Goal: Information Seeking & Learning: Learn about a topic

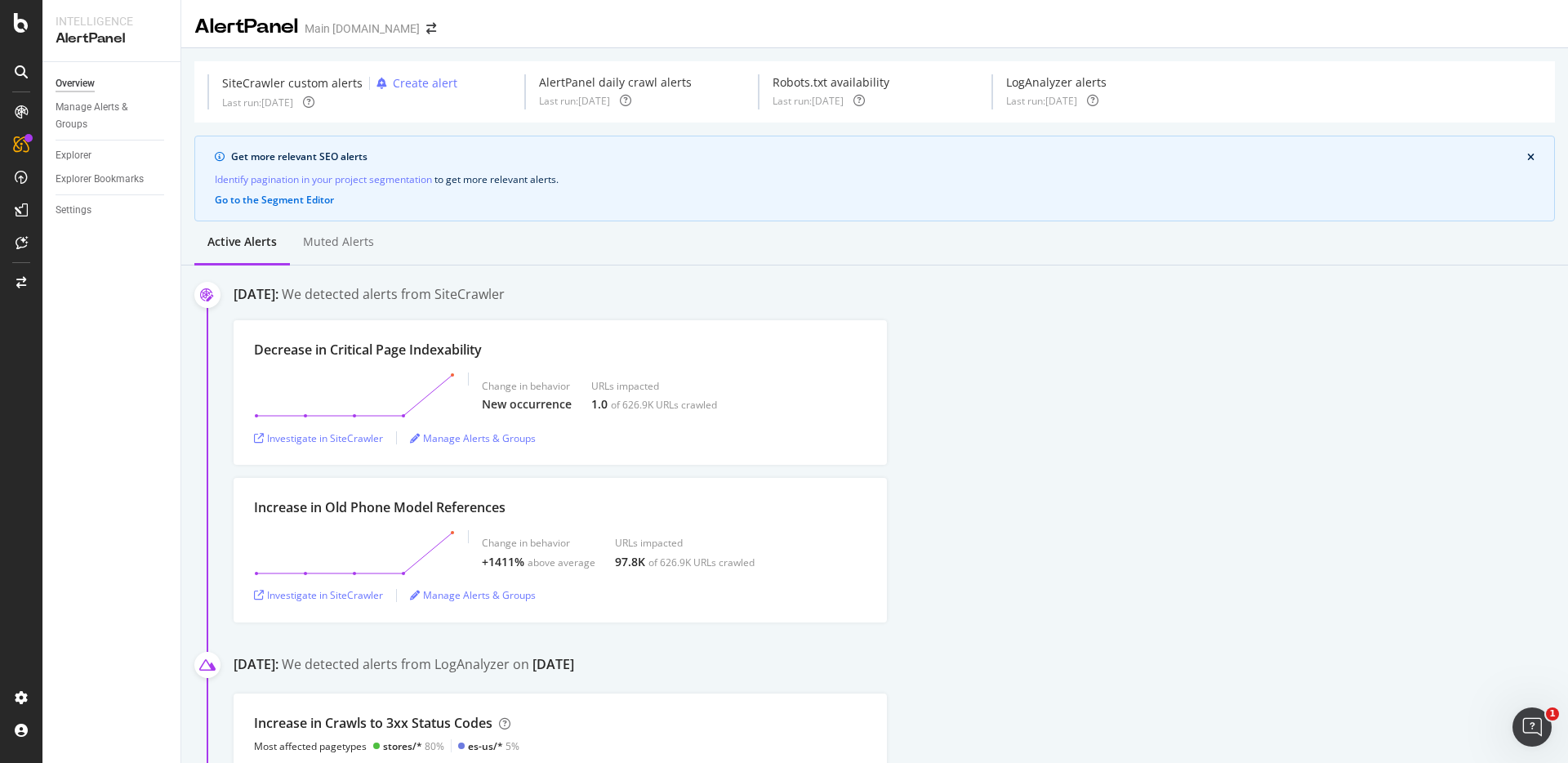
click at [689, 251] on div "Active alerts Muted alerts" at bounding box center [874, 243] width 1386 height 44
click at [720, 245] on div "Active alerts Muted alerts" at bounding box center [874, 243] width 1386 height 44
click at [1236, 249] on div "Active alerts Muted alerts" at bounding box center [874, 243] width 1386 height 44
click at [1208, 249] on div "Active alerts Muted alerts" at bounding box center [874, 243] width 1386 height 44
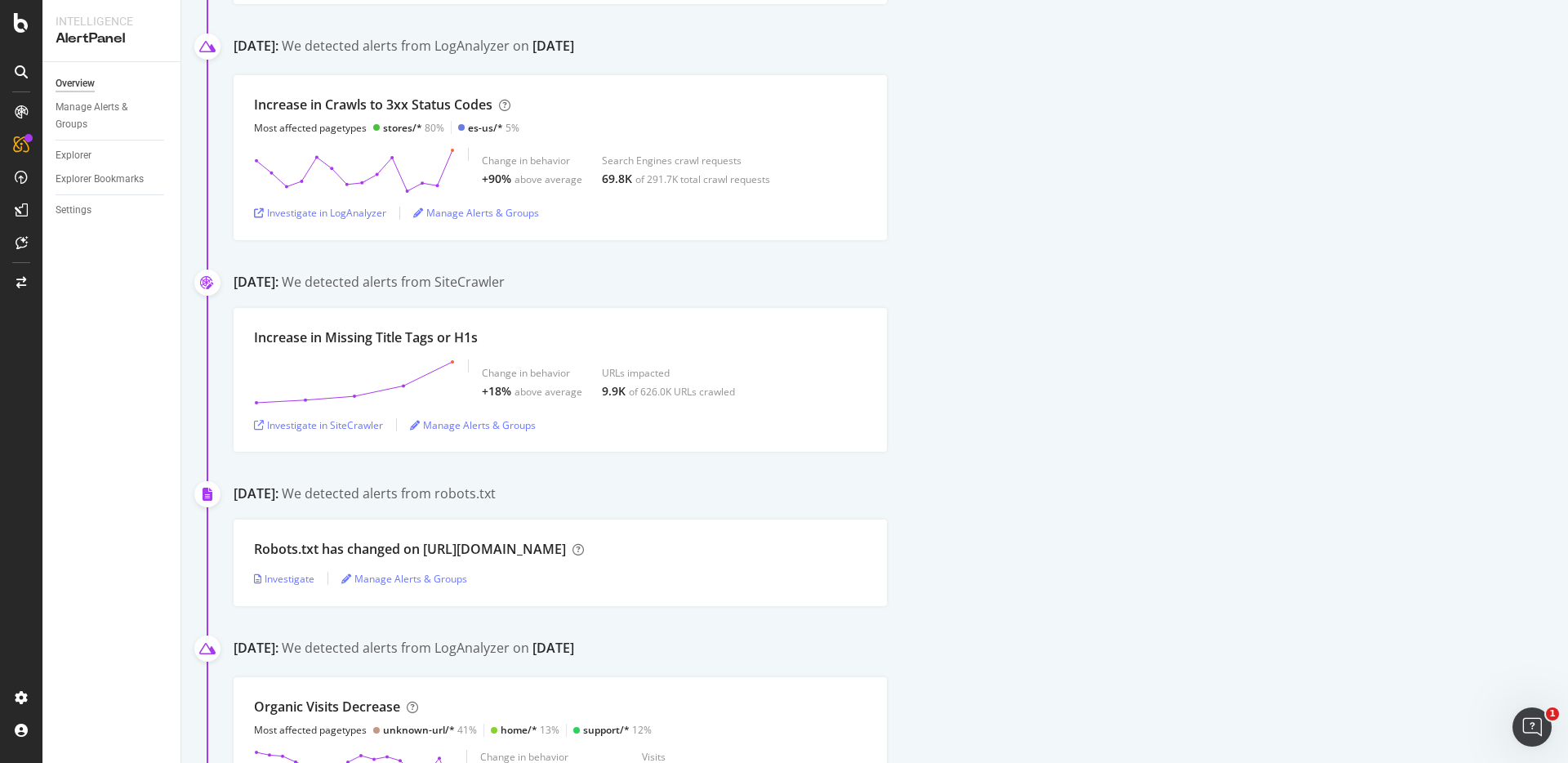
scroll to position [623, 0]
click at [1295, 365] on div "Increase in Missing Title Tags or H1s Change in behavior +18% above average URL…" at bounding box center [901, 376] width 1335 height 145
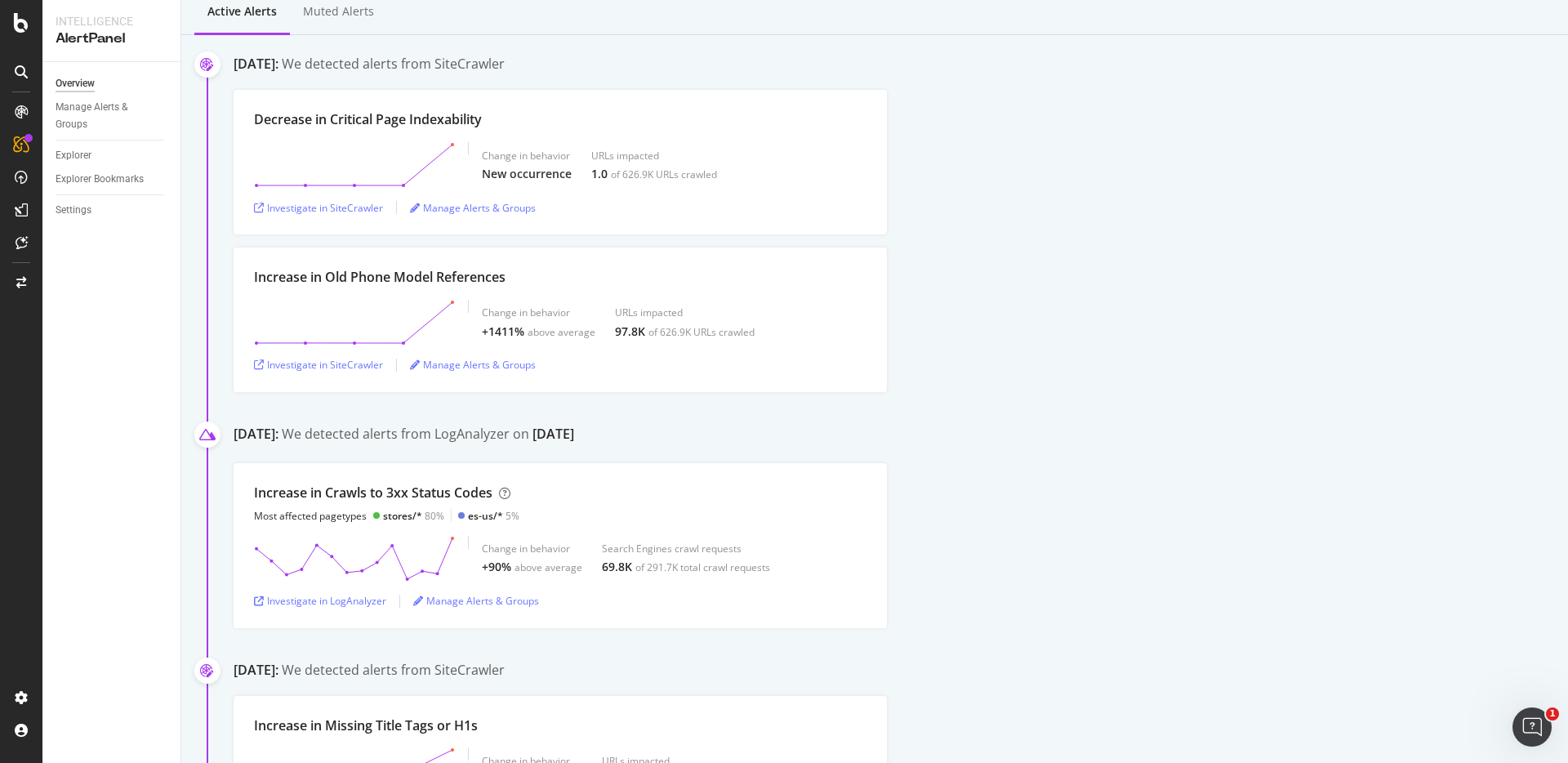
scroll to position [215, 0]
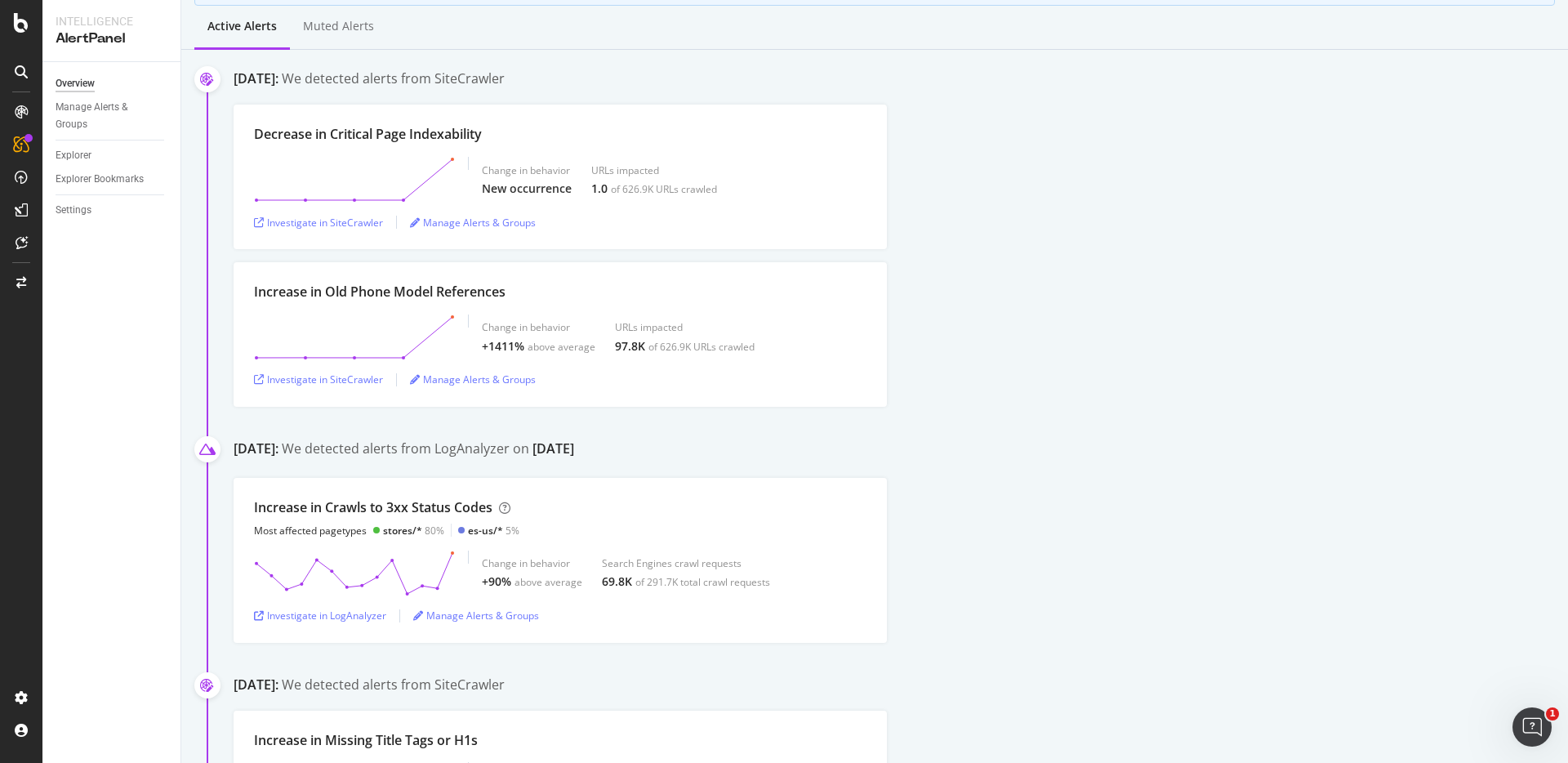
click at [1141, 187] on div "Decrease in Critical Page Indexability Change in behavior New occurrence URLs i…" at bounding box center [901, 177] width 1335 height 145
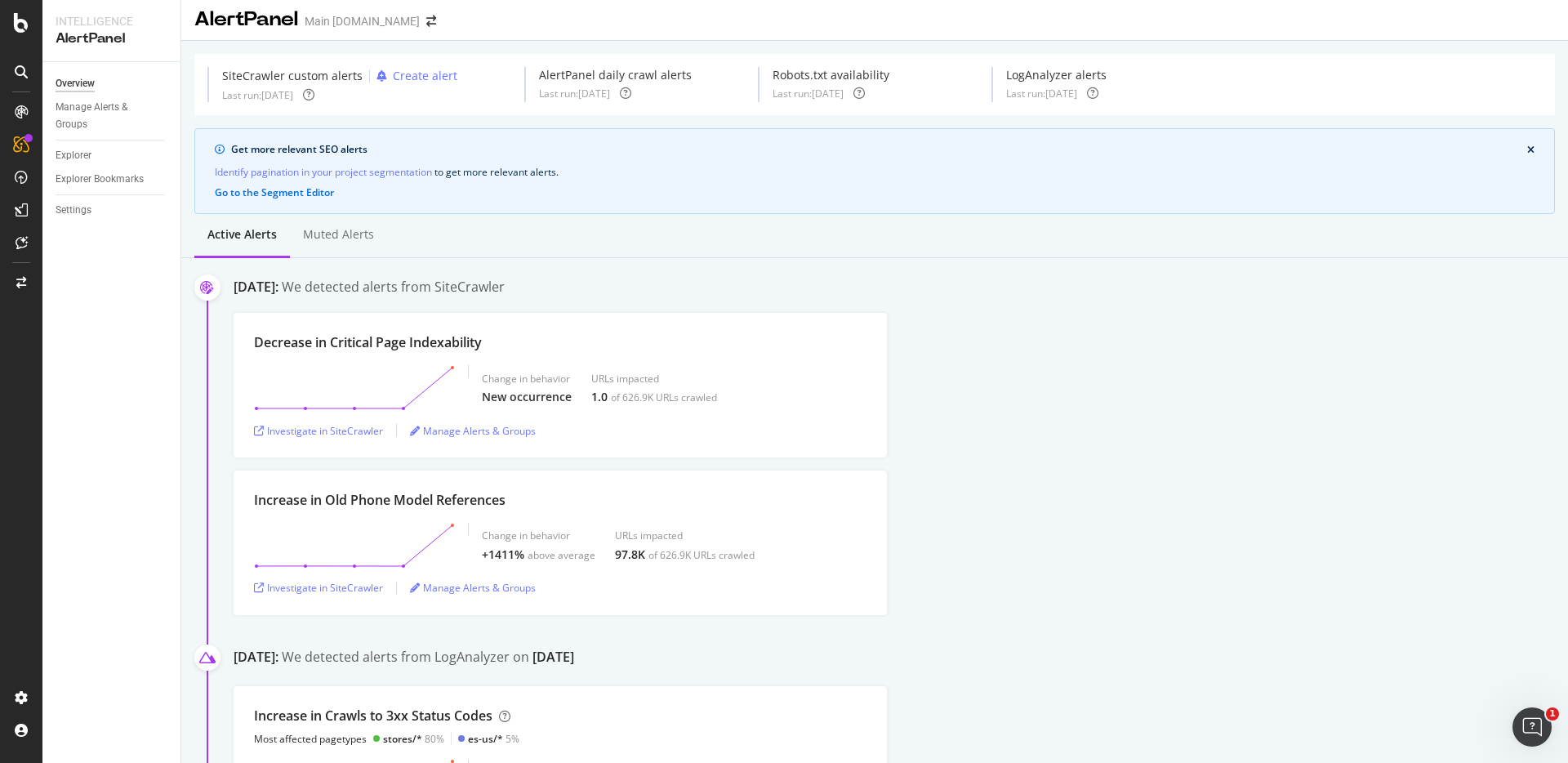
scroll to position [0, 0]
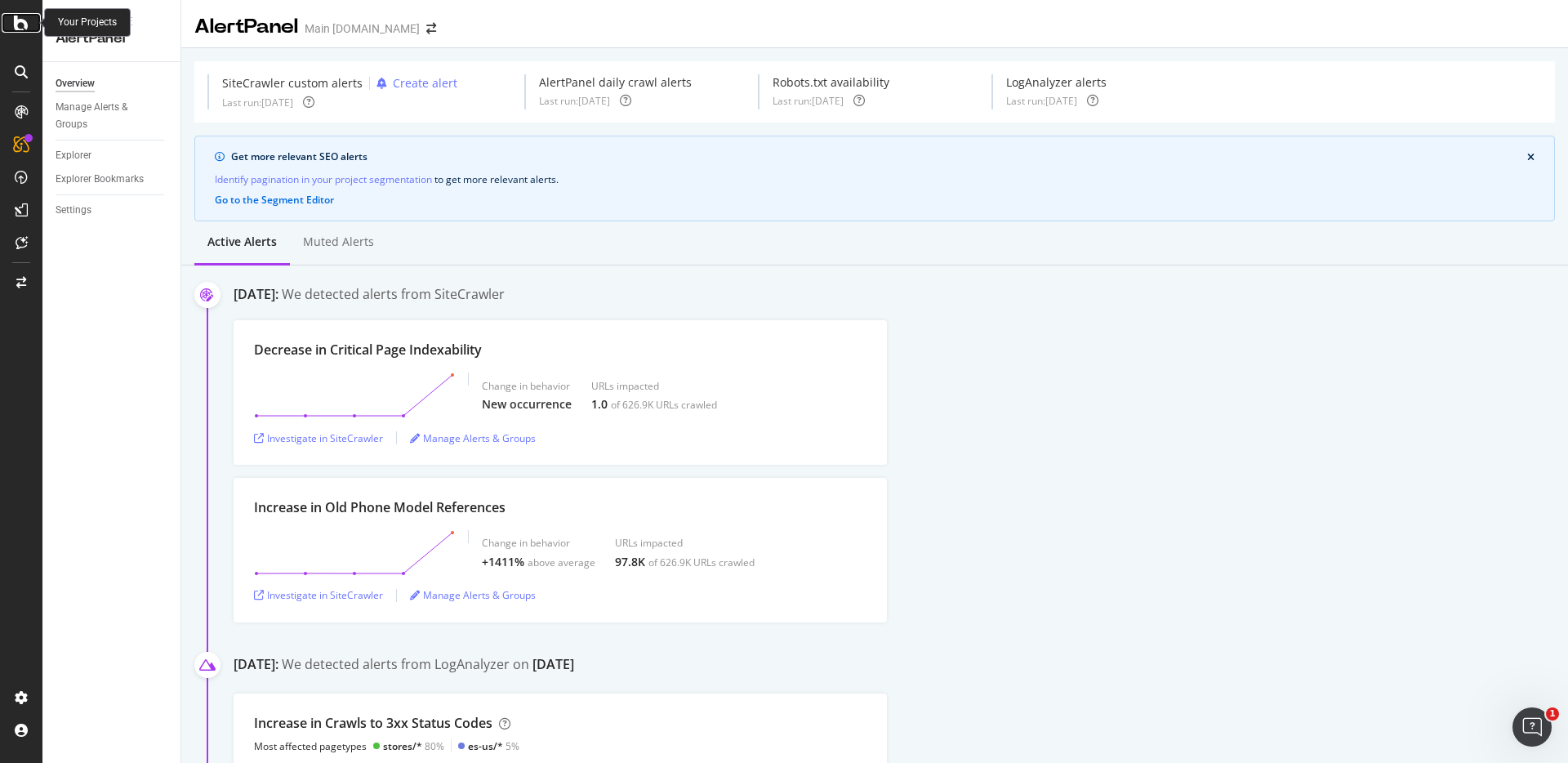
click at [20, 19] on icon at bounding box center [21, 23] width 14 height 20
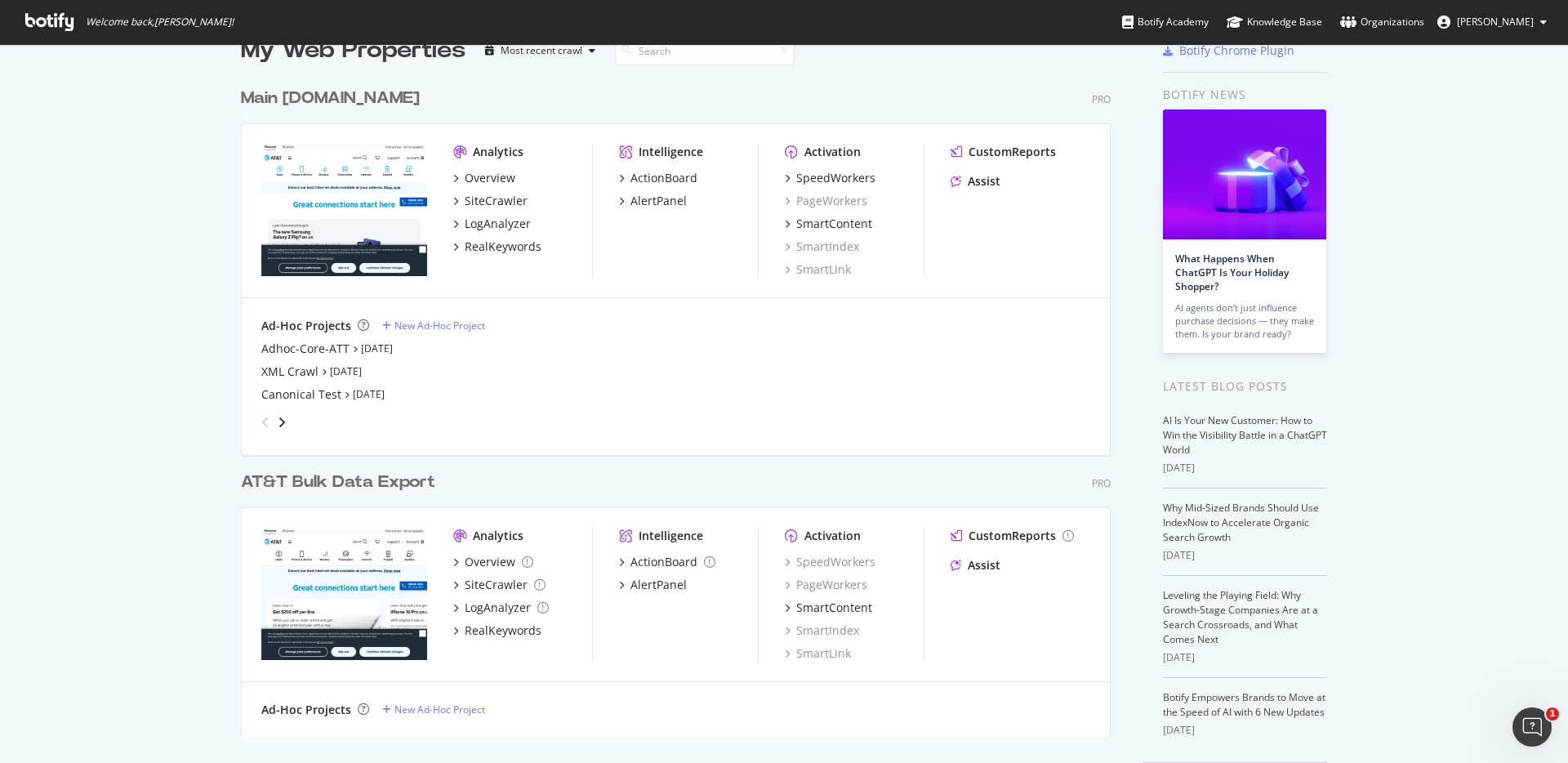
scroll to position [76, 0]
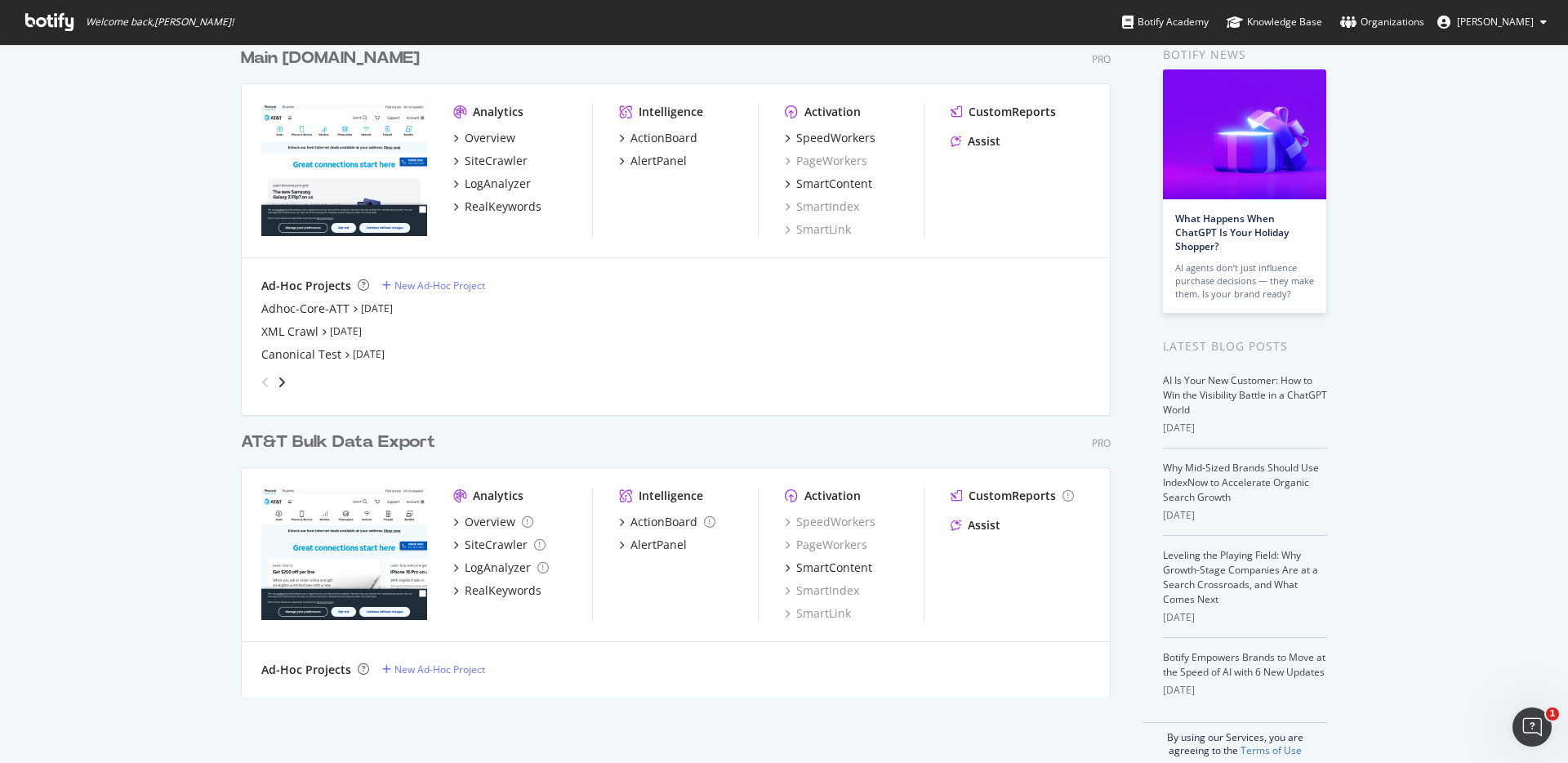
click at [1412, 234] on div "My Web Properties Most recent crawl Main att.com Pro Analytics Overview SiteCra…" at bounding box center [784, 376] width 1568 height 815
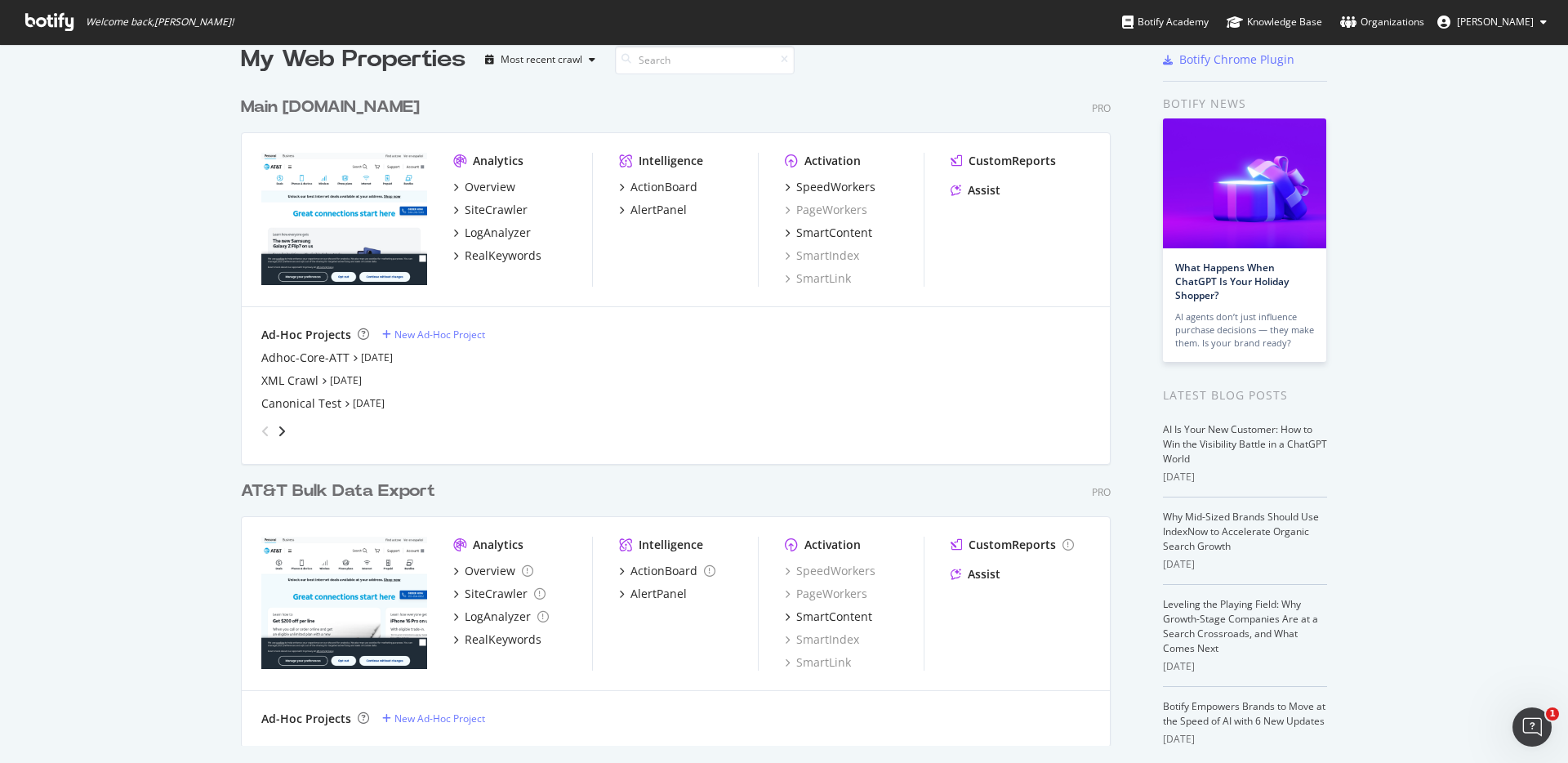
scroll to position [0, 0]
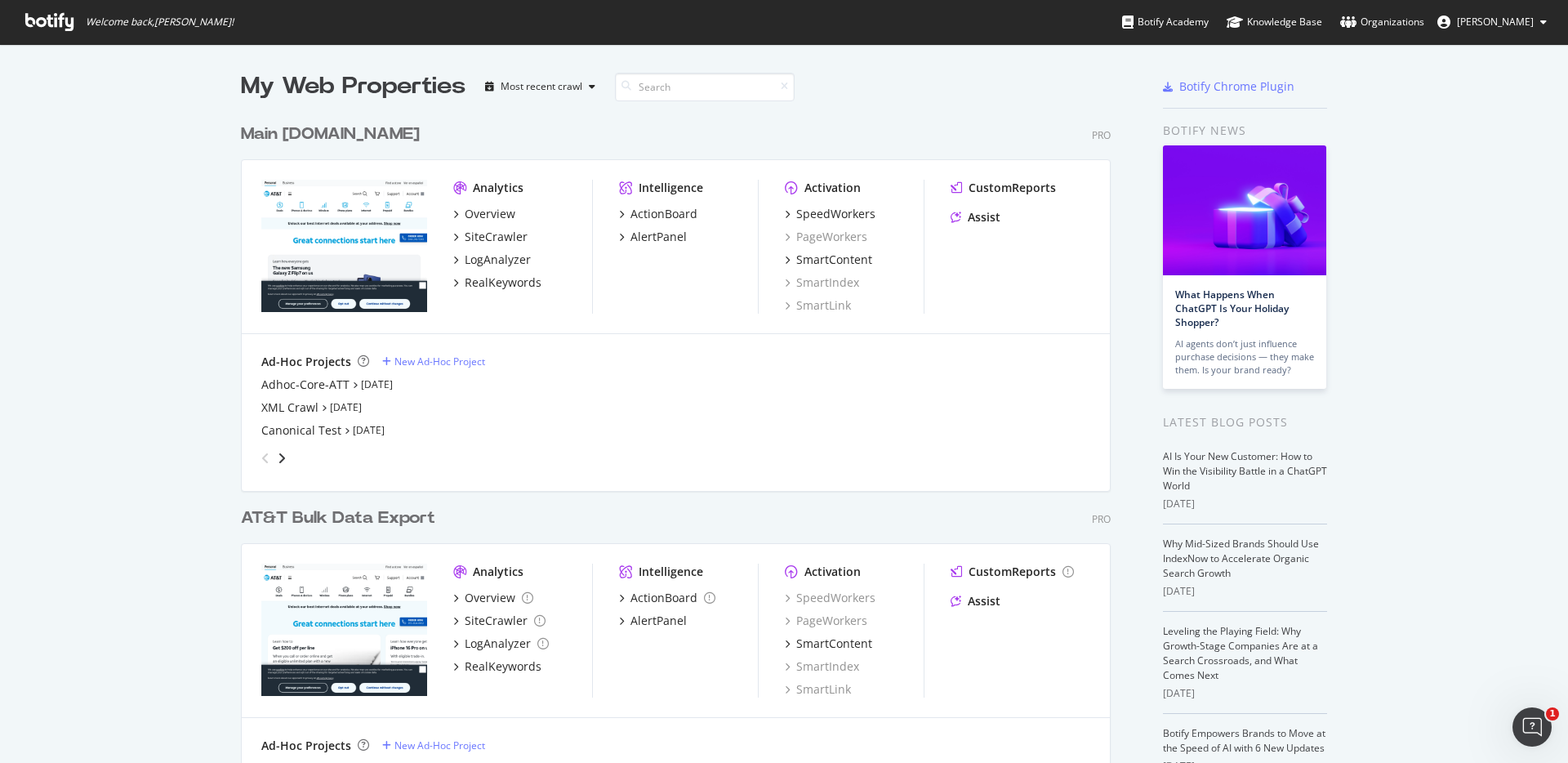
click at [387, 242] on img "grid" at bounding box center [344, 246] width 166 height 132
click at [480, 214] on div "Overview" at bounding box center [489, 213] width 50 height 16
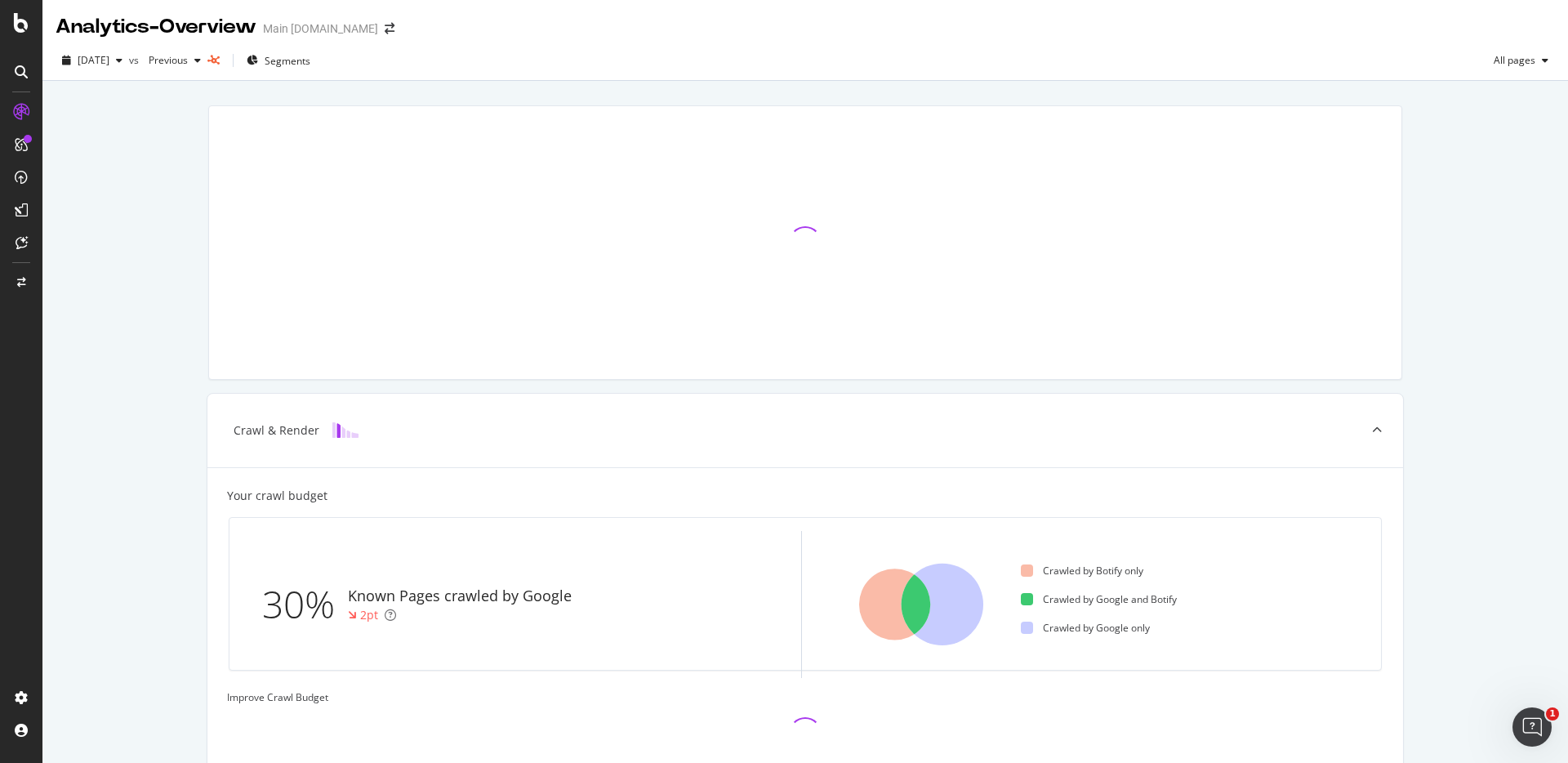
click at [1479, 237] on div "Crawl & Render Your crawl budget 30% Known Pages crawled by Google 2pt Crawled …" at bounding box center [805, 549] width 1525 height 936
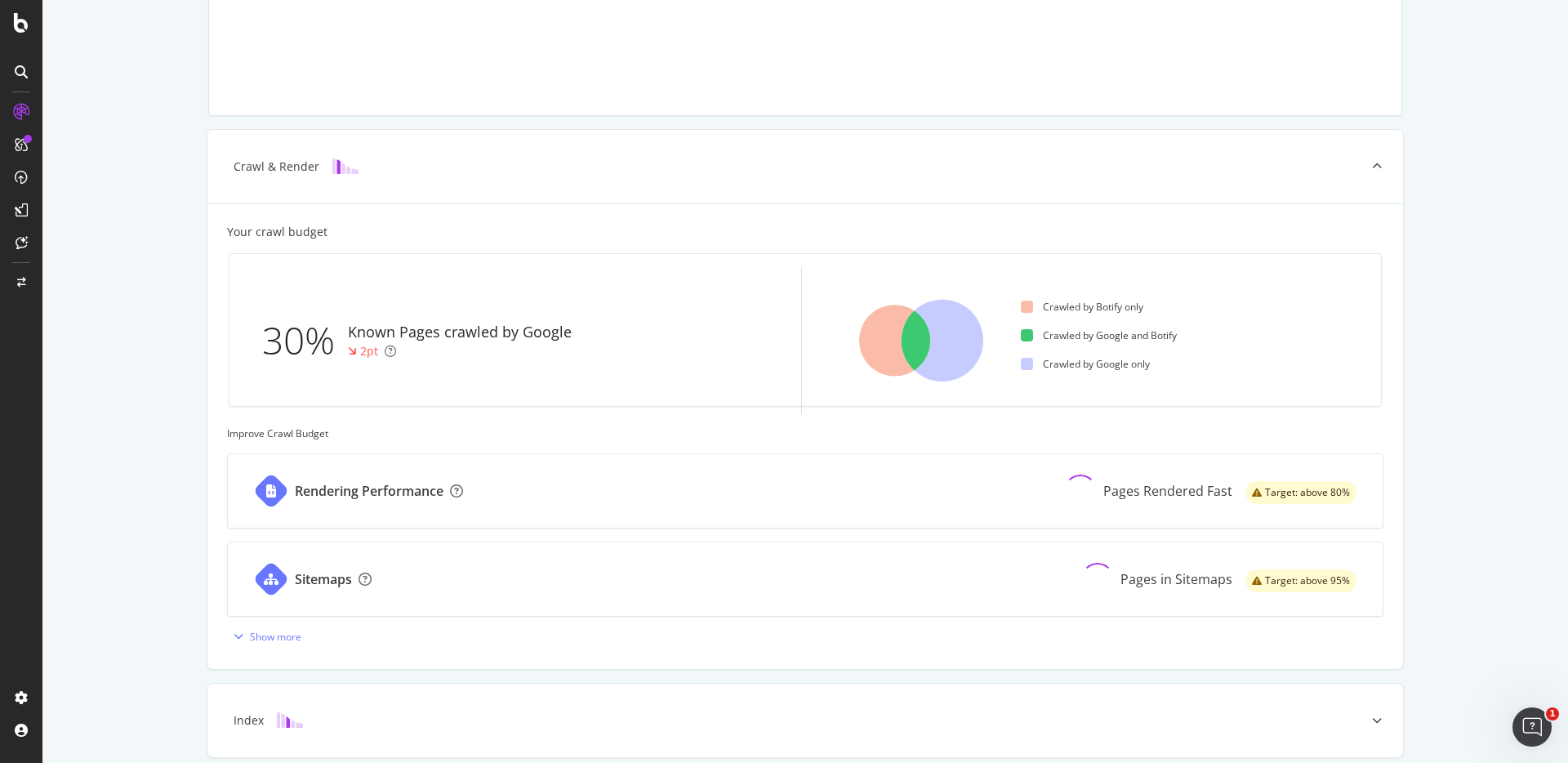
scroll to position [294, 0]
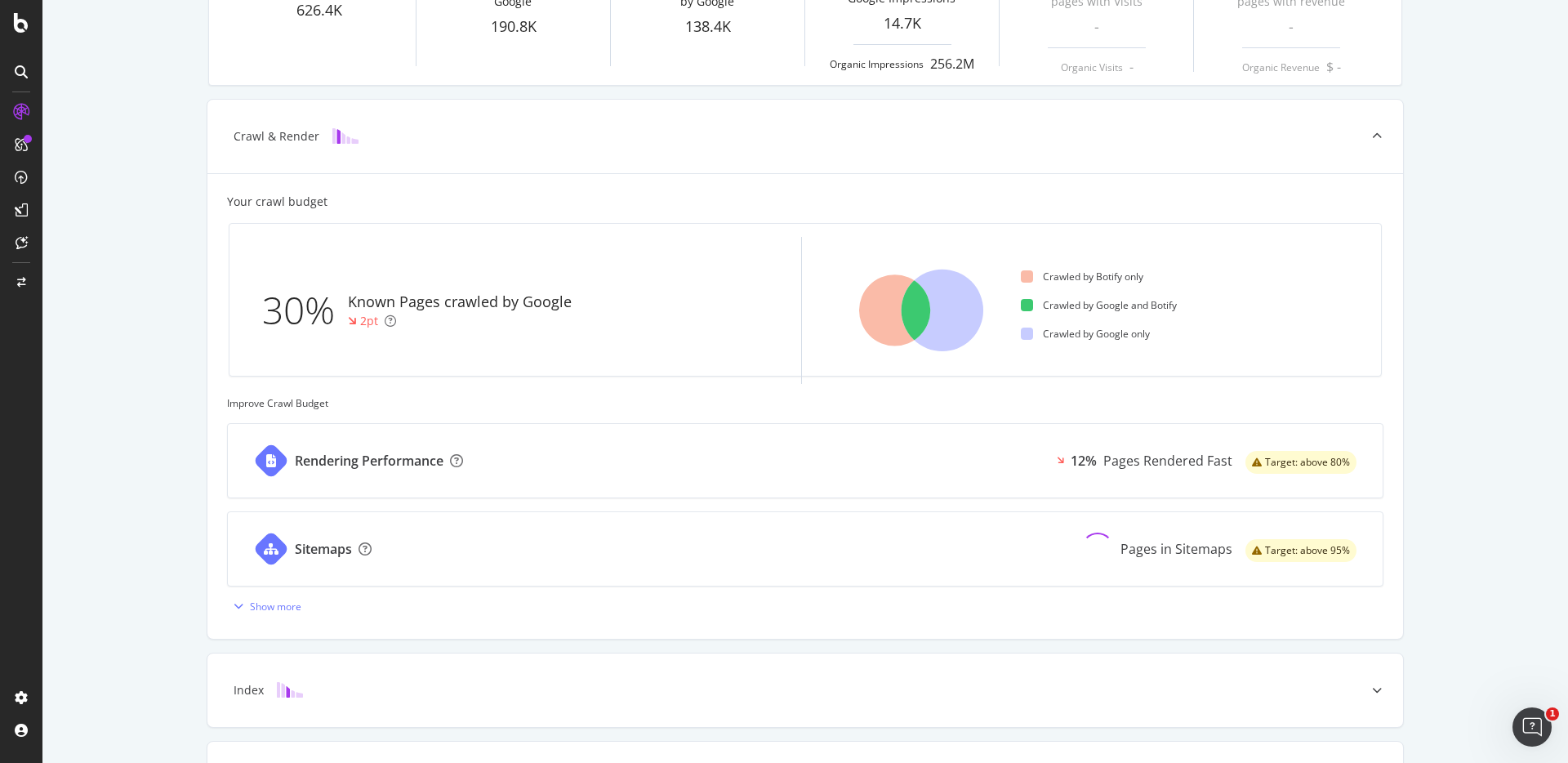
click at [1458, 272] on div "Known Pages Pages crawled by Botify 626.4K Crawl & Render Known Pages crawled b…" at bounding box center [805, 336] width 1525 height 1100
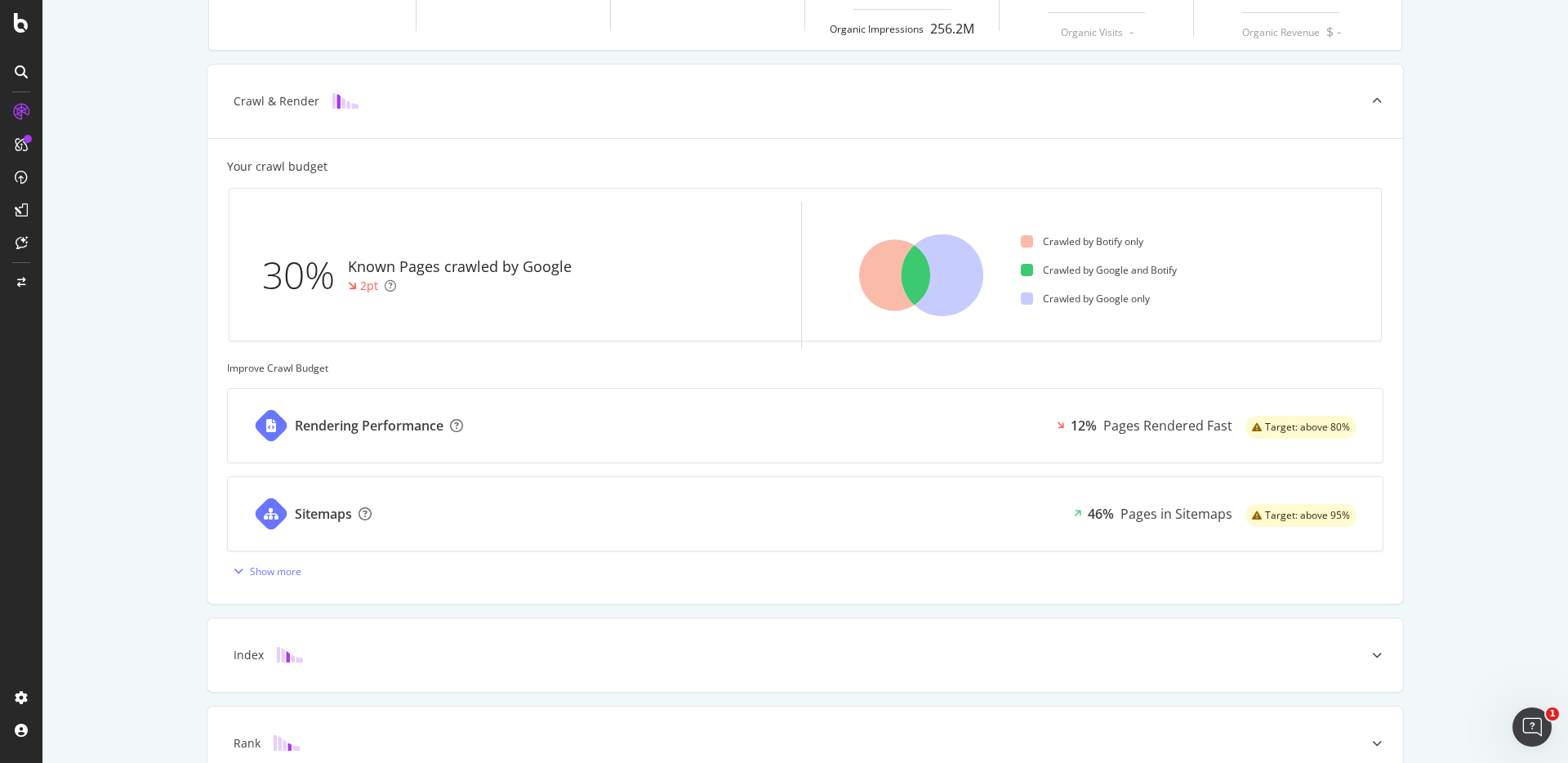
click at [1448, 291] on div "Known Pages Pages crawled by Botify 626.4K Crawl & Render Known Pages crawled b…" at bounding box center [805, 301] width 1525 height 1100
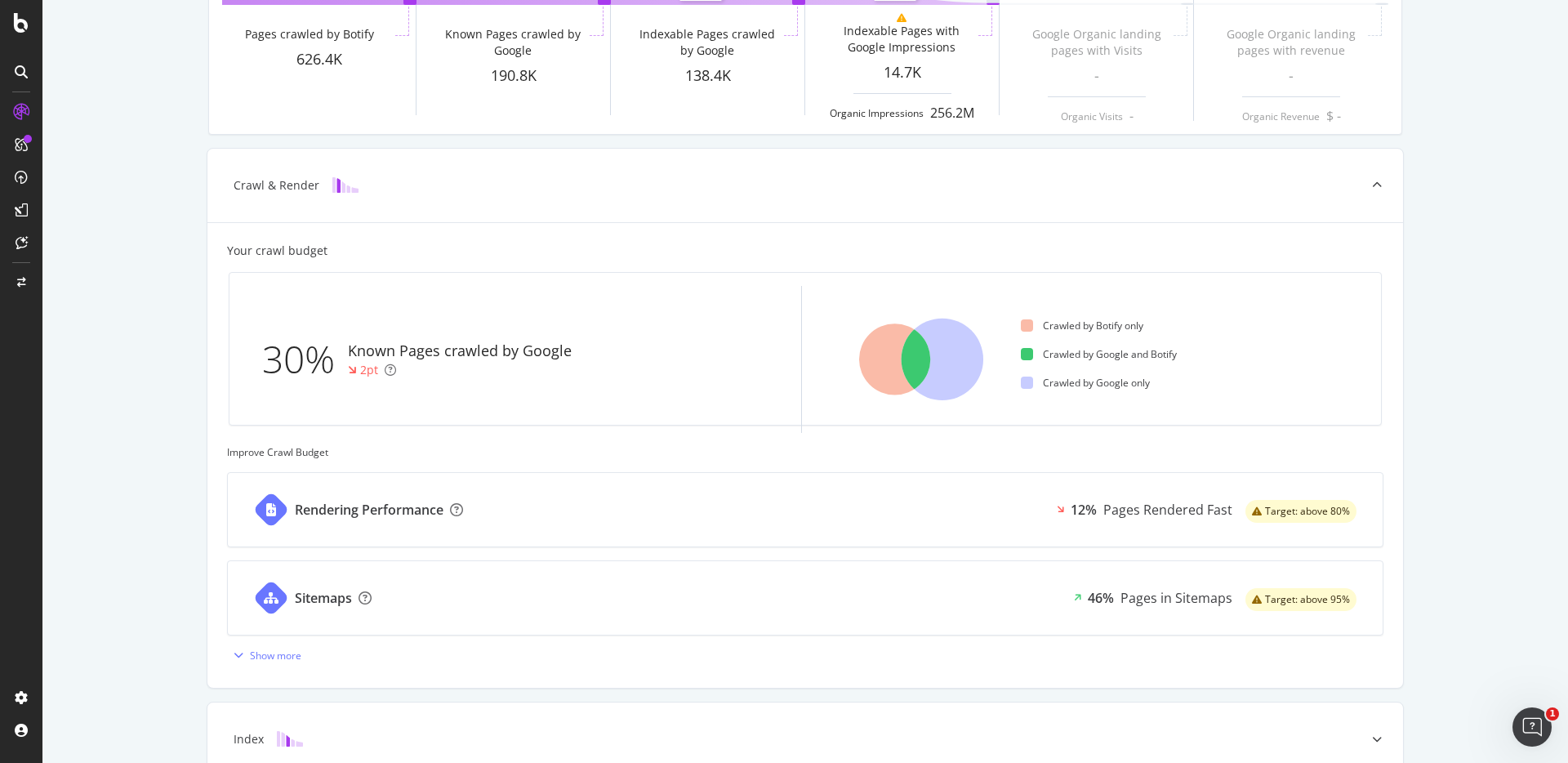
scroll to position [0, 0]
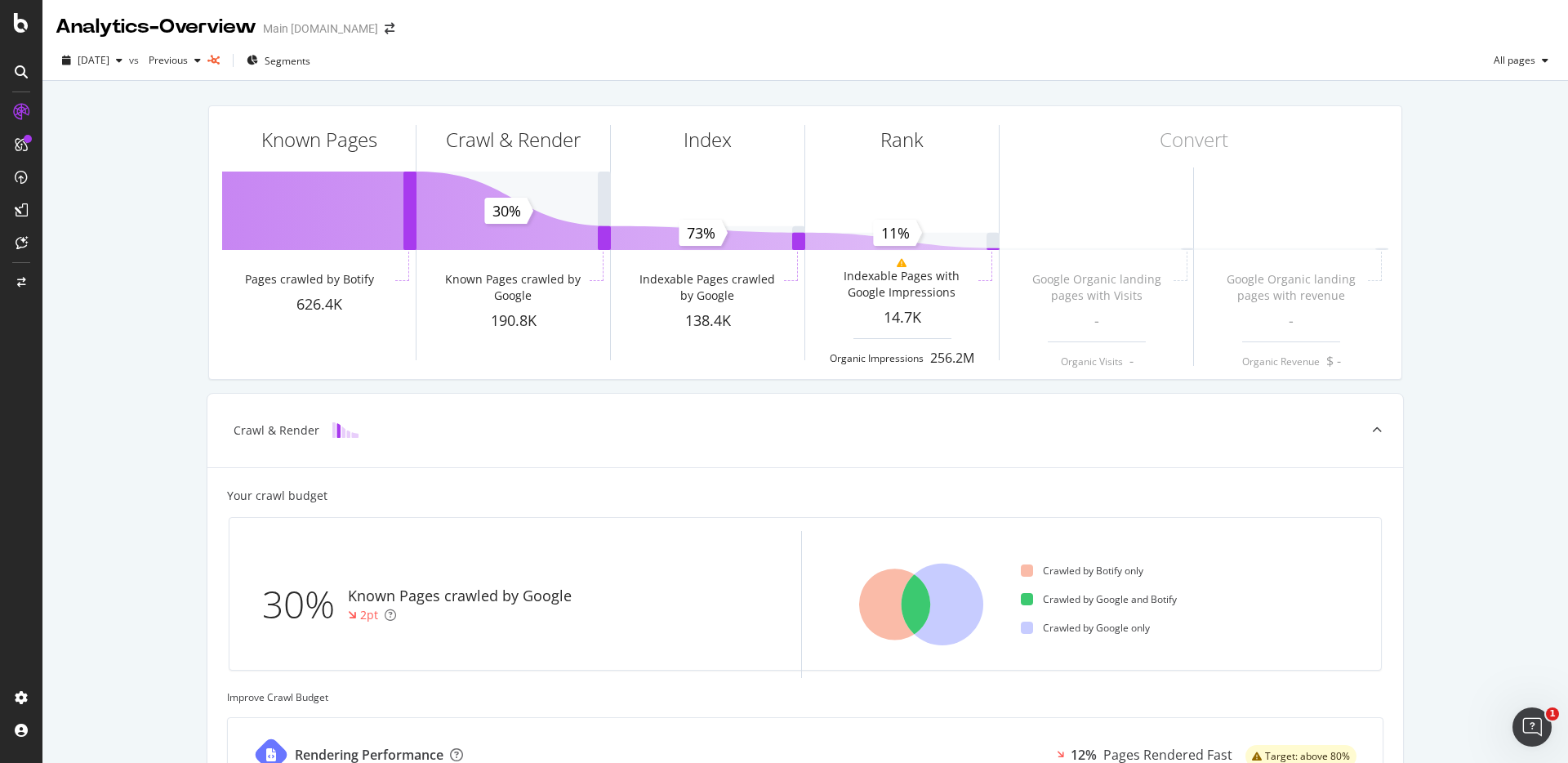
click at [1448, 291] on div "Known Pages Pages crawled by Botify 626.4K Crawl & Render Known Pages crawled b…" at bounding box center [805, 631] width 1525 height 1100
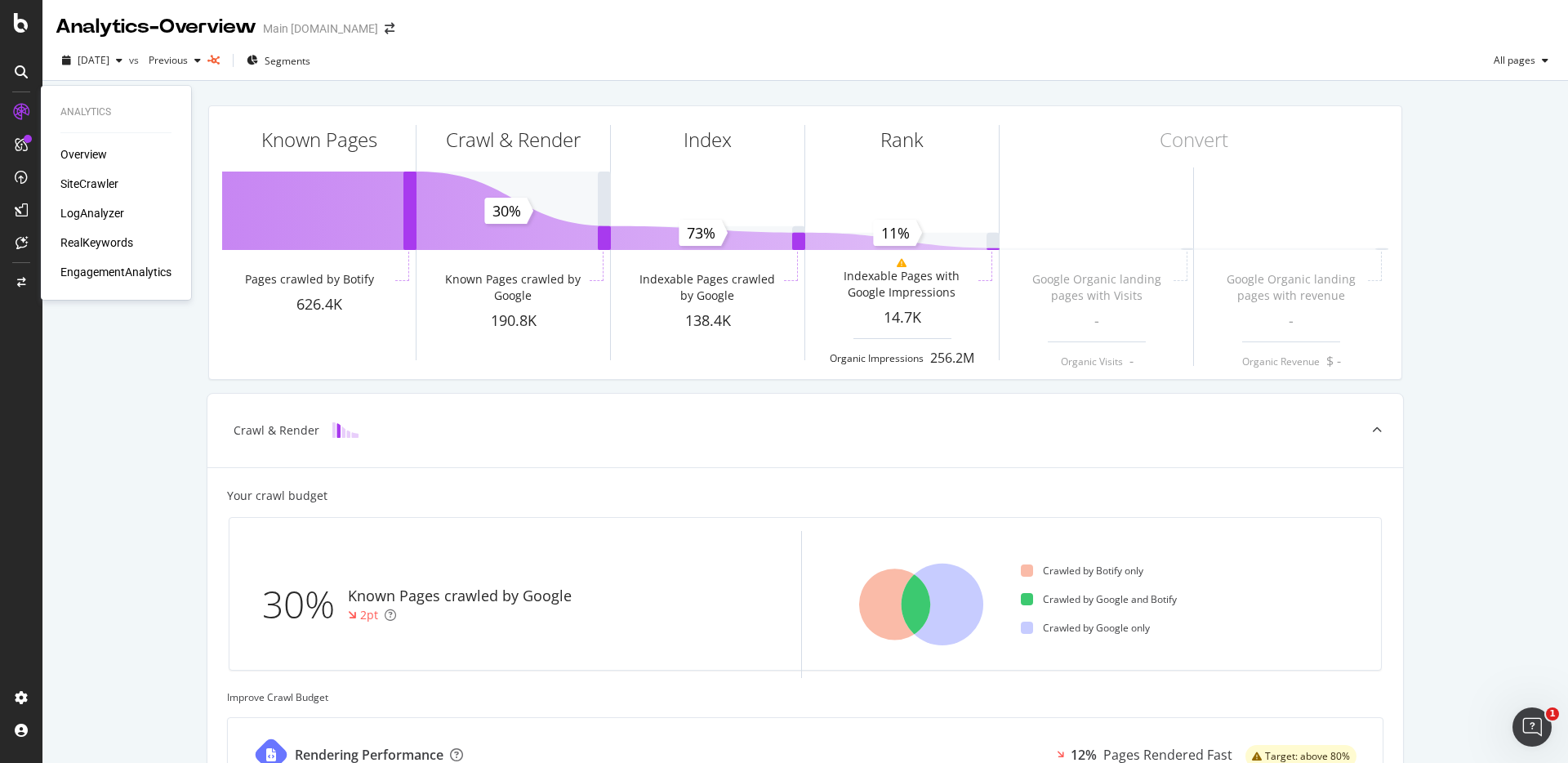
click at [110, 271] on div "EngagementAnalytics" at bounding box center [115, 271] width 111 height 16
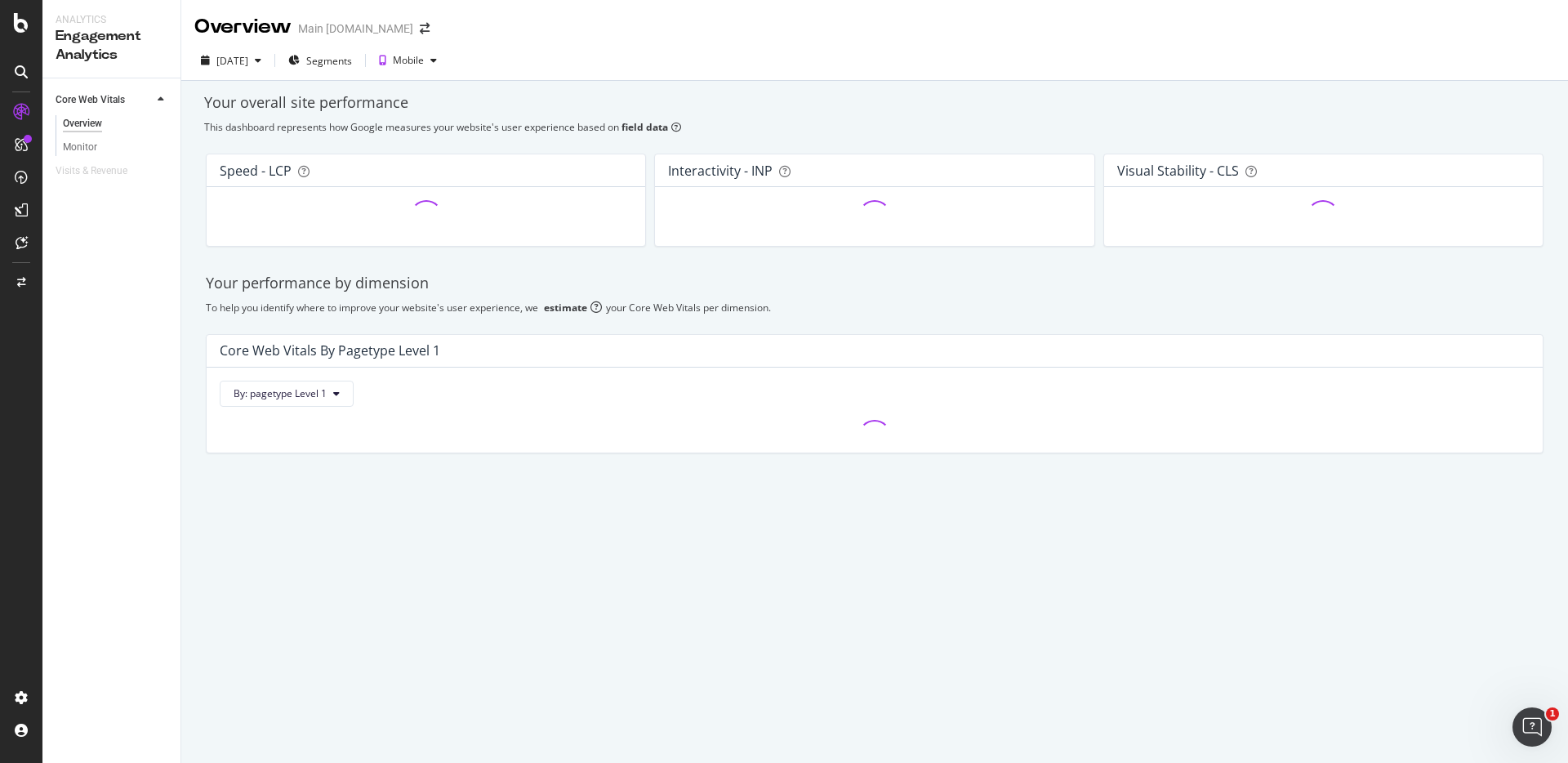
click at [1129, 279] on div "Your performance by dimension" at bounding box center [874, 283] width 1338 height 21
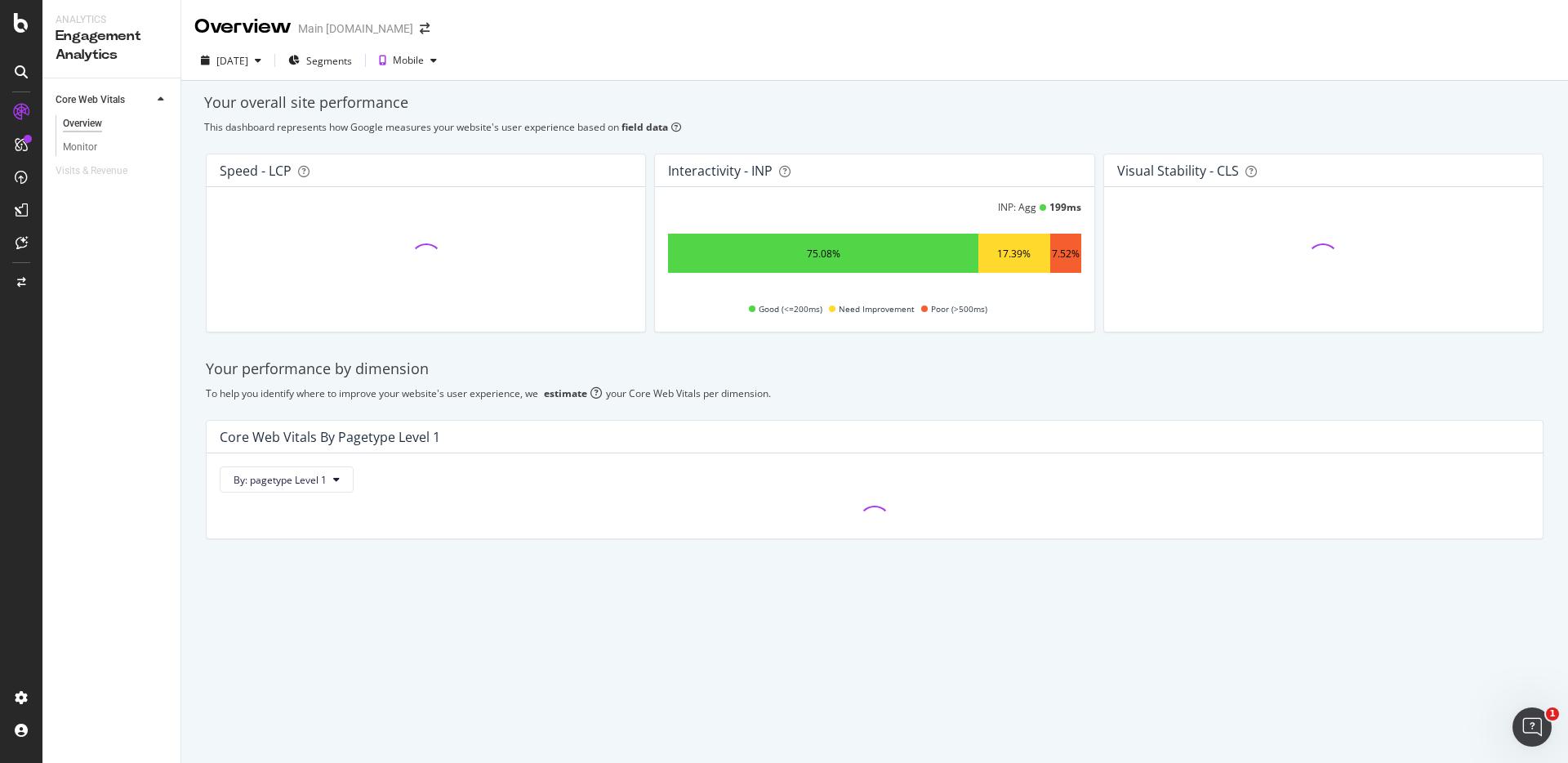
click at [1278, 279] on div at bounding box center [1322, 259] width 412 height 118
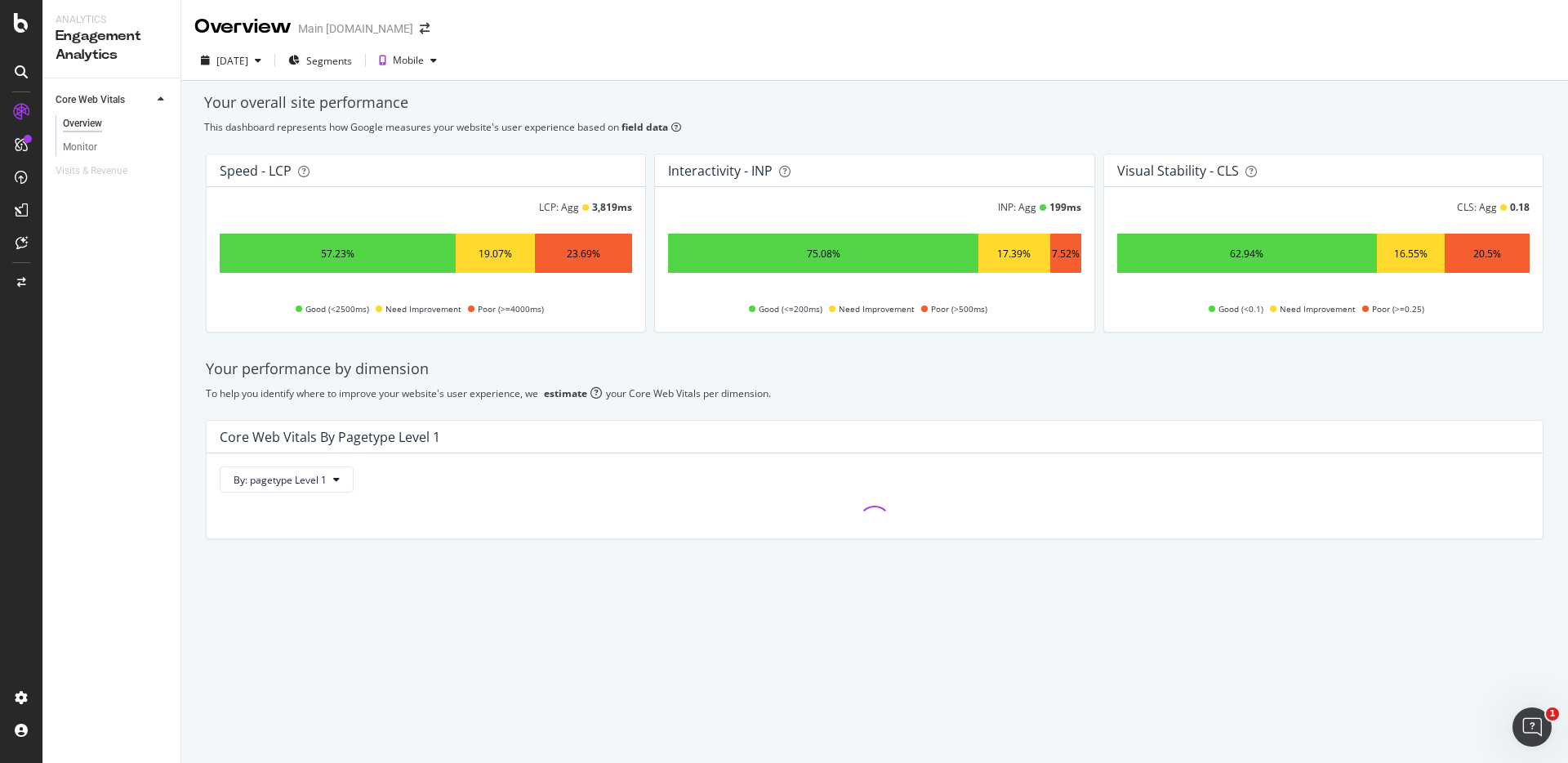
click at [1355, 336] on div "Speed - LCP LCP: Agg 3,819 ms 57.23% 19.07% 23.69% Good (<2500ms) Need Improvem…" at bounding box center [875, 243] width 1358 height 205
click at [1348, 359] on div "Your performance by dimension" at bounding box center [874, 370] width 1338 height 21
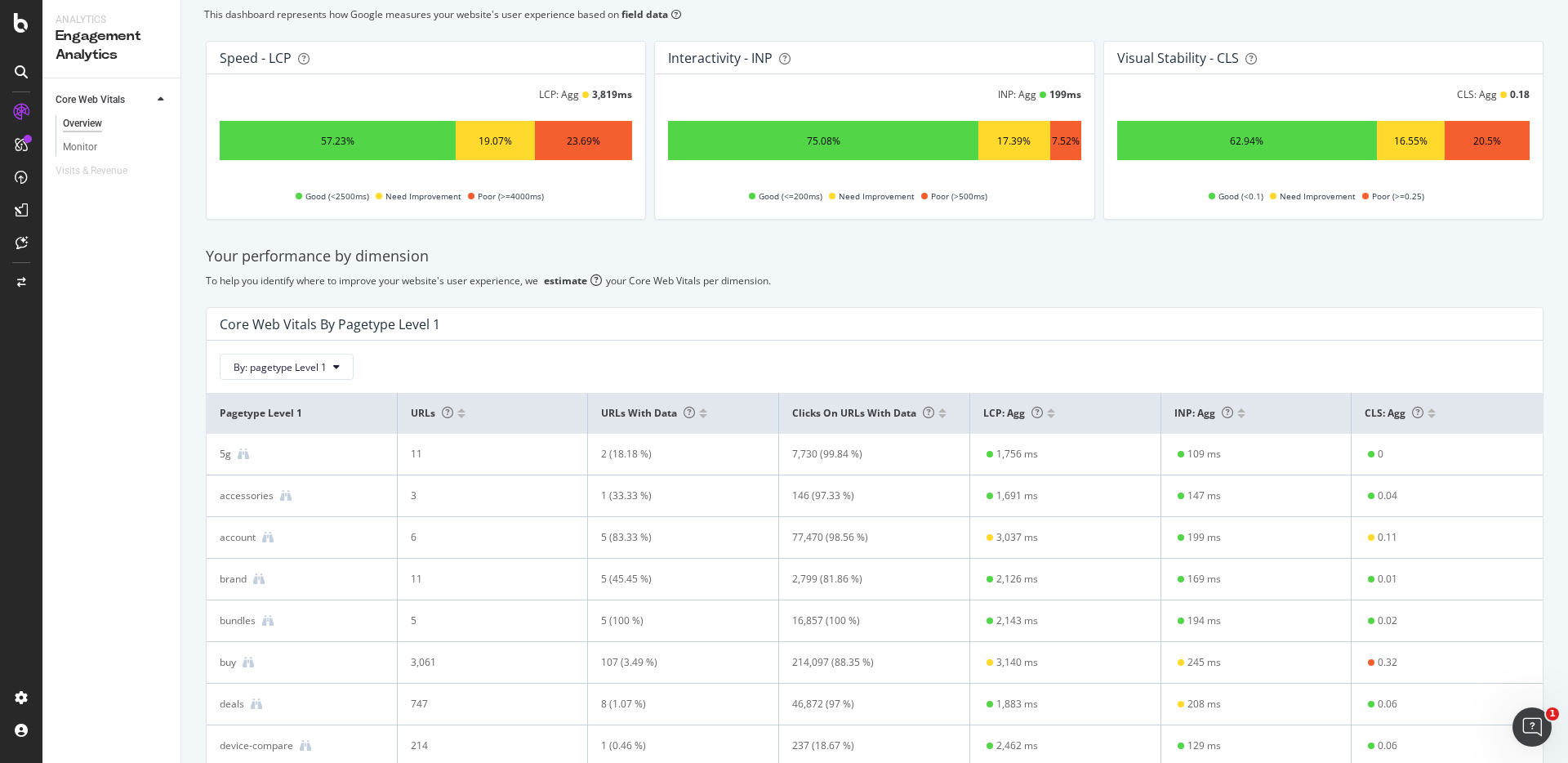
scroll to position [176, 0]
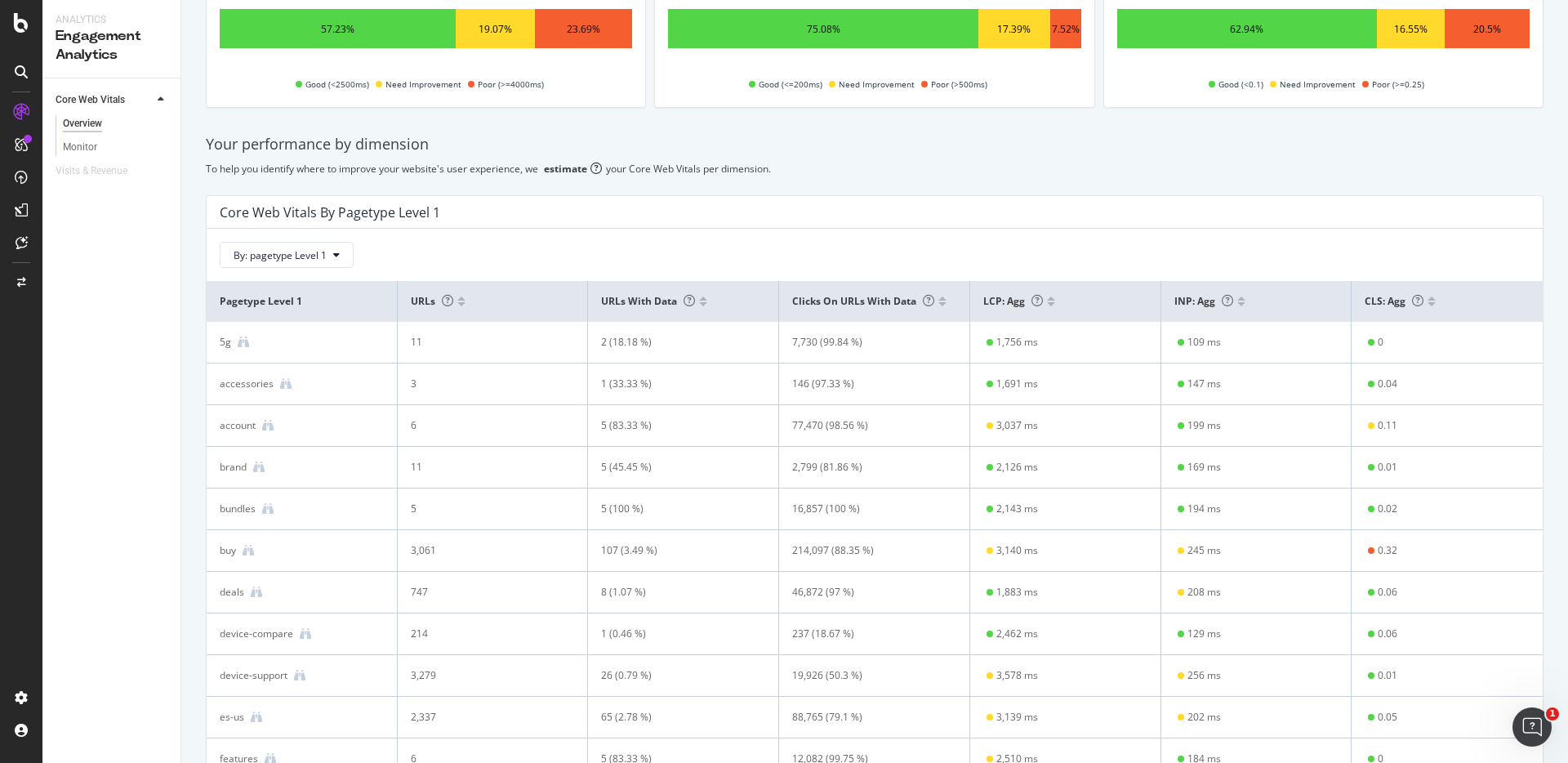
scroll to position [0, 0]
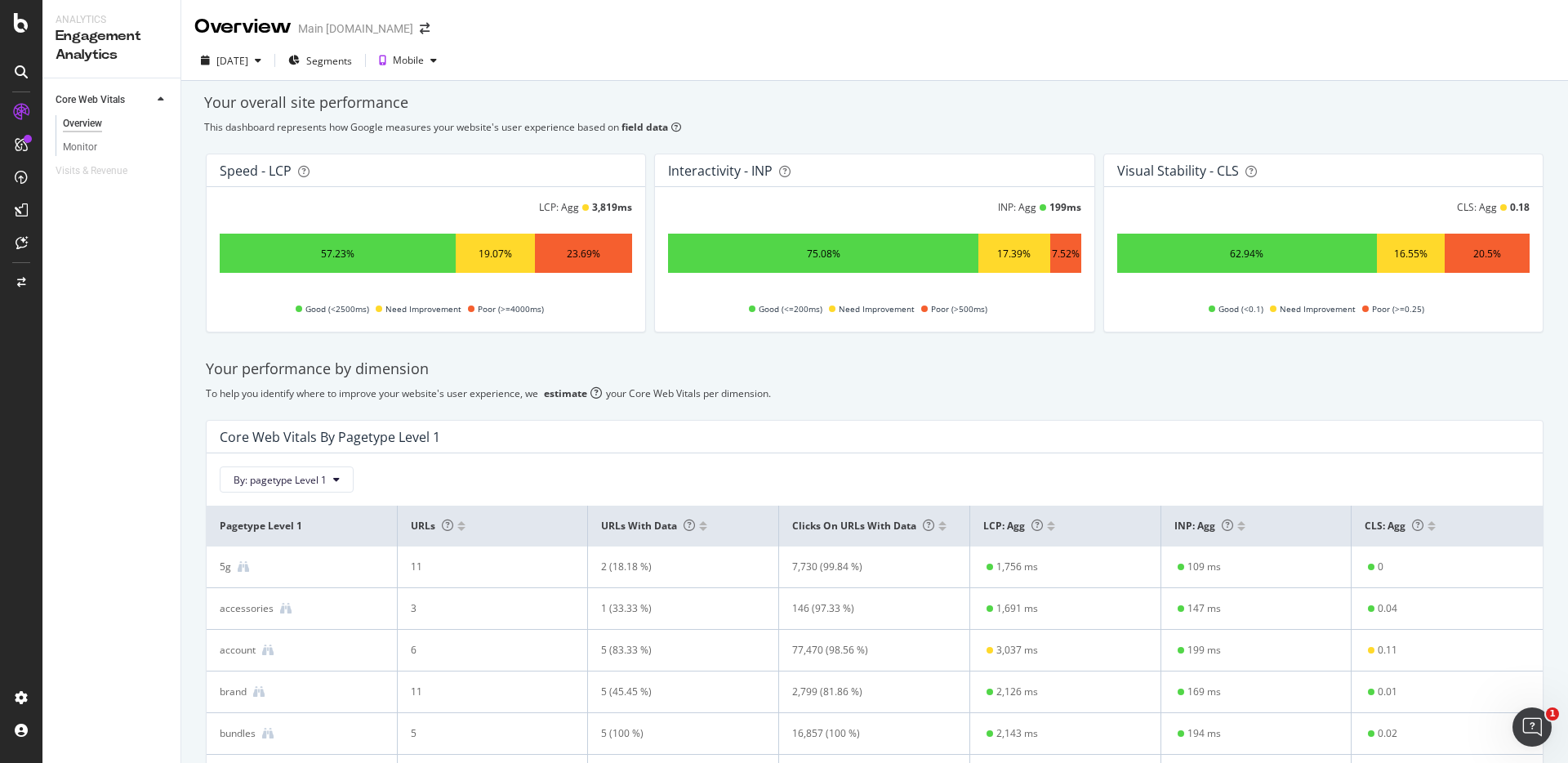
click at [950, 110] on div "Your overall site performance" at bounding box center [874, 103] width 1340 height 21
click at [87, 147] on div "Monitor" at bounding box center [80, 148] width 34 height 17
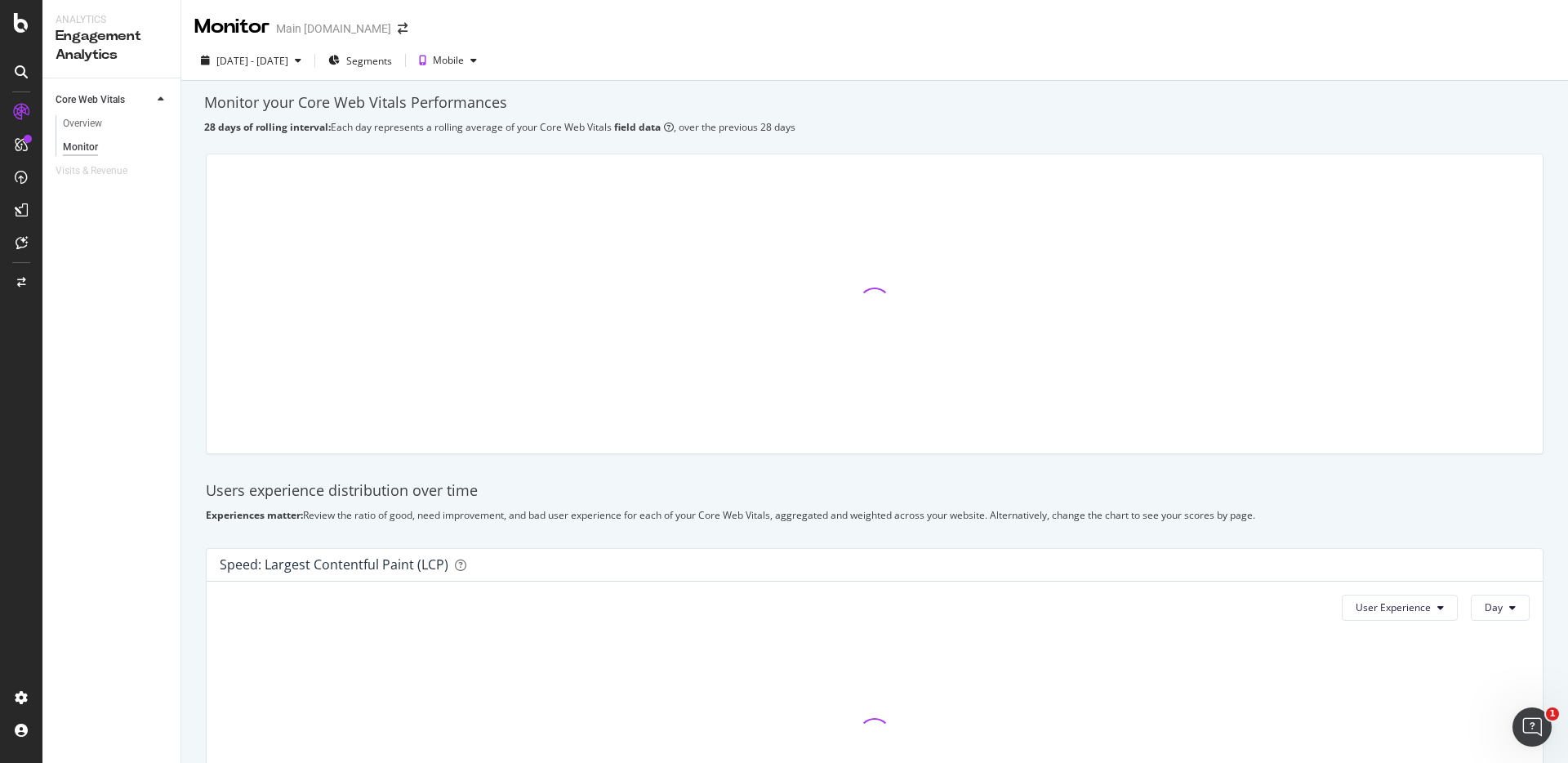
click at [1221, 95] on div "Monitor your Core Web Vitals Performances" at bounding box center [874, 103] width 1340 height 21
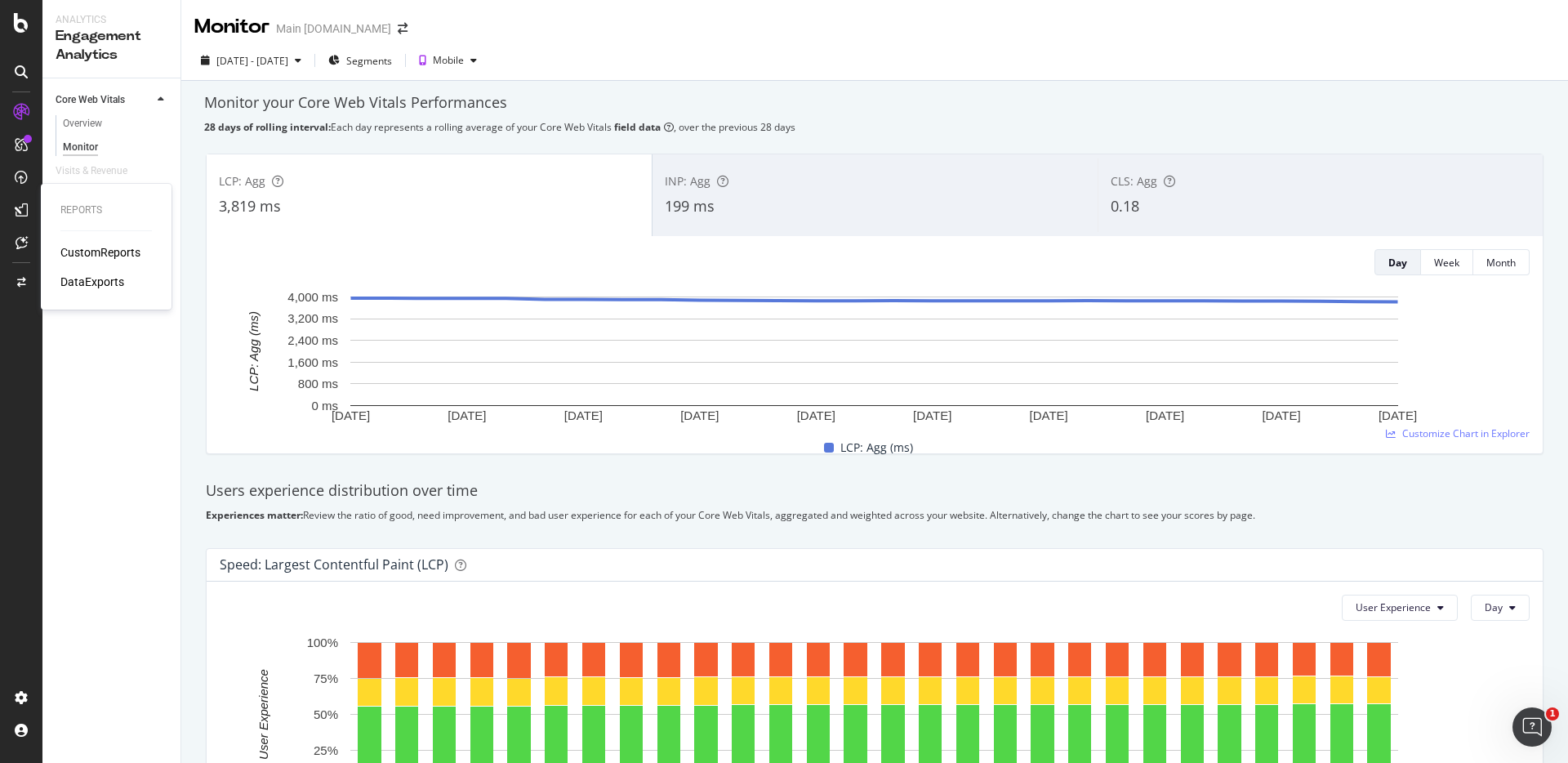
click at [107, 249] on div "CustomReports" at bounding box center [100, 251] width 80 height 16
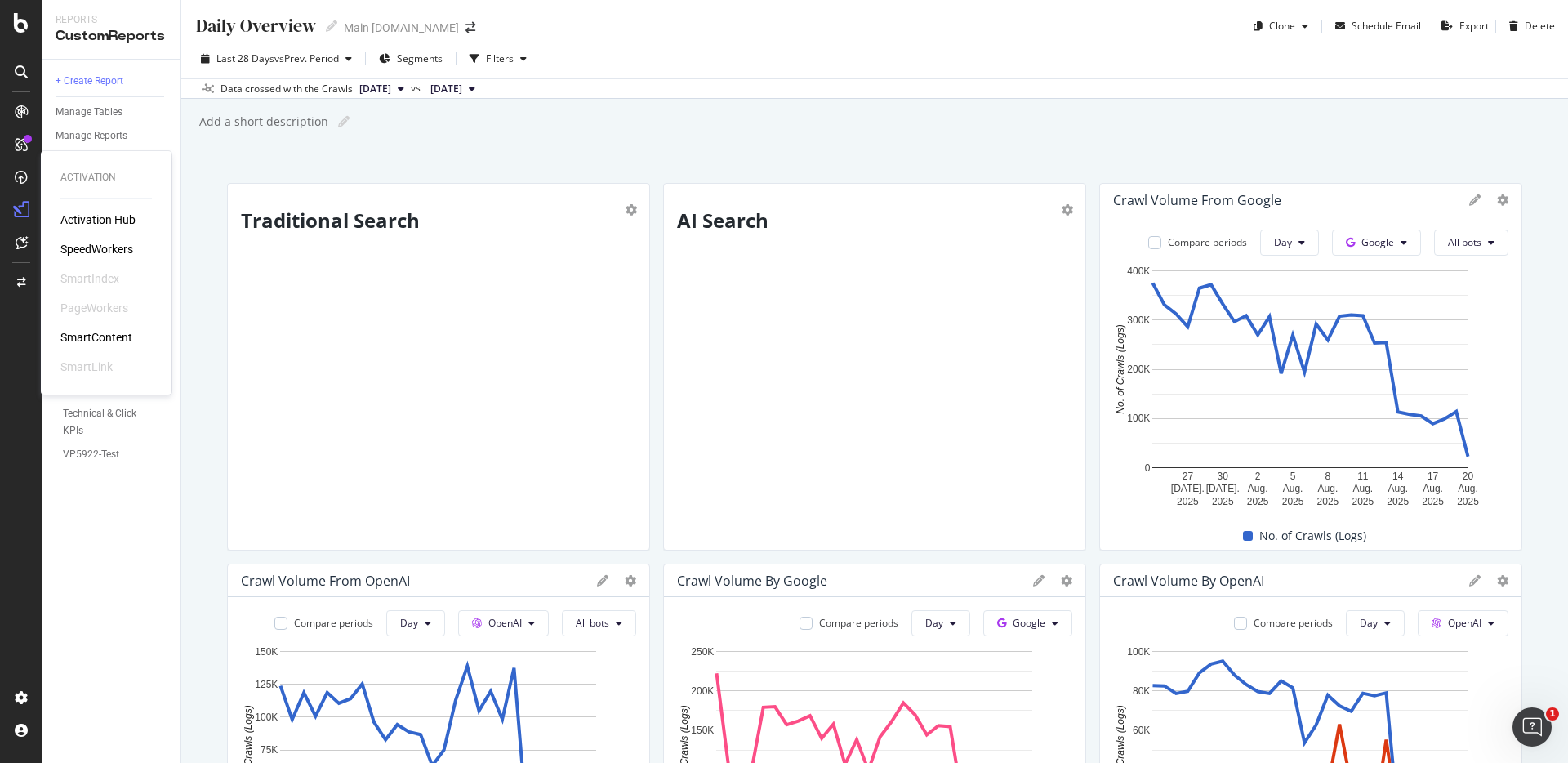
click at [109, 335] on div "SmartContent" at bounding box center [95, 337] width 71 height 16
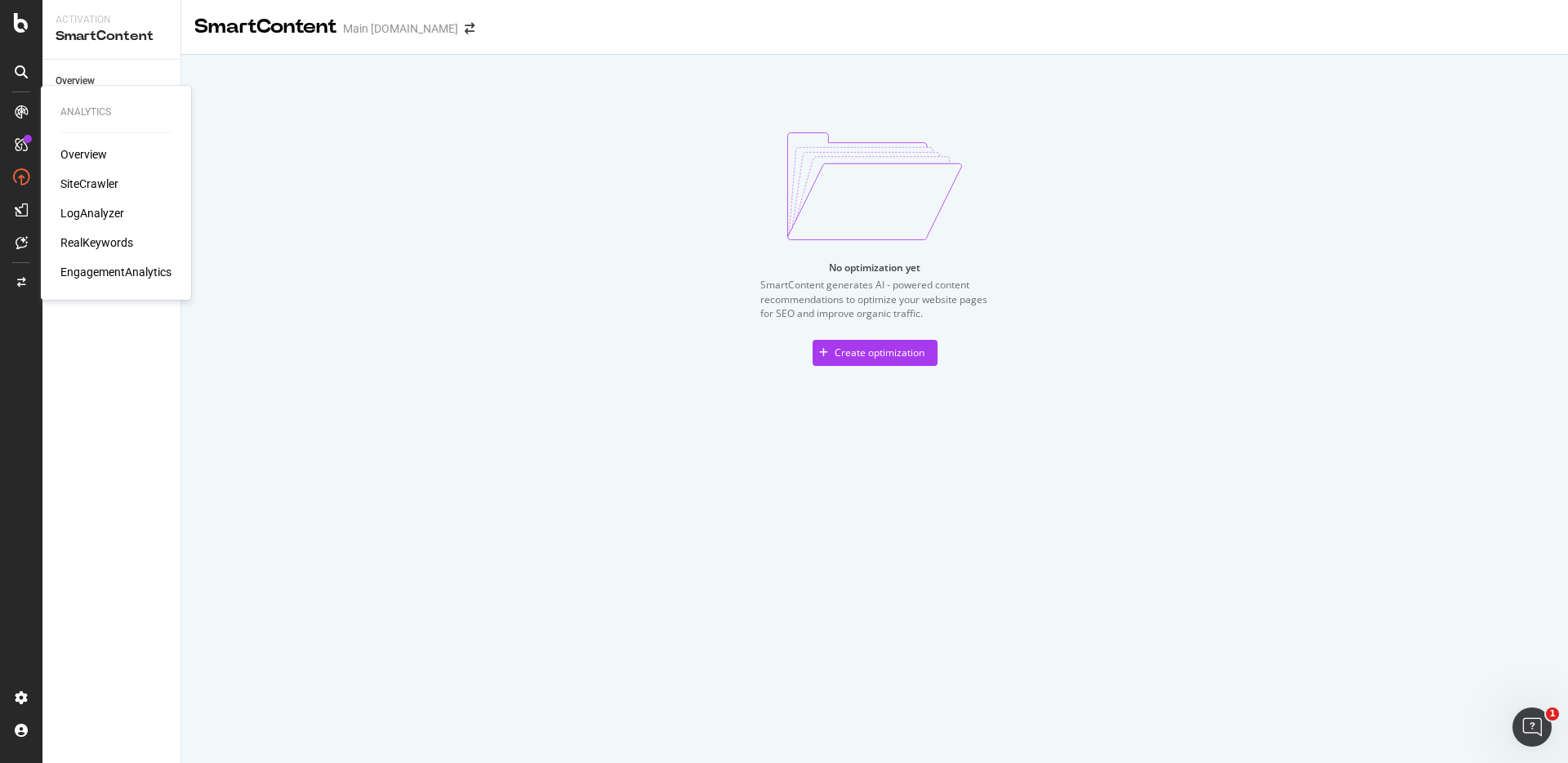
click at [107, 234] on div "RealKeywords" at bounding box center [96, 242] width 72 height 16
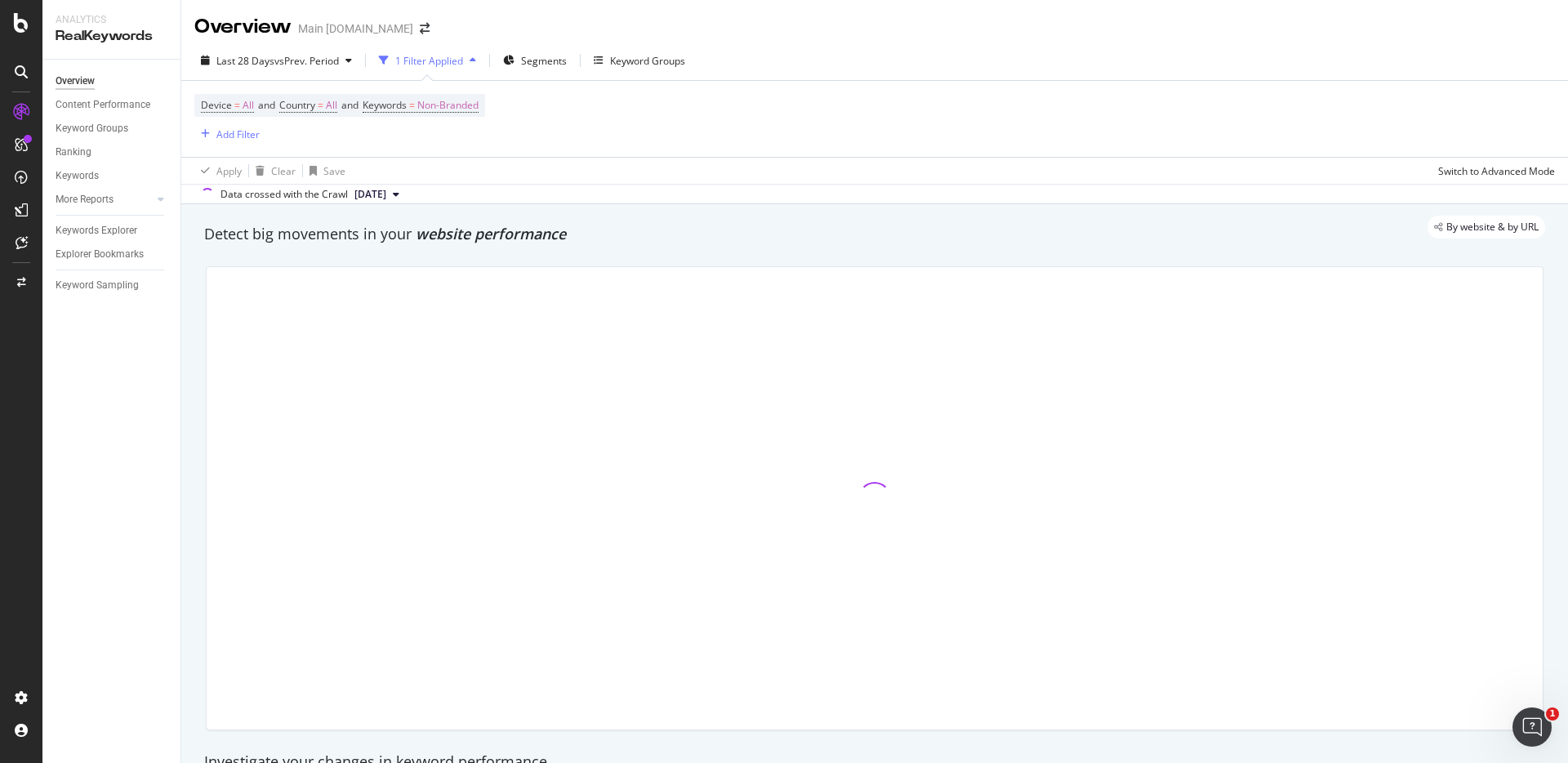
click at [1100, 226] on div "By website & by URL" at bounding box center [866, 227] width 1358 height 23
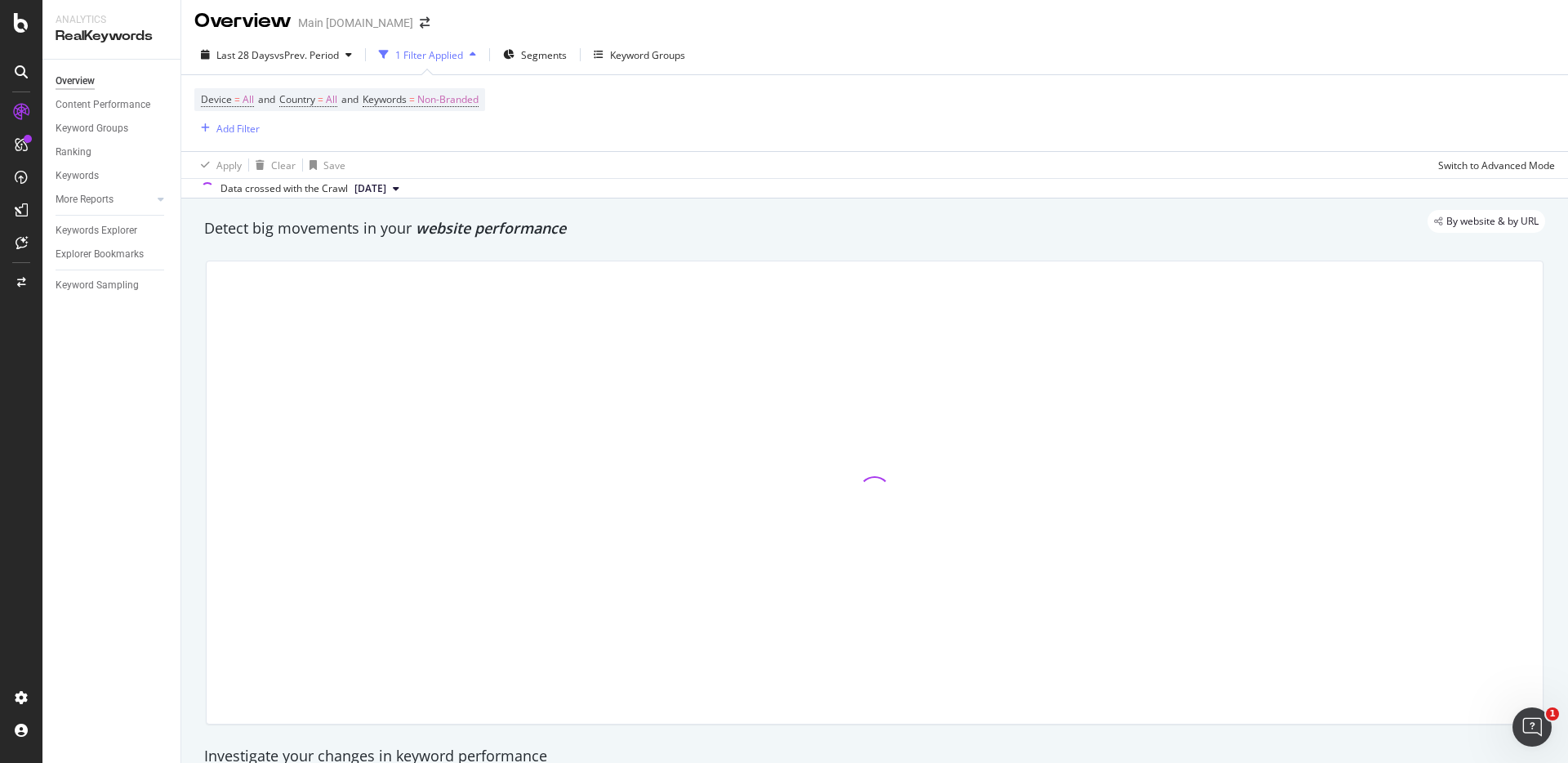
scroll to position [11, 0]
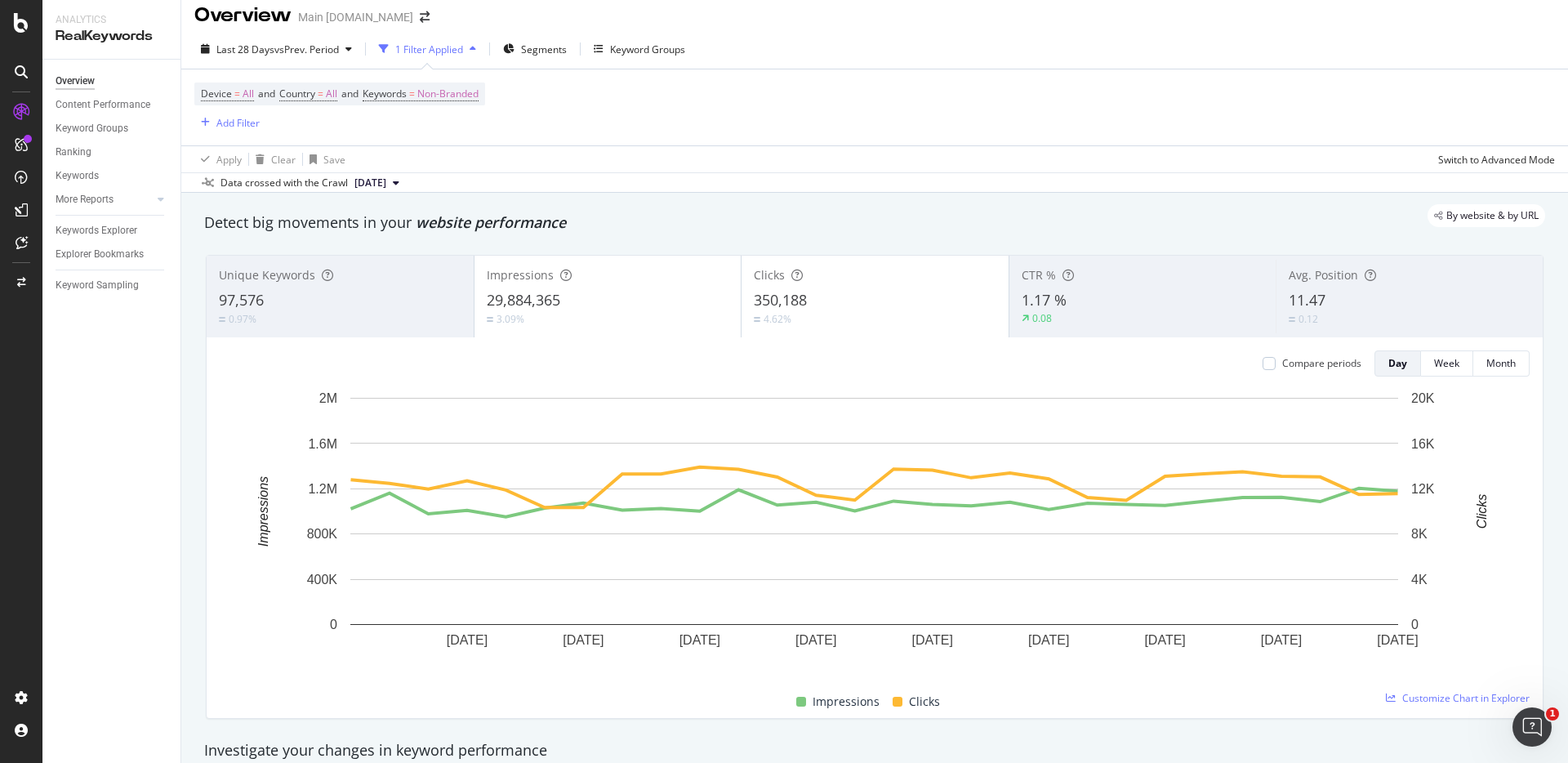
click at [1250, 225] on div "By website & by URL" at bounding box center [866, 215] width 1358 height 23
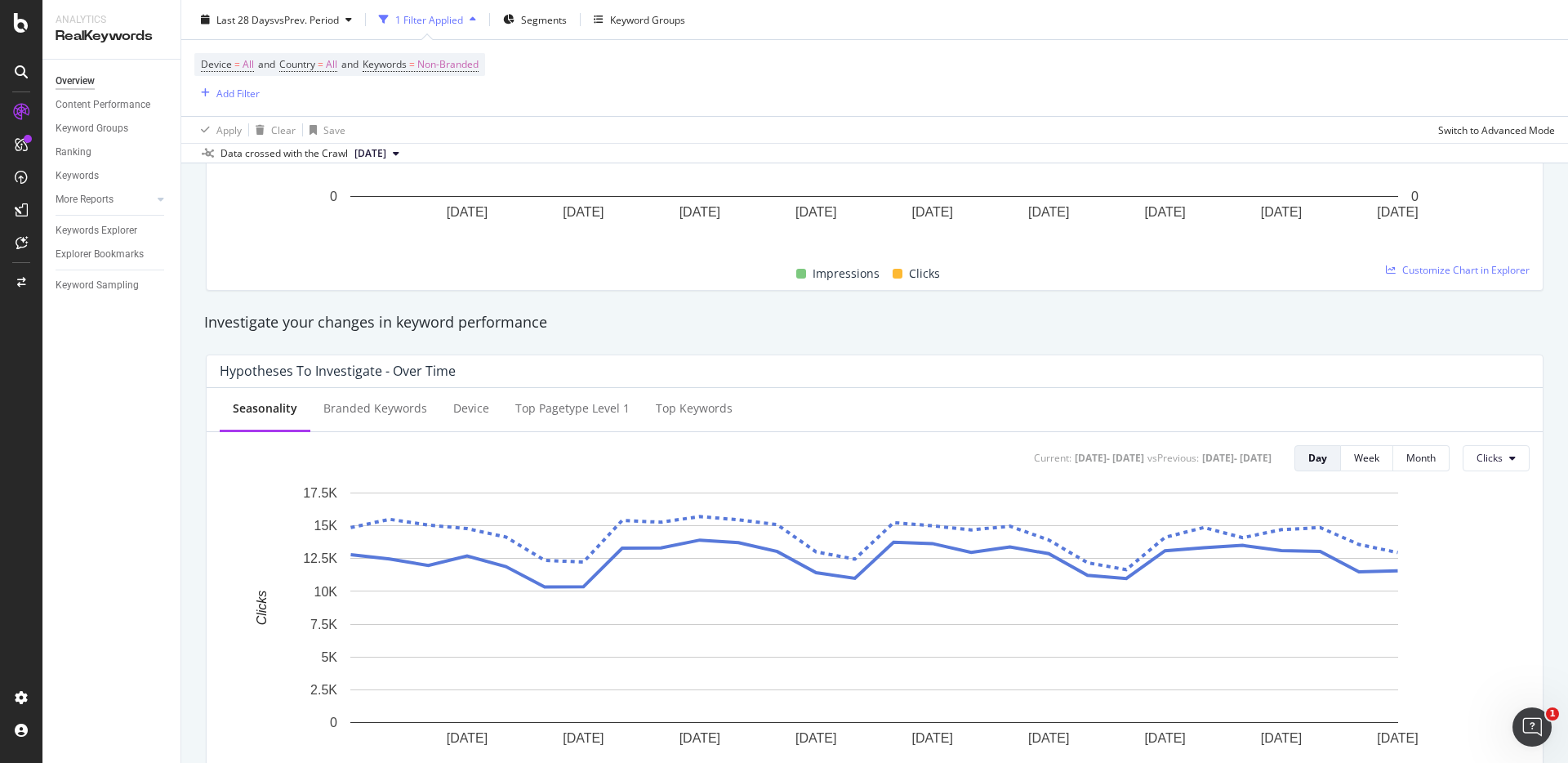
click at [1300, 318] on div "Investigate your changes in keyword performance" at bounding box center [874, 323] width 1340 height 21
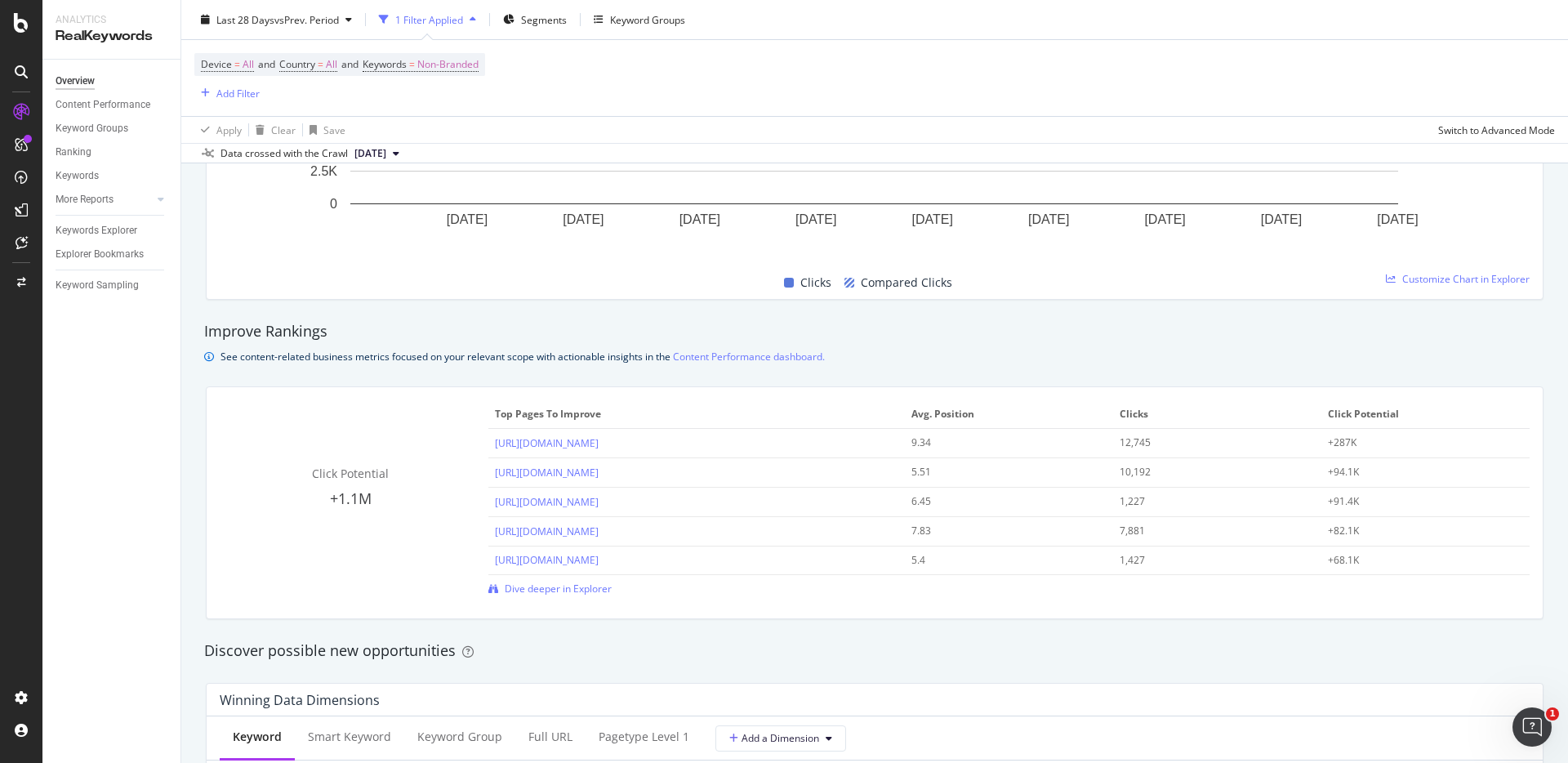
scroll to position [961, 0]
click at [1326, 336] on div "Improve Rankings" at bounding box center [874, 330] width 1340 height 21
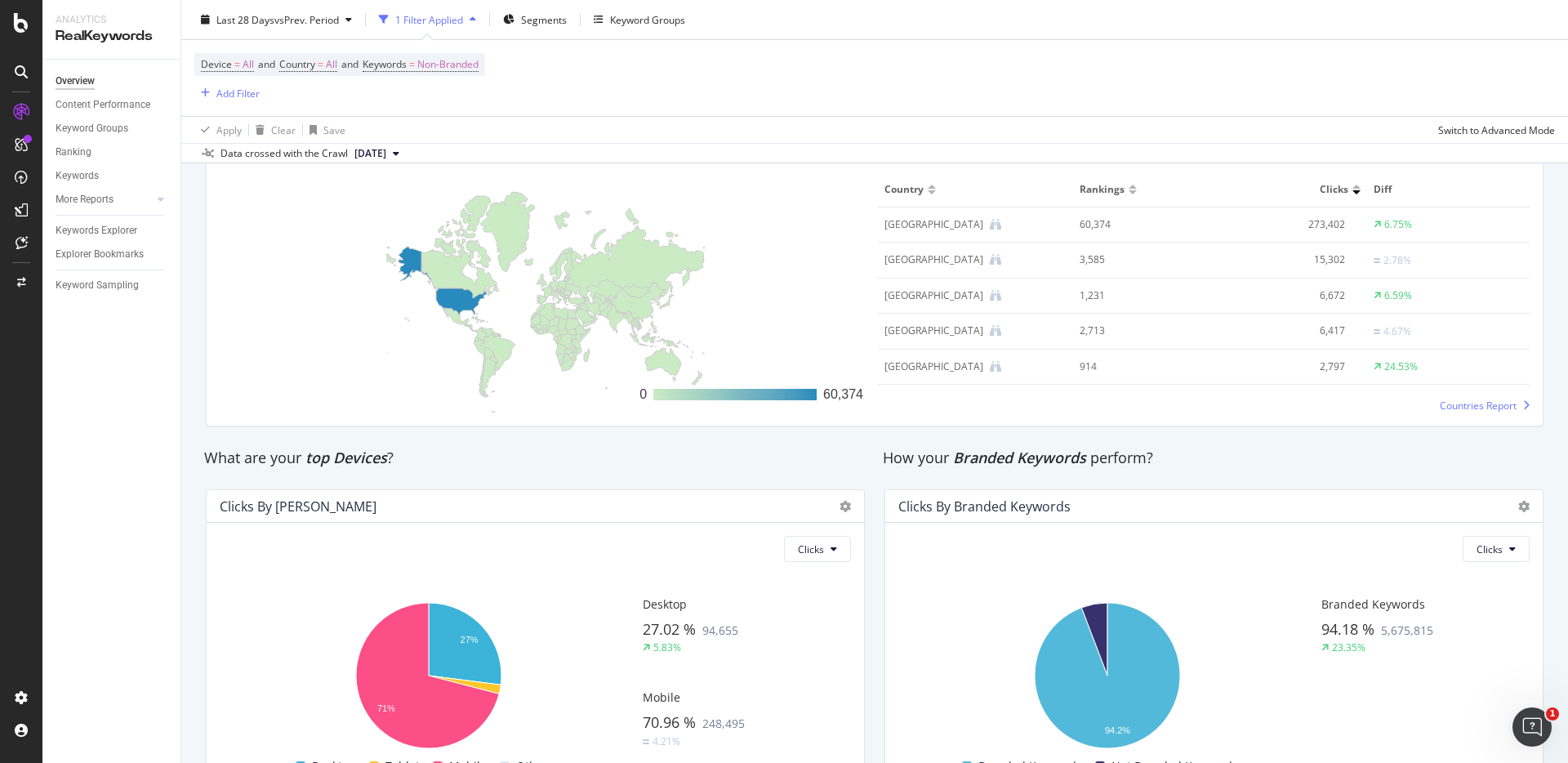
scroll to position [2550, 0]
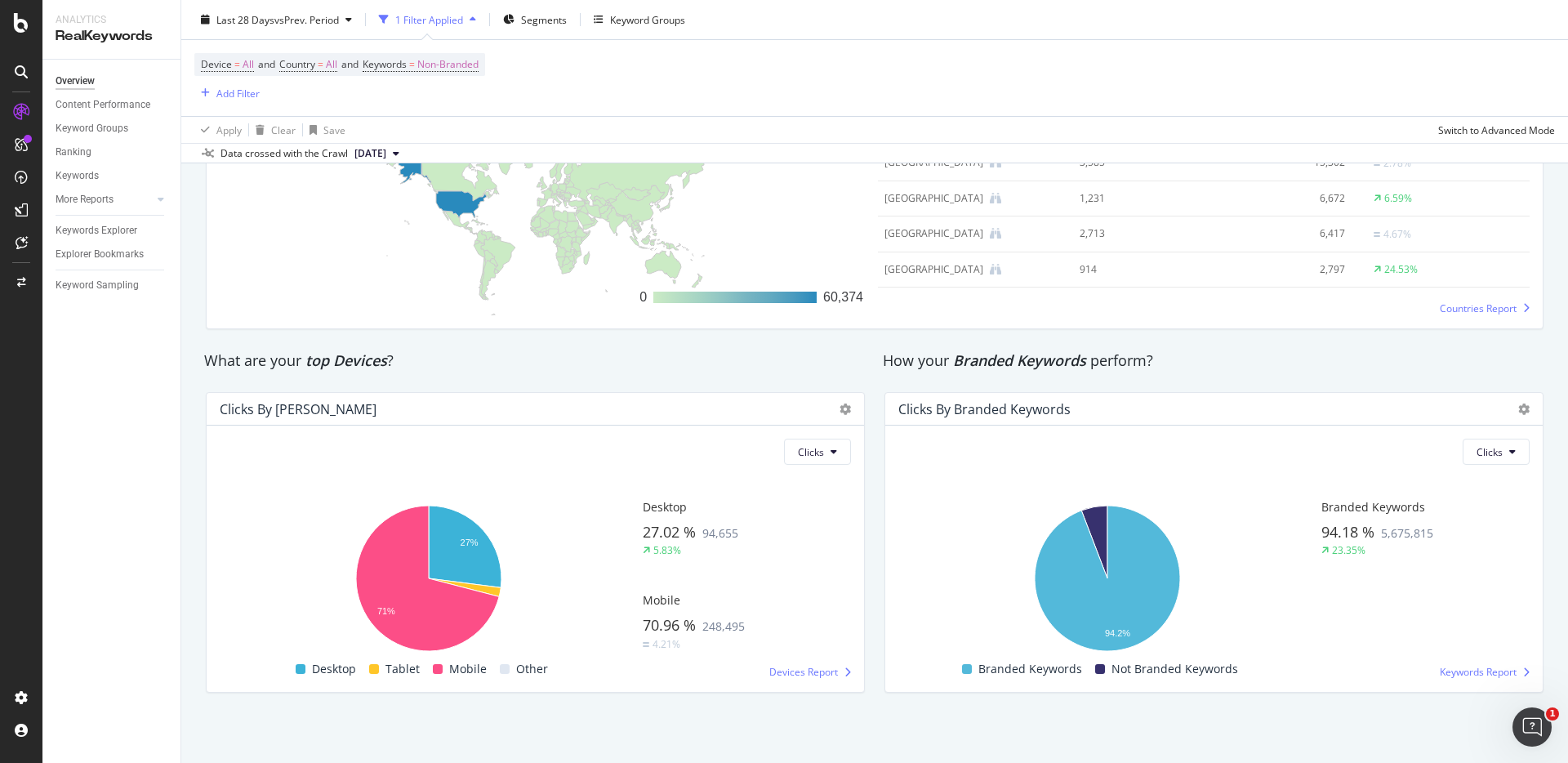
click at [1380, 383] on div "Clicks By Branded Keywords Clicks Hold CMD (⌘) while clicking to filter the rep…" at bounding box center [1214, 542] width 679 height 327
click at [1379, 361] on div "How your Branded Keywords perform?" at bounding box center [1214, 361] width 663 height 21
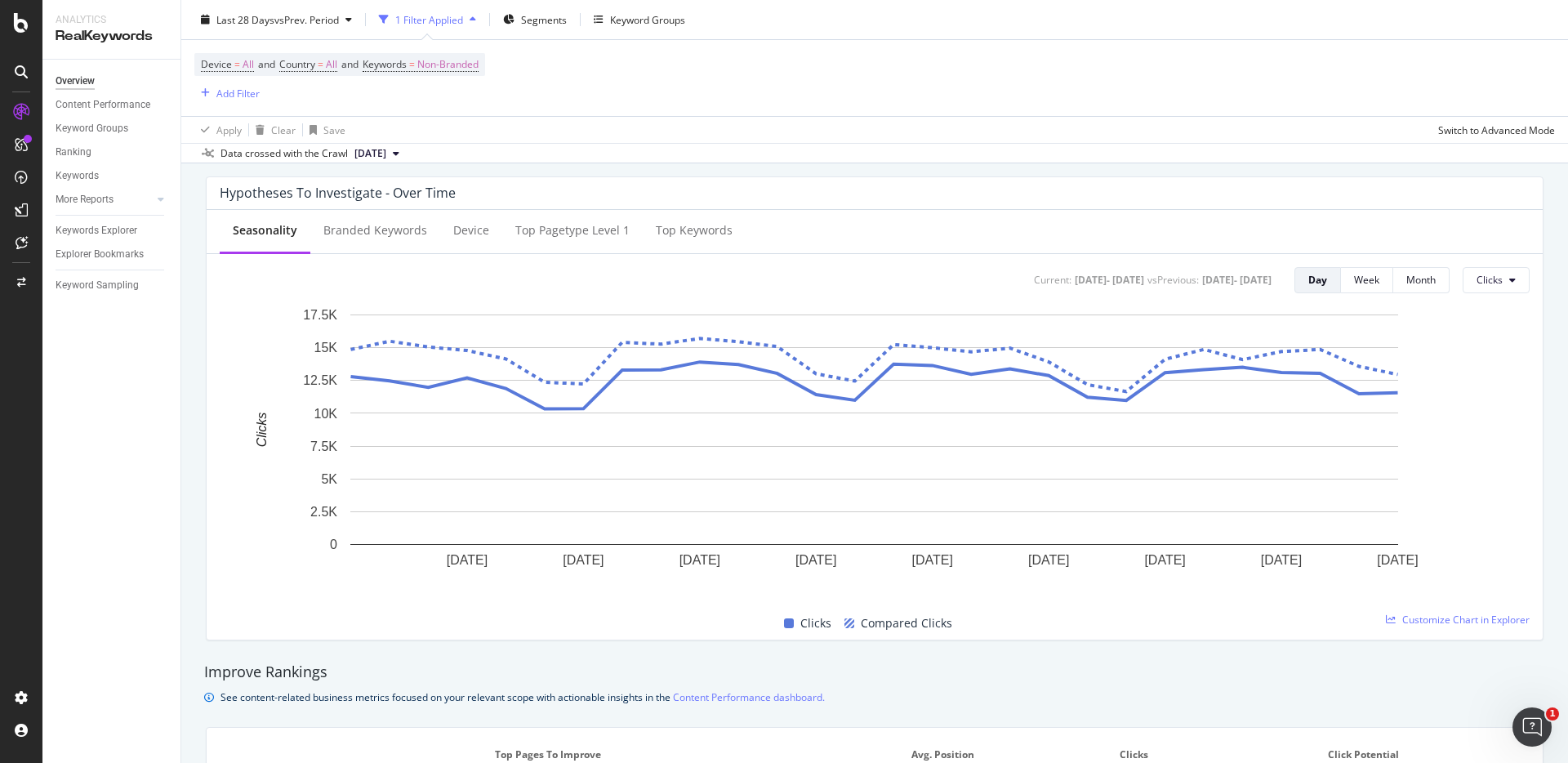
scroll to position [0, 0]
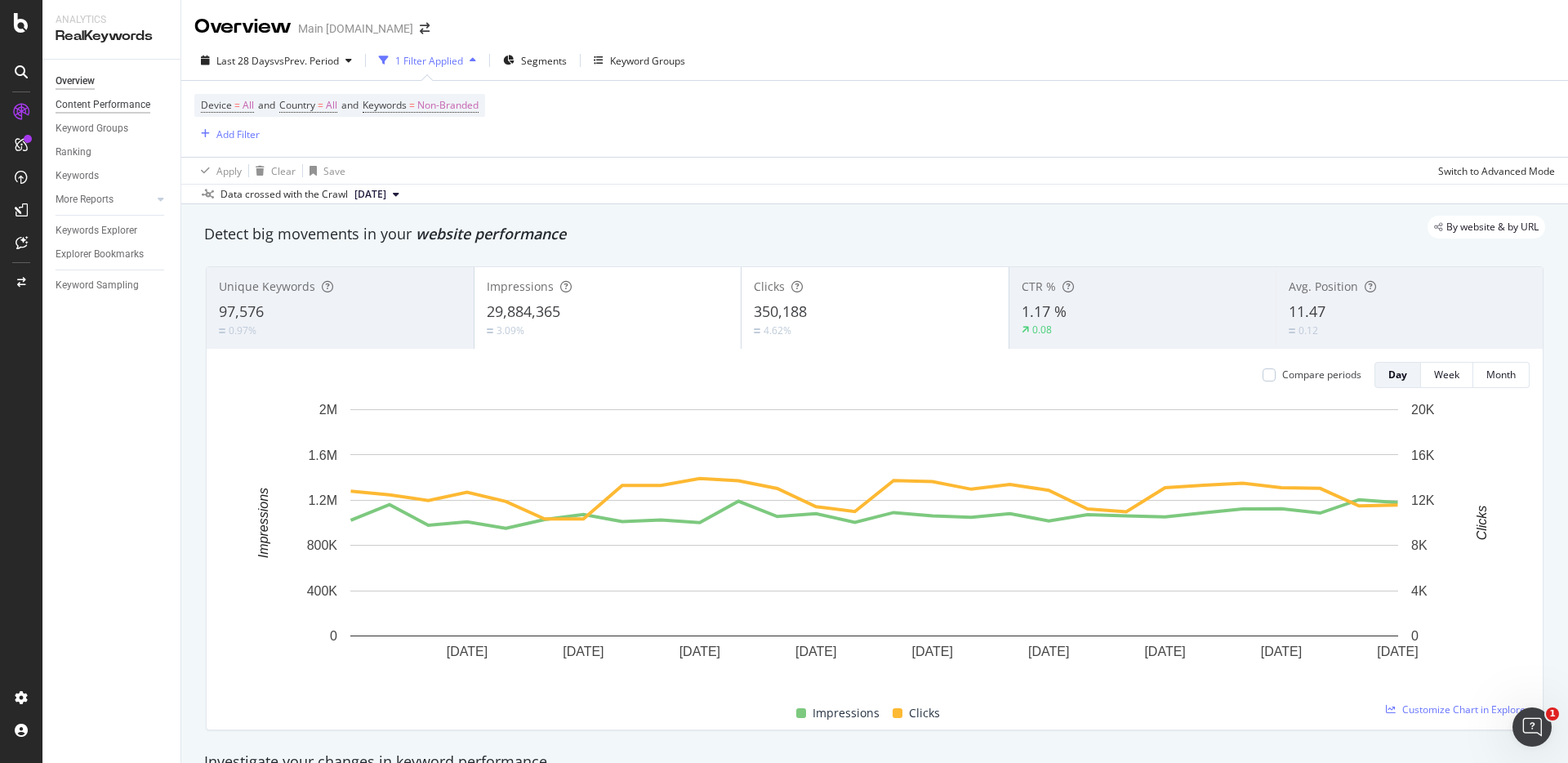
click at [102, 108] on div "Content Performance" at bounding box center [103, 105] width 95 height 17
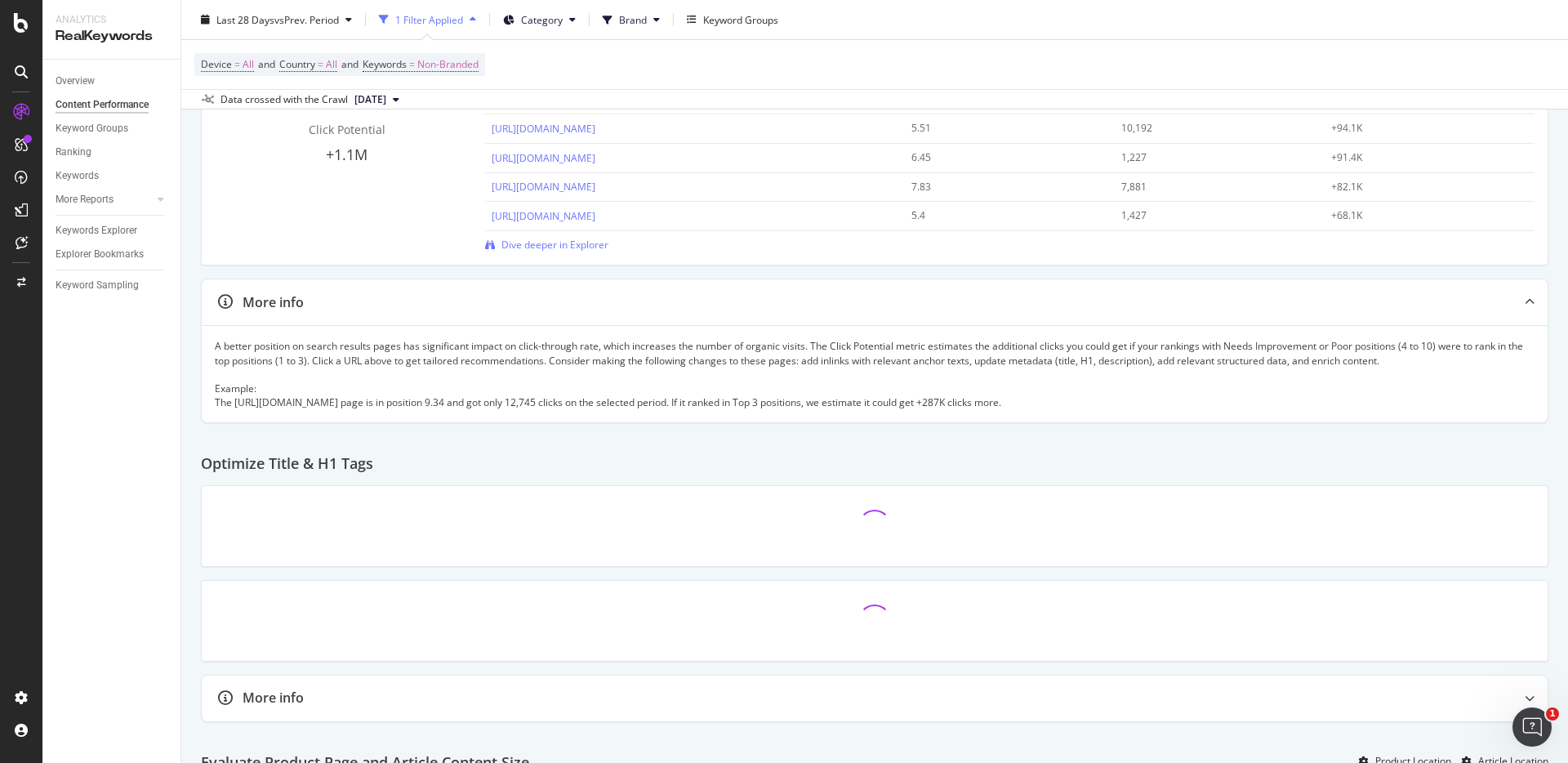
scroll to position [374, 0]
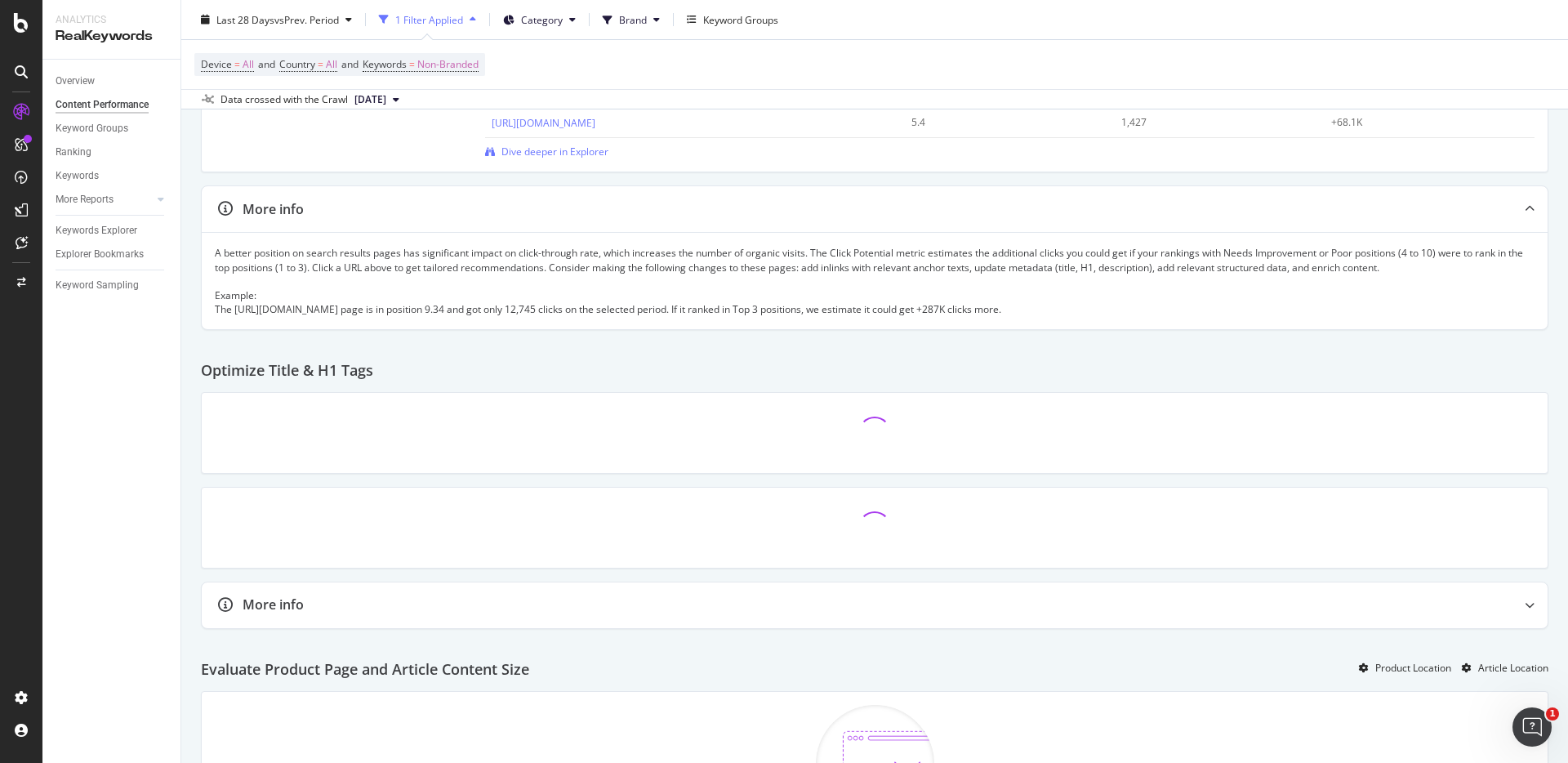
click at [1135, 356] on div "Optimize Title & H1 Tags" at bounding box center [874, 364] width 1347 height 55
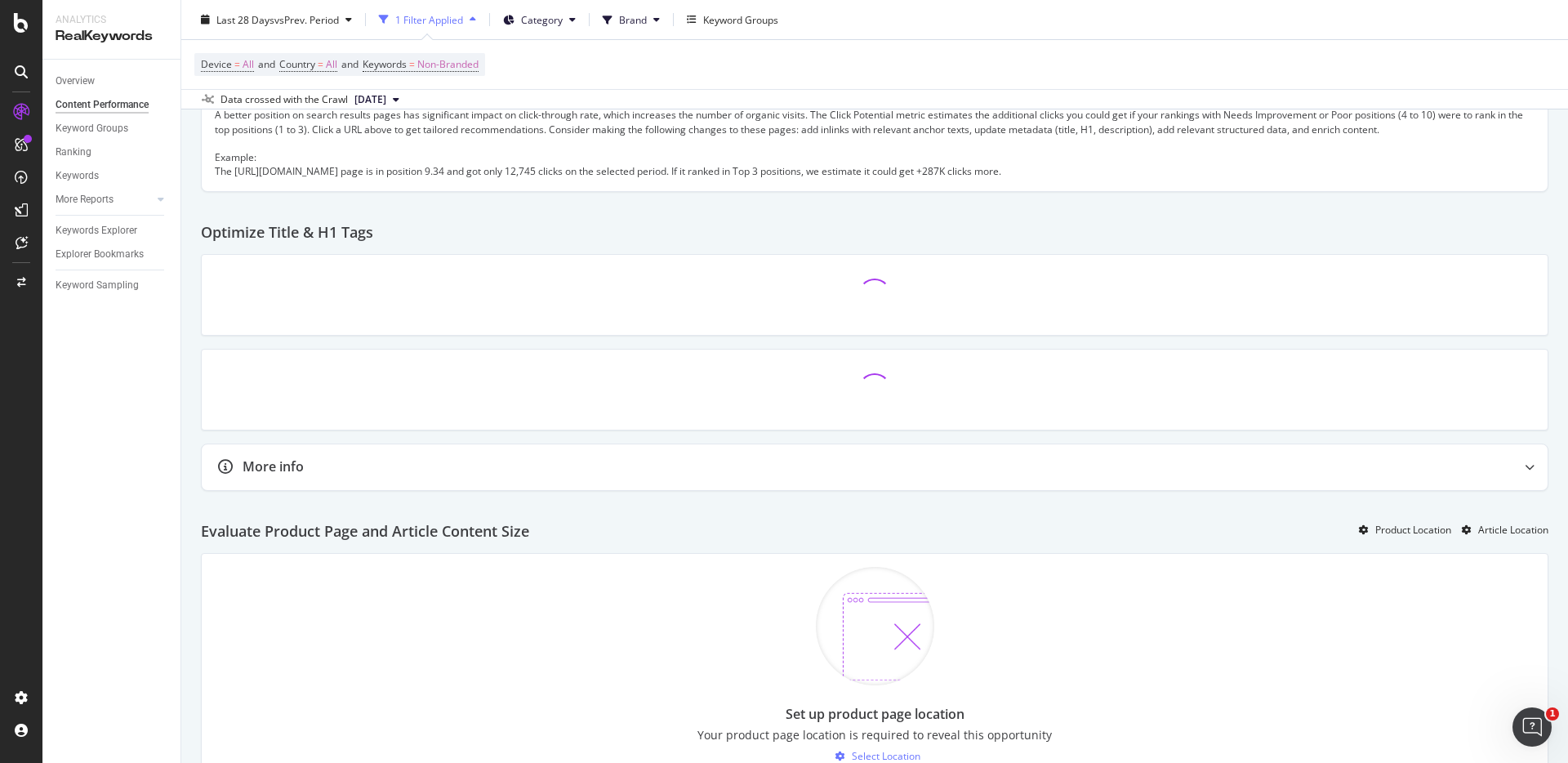
scroll to position [514, 0]
click at [1204, 221] on div "Optimize Title & H1 Tags" at bounding box center [874, 225] width 1347 height 55
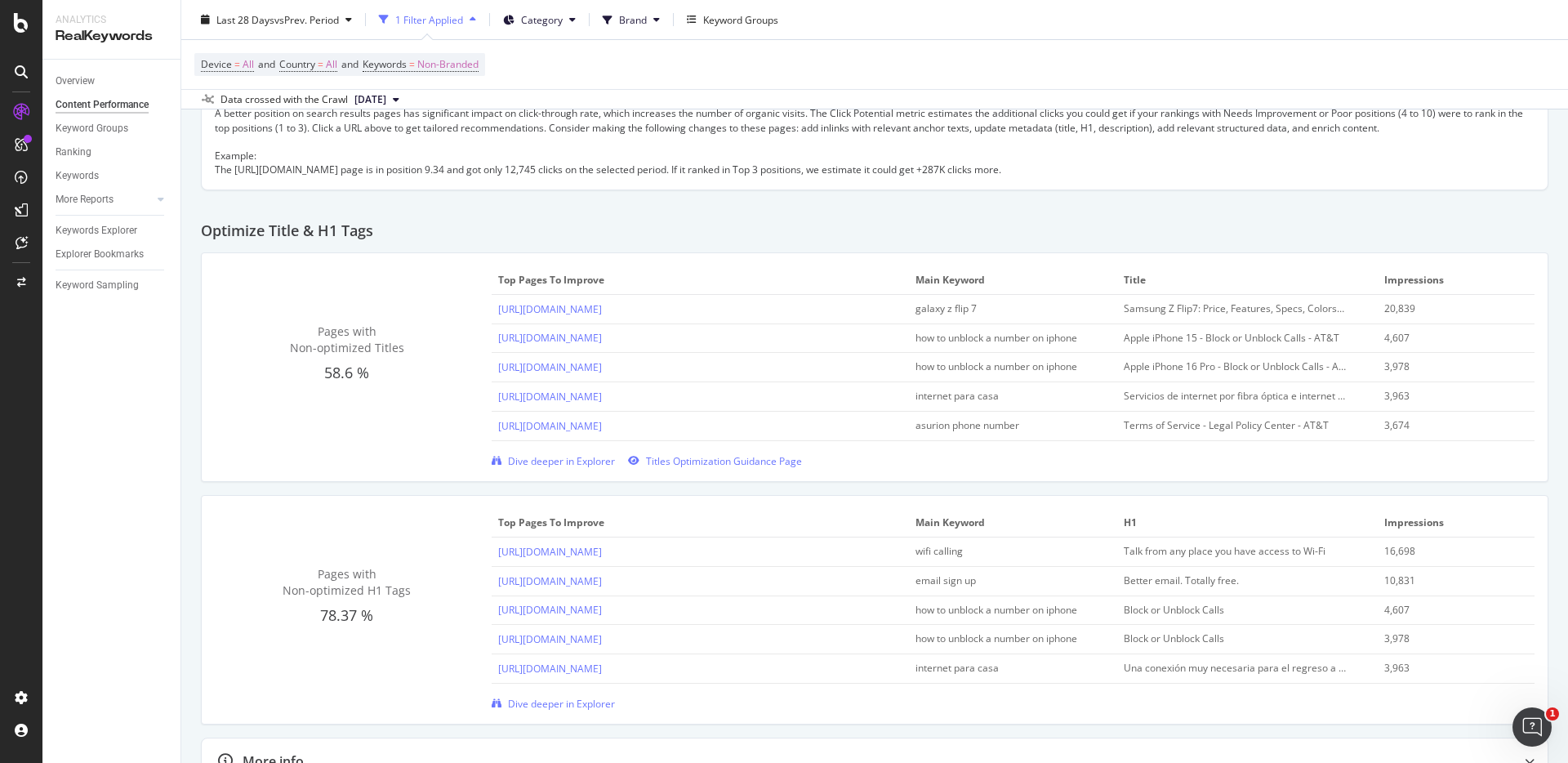
click at [1225, 218] on div "Optimize Title & H1 Tags" at bounding box center [874, 225] width 1347 height 55
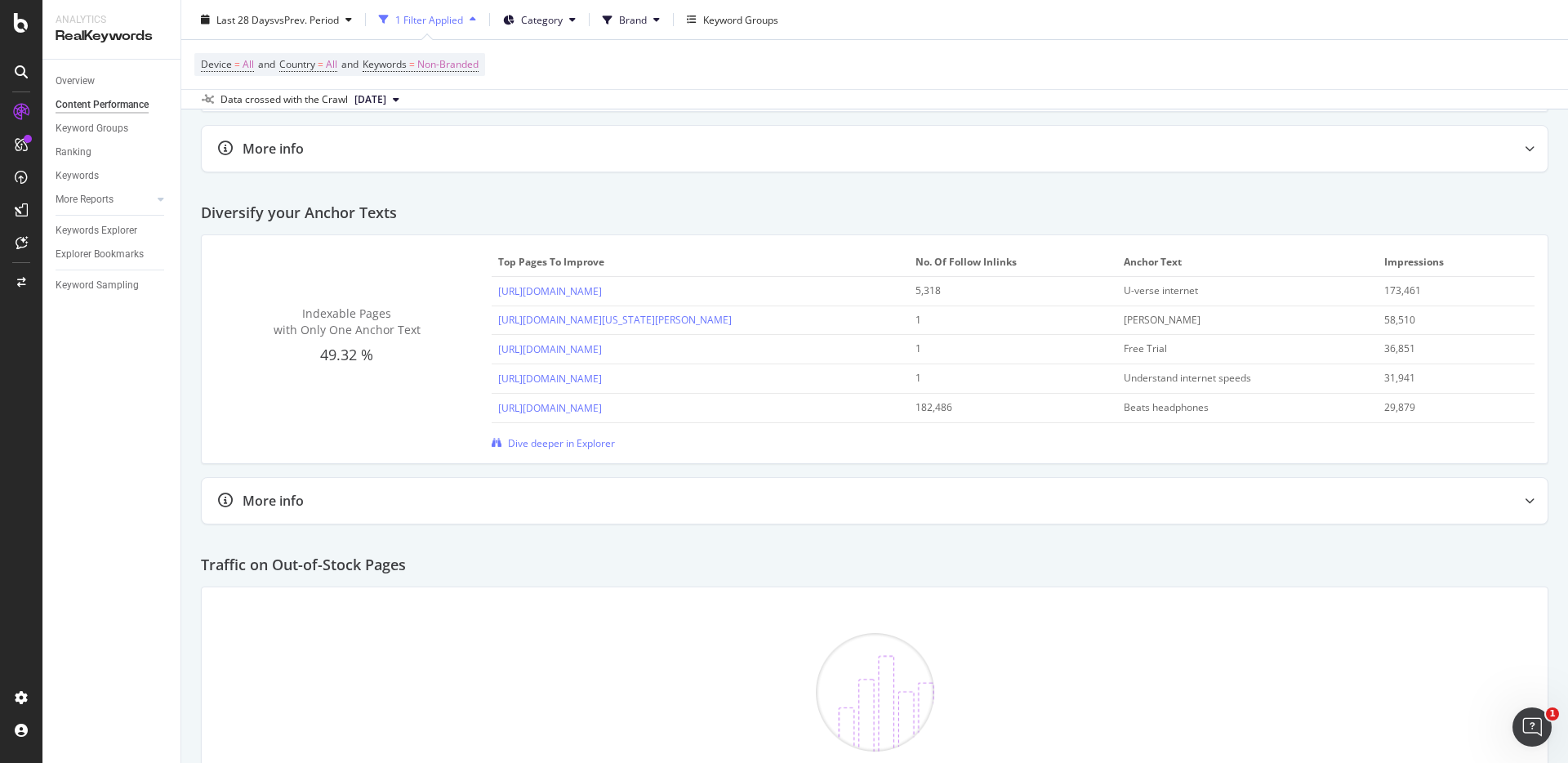
scroll to position [2089, 0]
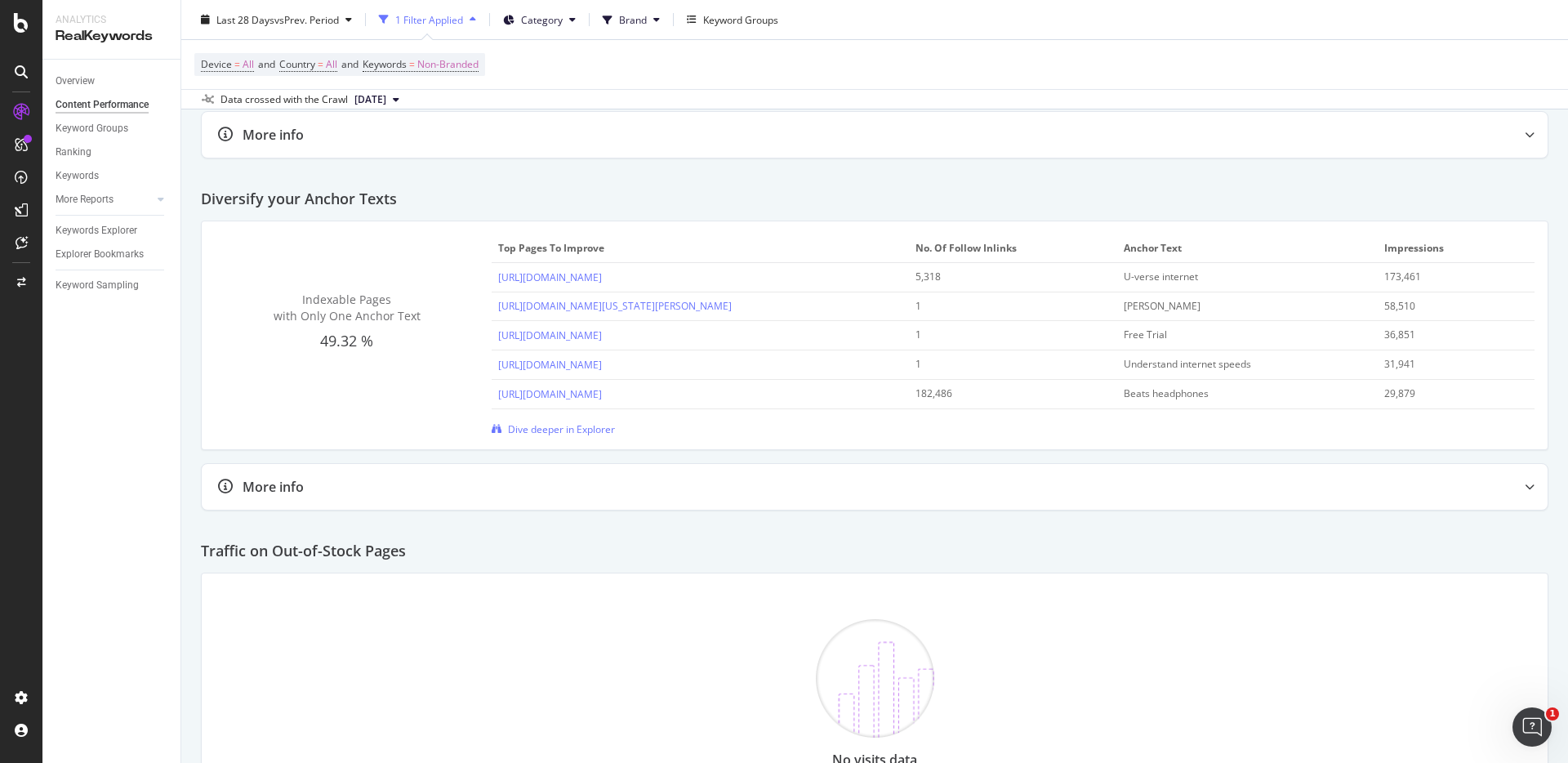
click at [1117, 166] on div "Diversify your Anchor Texts" at bounding box center [874, 192] width 1347 height 55
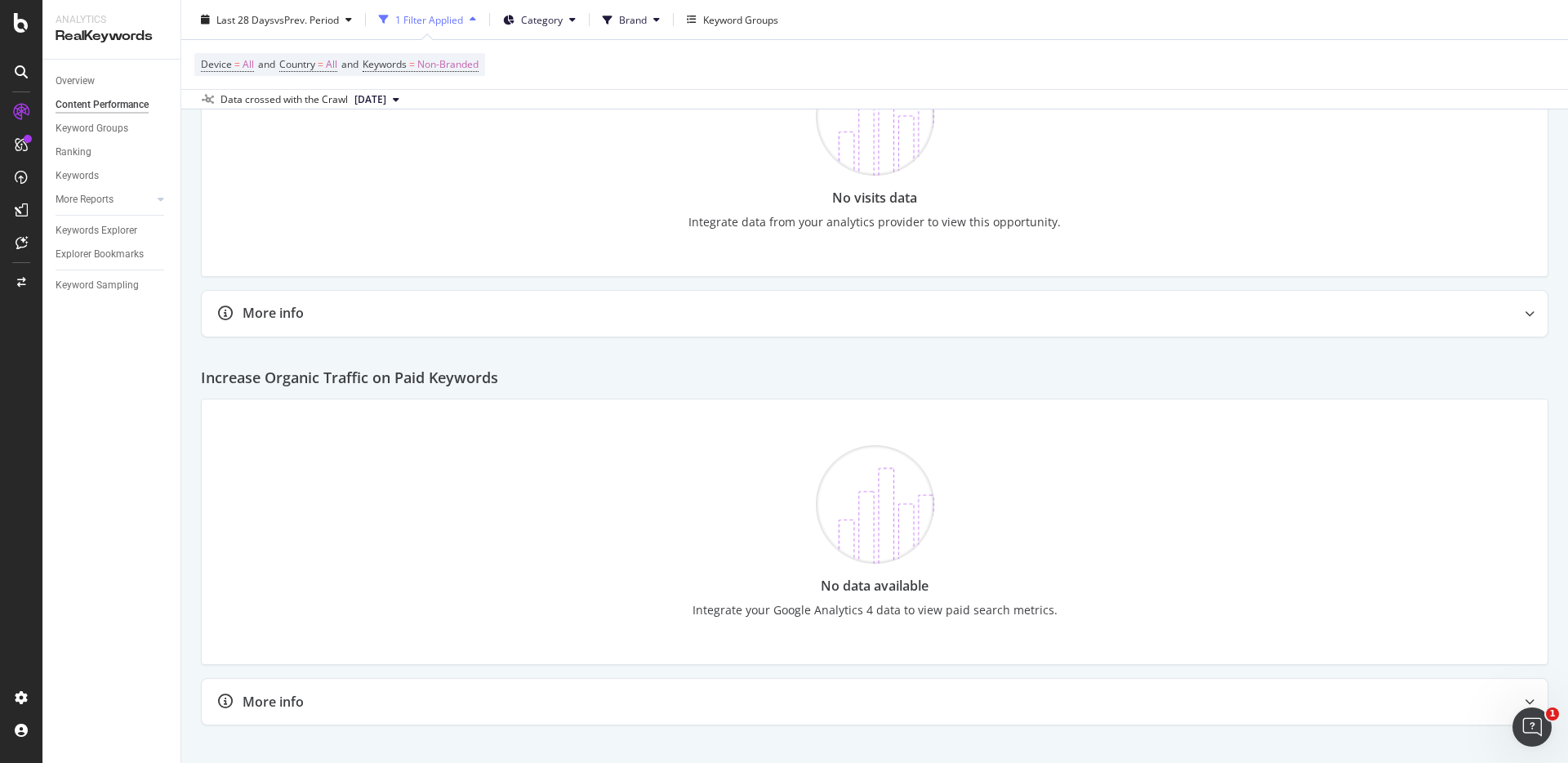
scroll to position [2678, 0]
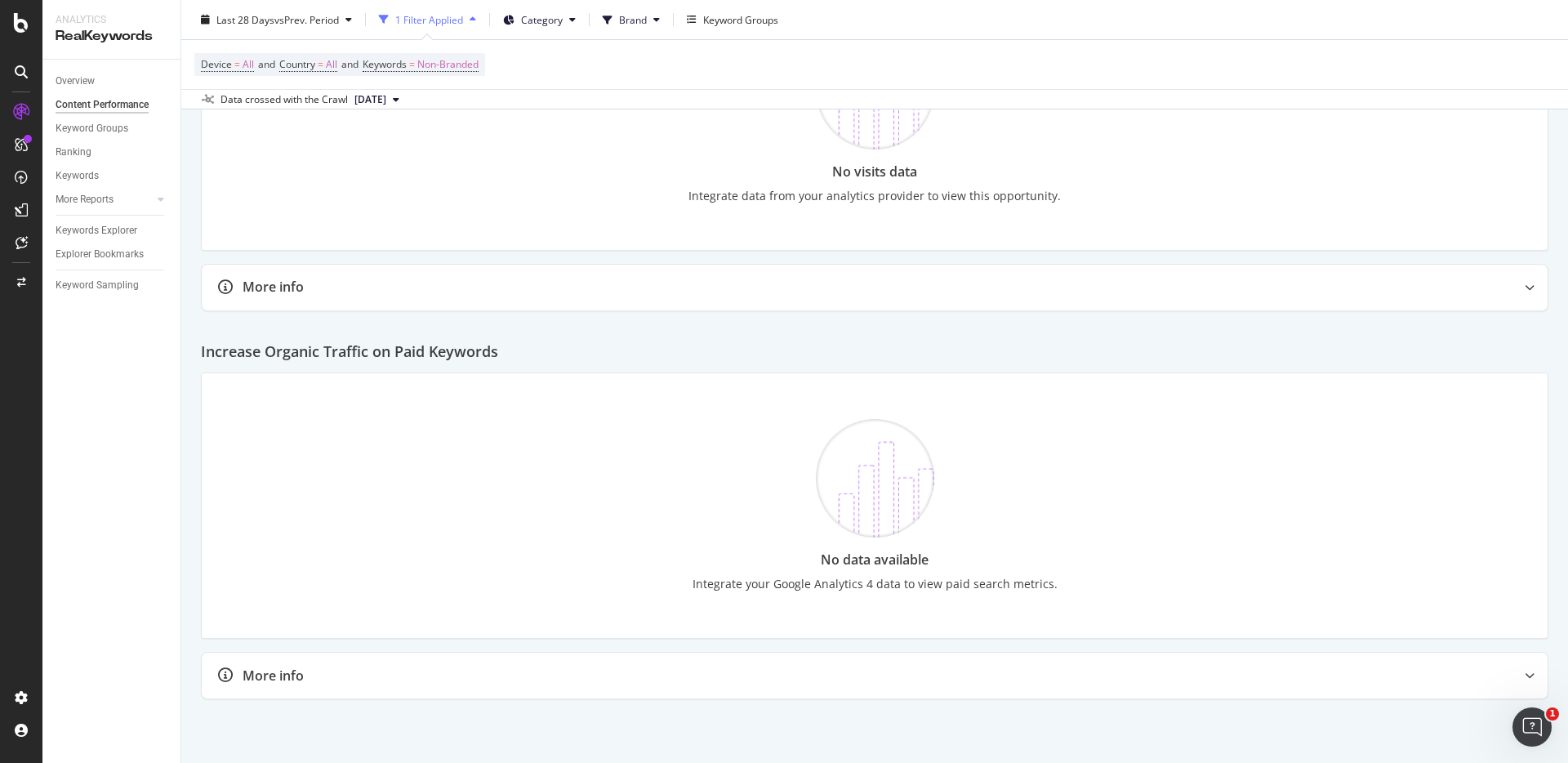
click at [1257, 338] on div "Increase Organic Traffic on Paid Keywords" at bounding box center [874, 346] width 1347 height 55
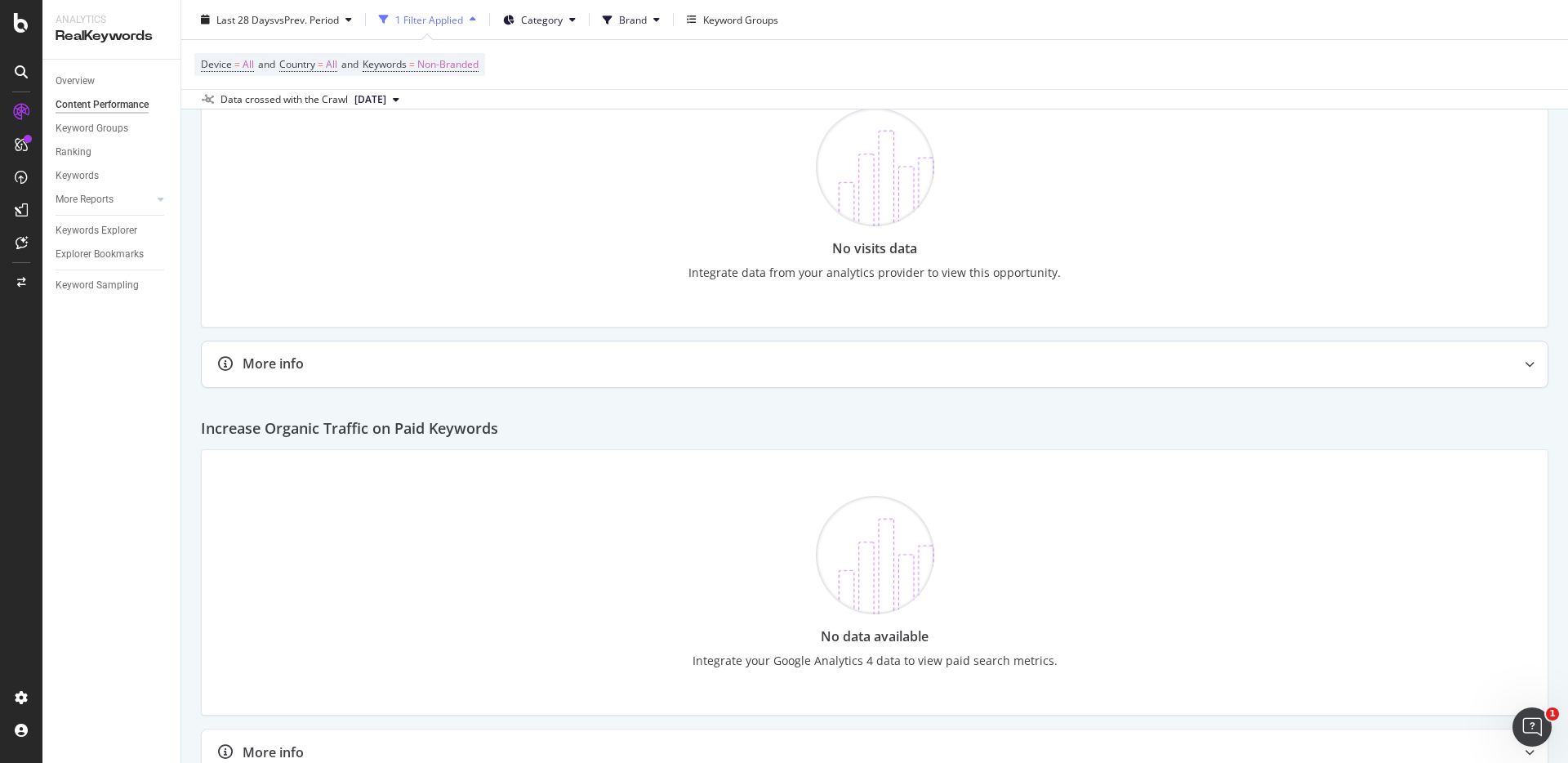
click at [1303, 377] on div "More info" at bounding box center [875, 365] width 1346 height 46
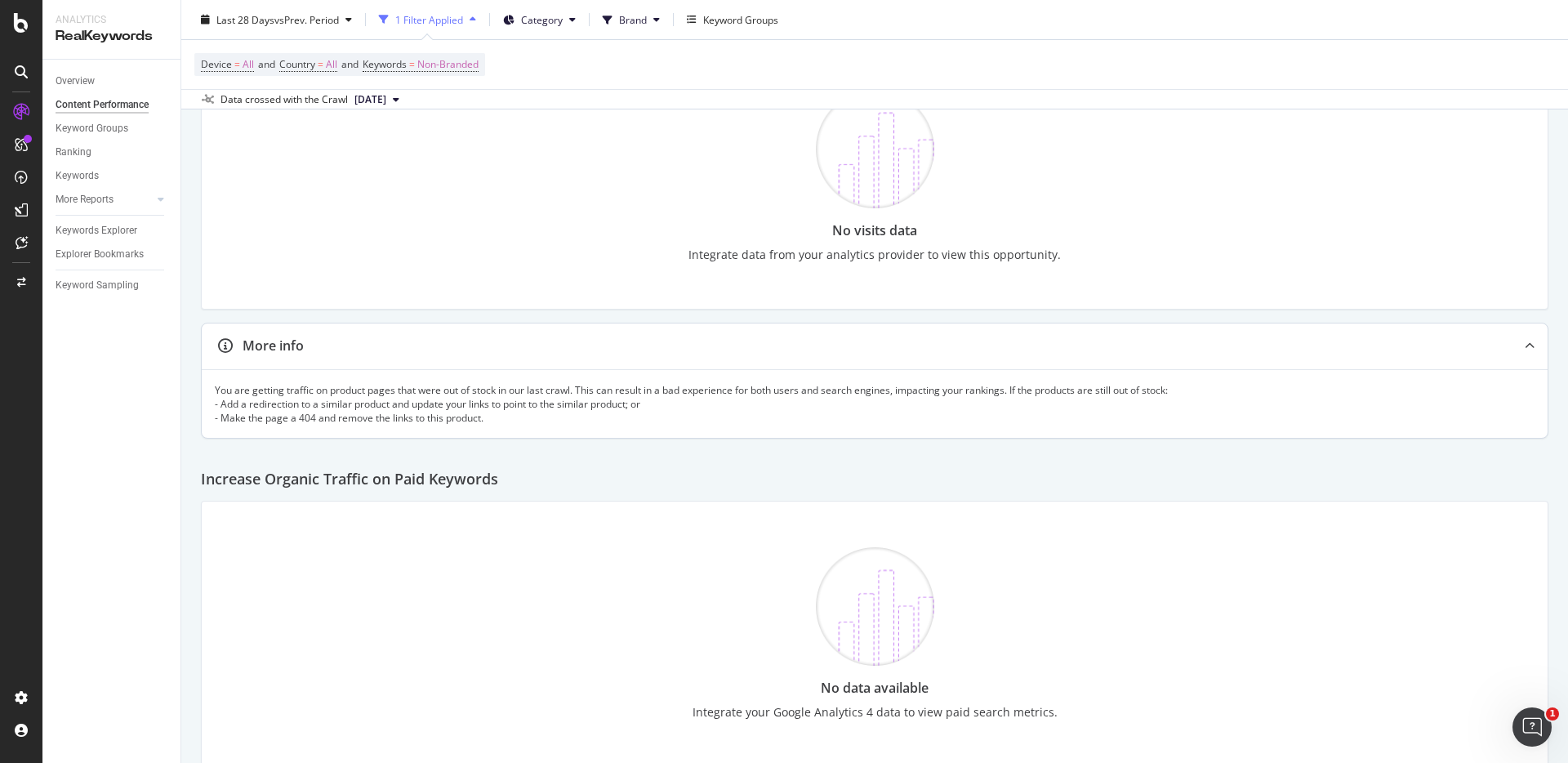
click at [1314, 354] on div "More info" at bounding box center [843, 346] width 1281 height 19
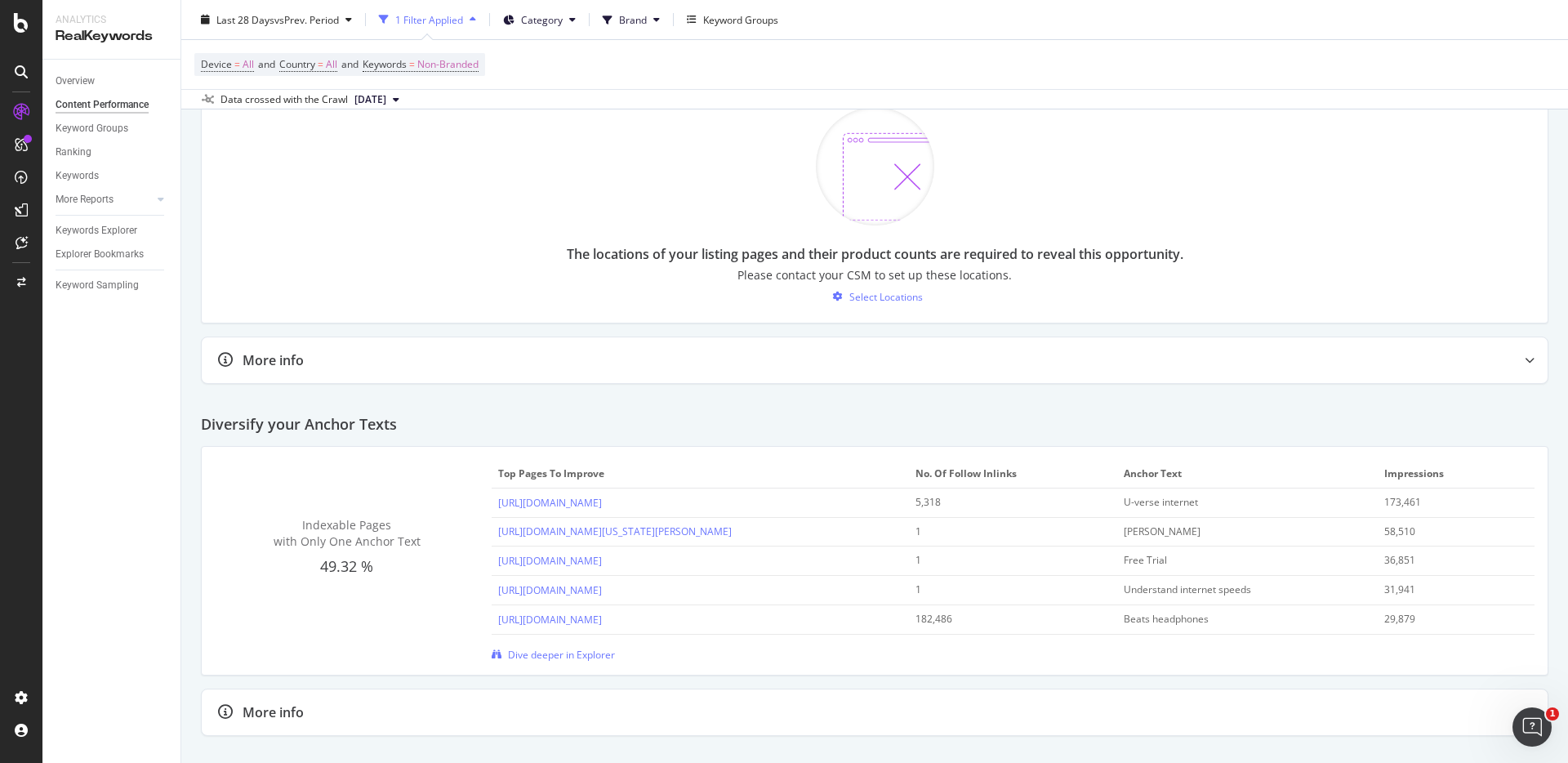
scroll to position [1857, 0]
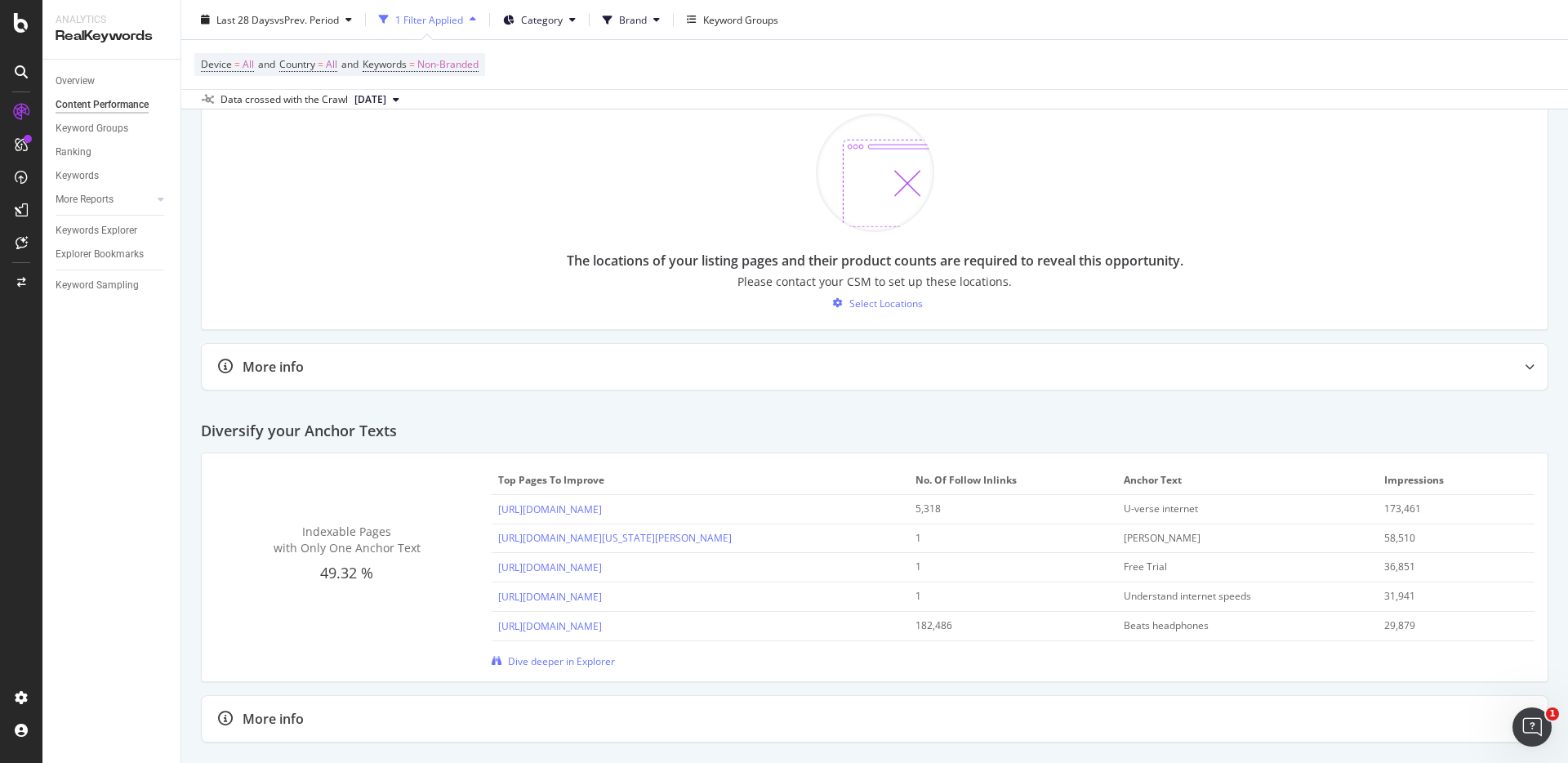
click at [1304, 418] on div "Diversify your Anchor Texts" at bounding box center [874, 425] width 1347 height 55
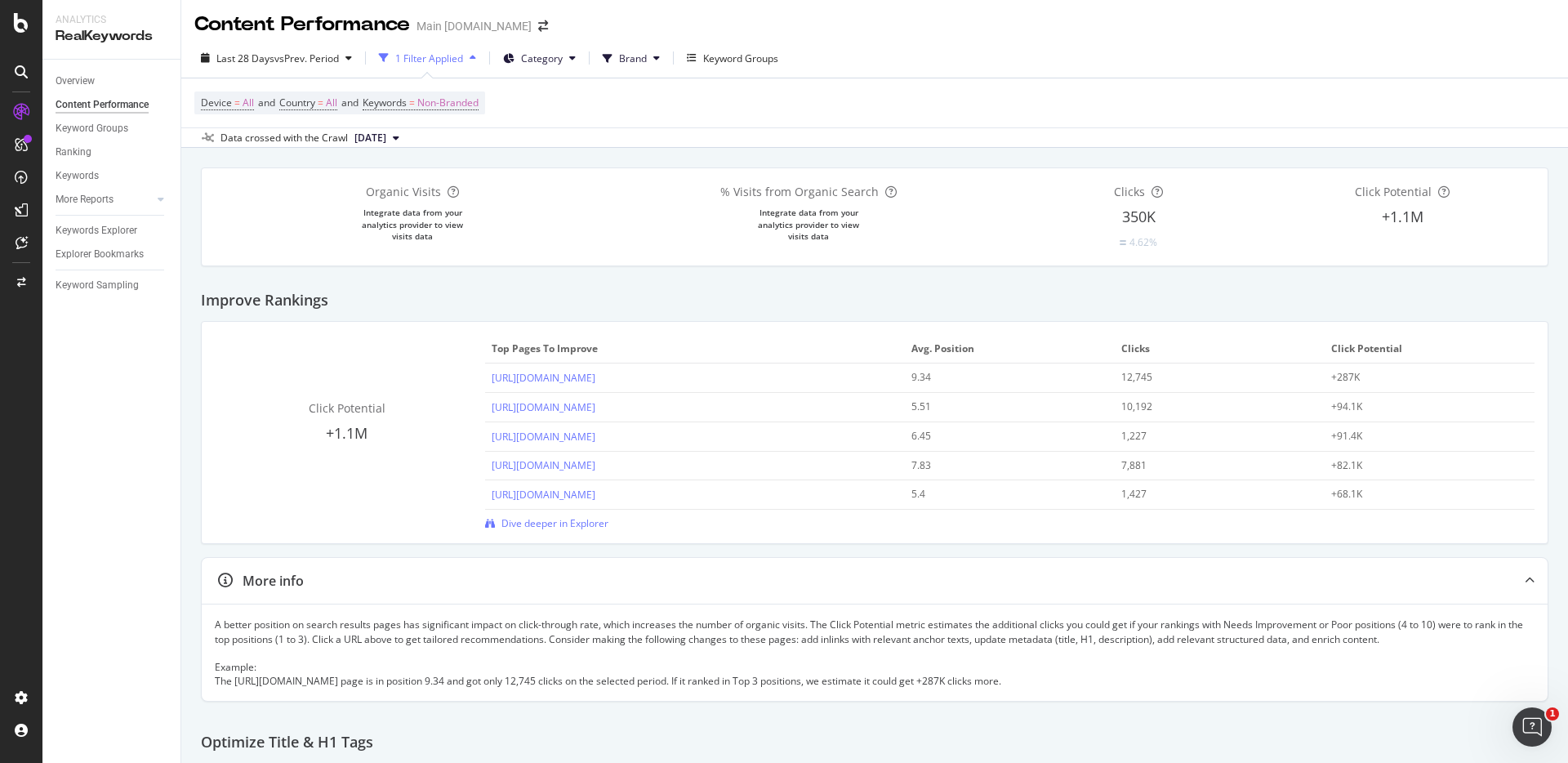
scroll to position [0, 0]
click at [1260, 116] on div "Device = All and Country = All and Keywords = Non-Branded" at bounding box center [874, 105] width 1360 height 49
click at [1227, 109] on div "Device = All and Country = All and Keywords = Non-Branded" at bounding box center [874, 105] width 1360 height 49
click at [1238, 101] on div "Device = All and Country = All and Keywords = Non-Branded" at bounding box center [874, 105] width 1360 height 49
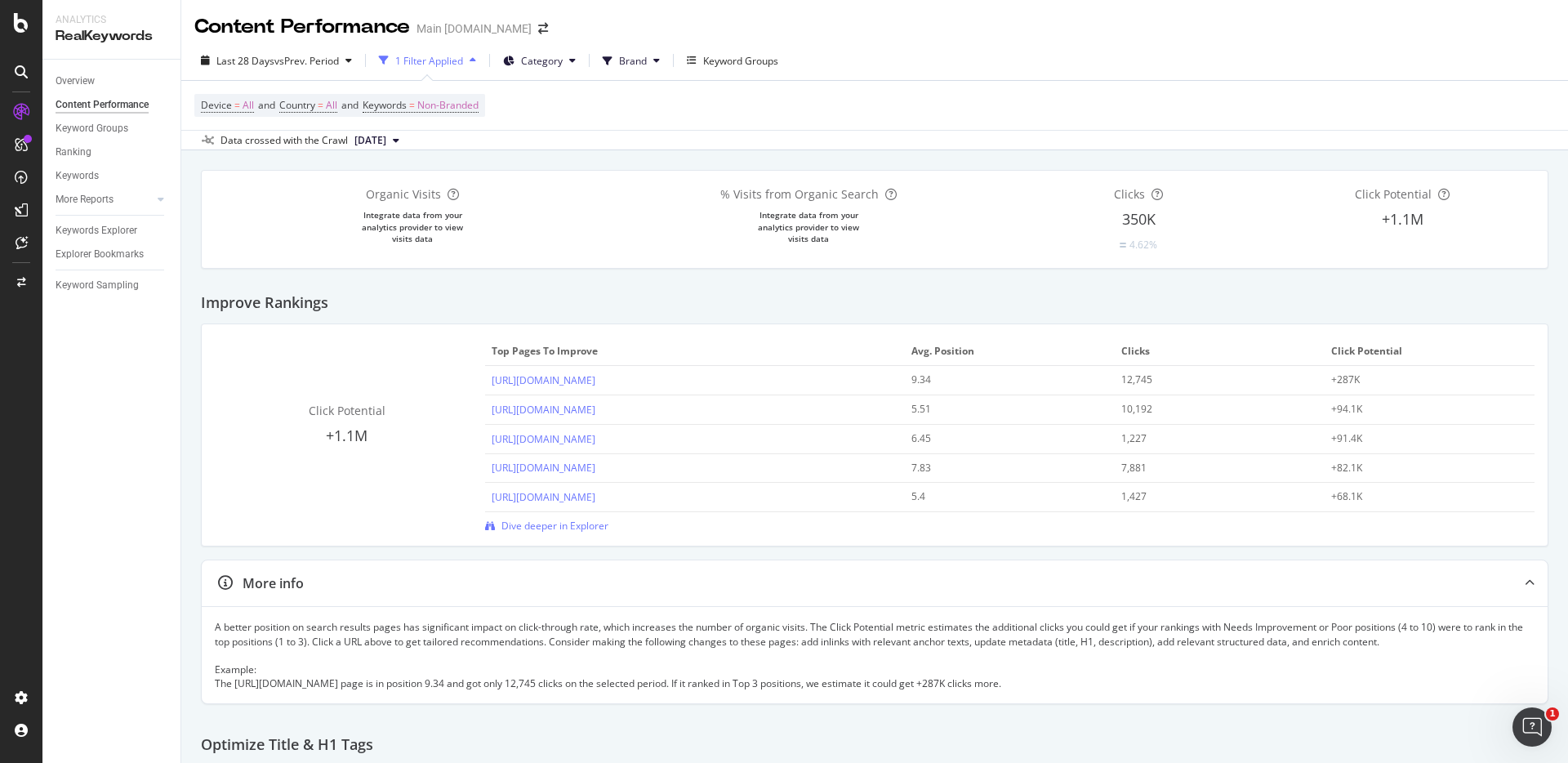
click at [1238, 101] on div "Device = All and Country = All and Keywords = Non-Branded" at bounding box center [874, 105] width 1360 height 49
click at [1185, 112] on div "Device = All and Country = All and Keywords = Non-Branded" at bounding box center [874, 105] width 1360 height 49
click at [112, 130] on div "Keyword Groups" at bounding box center [91, 129] width 72 height 17
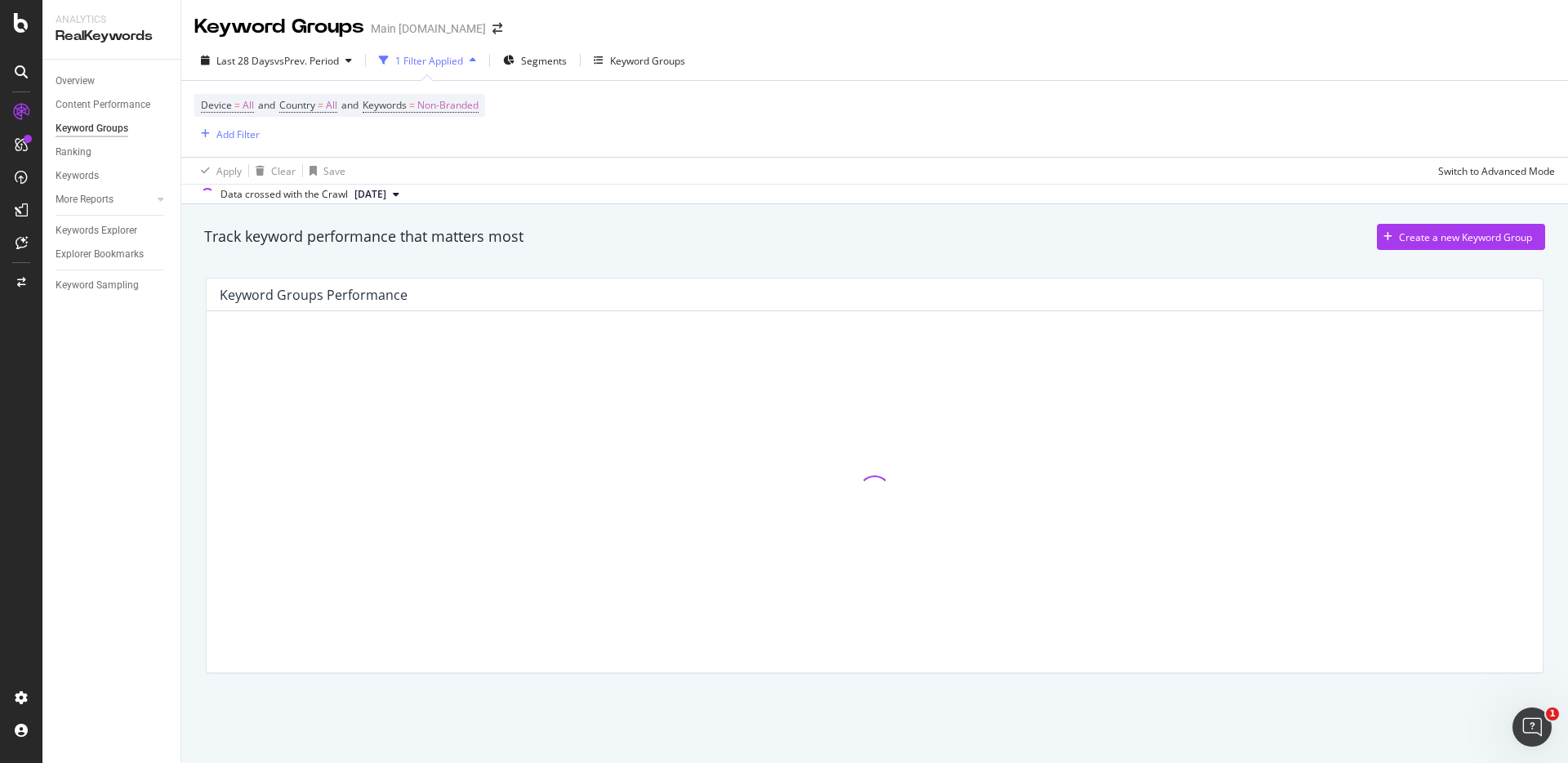
click at [1253, 238] on div "Track keyword performance that matters most Create a new Keyword Group" at bounding box center [874, 236] width 1340 height 26
click at [1243, 231] on div "Track keyword performance that matters most Create a new Keyword Group" at bounding box center [874, 236] width 1340 height 26
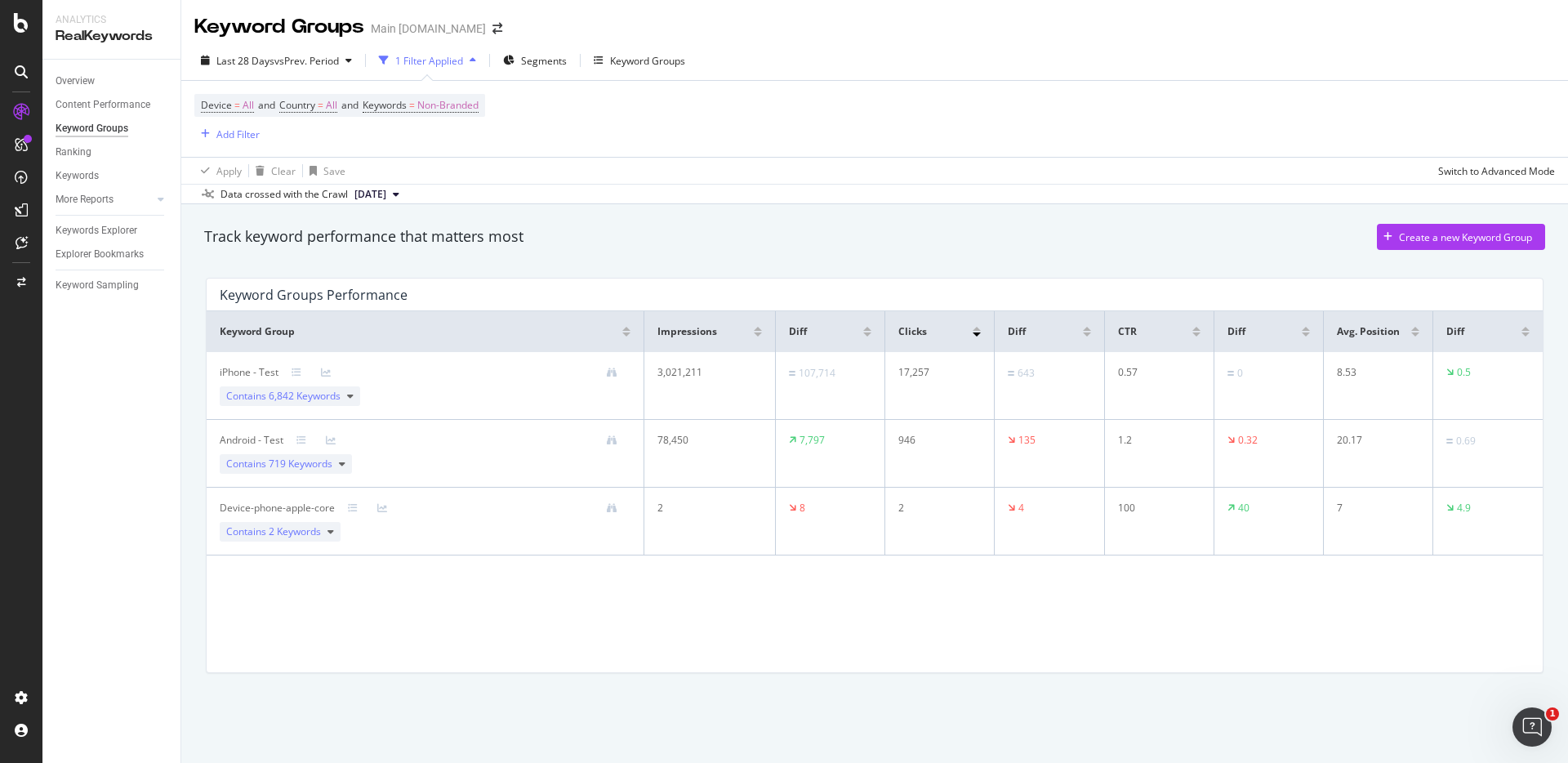
click at [1243, 231] on div "Track keyword performance that matters most Create a new Keyword Group" at bounding box center [874, 236] width 1340 height 26
click at [1069, 238] on div "Track keyword performance that matters most Create a new Keyword Group" at bounding box center [874, 236] width 1340 height 26
click at [88, 151] on div "Ranking" at bounding box center [73, 152] width 36 height 17
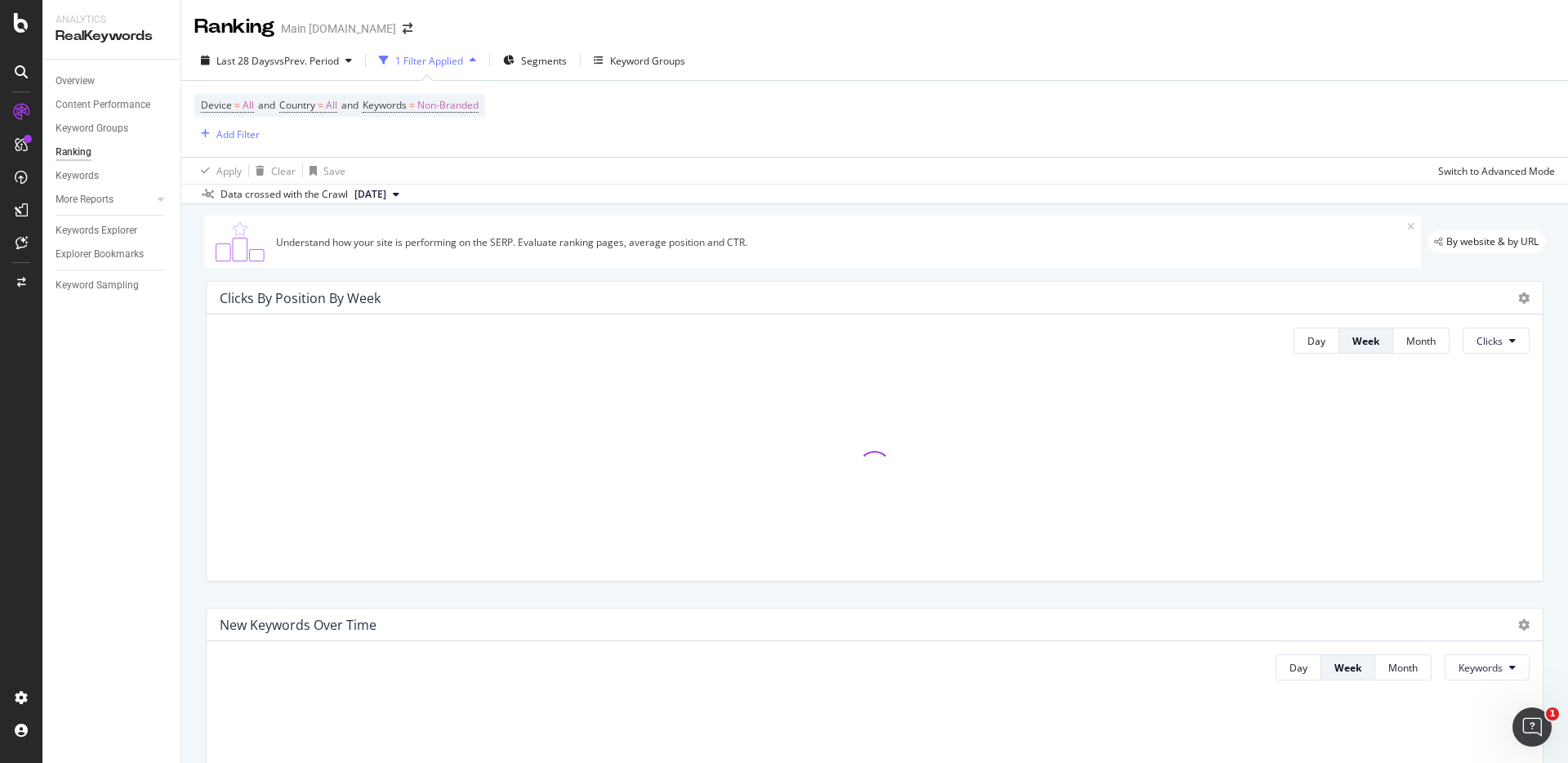
click at [1249, 104] on div "Device = All and Country = All and Keywords = Non-Branded Add Filter" at bounding box center [874, 119] width 1360 height 76
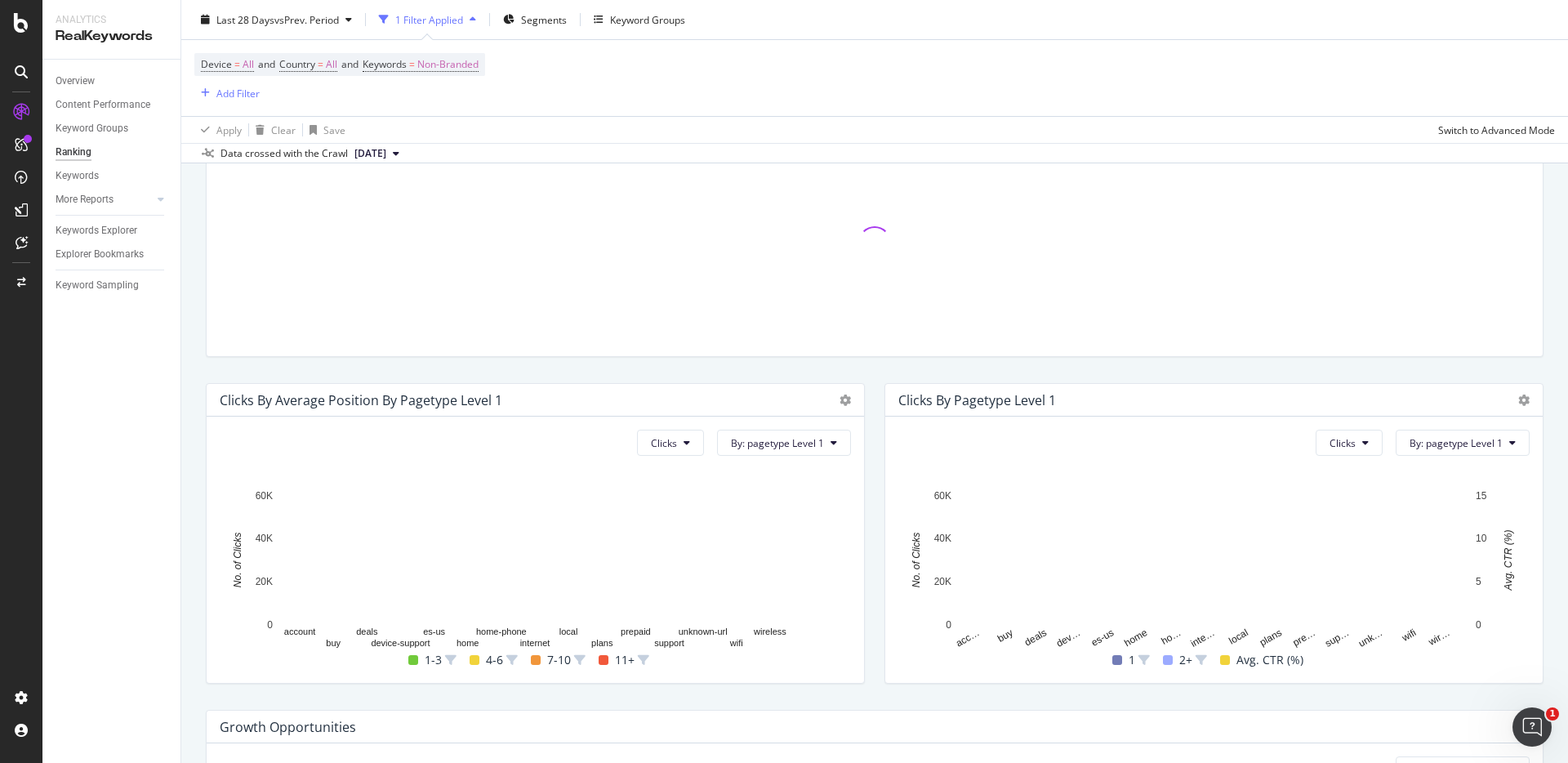
scroll to position [566, 0]
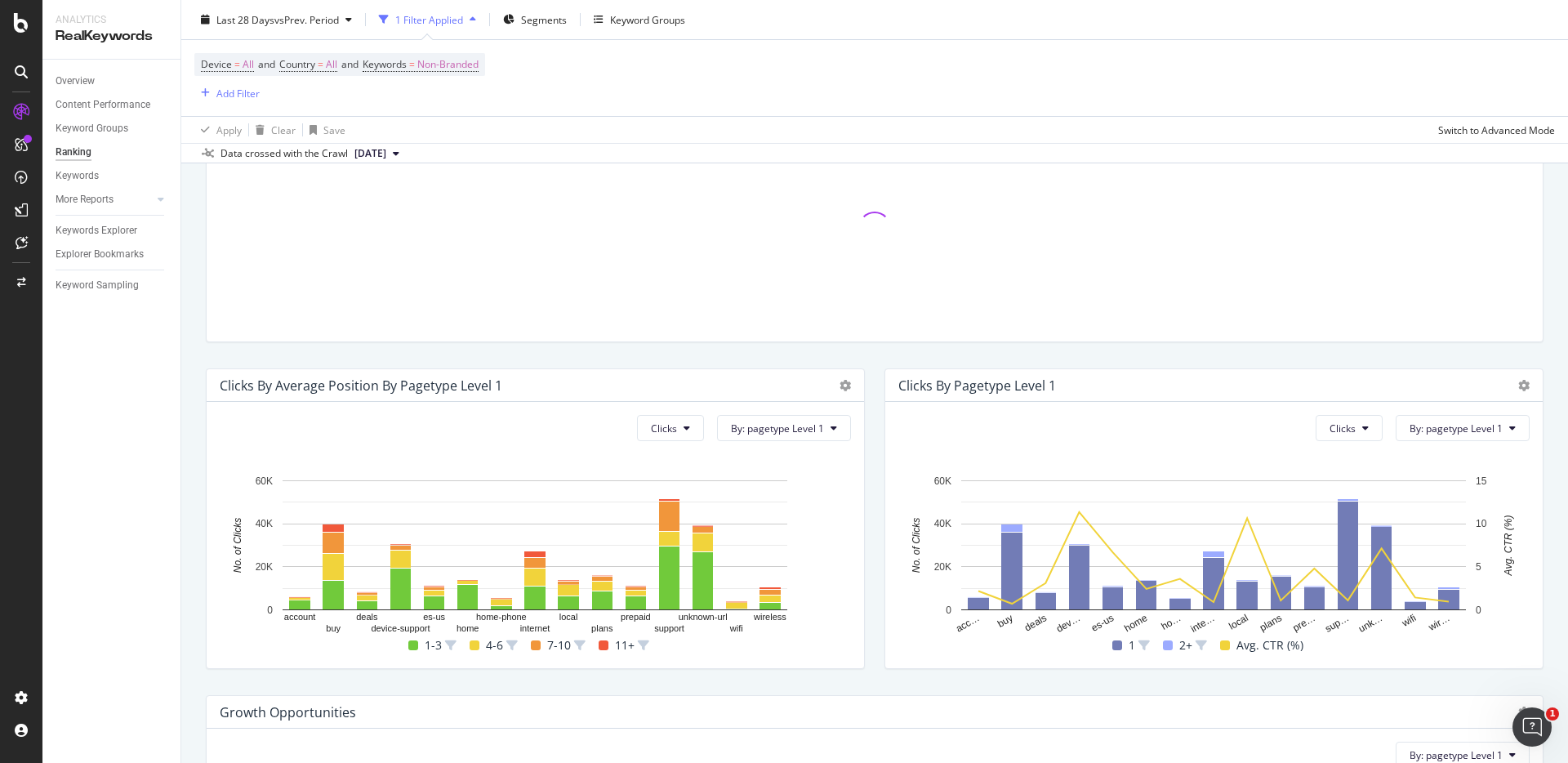
click at [1260, 355] on div "Clicks by pagetype Level 1 Clicks By: pagetype Level 1 Hold CMD (⌘) while click…" at bounding box center [1214, 518] width 679 height 327
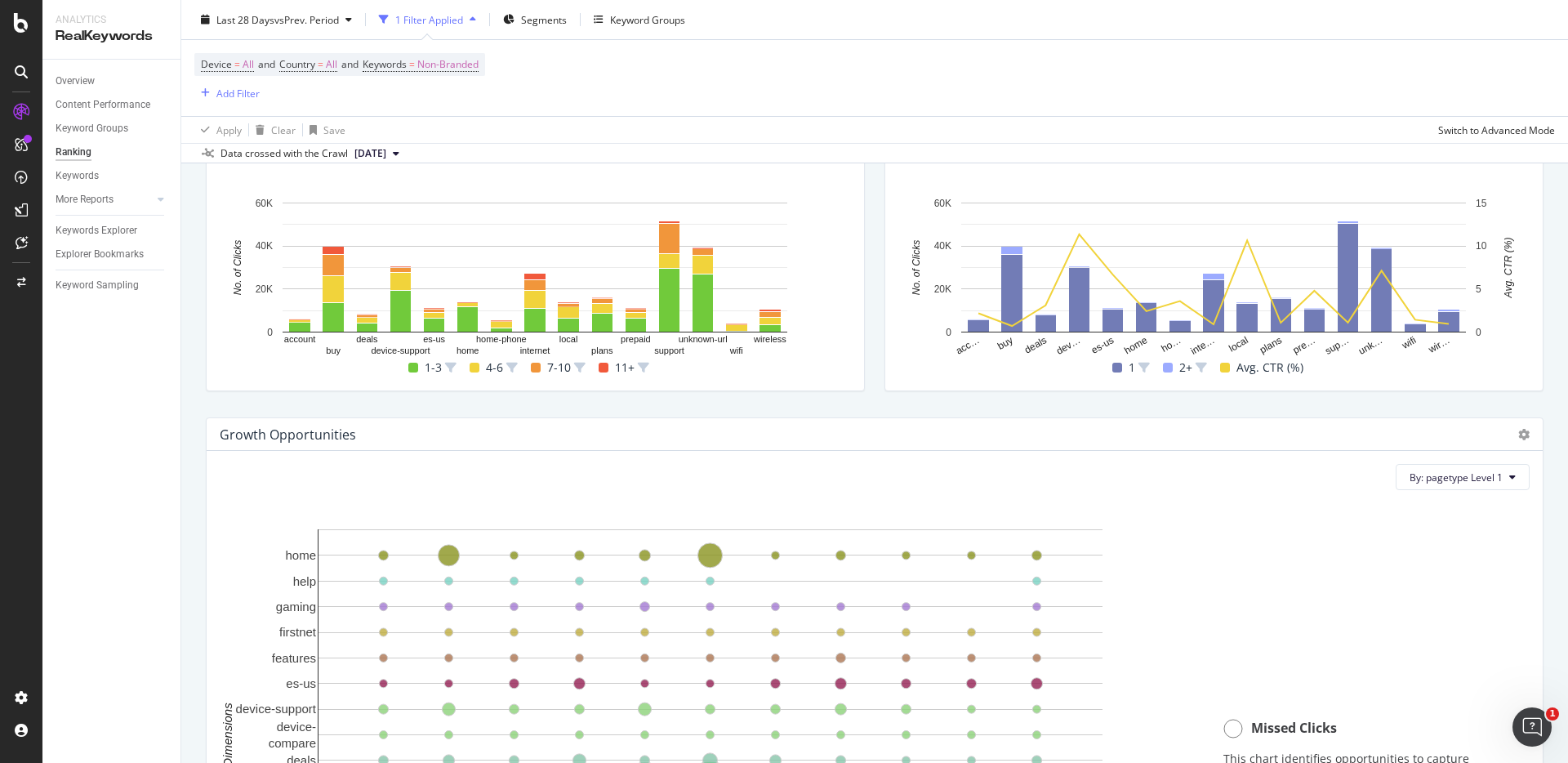
scroll to position [859, 0]
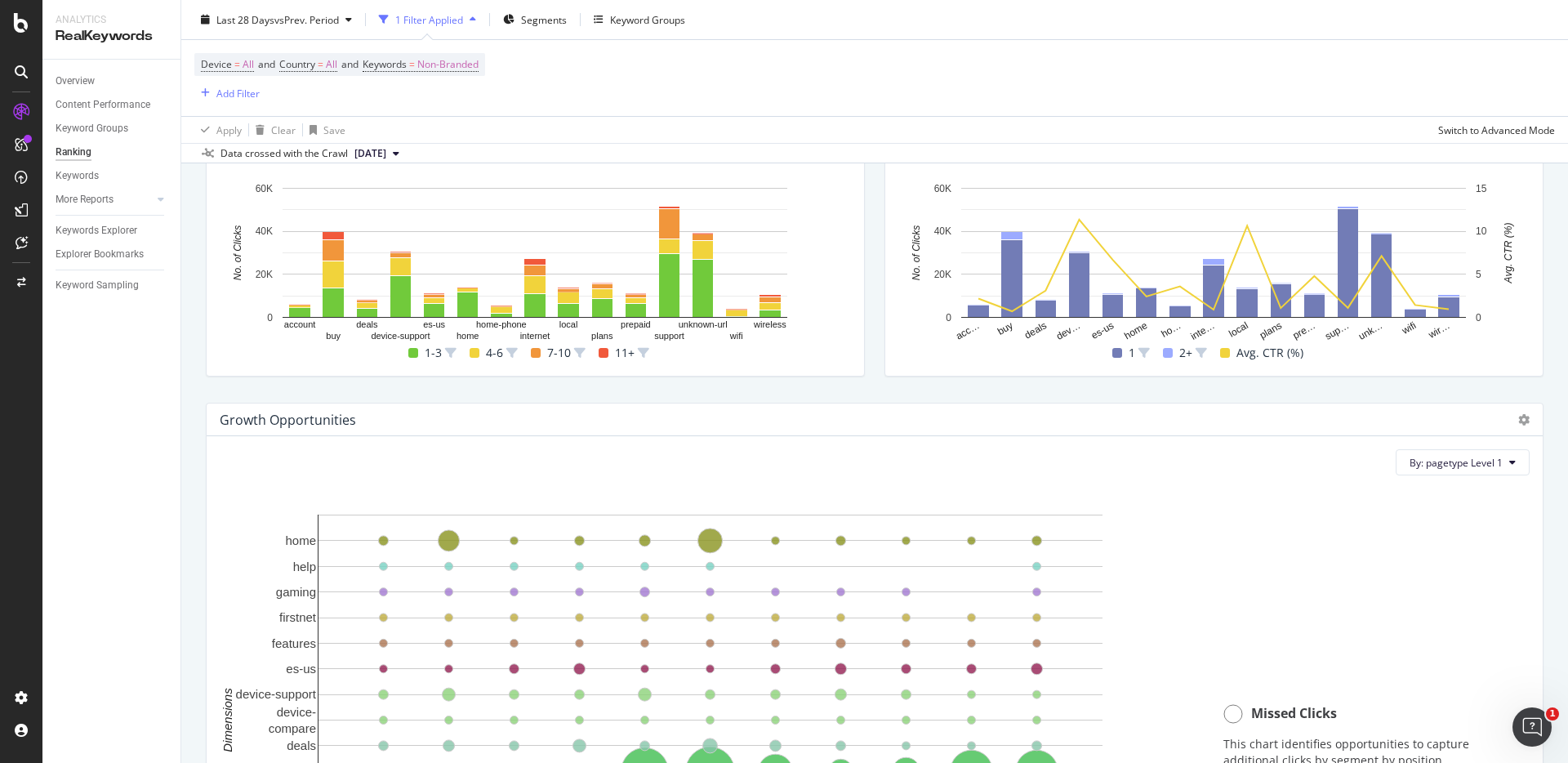
click at [1260, 390] on div "Growth Opportunities By: pagetype Level 1 Hold CMD (⌘) while clicking to filter…" at bounding box center [875, 716] width 1358 height 653
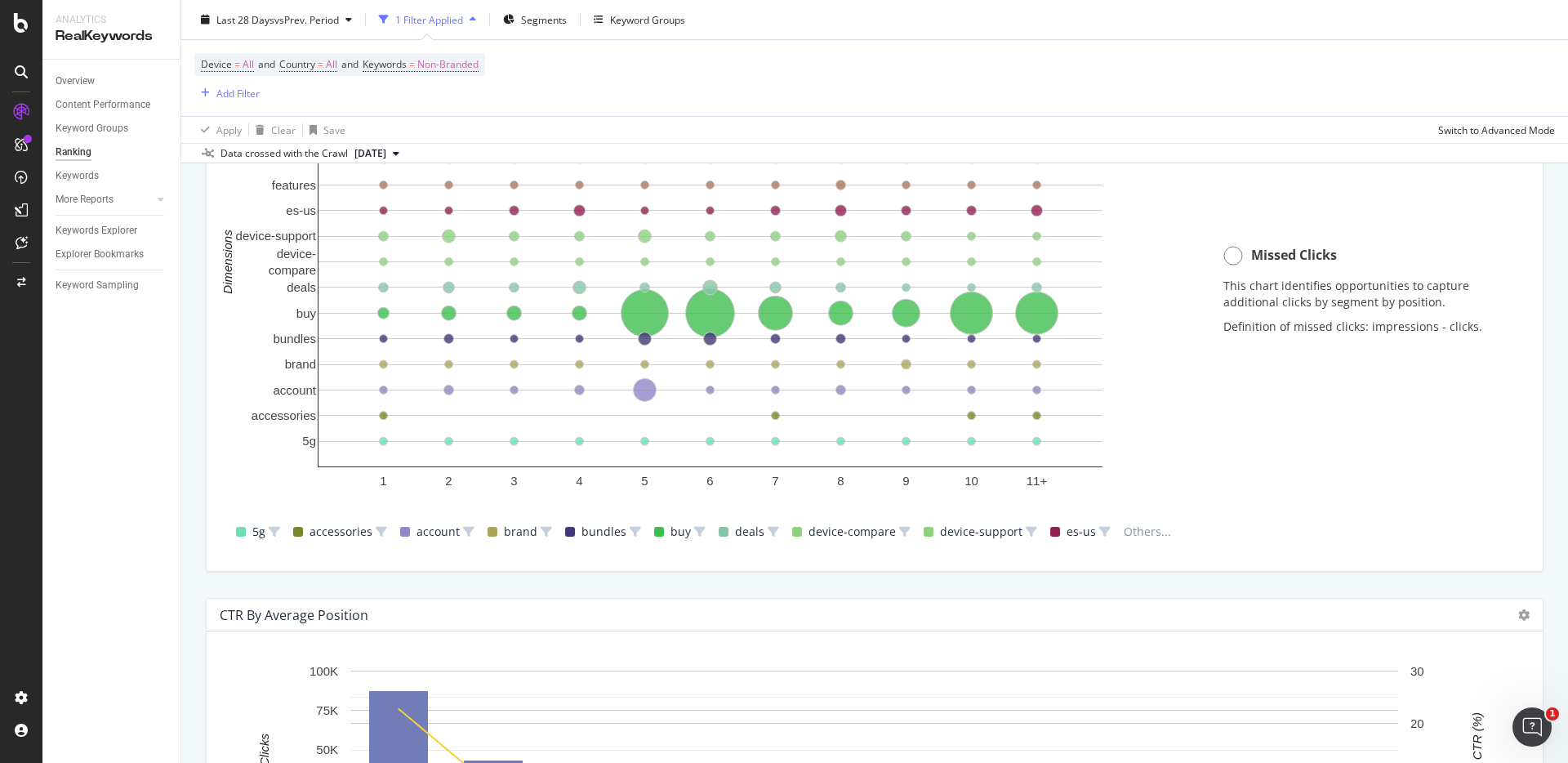
scroll to position [1523, 0]
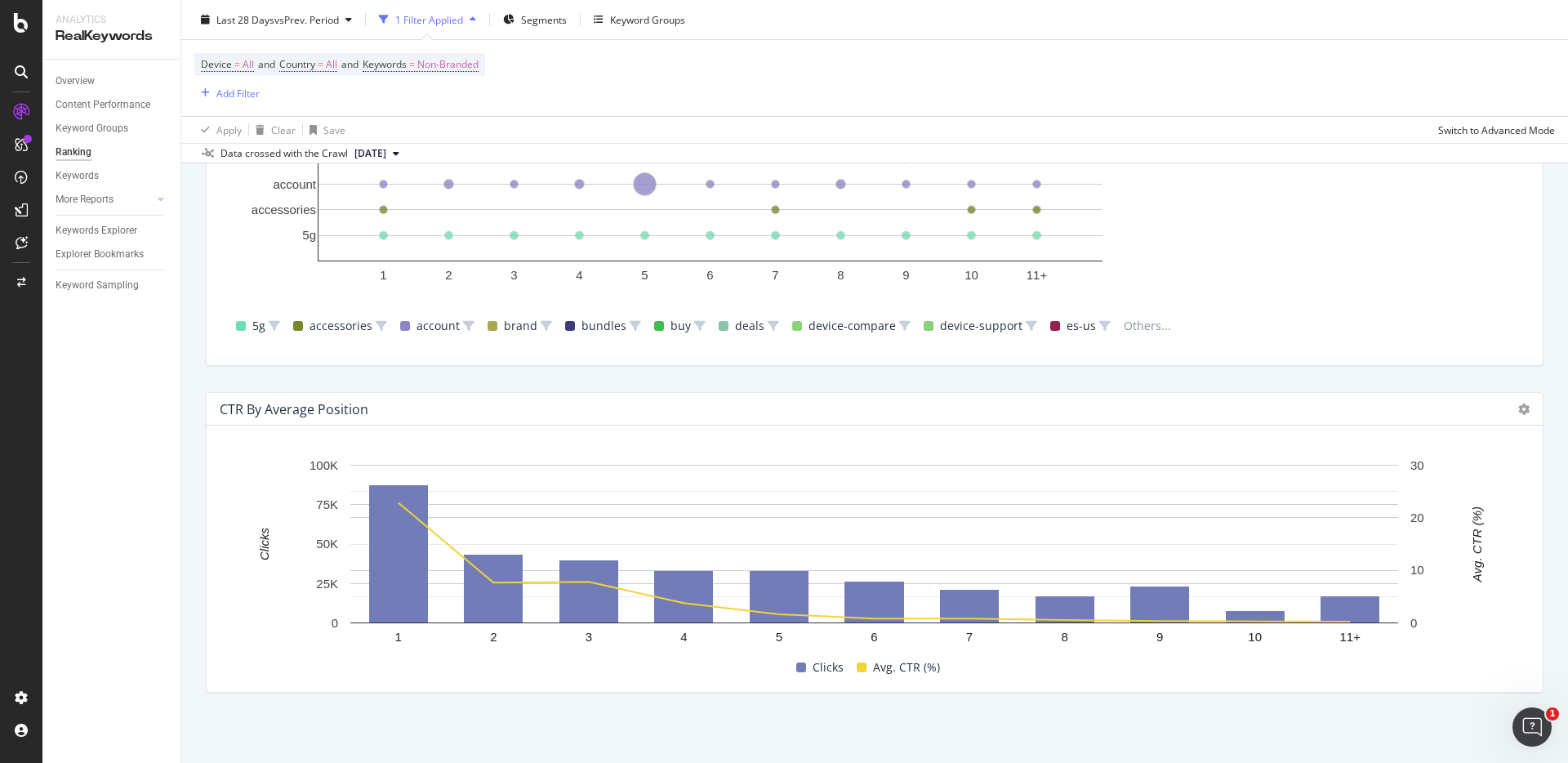
click at [1404, 381] on div "CTR By Average Position Hold CMD (⌘) while clicking to filter the report. 1 2 3…" at bounding box center [875, 542] width 1358 height 327
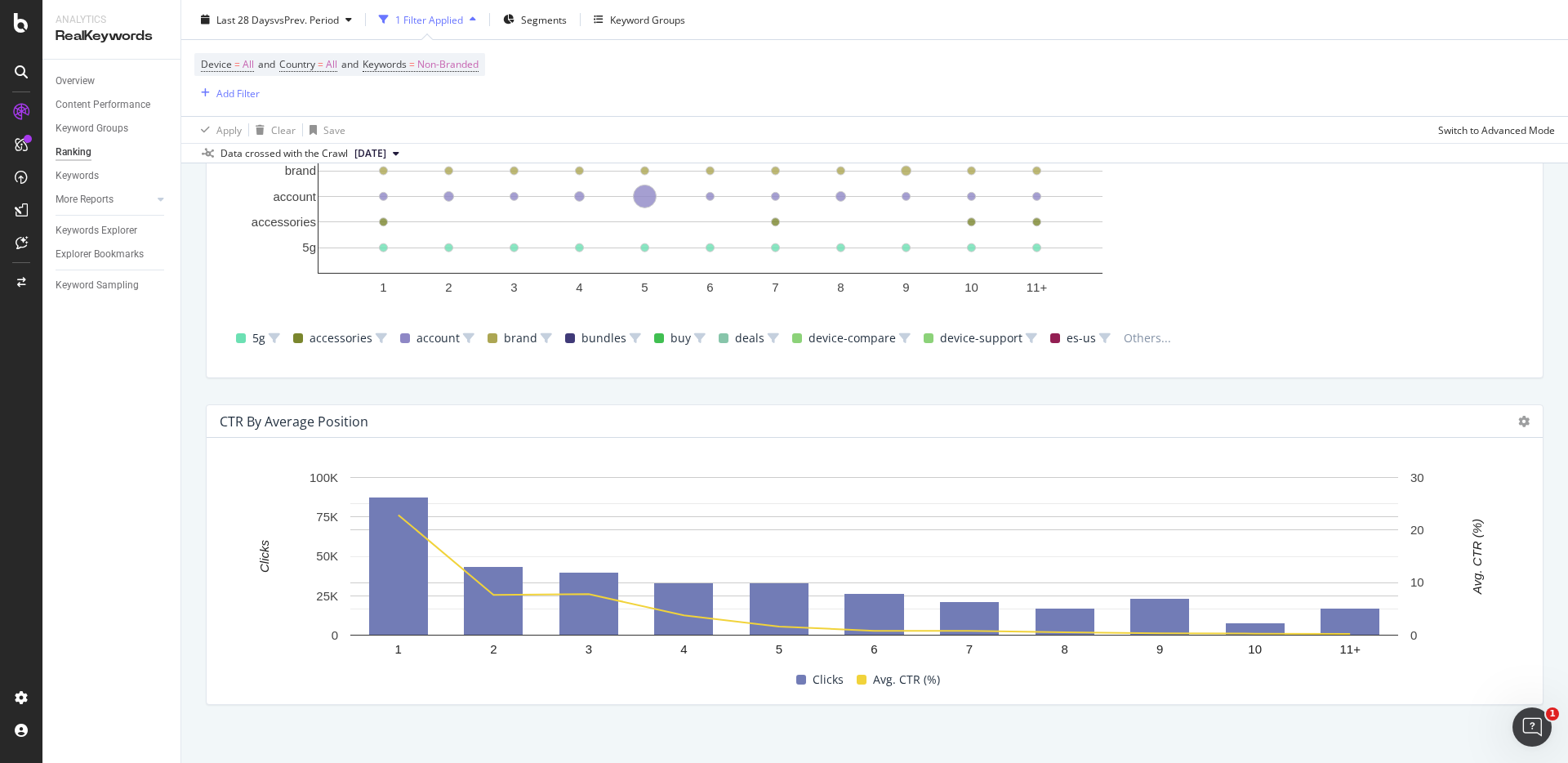
scroll to position [1508, 0]
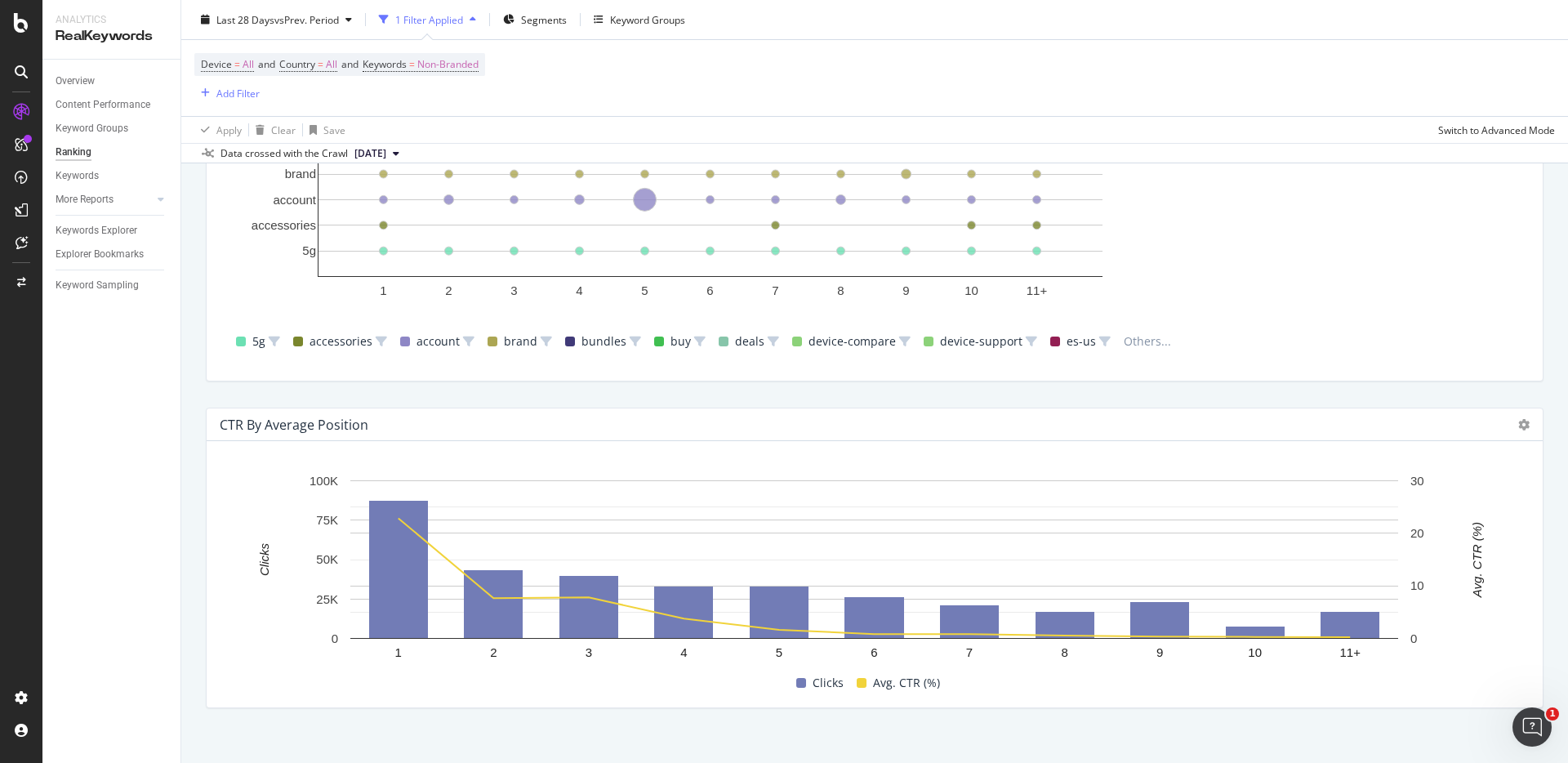
click at [1410, 386] on div "Growth Opportunities By: pagetype Level 1 Hold CMD (⌘) while clicking to filter…" at bounding box center [875, 68] width 1358 height 653
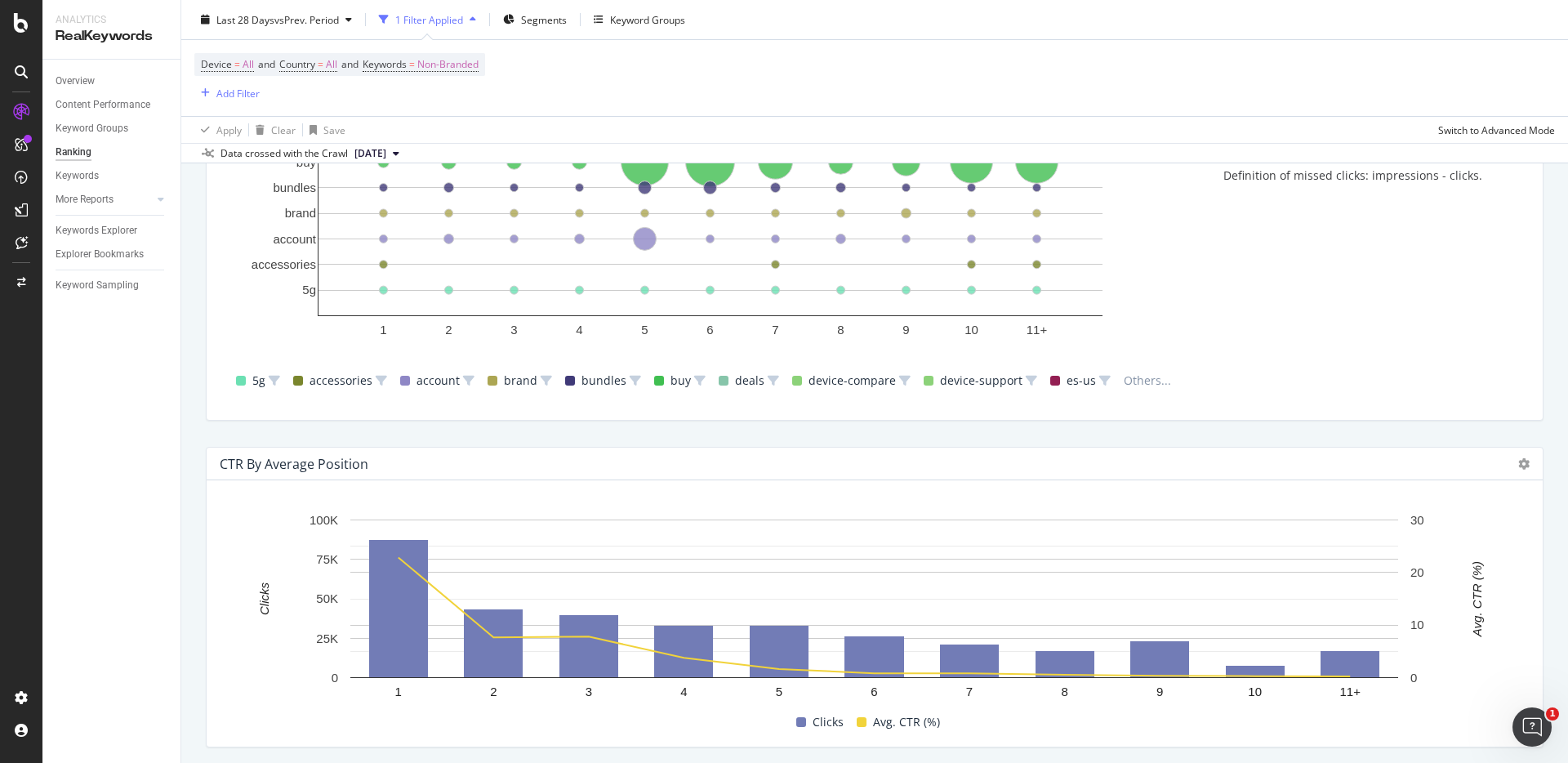
scroll to position [1469, 0]
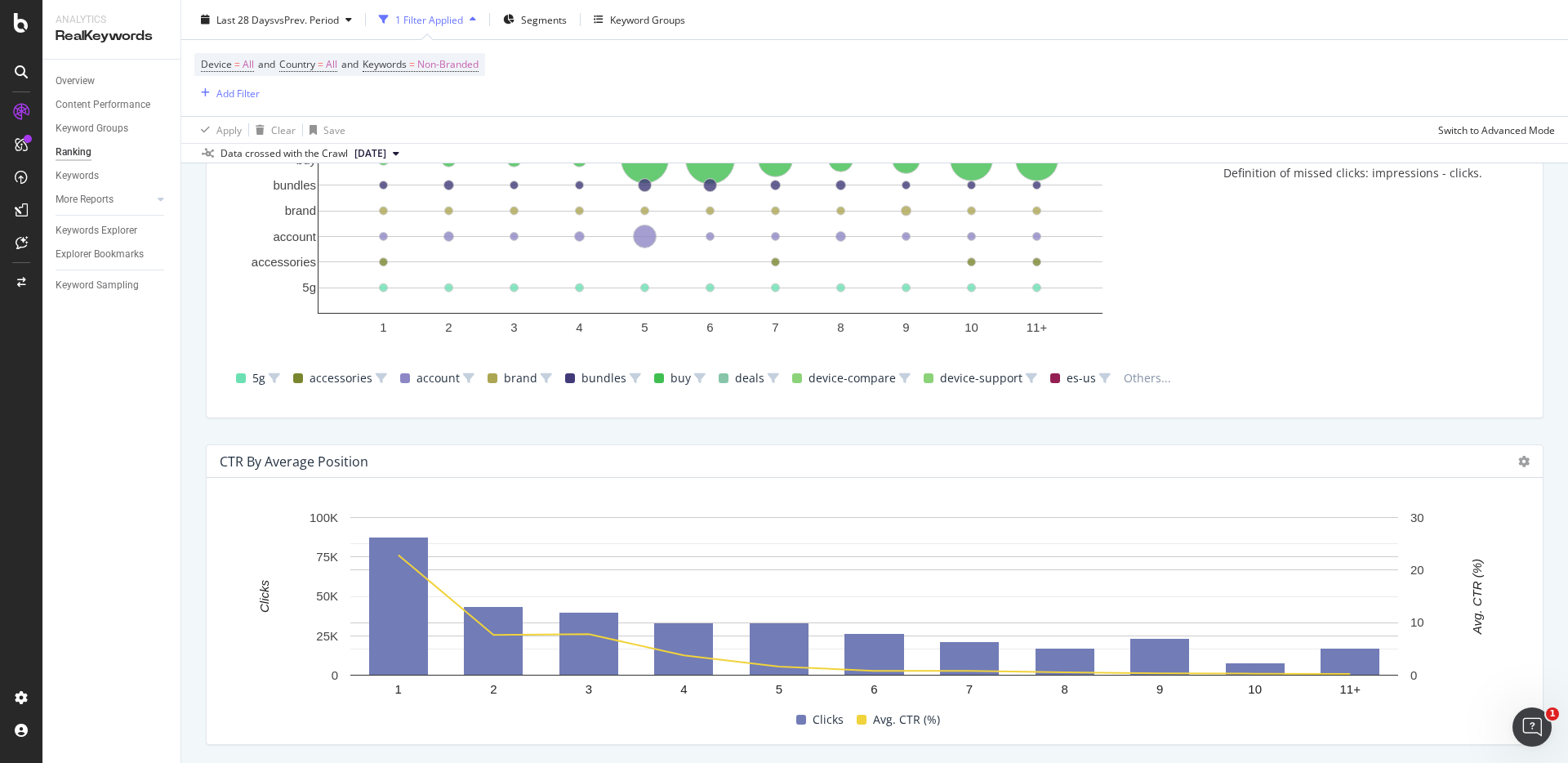
click at [1444, 426] on div "Growth Opportunities By: pagetype Level 1 Hold CMD (⌘) while clicking to filter…" at bounding box center [875, 105] width 1358 height 653
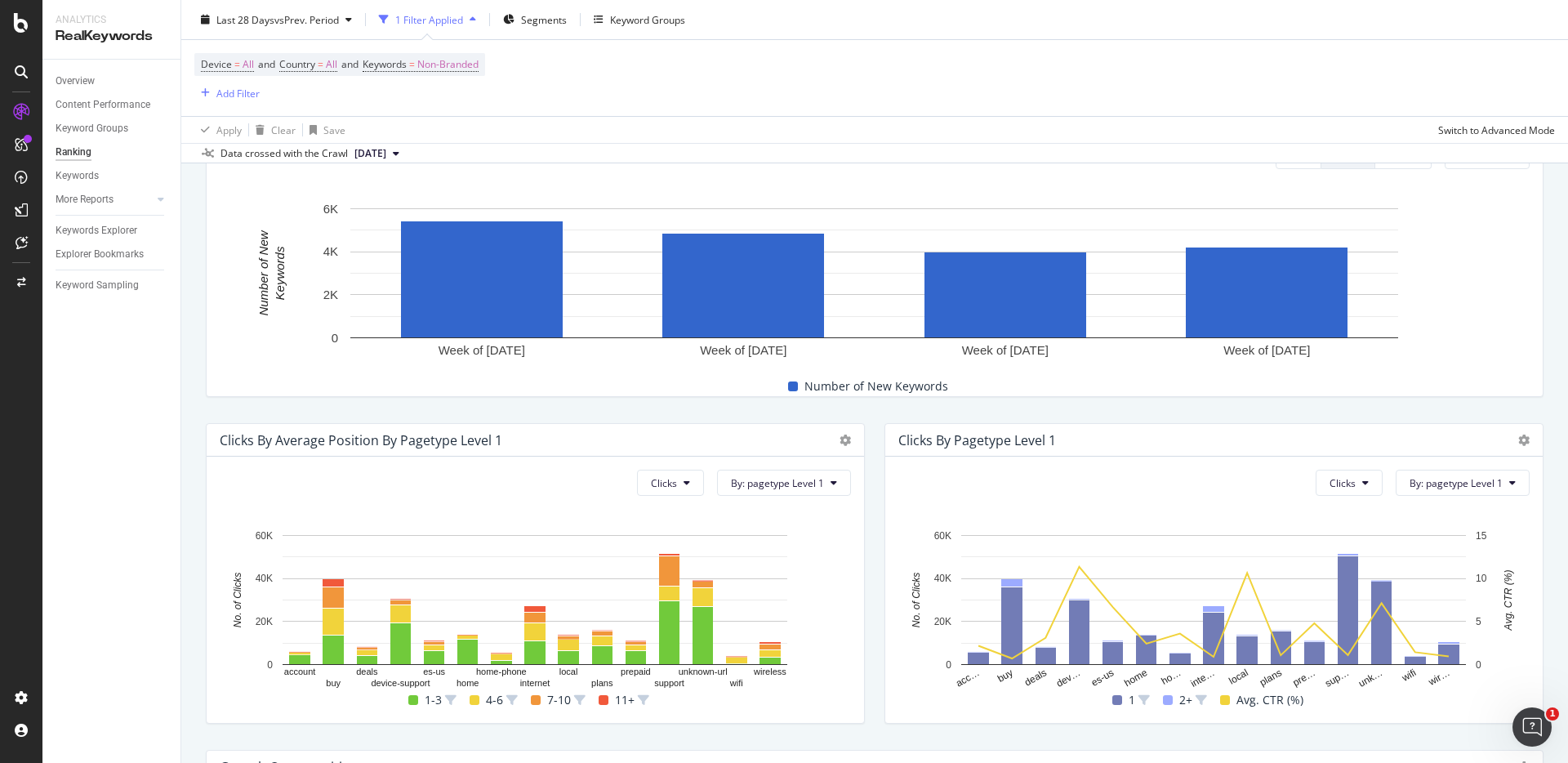
scroll to position [493, 0]
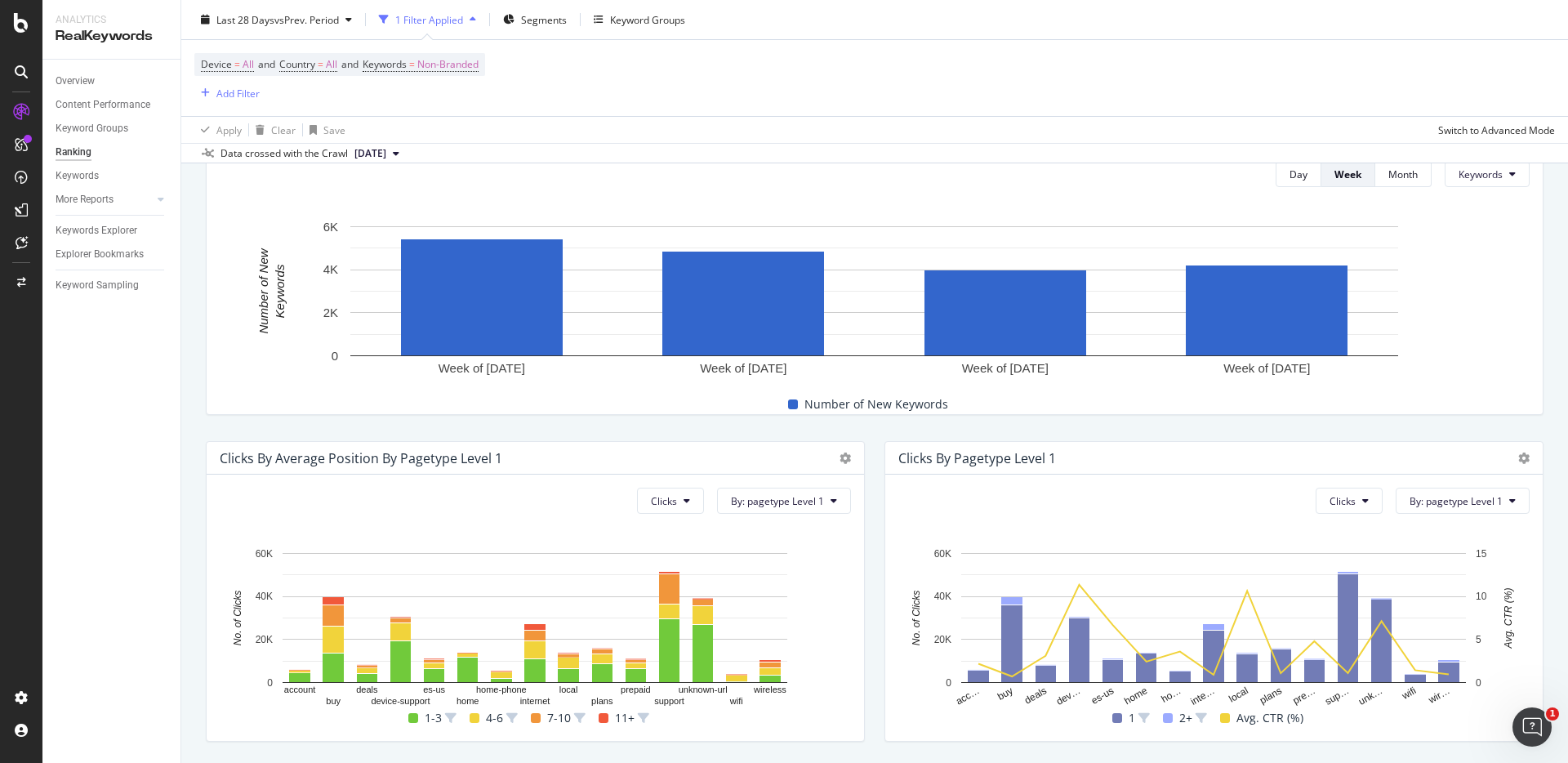
click at [1444, 426] on div "New Keywords Over Time Day Week Month Keywords Hold CMD (⌘) while clicking to f…" at bounding box center [875, 264] width 1358 height 327
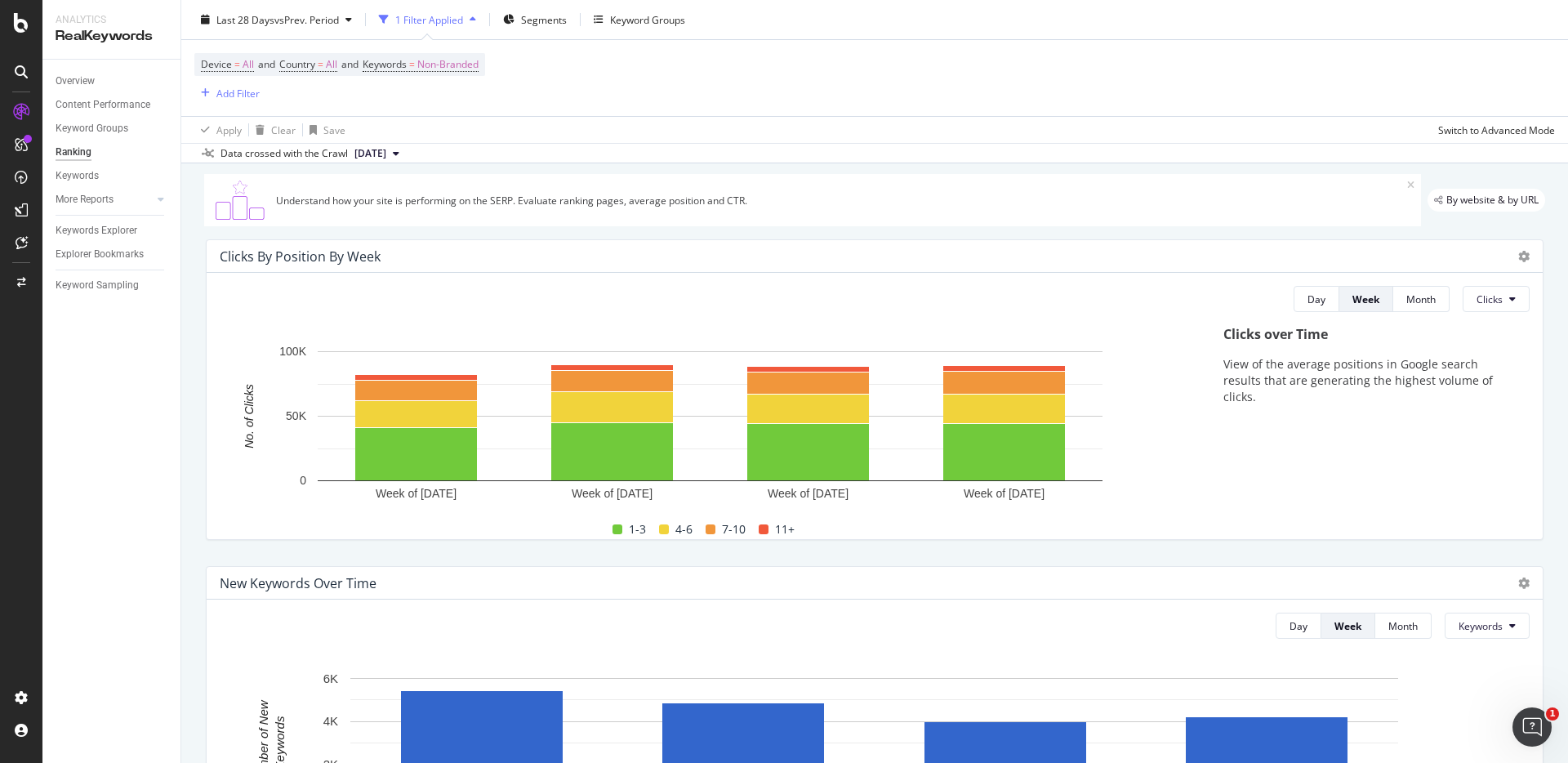
scroll to position [0, 0]
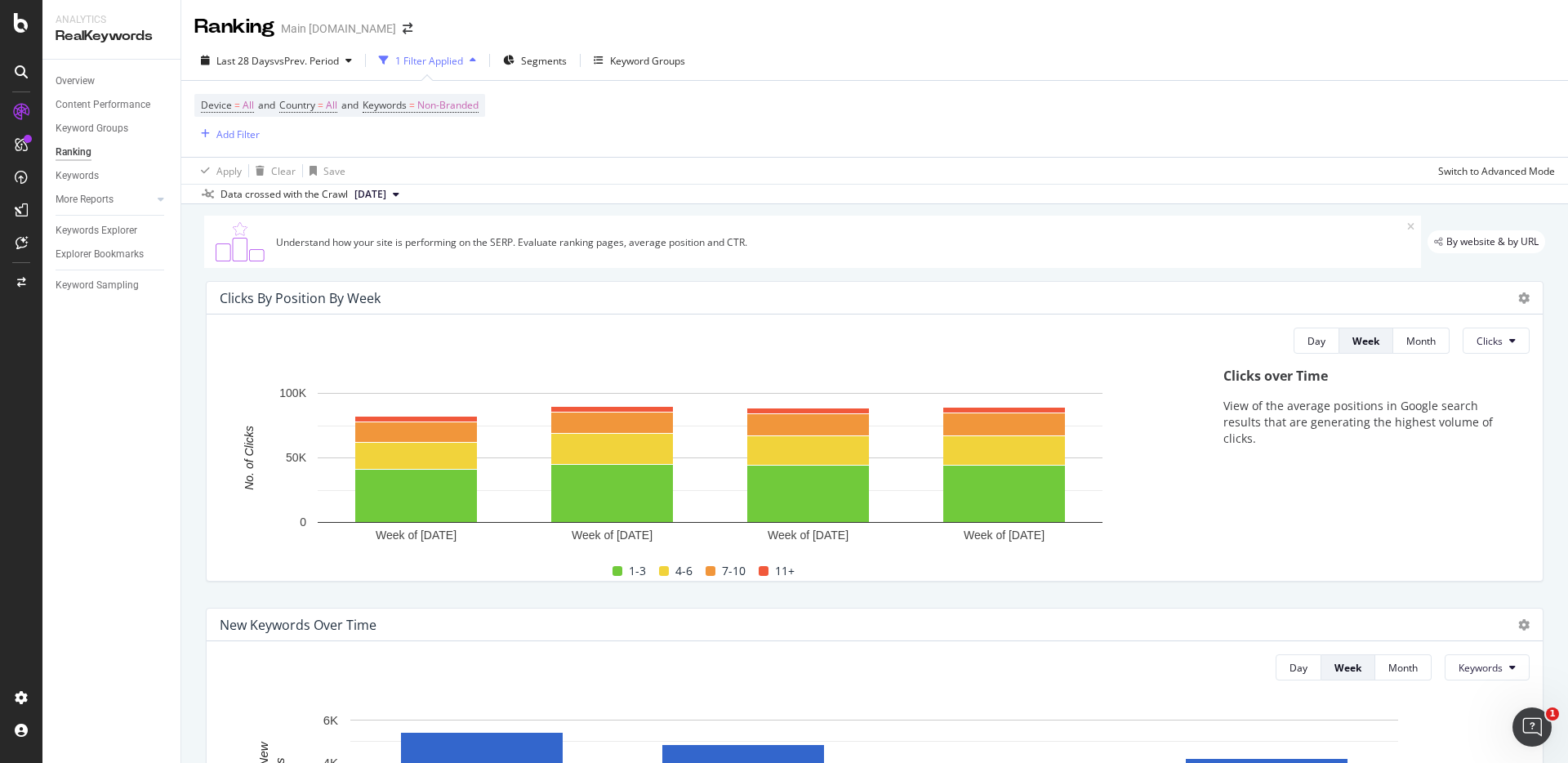
click at [1369, 111] on div "Device = All and Country = All and Keywords = Non-Branded Add Filter" at bounding box center [874, 119] width 1360 height 76
click at [1356, 118] on div "Device = All and Country = All and Keywords = Non-Branded Add Filter" at bounding box center [874, 119] width 1360 height 76
click at [84, 176] on div "Keywords" at bounding box center [76, 176] width 43 height 17
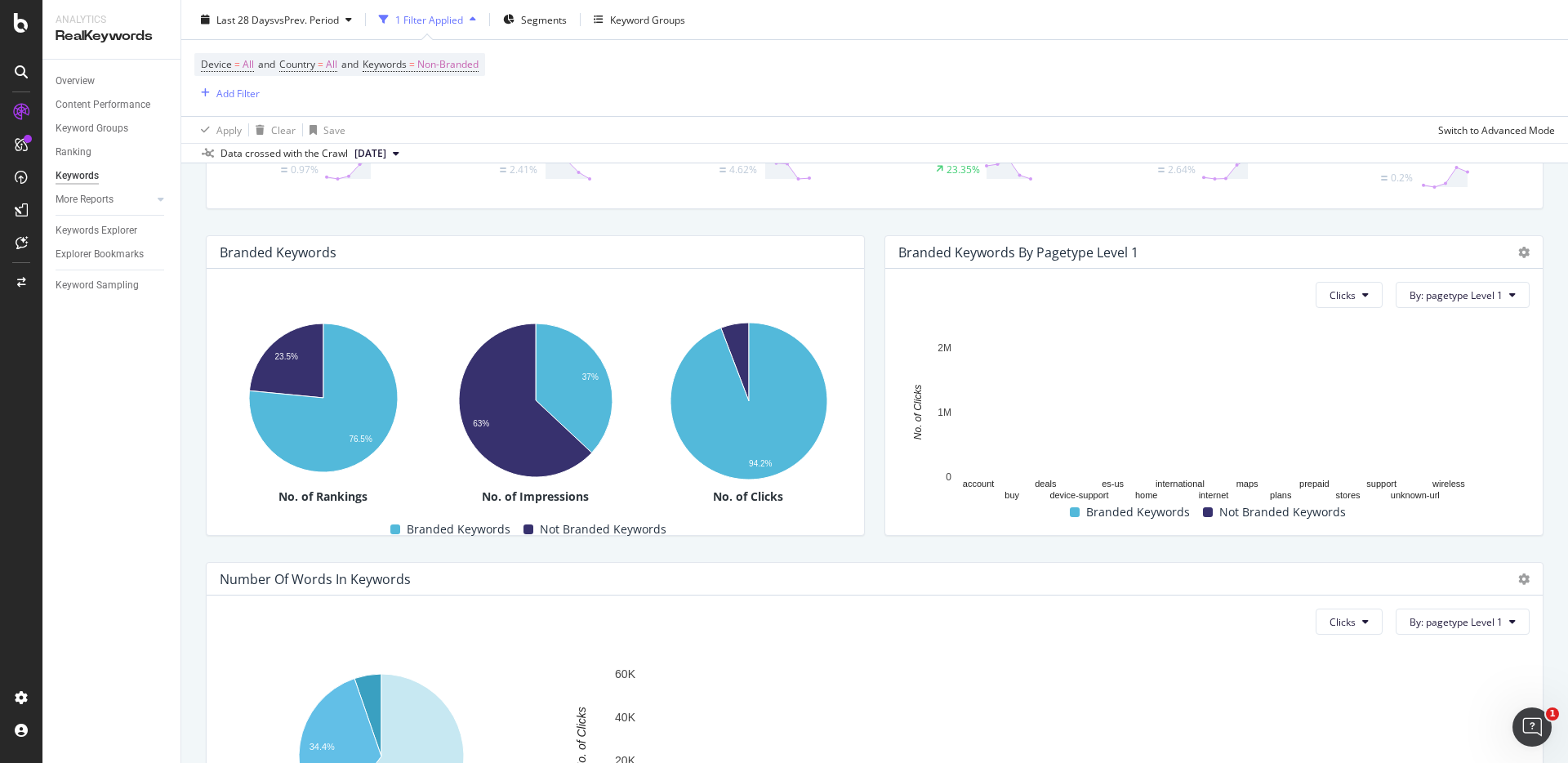
scroll to position [222, 0]
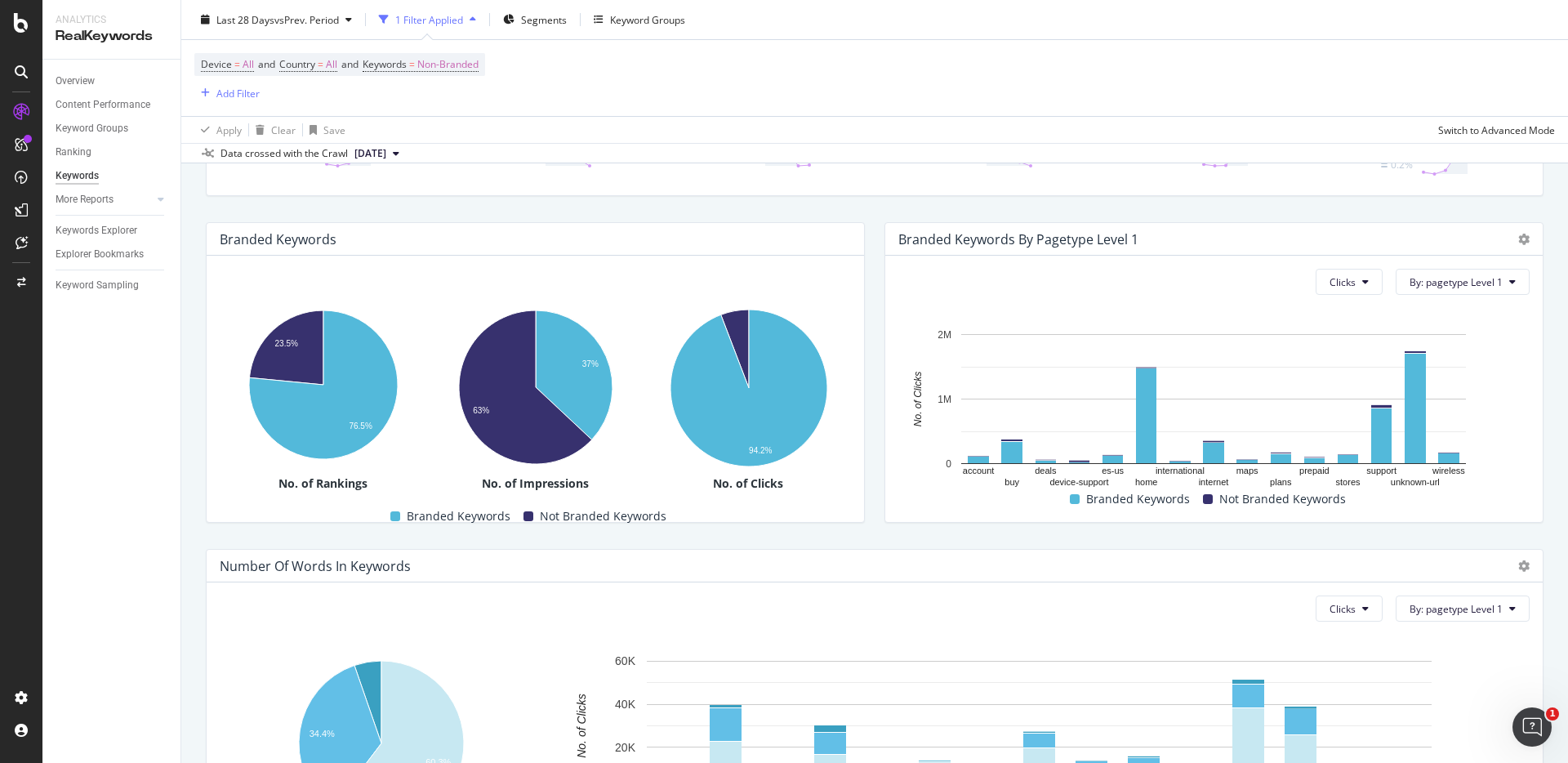
click at [1328, 210] on div "Branded Keywords By pagetype Level 1 Clicks By: pagetype Level 1 Hold CMD (⌘) w…" at bounding box center [1214, 372] width 679 height 327
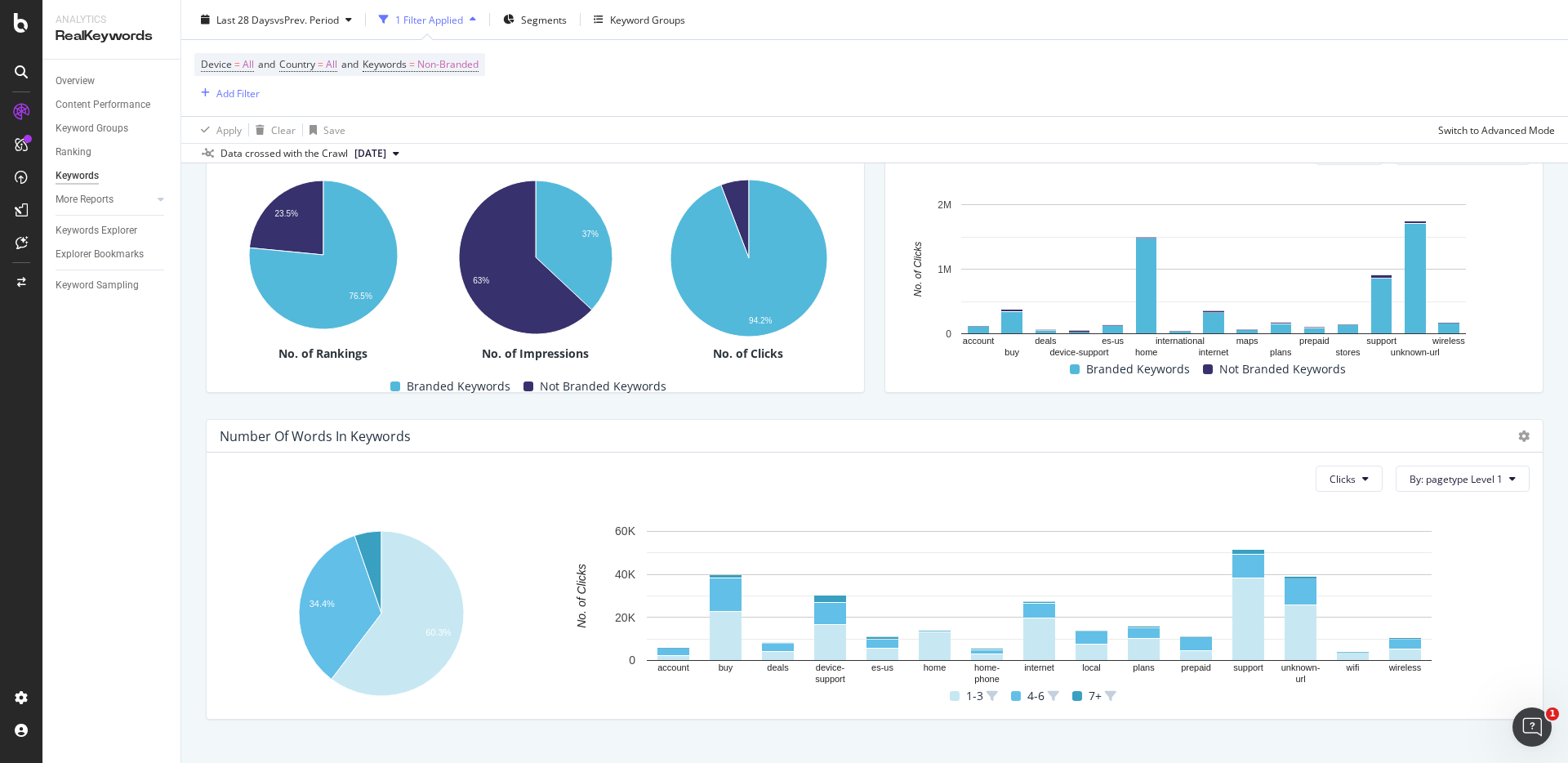
scroll to position [379, 0]
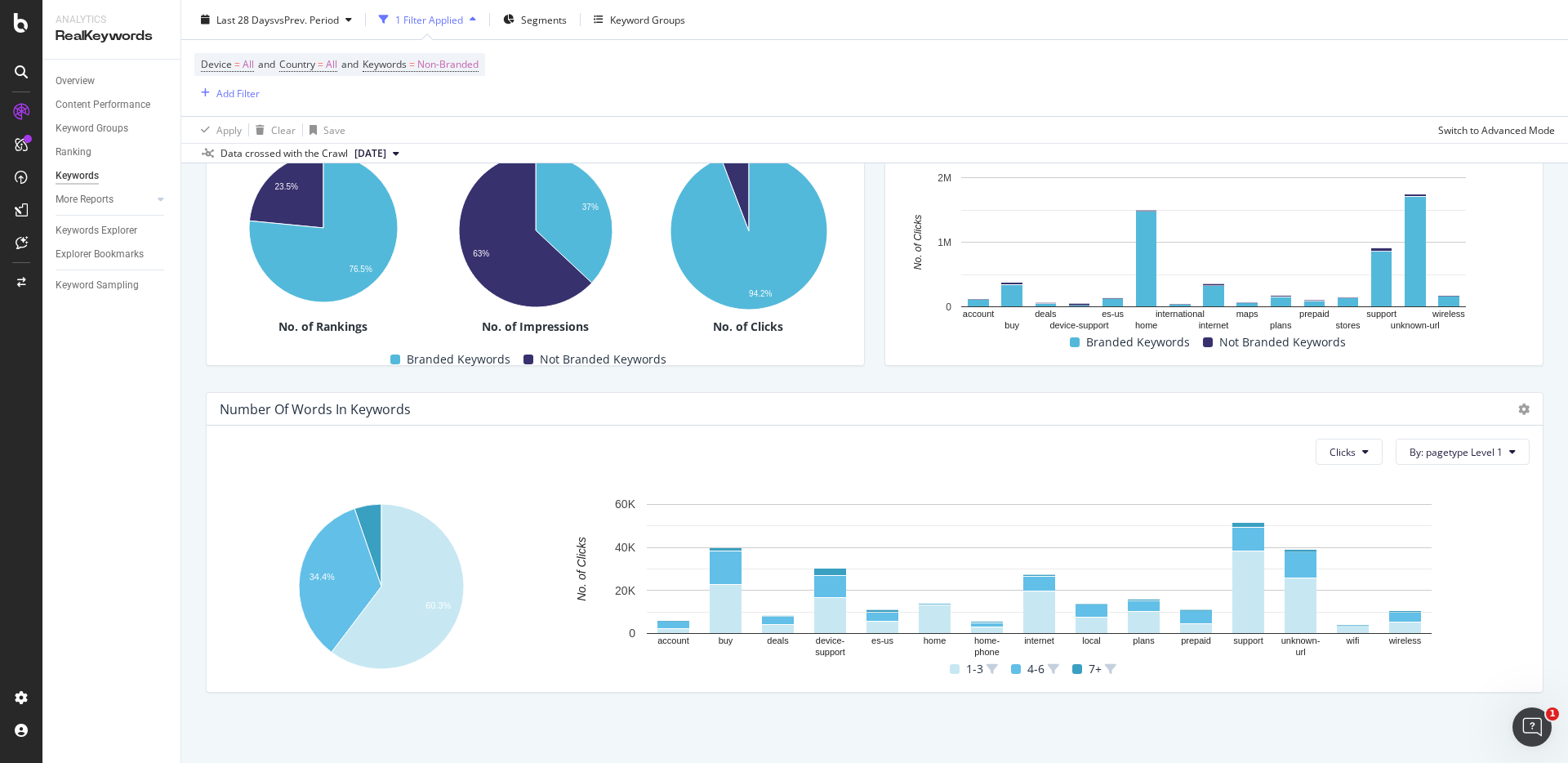
click at [1283, 362] on div "Clicks By: pagetype Level 1 Hold CMD (⌘) while clicking to filter the report. a…" at bounding box center [1214, 232] width 658 height 267
click at [151, 193] on link "More Reports" at bounding box center [104, 200] width 97 height 17
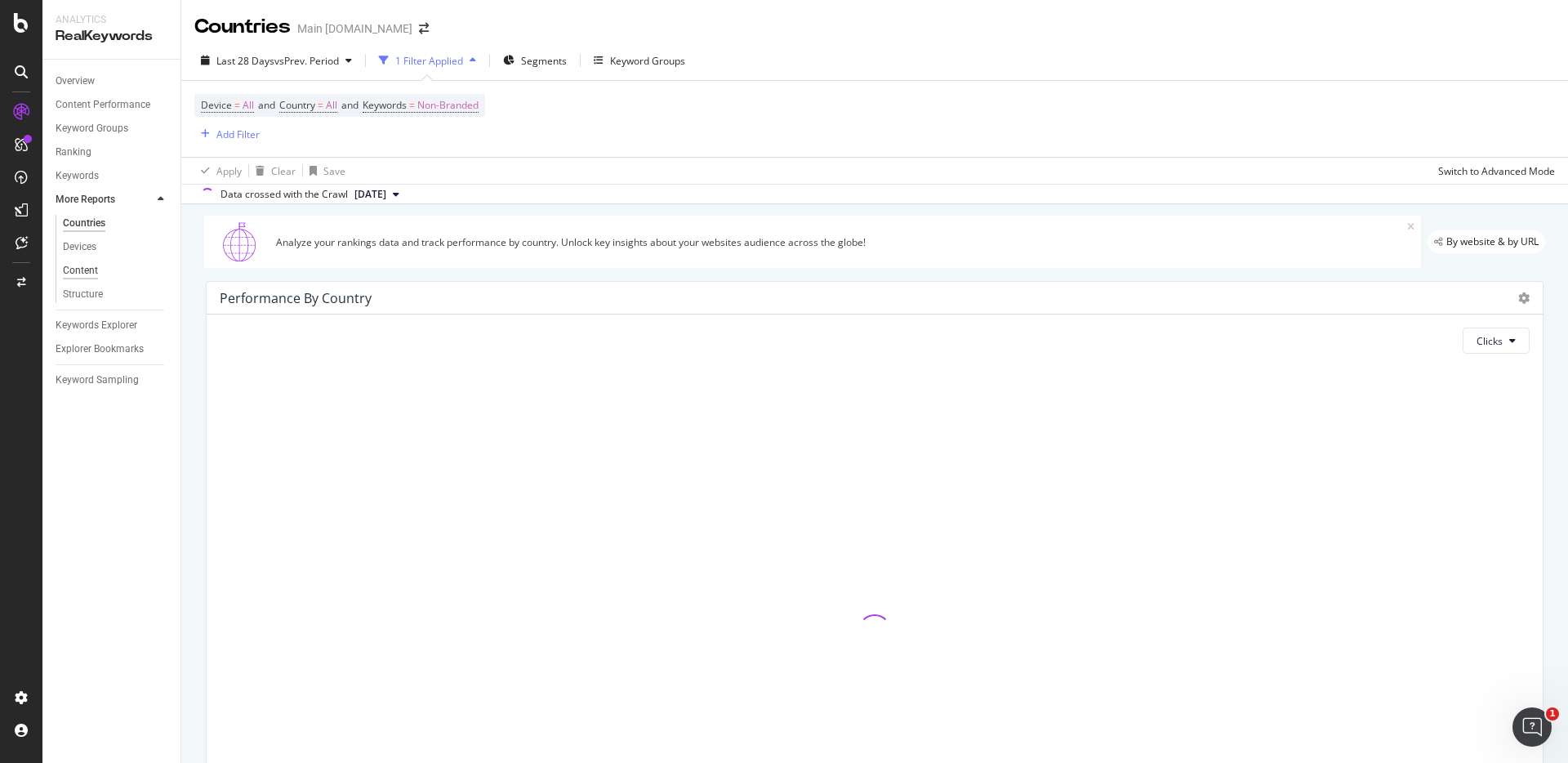
click at [89, 267] on div "Content" at bounding box center [80, 271] width 35 height 17
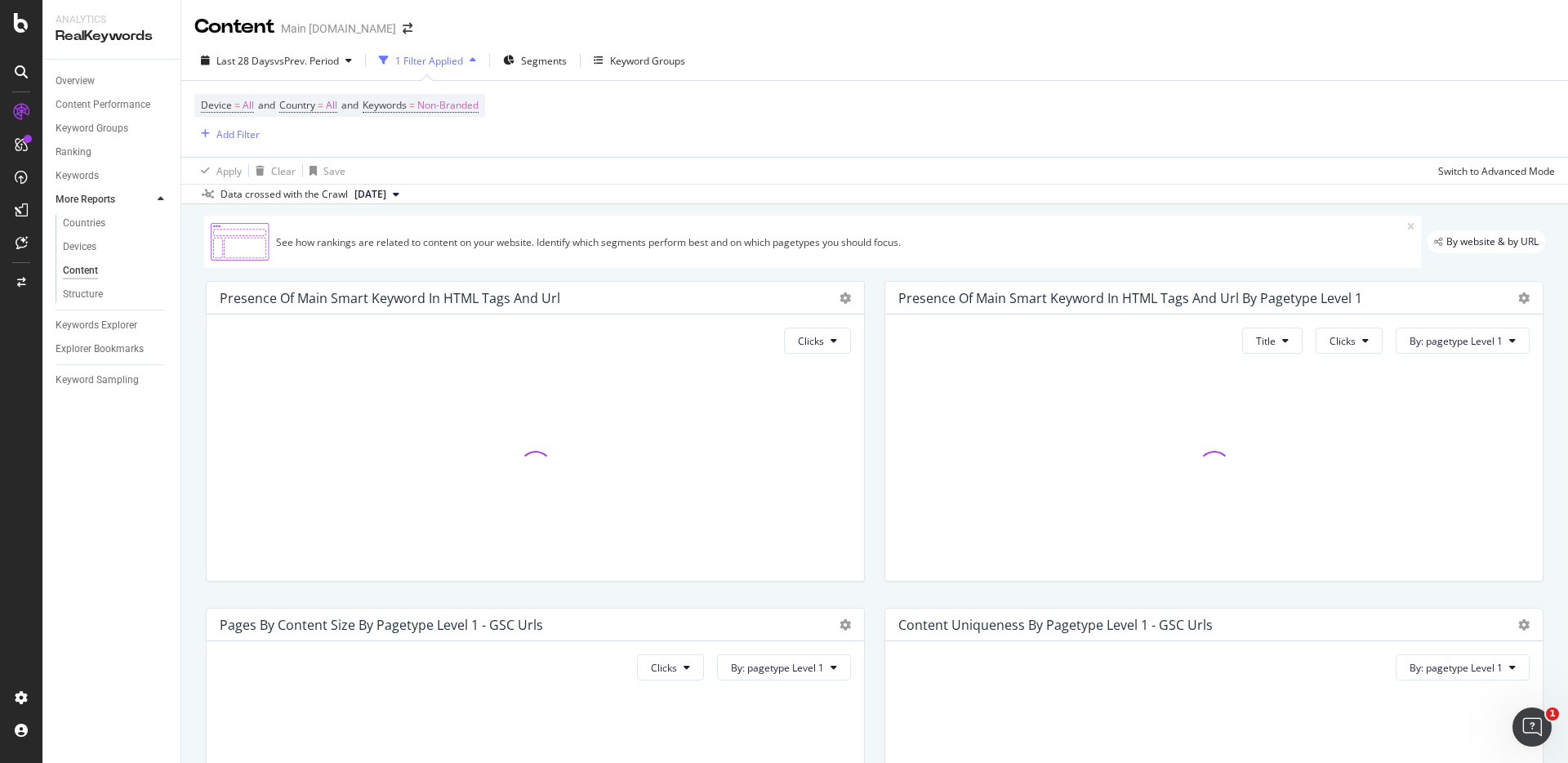
click at [1470, 210] on div "See how rankings are related to content on your website. Identify which segment…" at bounding box center [874, 754] width 1386 height 1101
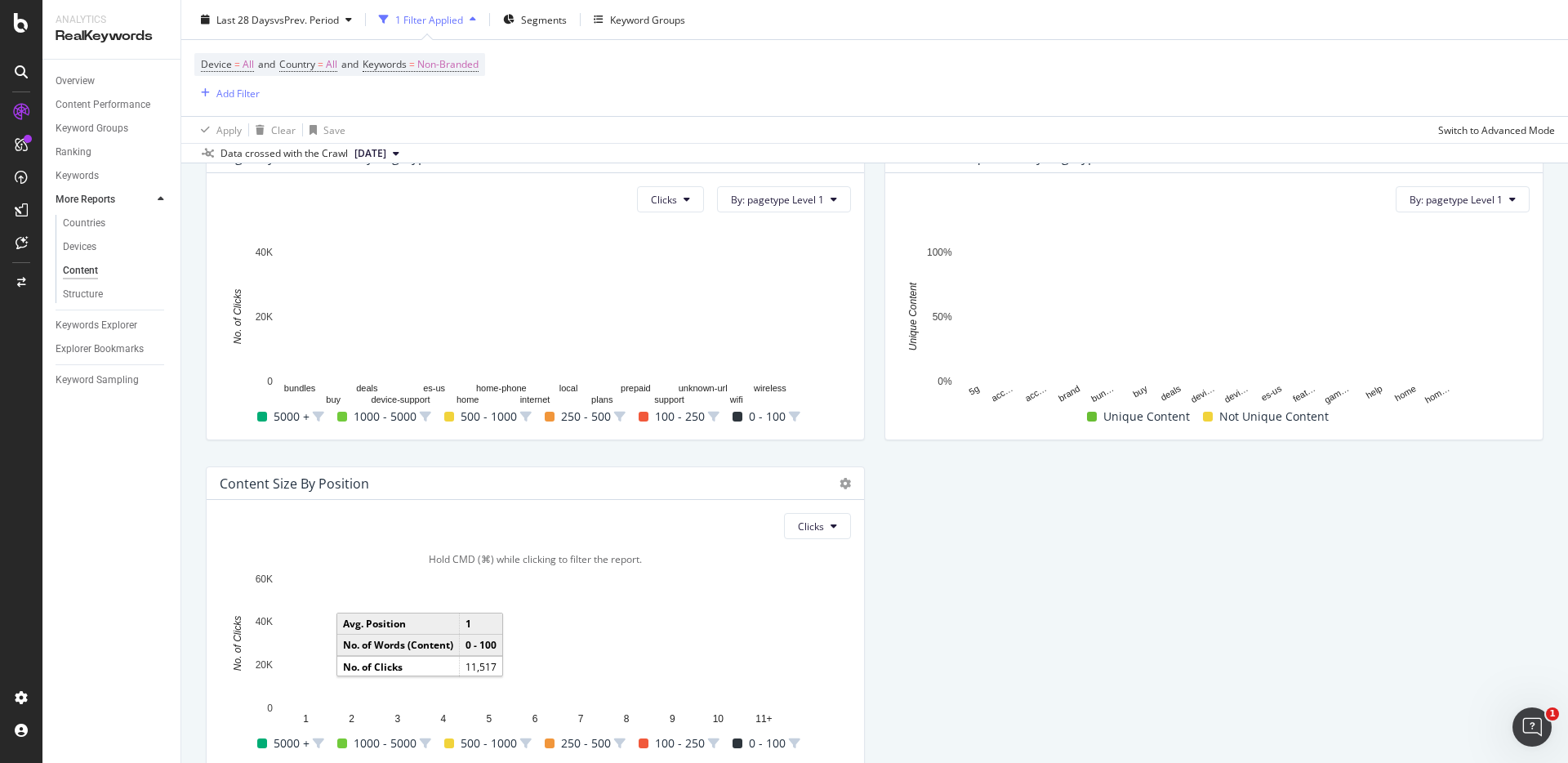
scroll to position [464, 0]
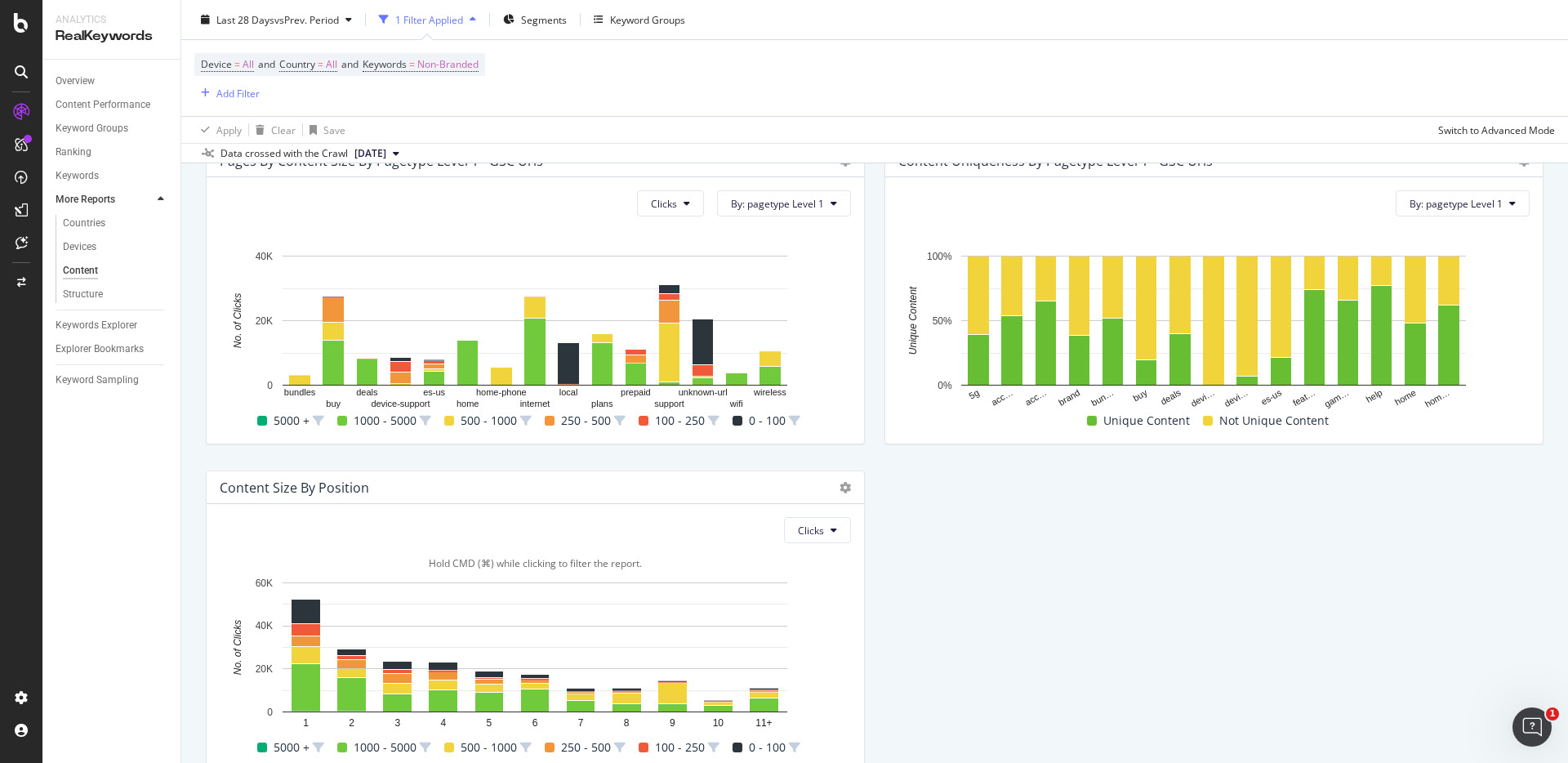
click at [1300, 543] on div "Presence Of Main Smart Keyword In HTML Tags and Url Clicks Hold CMD (⌘) while c…" at bounding box center [875, 293] width 1358 height 980
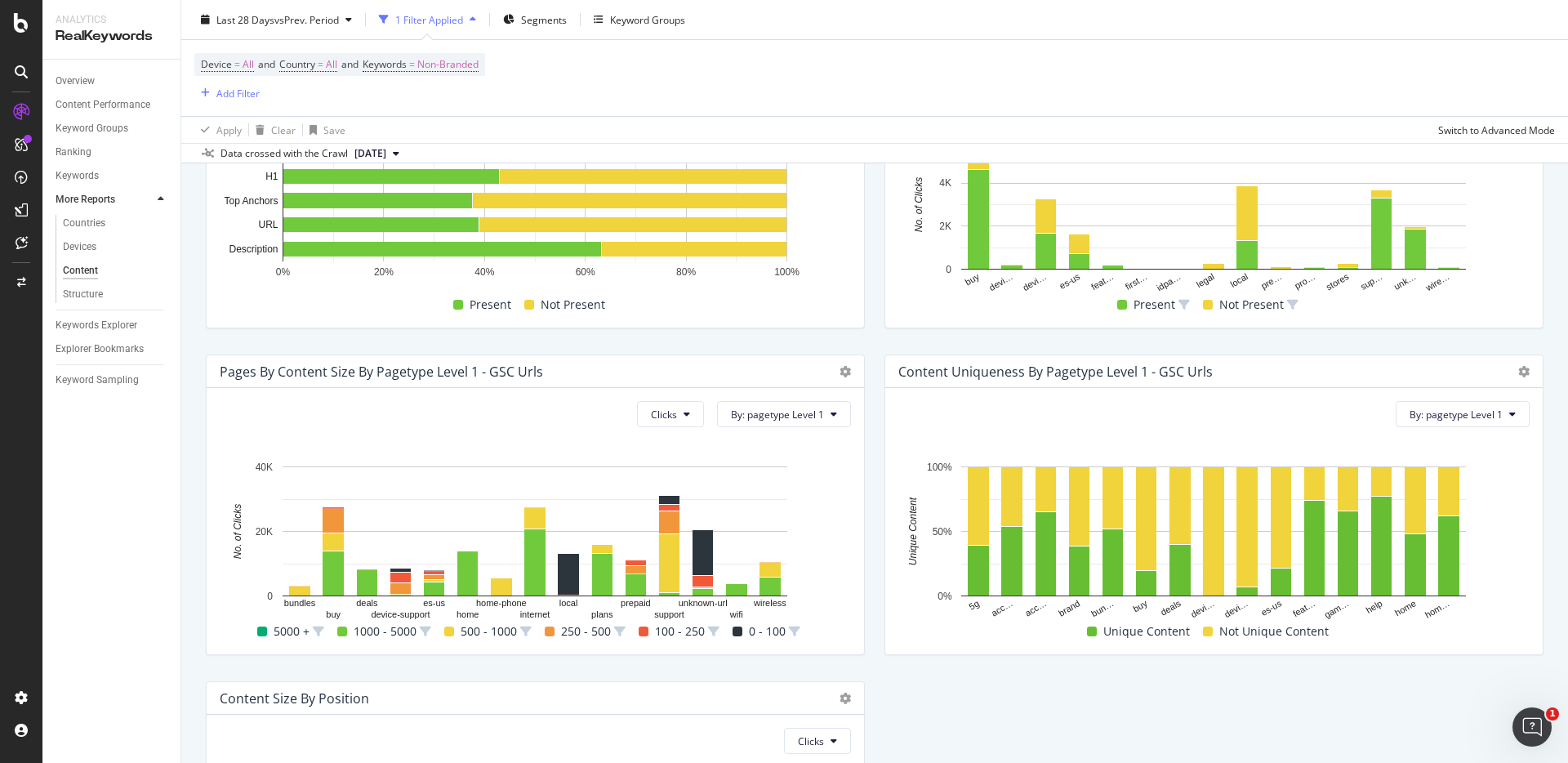
scroll to position [250, 0]
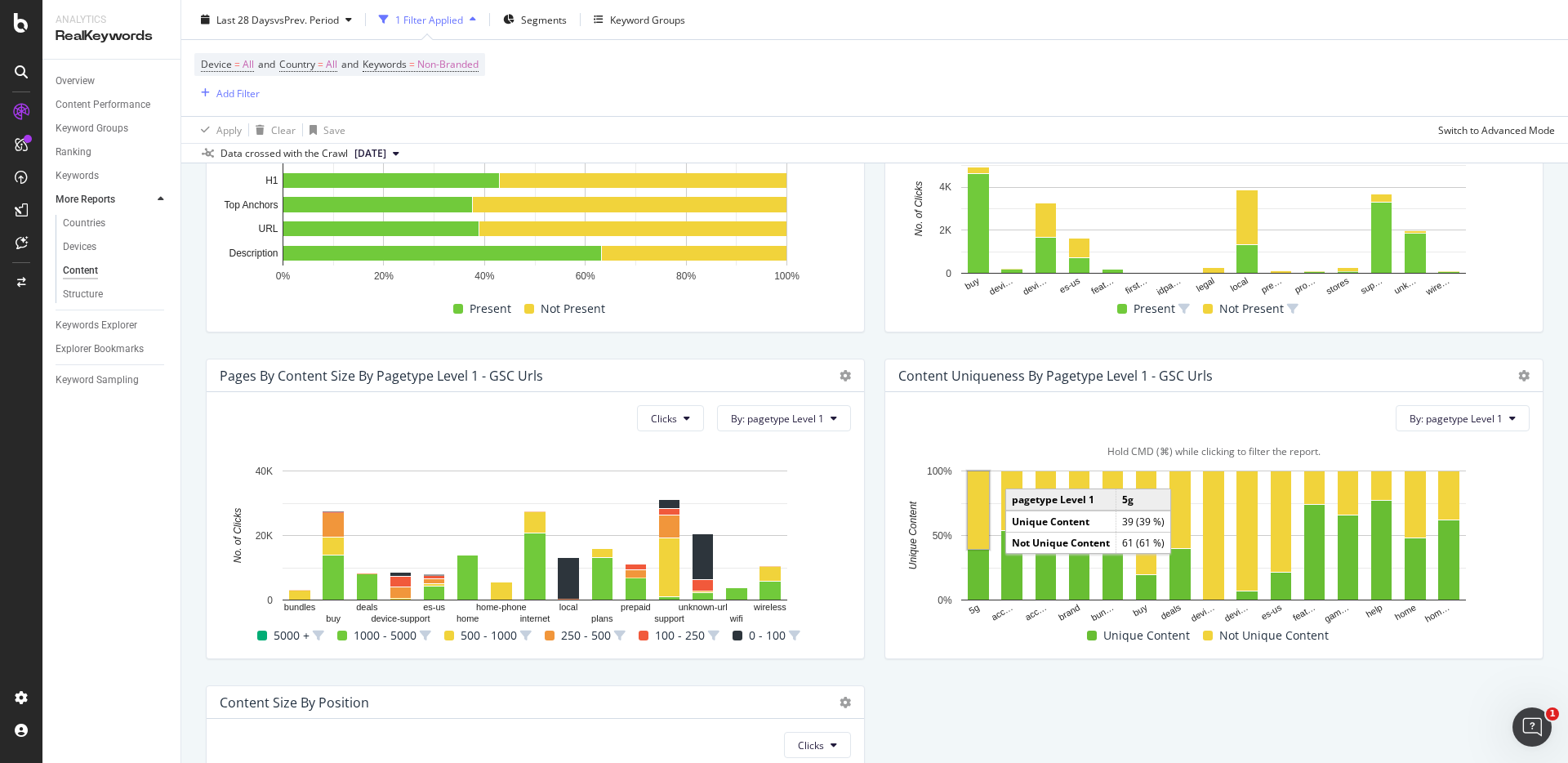
click at [977, 522] on rect "A chart." at bounding box center [978, 510] width 21 height 77
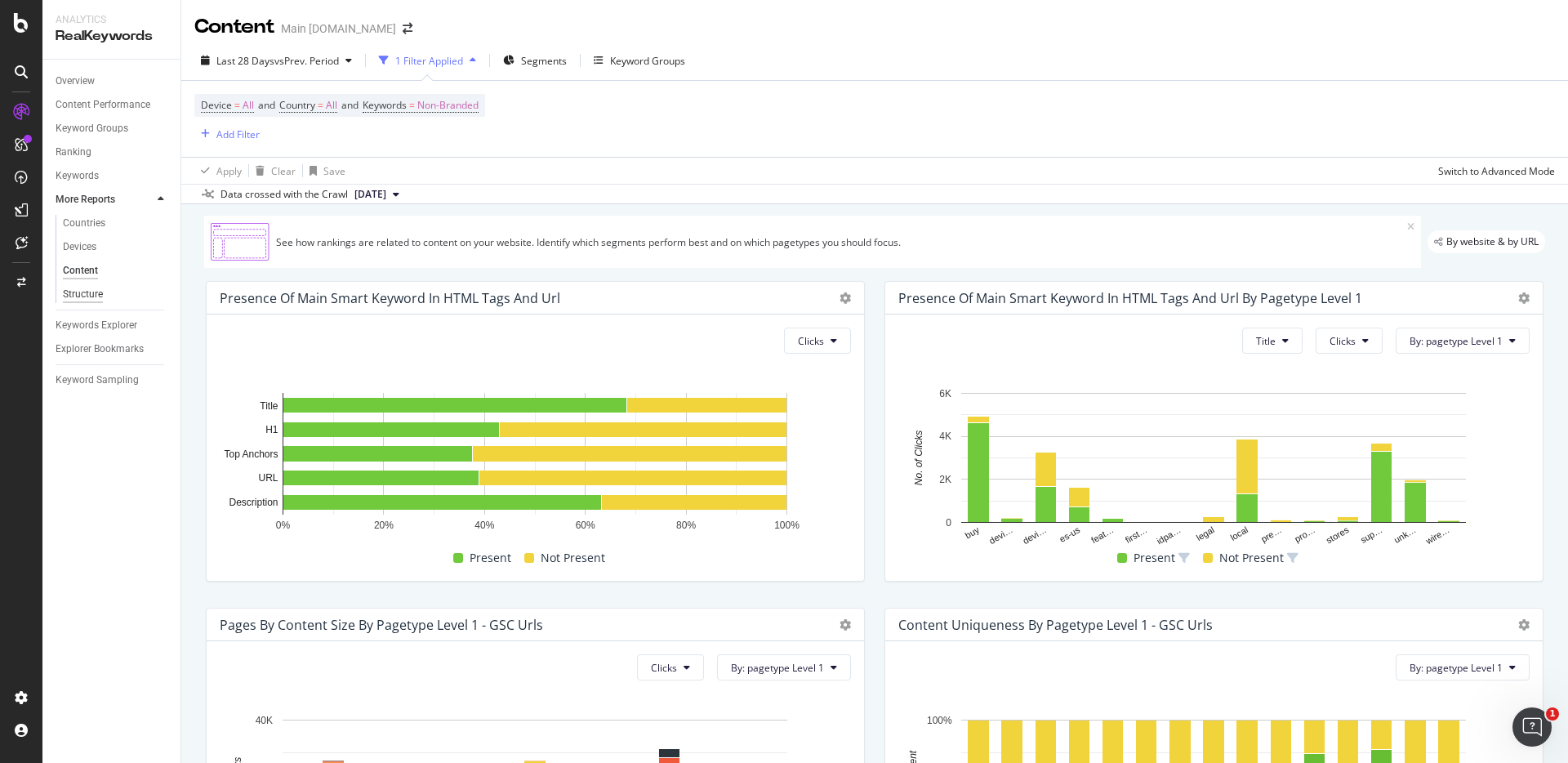
click at [69, 294] on div "Structure" at bounding box center [83, 294] width 40 height 17
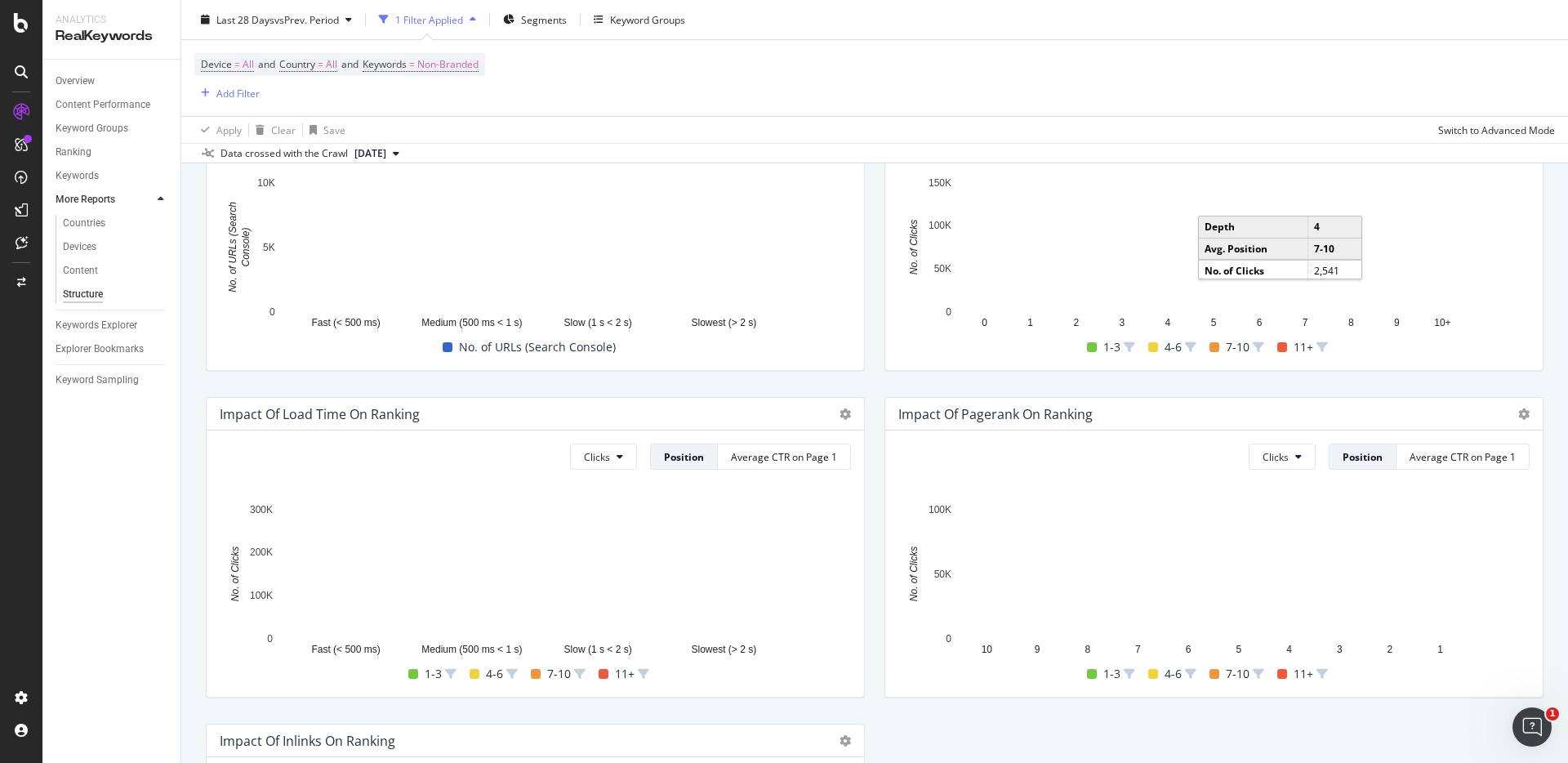
scroll to position [214, 0]
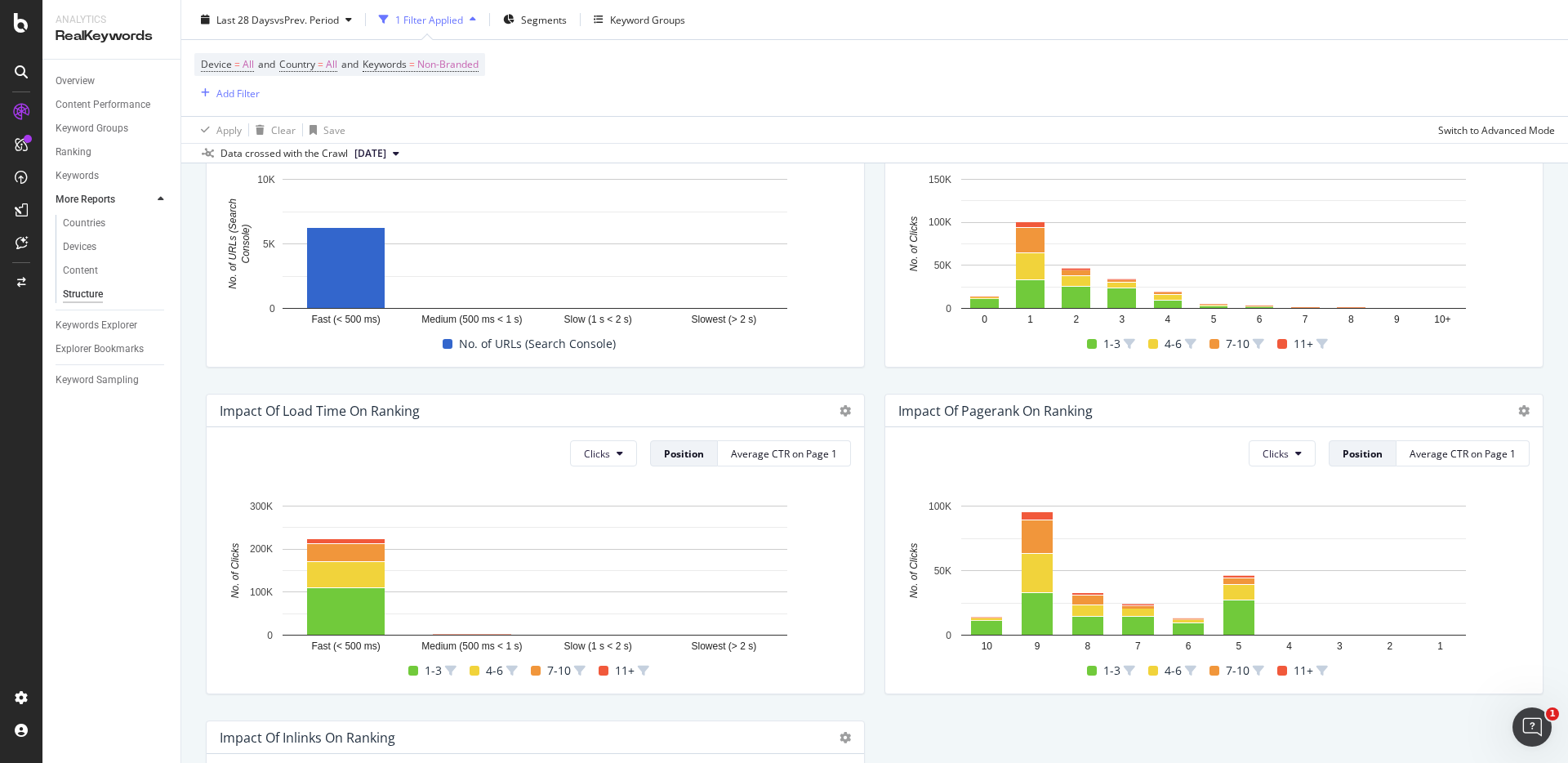
click at [1336, 379] on div "Impact of Depth on Ranking Clicks Position Average CTR on Page 1 Hold CMD (⌘) w…" at bounding box center [1214, 217] width 679 height 327
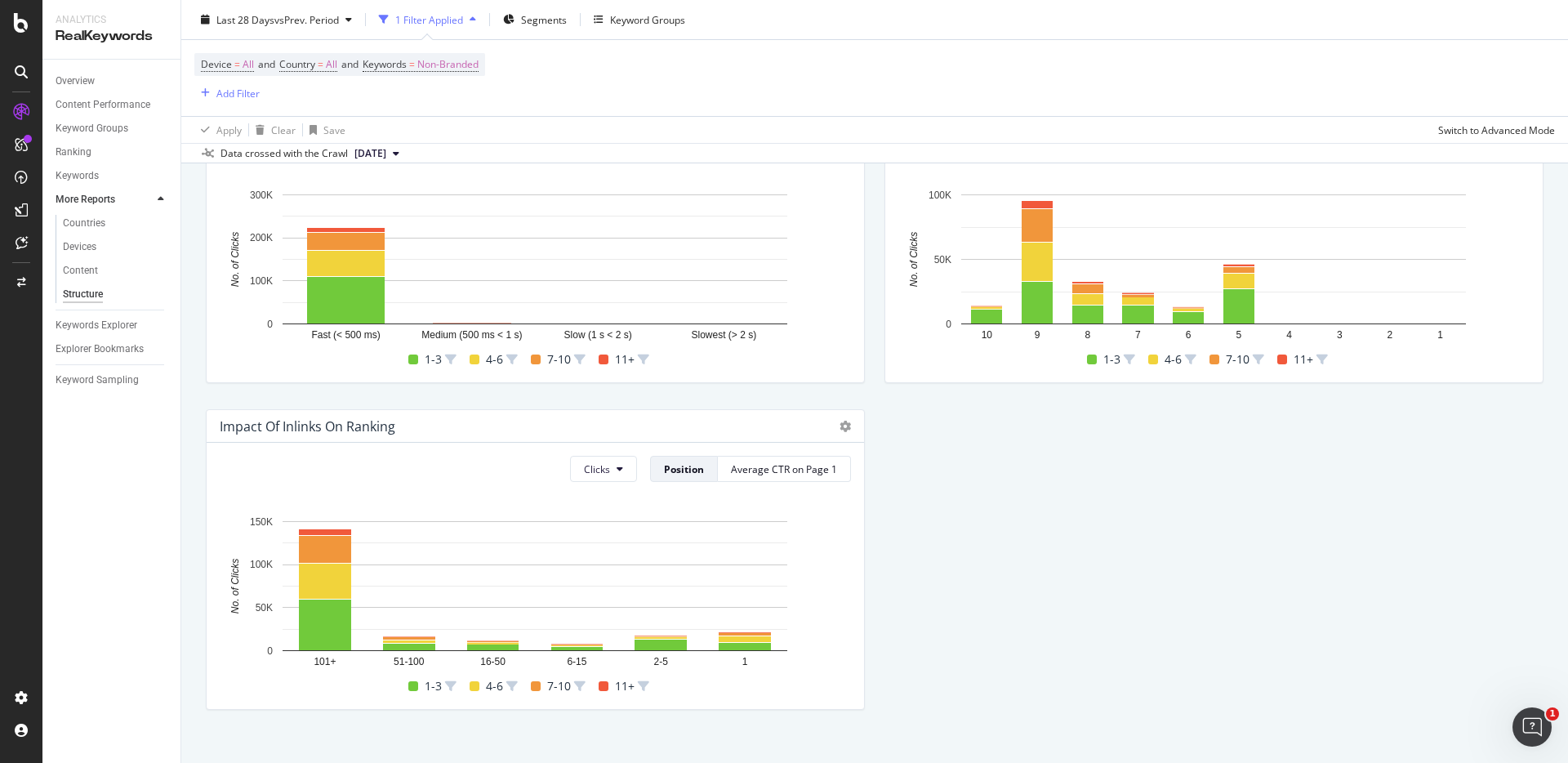
scroll to position [543, 0]
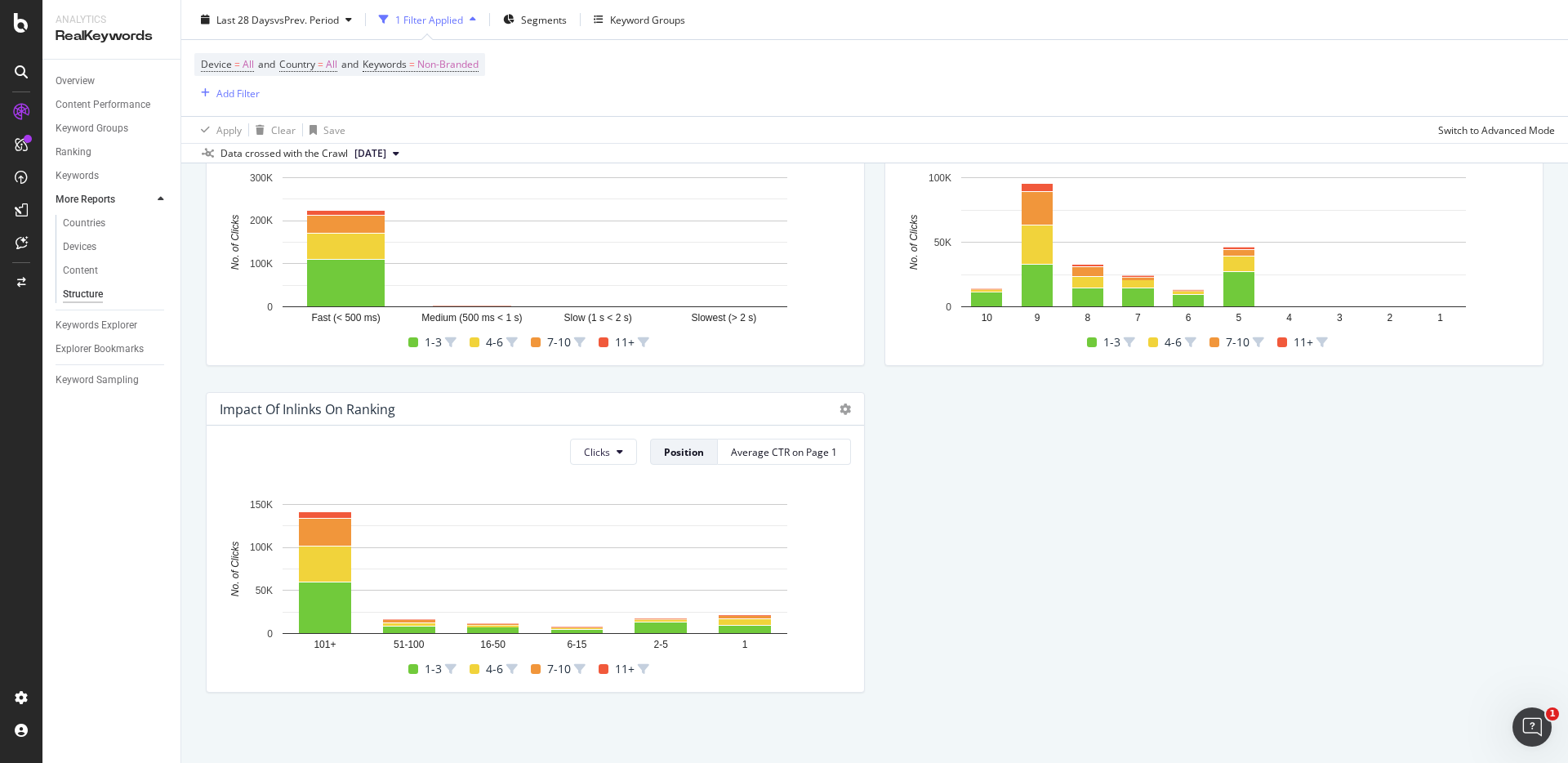
click at [1346, 462] on div "GSC Active URLs by Structural Indicators Depth Pagerank Load Time Hold CMD (⌘) …" at bounding box center [875, 215] width 1358 height 980
click at [1380, 502] on div "GSC Active URLs by Structural Indicators Depth Pagerank Load Time Hold CMD (⌘) …" at bounding box center [875, 215] width 1358 height 980
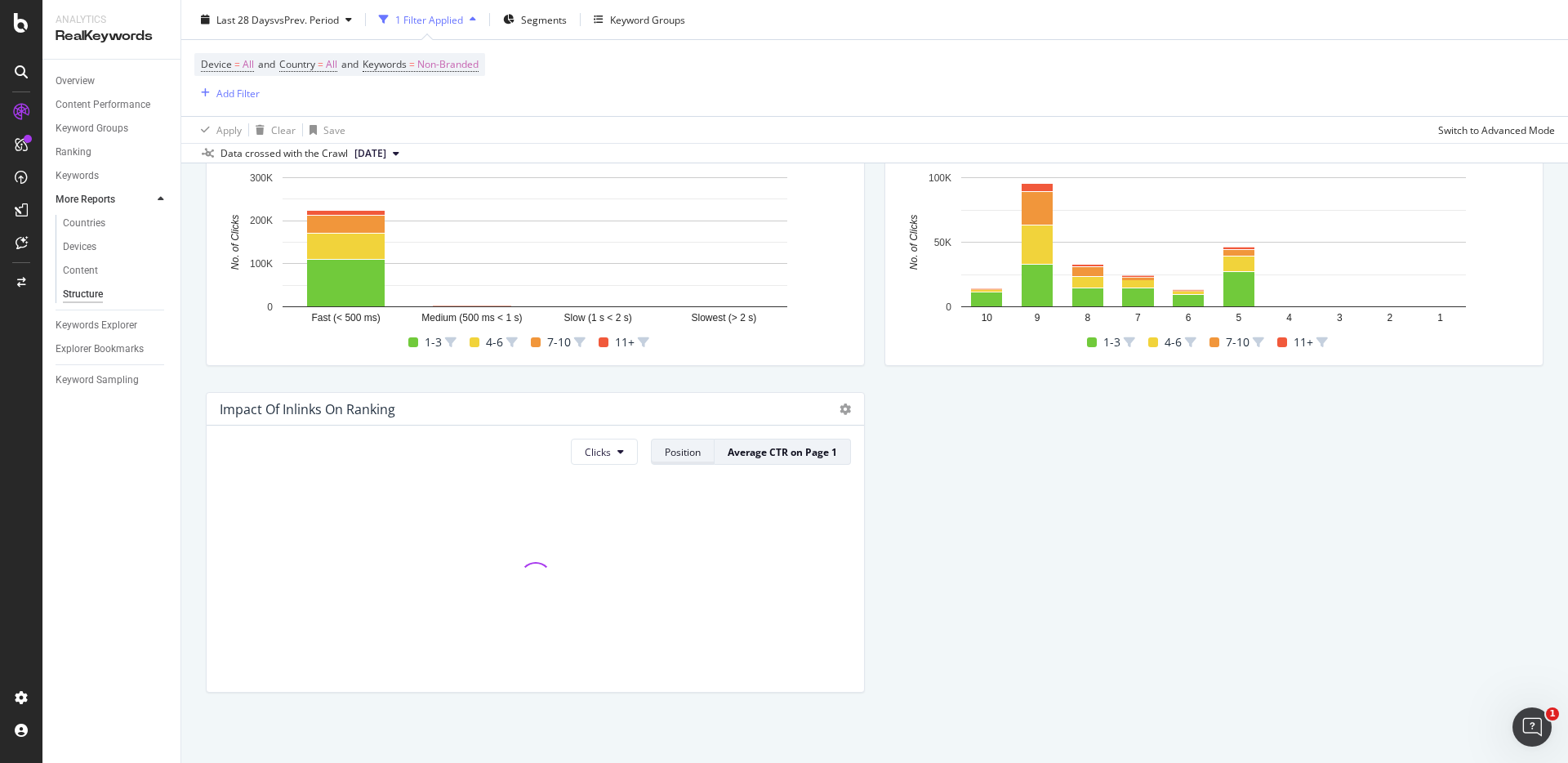
click at [689, 451] on div "Position" at bounding box center [683, 452] width 36 height 14
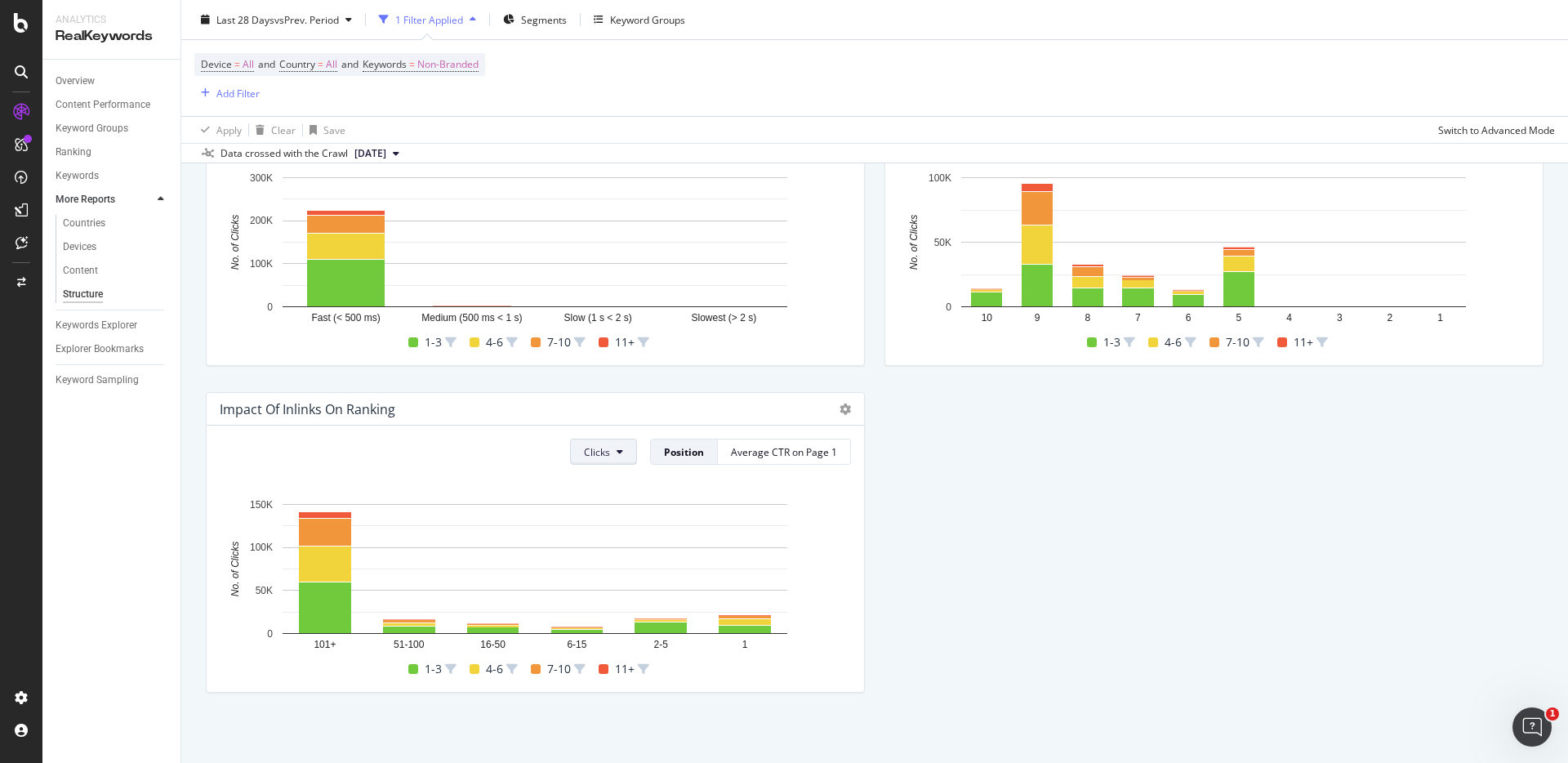
click at [623, 552] on div "Impressions" at bounding box center [618, 544] width 88 height 24
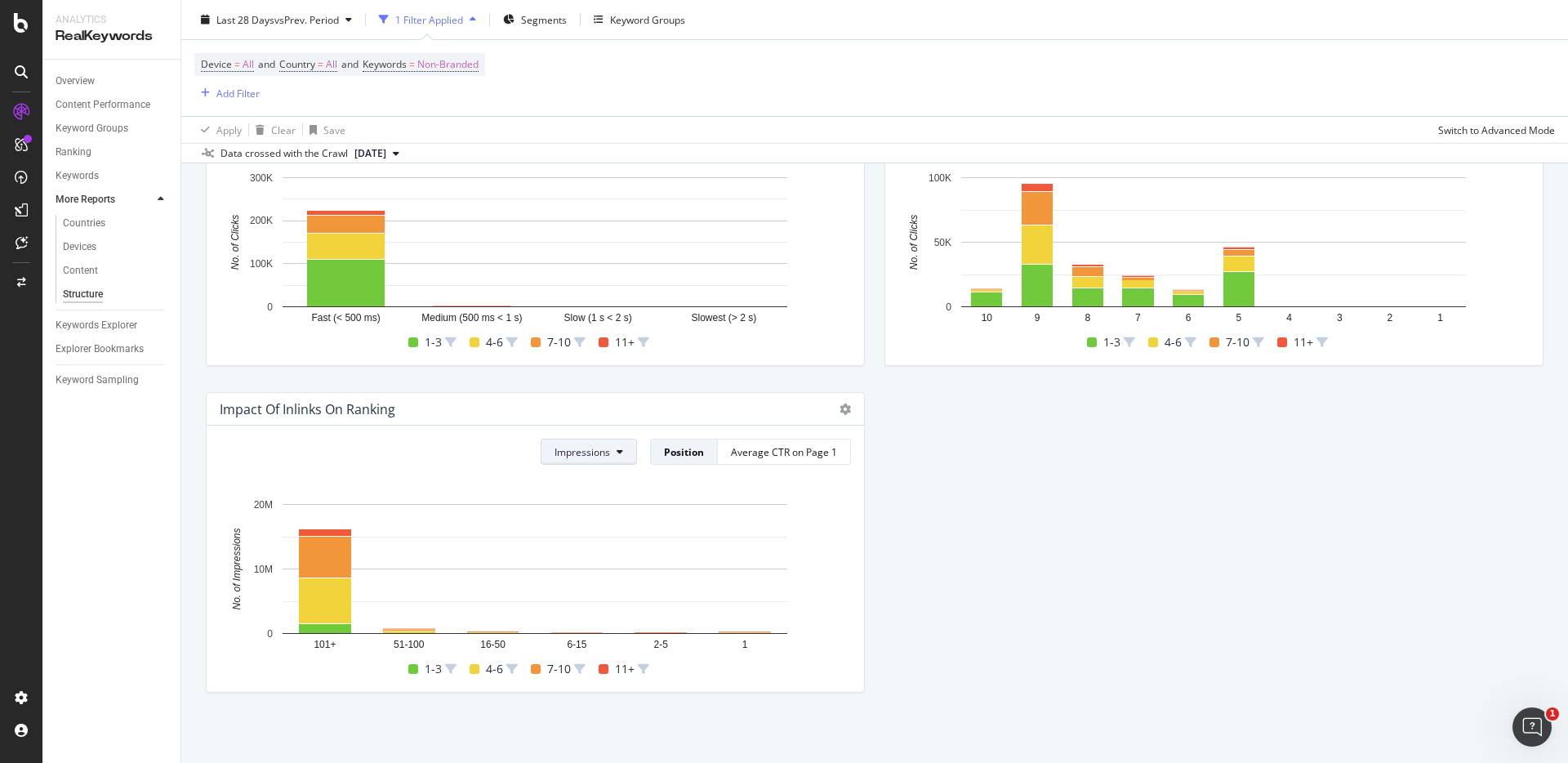
click at [598, 514] on span "Clicks" at bounding box center [587, 514] width 61 height 14
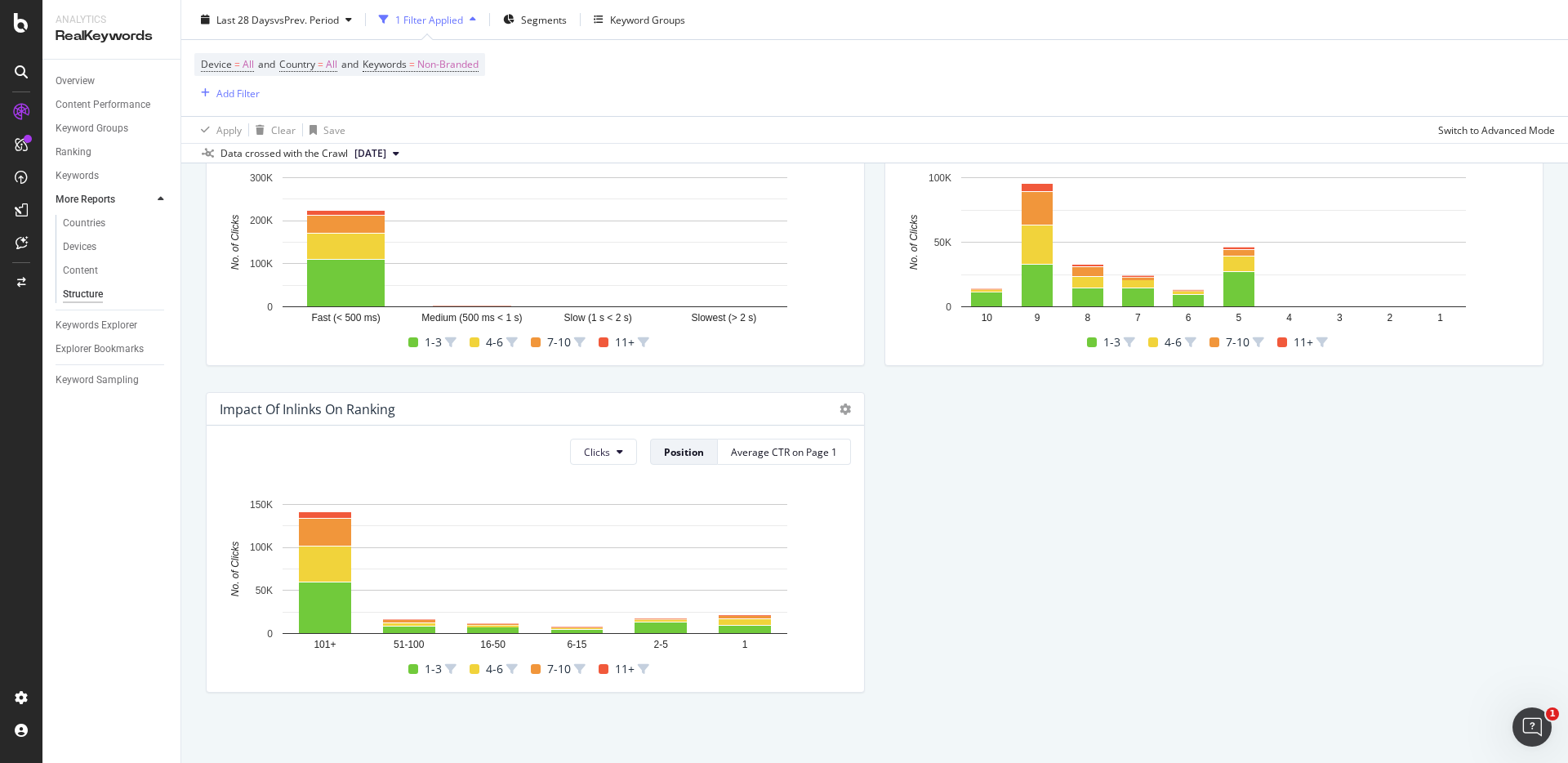
click at [1319, 593] on div "GSC Active URLs by Structural Indicators Depth Pagerank Load Time Hold CMD (⌘) …" at bounding box center [875, 215] width 1358 height 980
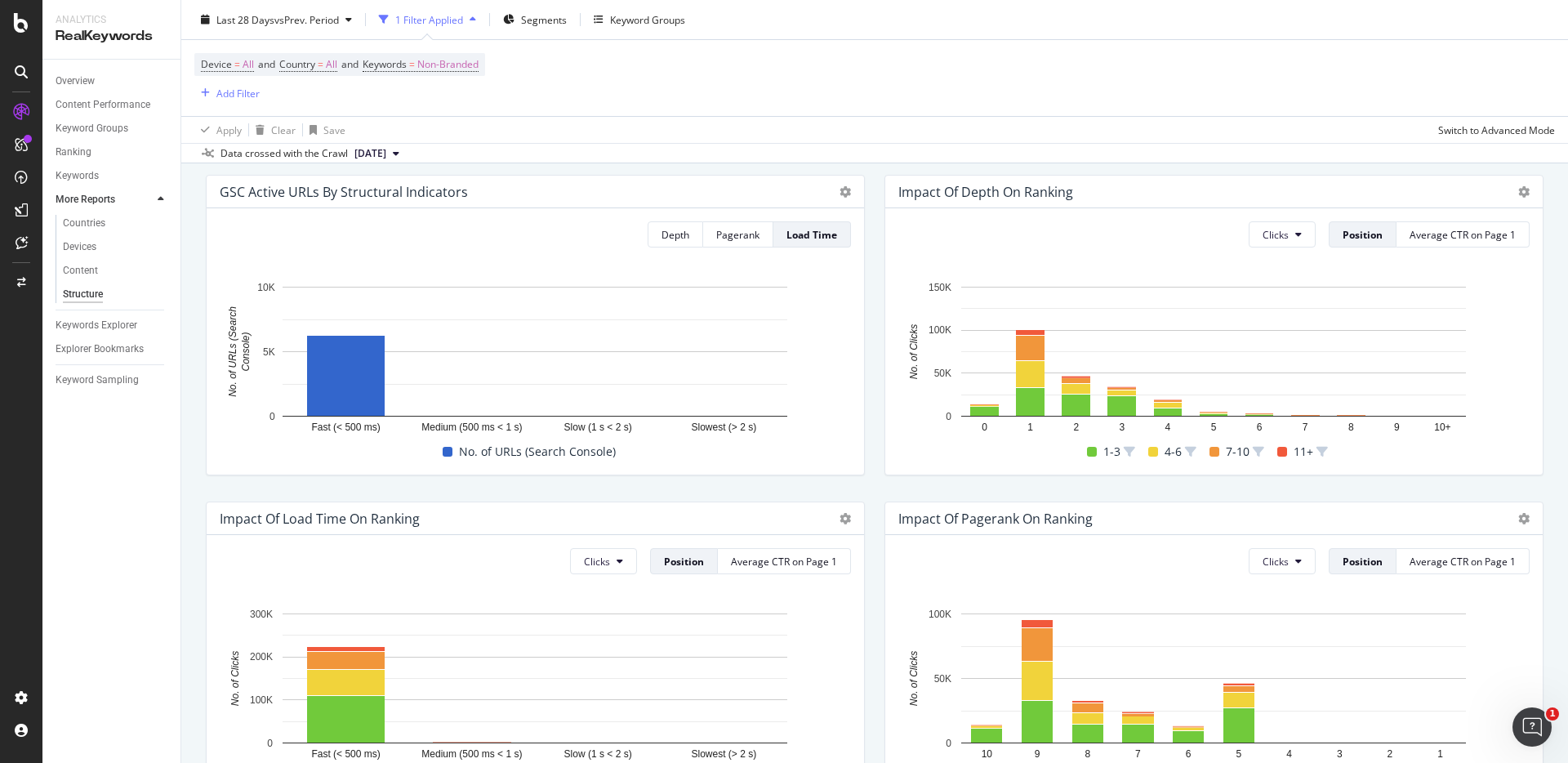
scroll to position [0, 0]
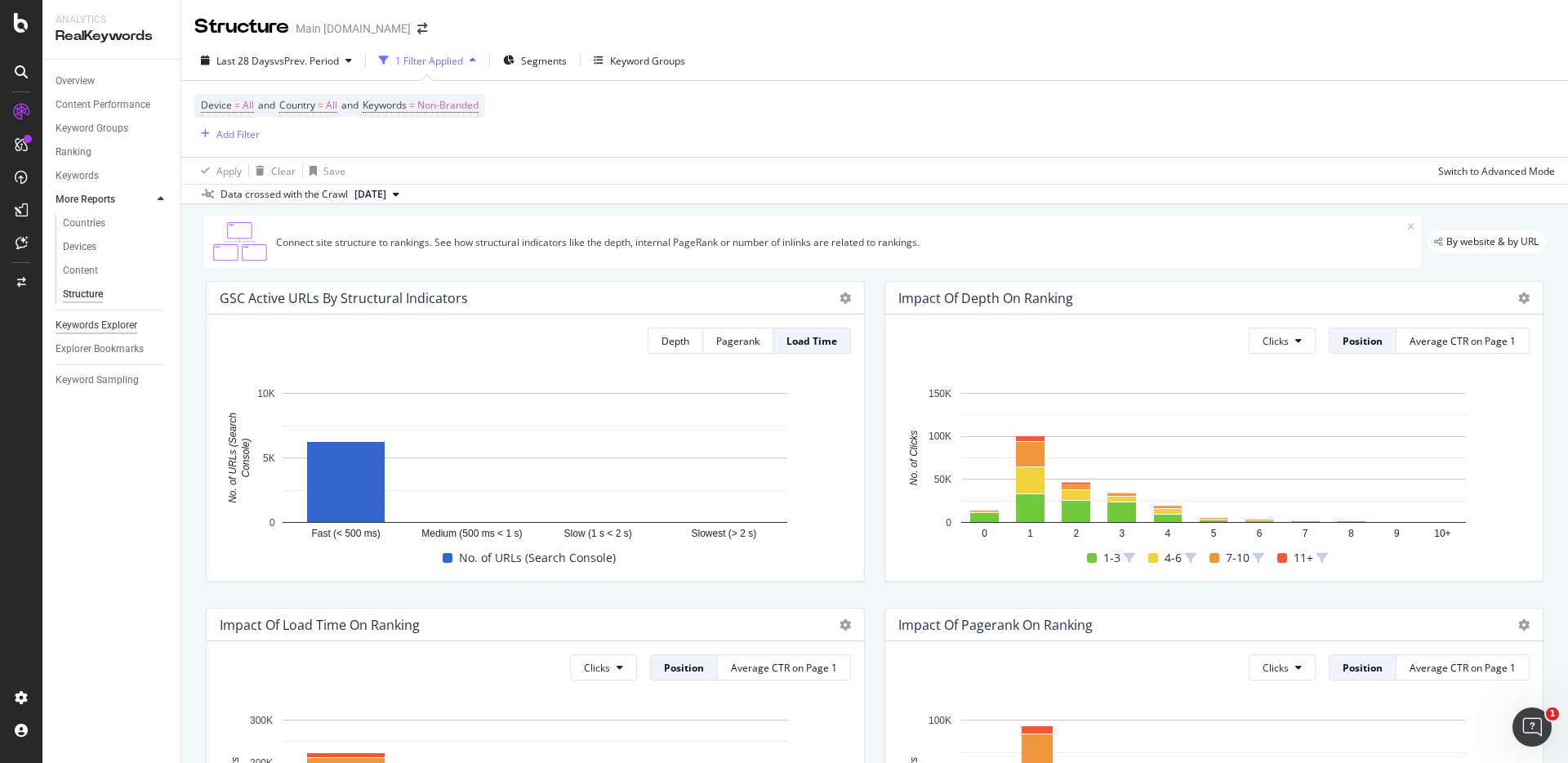
click at [102, 330] on div "Keywords Explorer" at bounding box center [96, 326] width 82 height 17
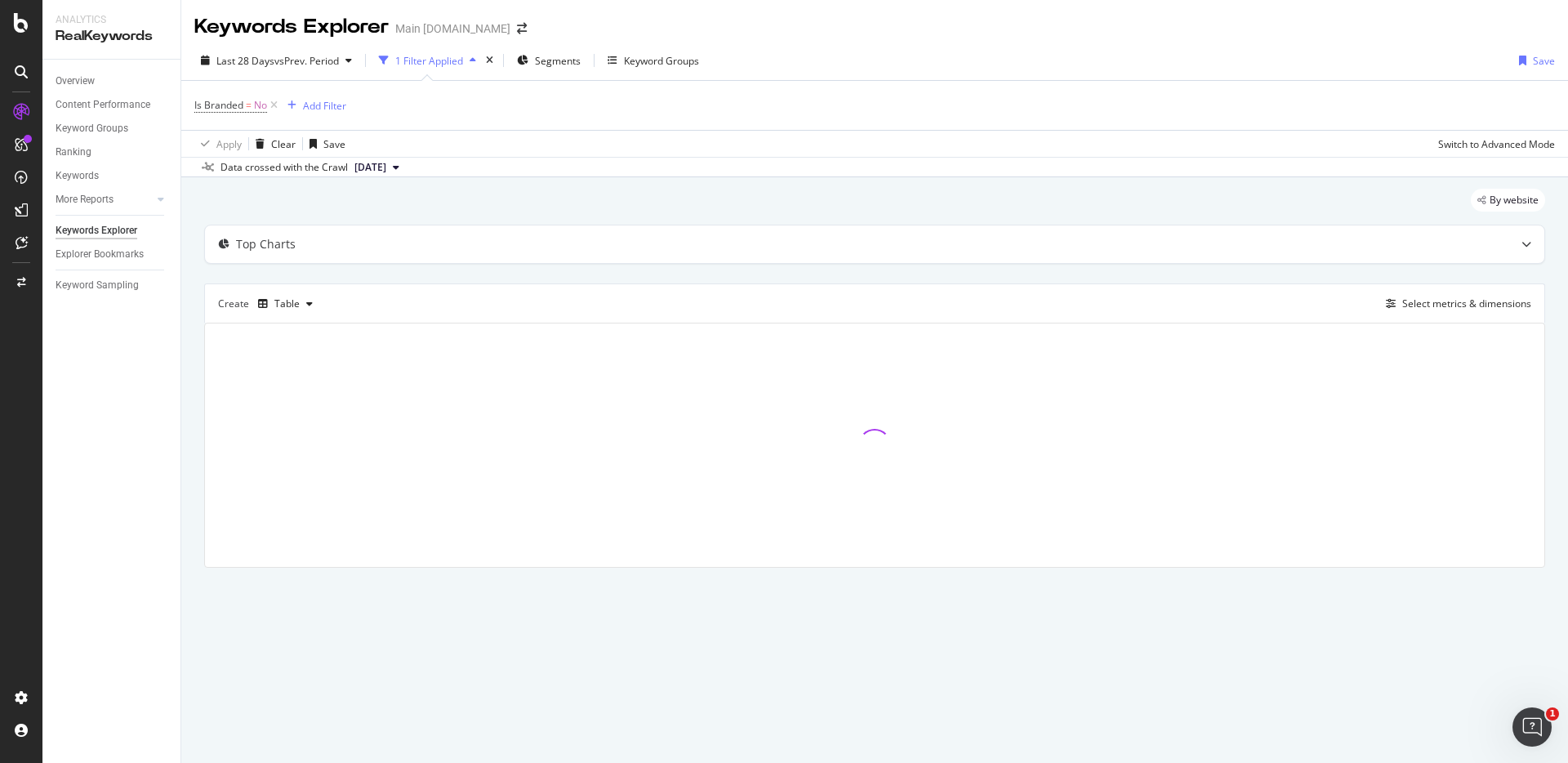
click at [1278, 204] on div "By website" at bounding box center [874, 207] width 1340 height 36
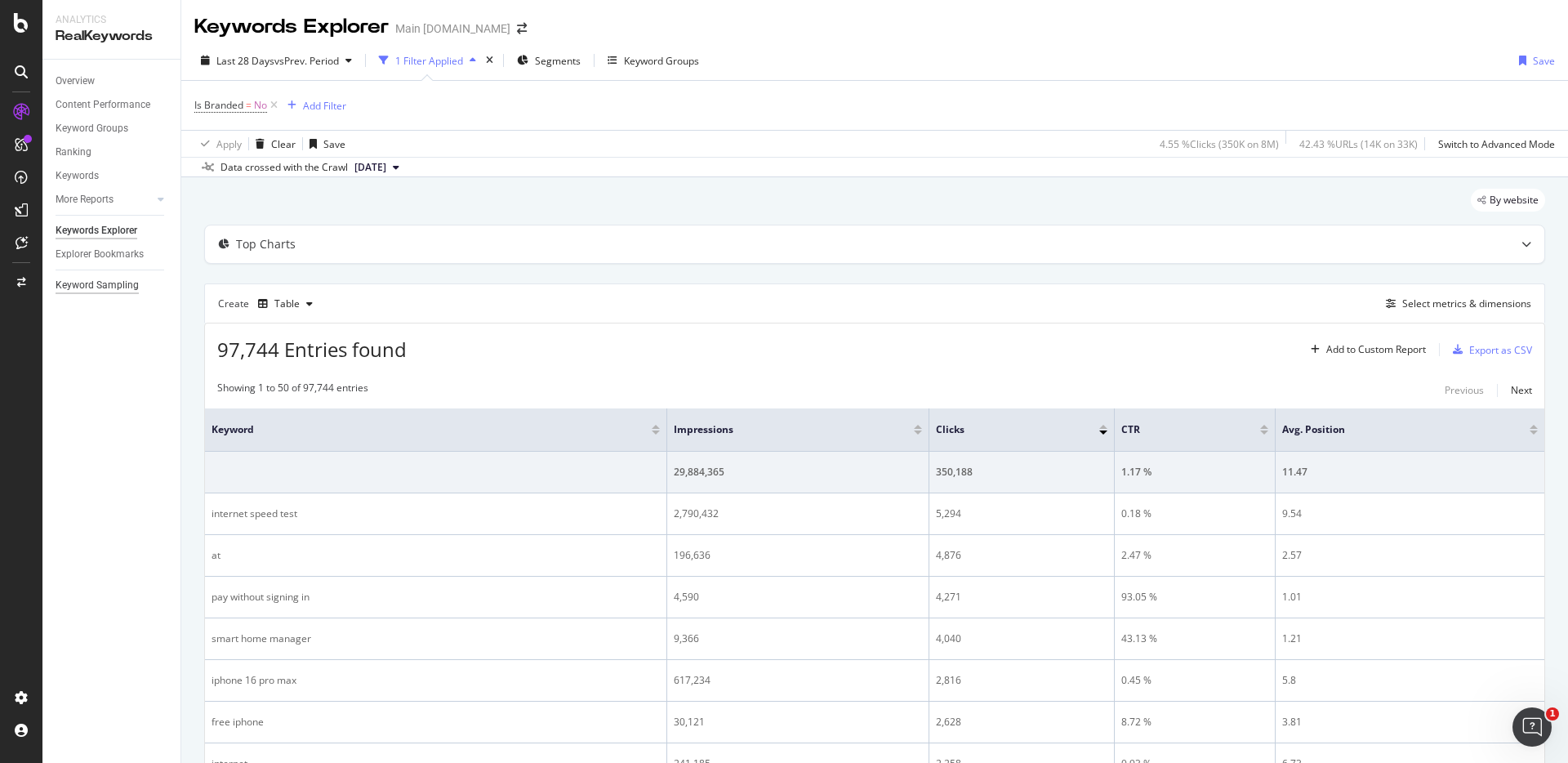
click at [120, 288] on div "Keyword Sampling" at bounding box center [96, 286] width 83 height 17
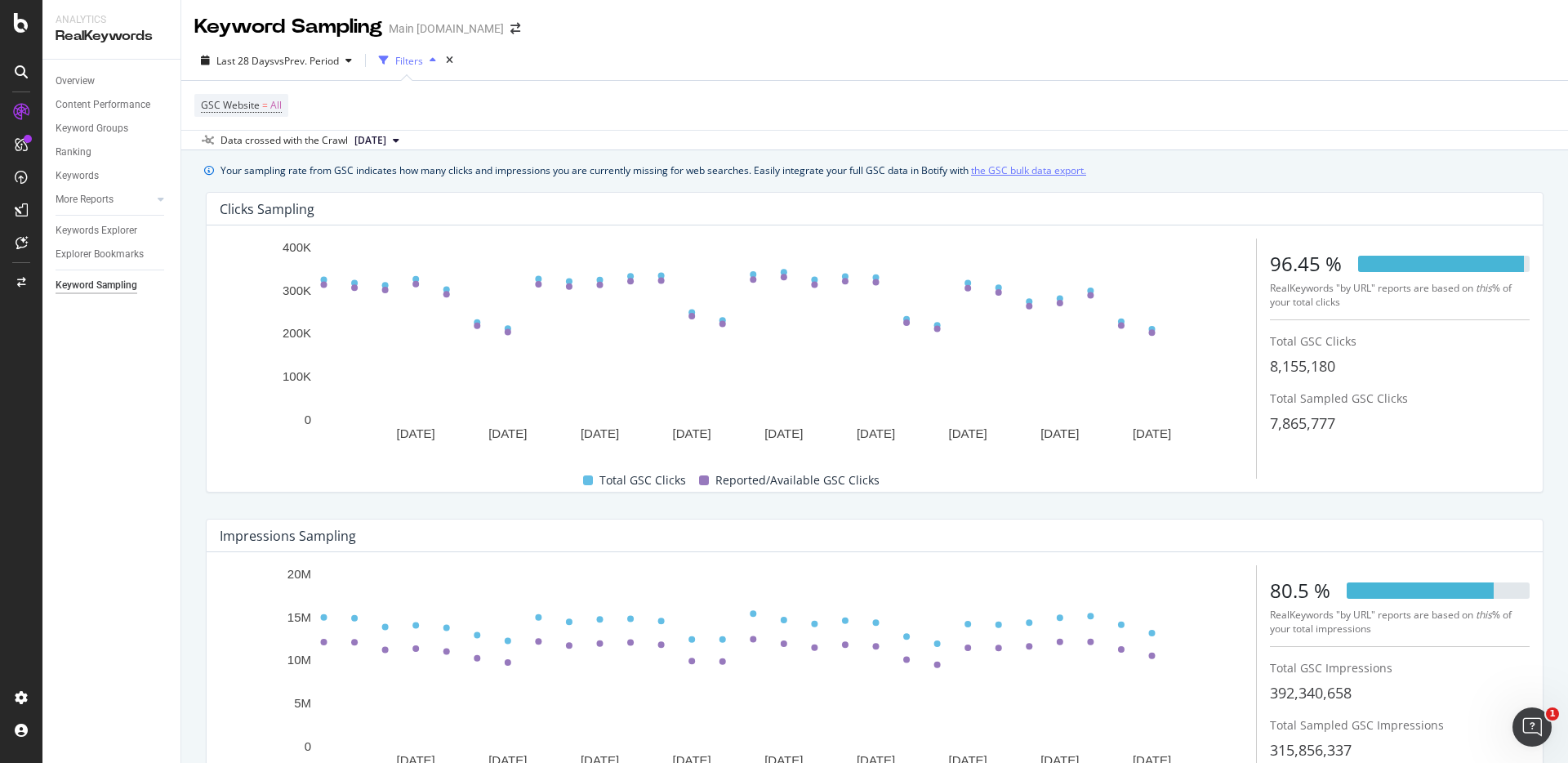
scroll to position [127, 0]
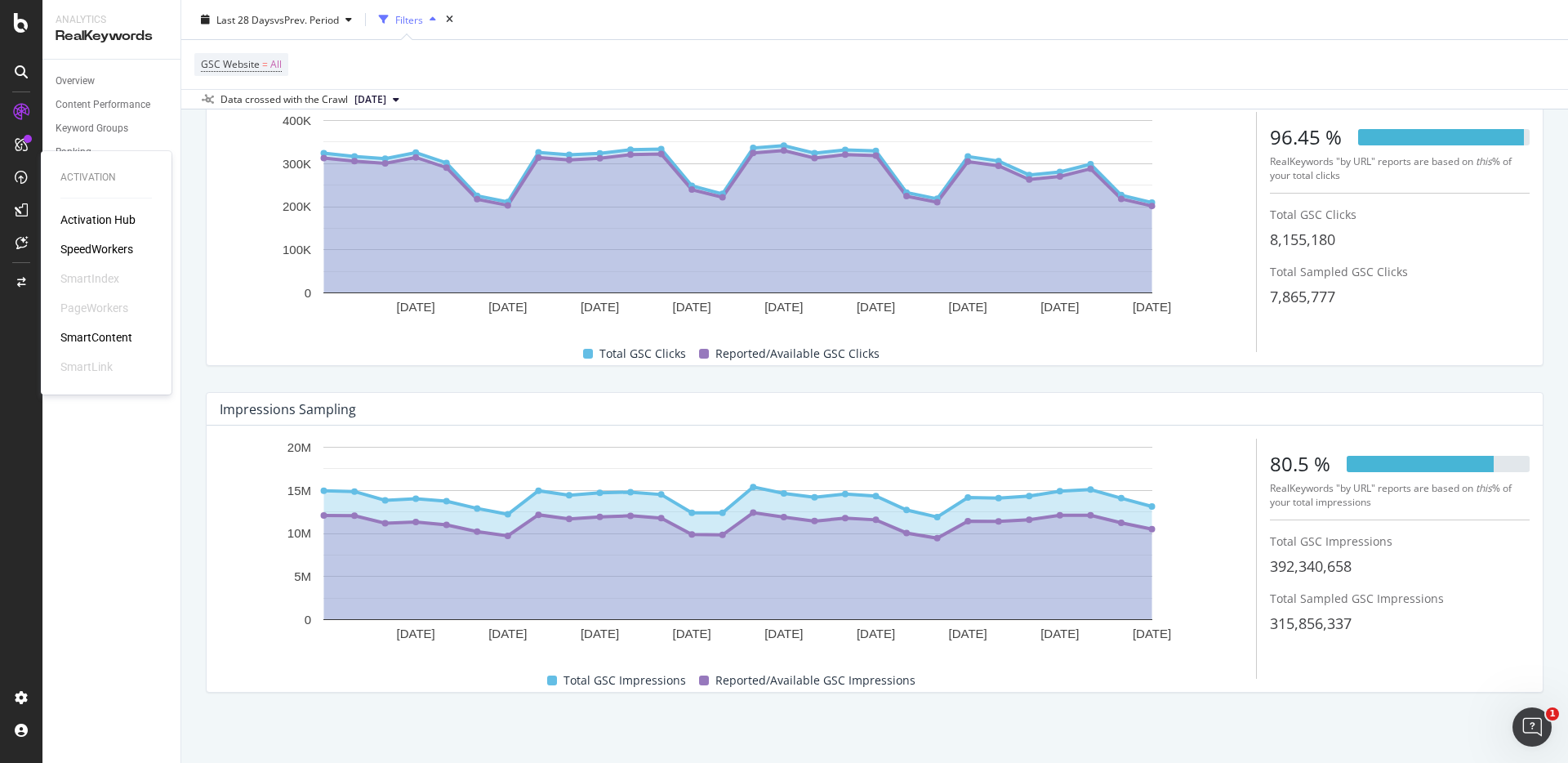
click at [103, 219] on div "Activation Hub" at bounding box center [97, 219] width 75 height 16
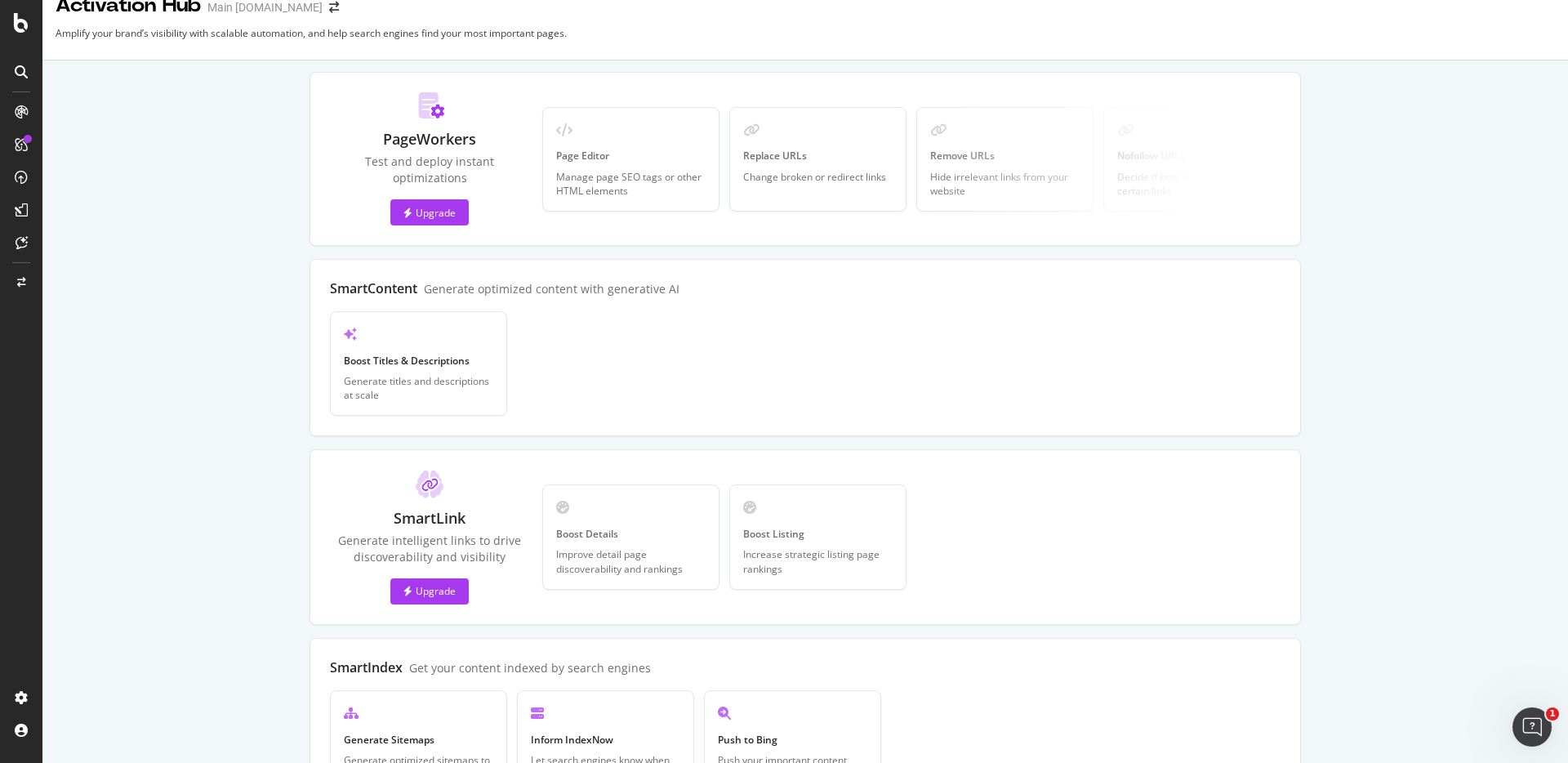
scroll to position [26, 0]
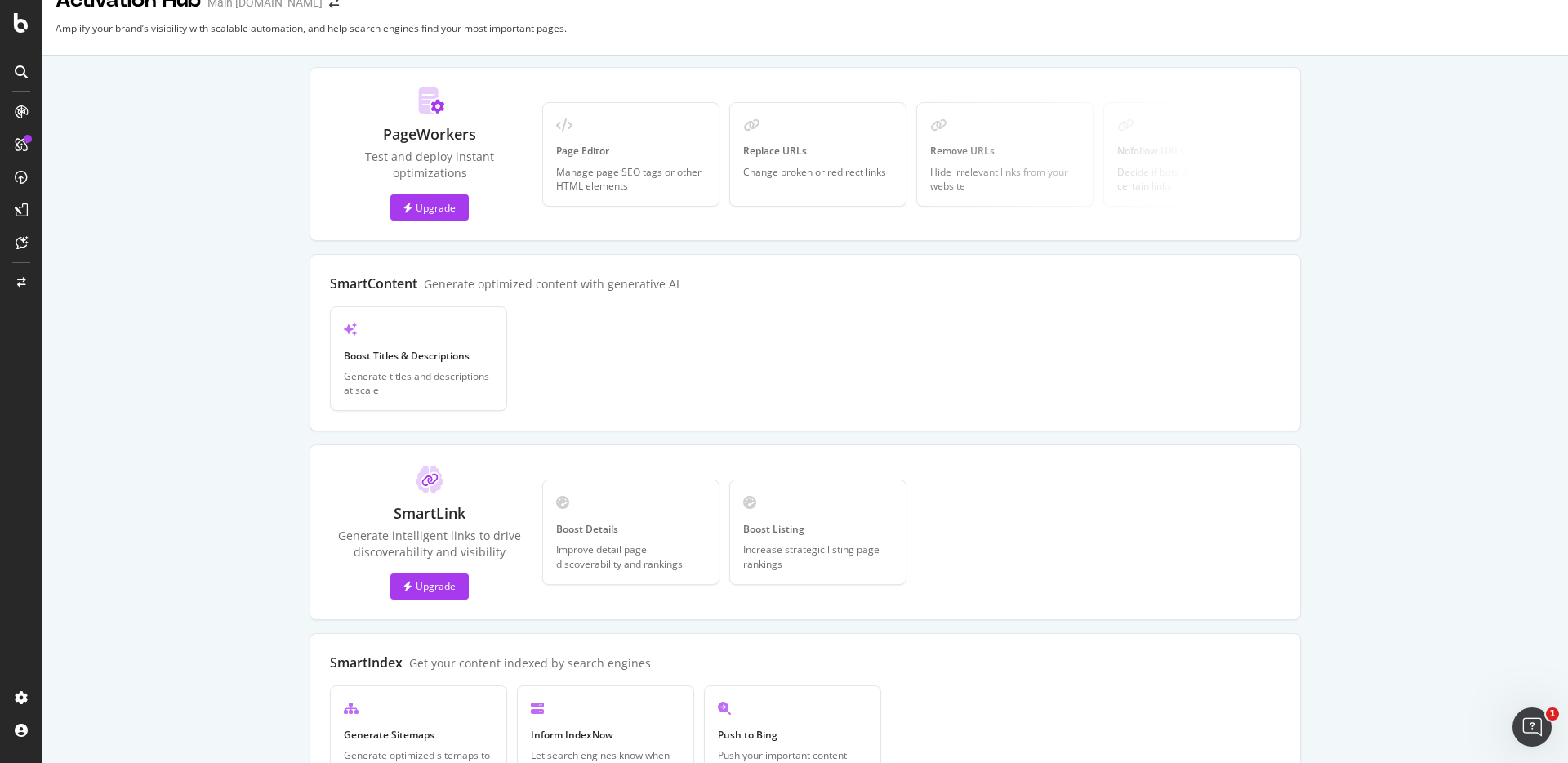
click at [1364, 221] on div "PageWorkers Test and deploy instant optimizations Upgrade Page Editor Manage pa…" at bounding box center [805, 533] width 1479 height 934
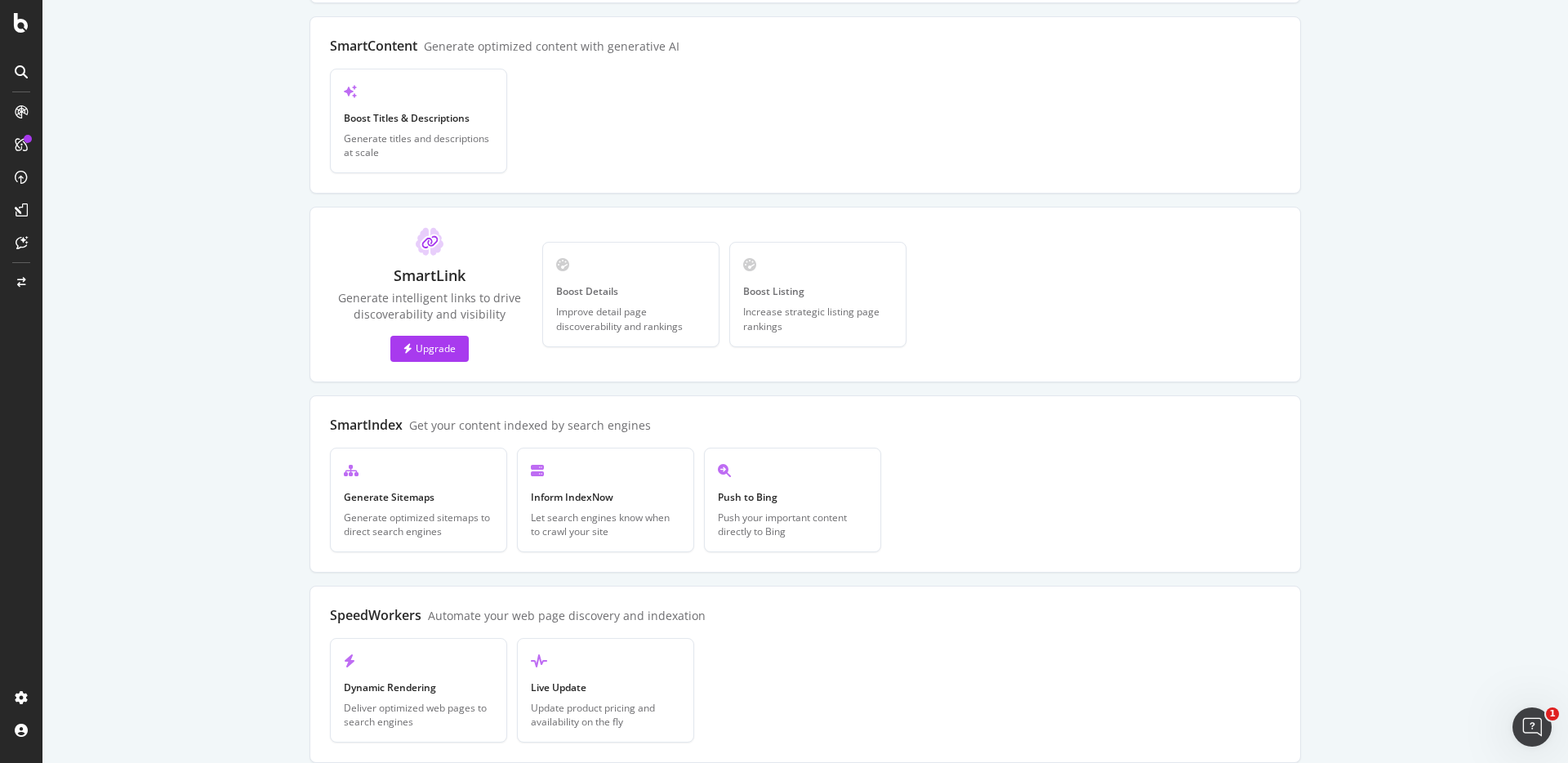
scroll to position [319, 0]
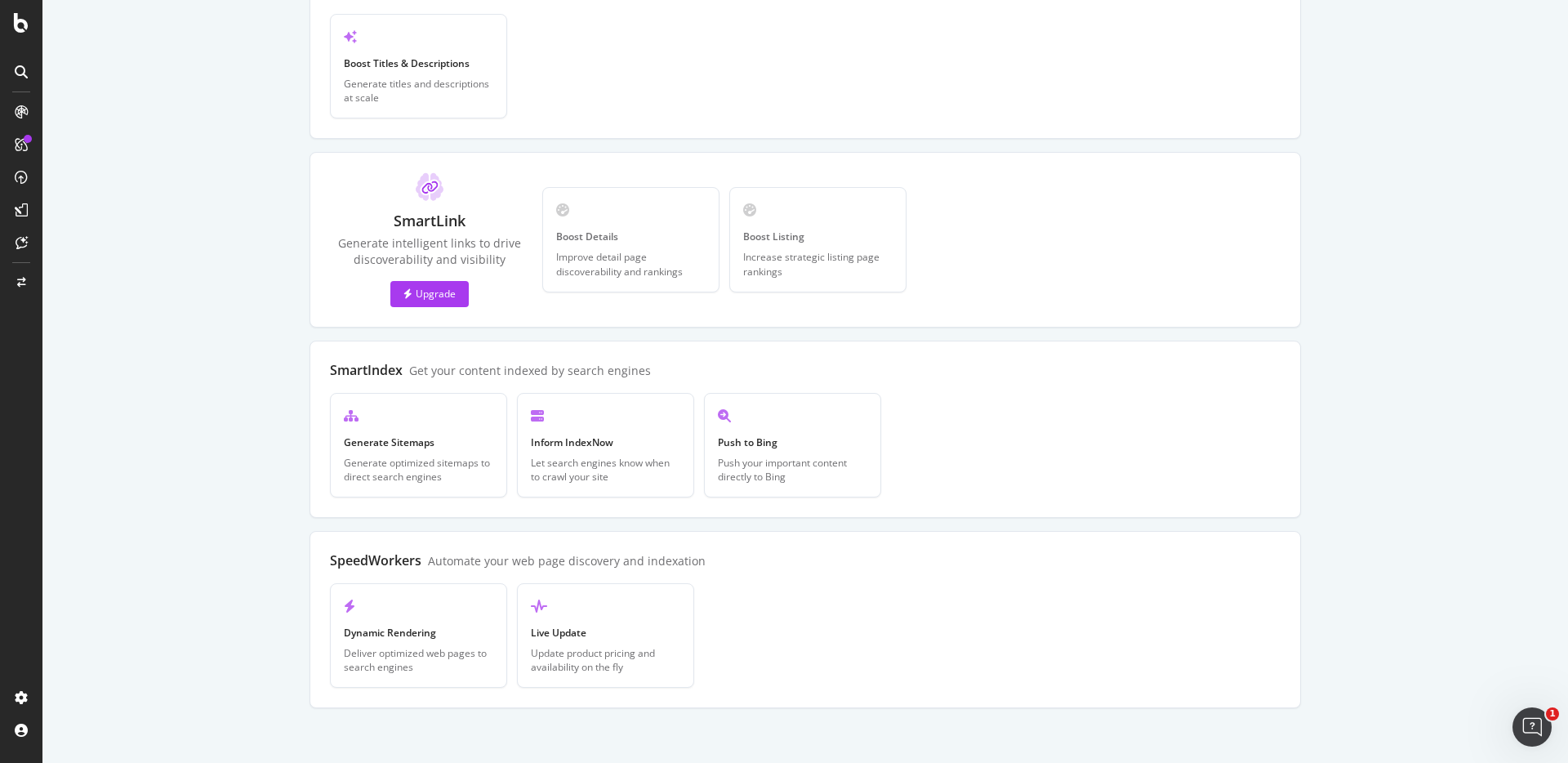
click at [1405, 343] on div "PageWorkers Test and deploy instant optimizations Upgrade Page Editor Manage pa…" at bounding box center [805, 241] width 1479 height 934
click at [1437, 434] on div "PageWorkers Test and deploy instant optimizations Upgrade Page Editor Manage pa…" at bounding box center [805, 239] width 1479 height 934
click at [1407, 559] on div "PageWorkers Test and deploy instant optimizations Upgrade Page Editor Manage pa…" at bounding box center [805, 239] width 1479 height 934
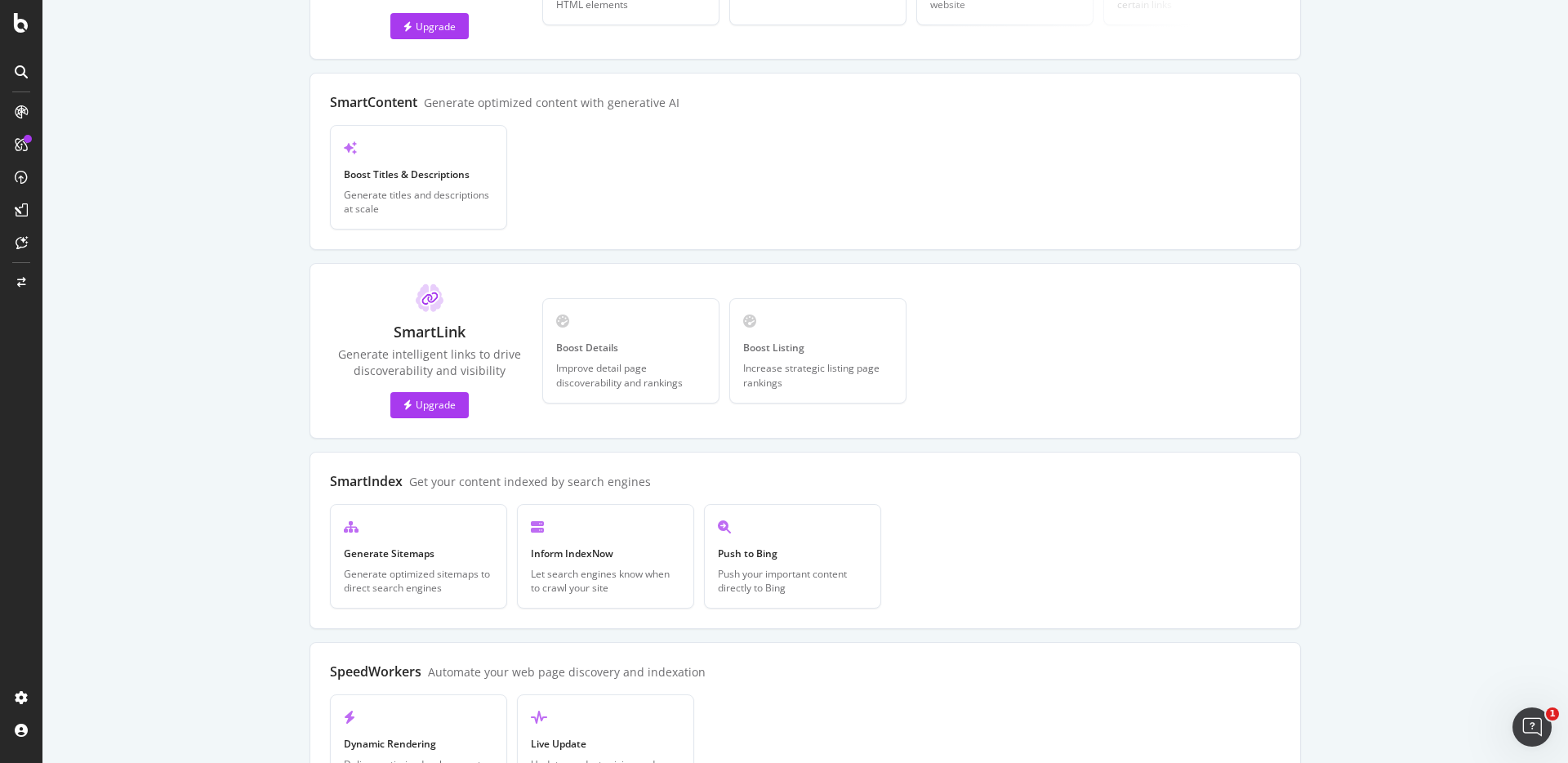
scroll to position [181, 0]
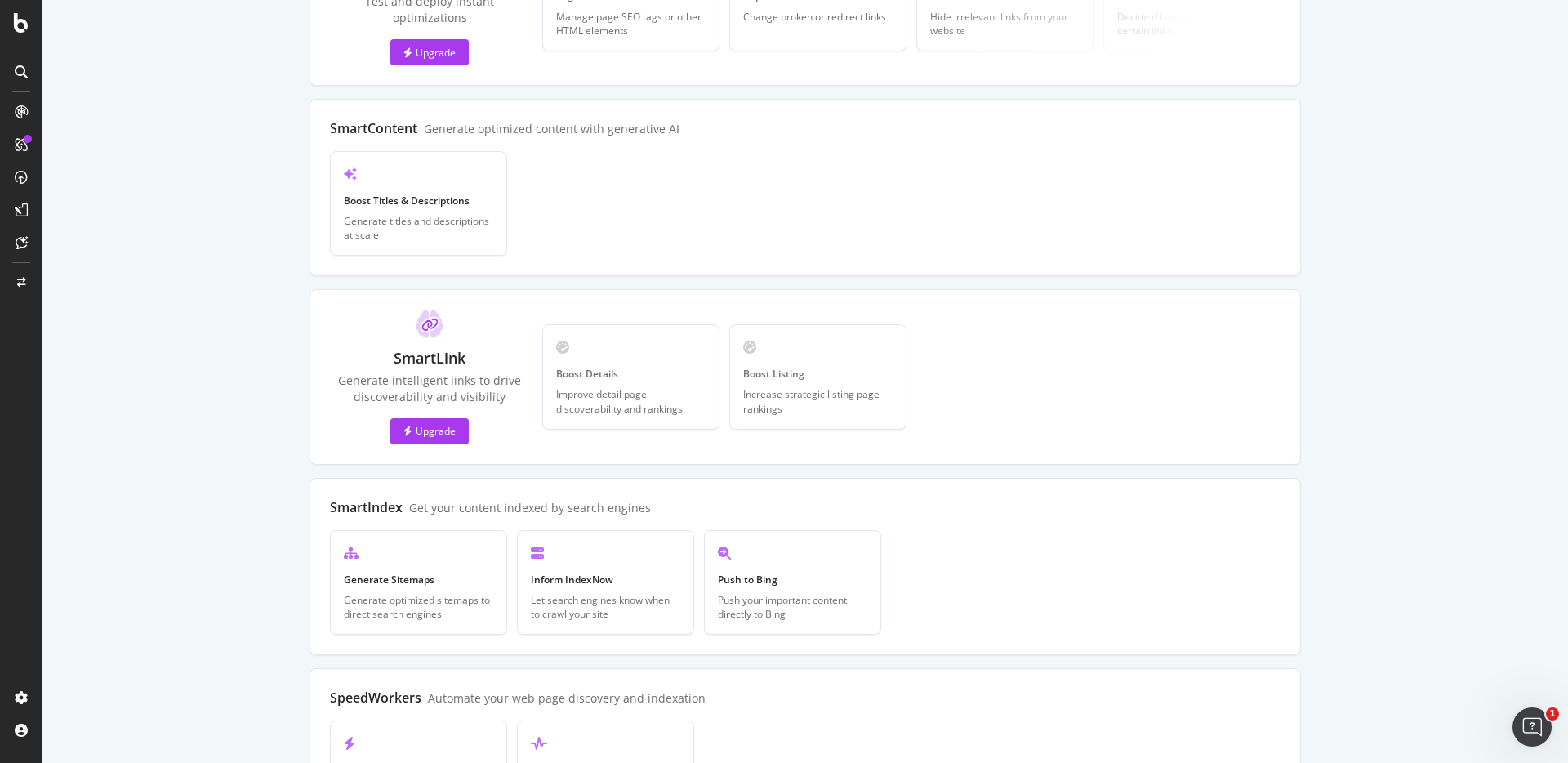
click at [1407, 559] on div "PageWorkers Test and deploy instant optimizations Upgrade Page Editor Manage pa…" at bounding box center [805, 378] width 1479 height 934
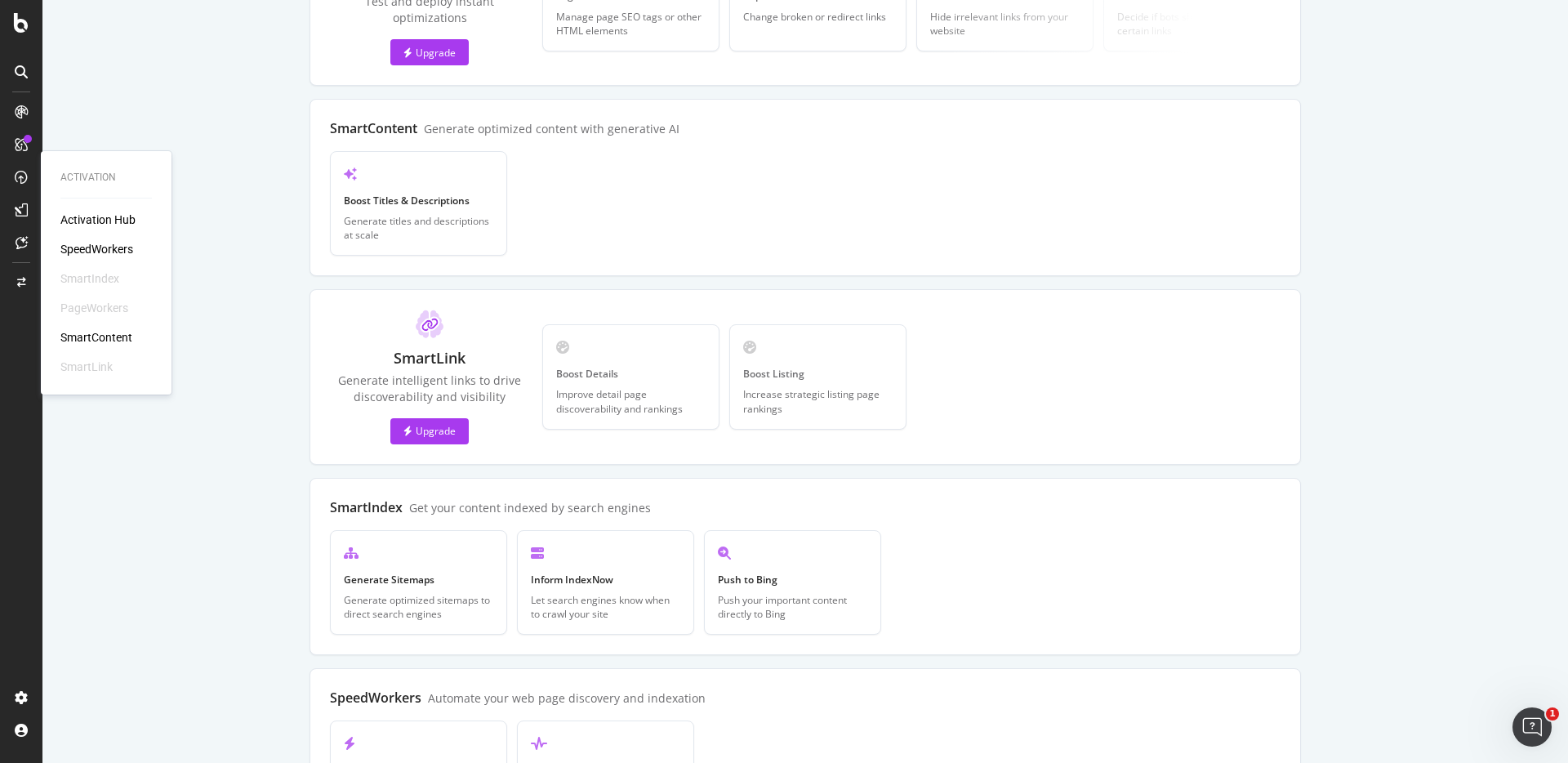
click at [107, 335] on div "SmartContent" at bounding box center [95, 337] width 71 height 16
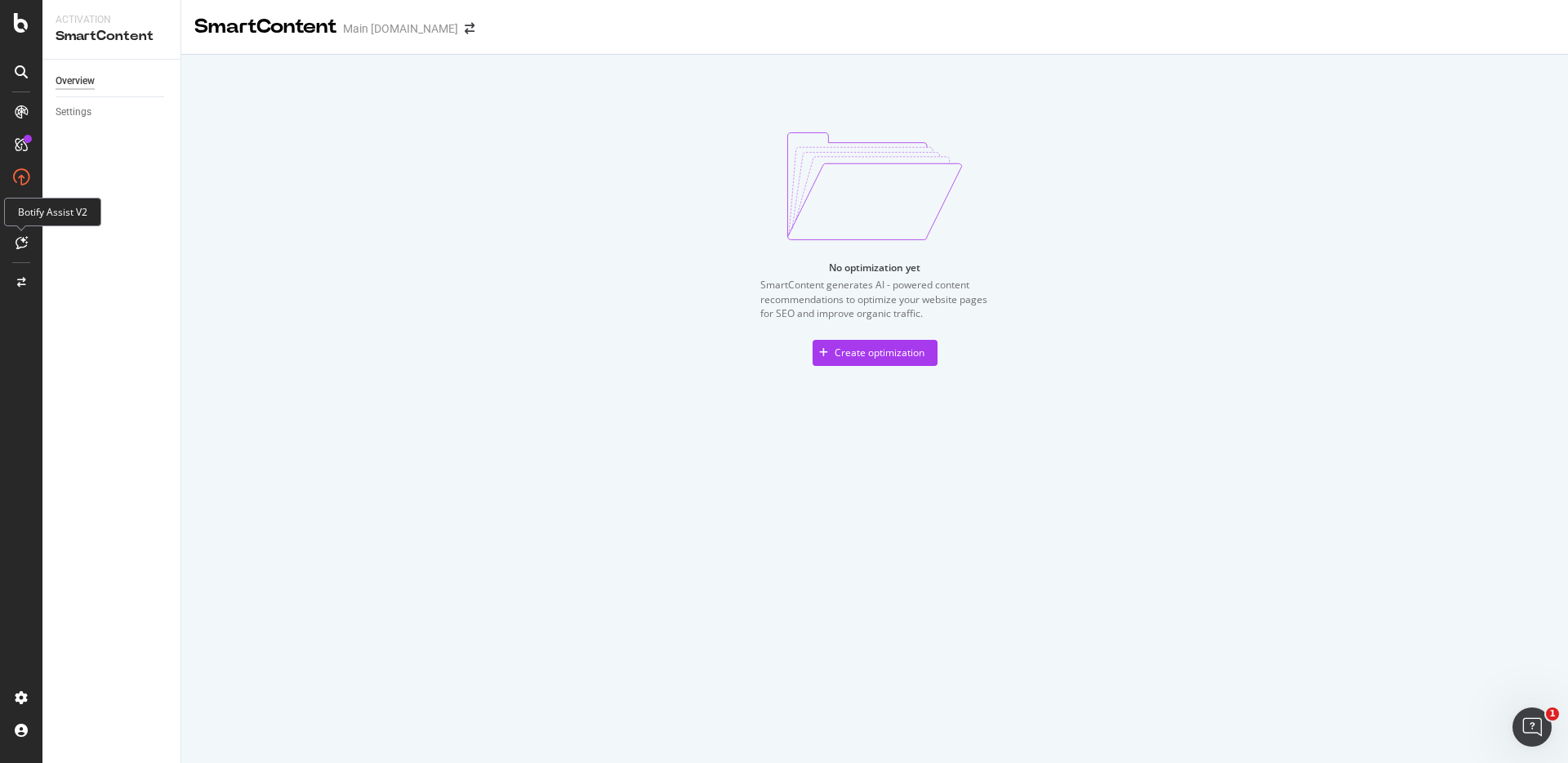
click at [24, 245] on icon at bounding box center [21, 243] width 12 height 13
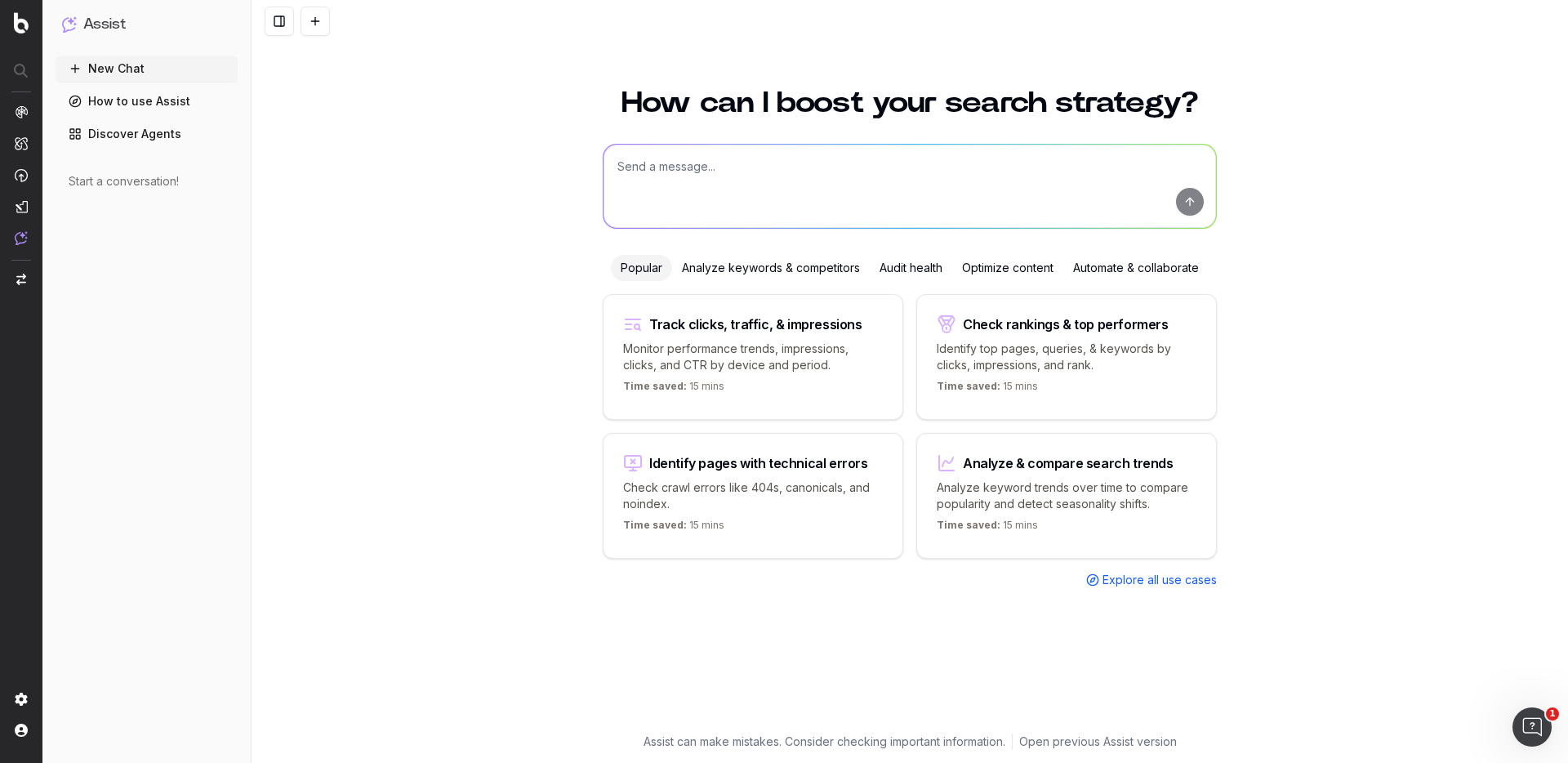
click at [1334, 305] on div "How can I boost your search strategy? Popular Analyze keywords & competitors Au…" at bounding box center [909, 415] width 1317 height 694
click at [1003, 271] on div "Optimize content" at bounding box center [1007, 268] width 111 height 26
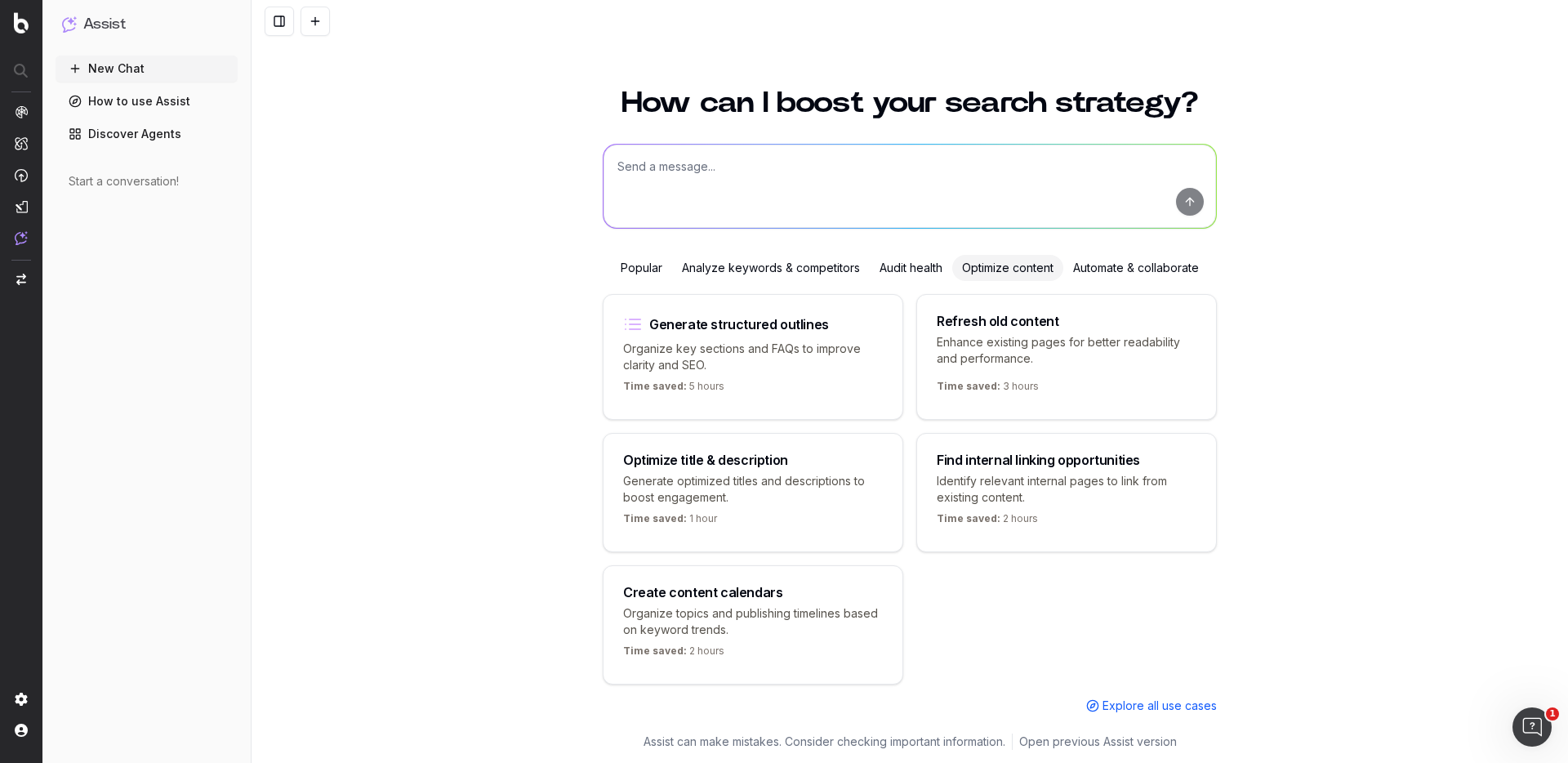
scroll to position [10, 0]
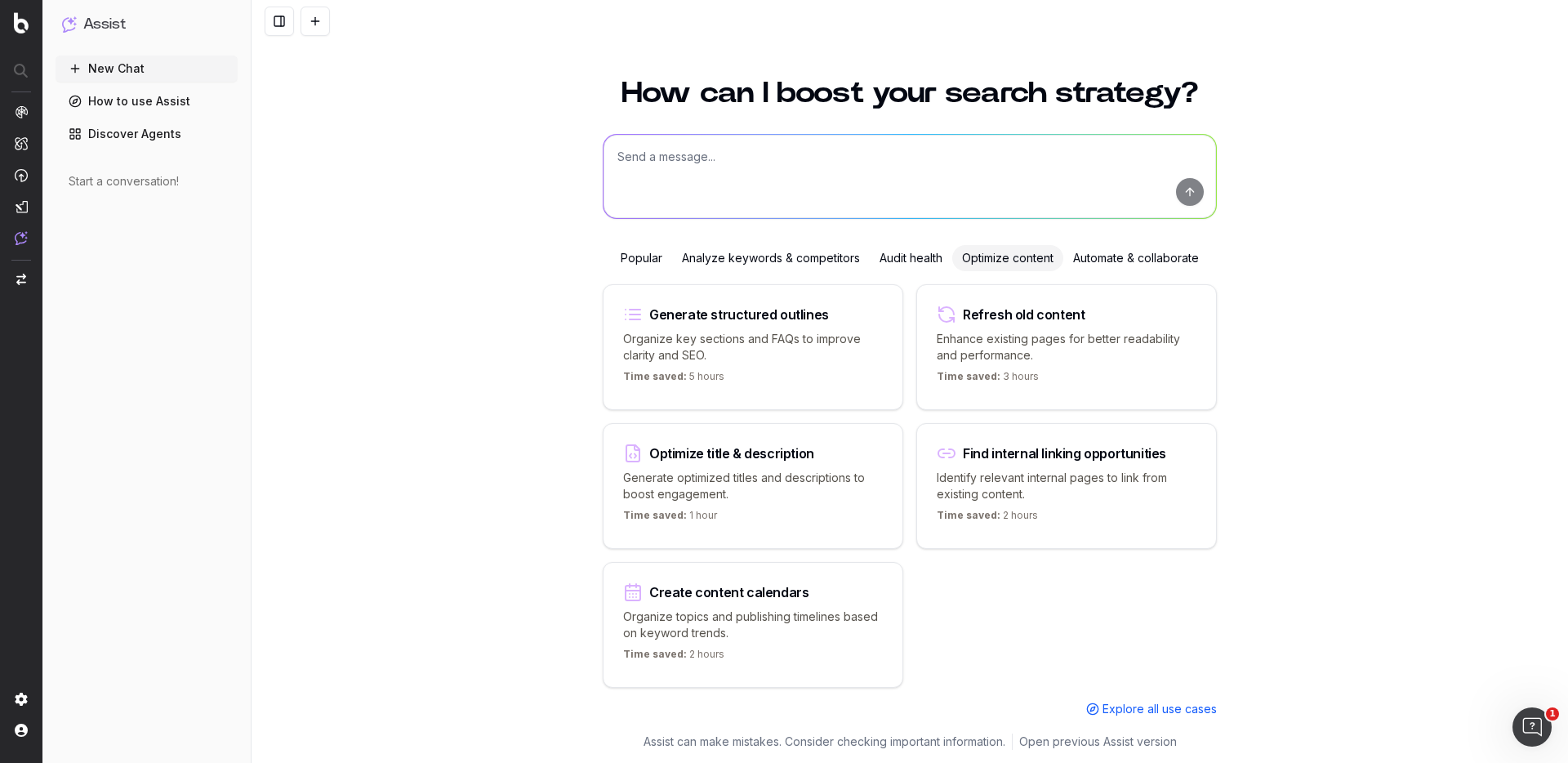
click at [1071, 447] on div "Find internal linking opportunities" at bounding box center [1064, 453] width 204 height 13
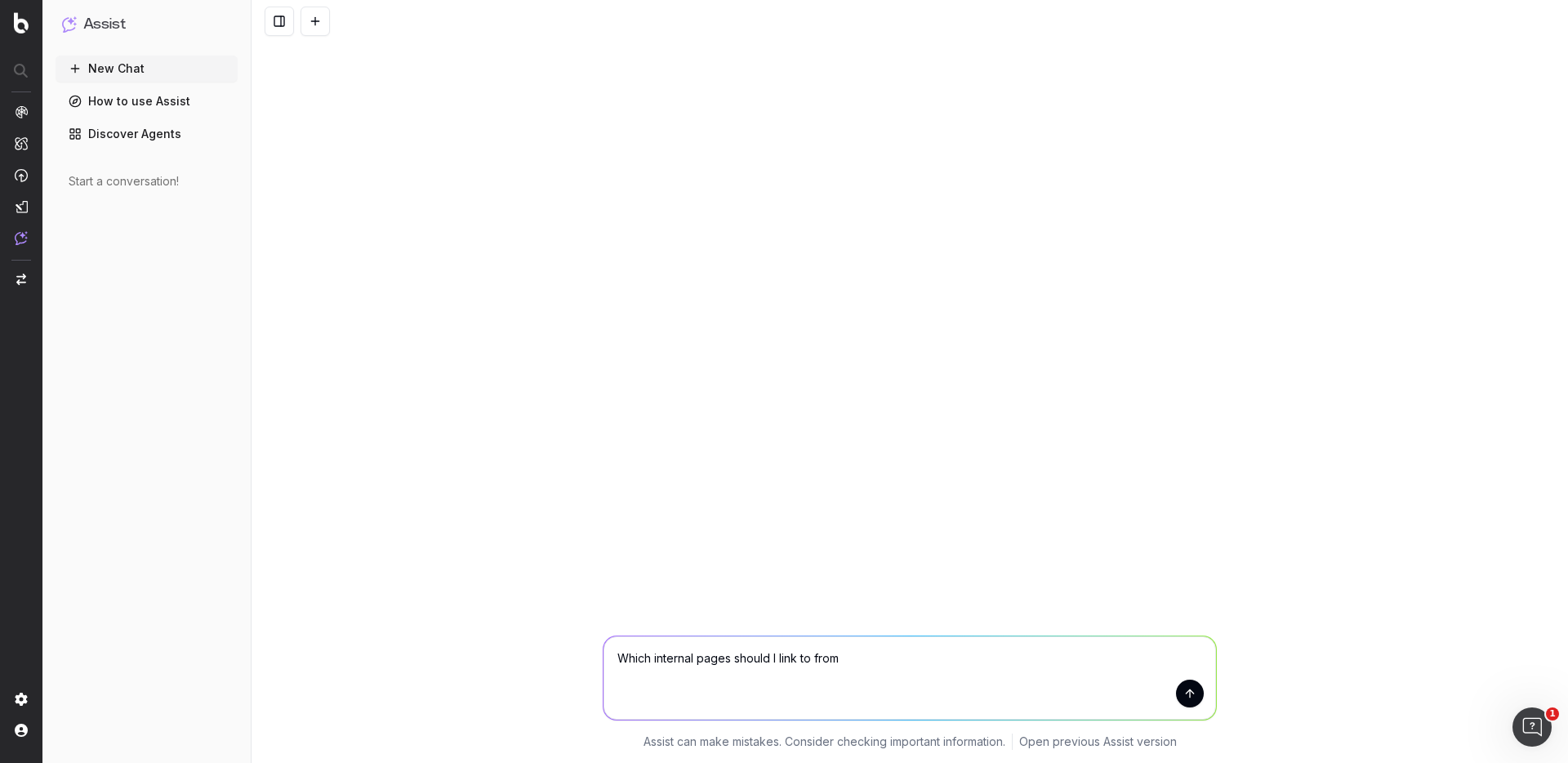
scroll to position [0, 0]
type textarea "Which internal pages should I link to from www.att.com/internet/fiber/"
click at [1193, 701] on button "submit" at bounding box center [1189, 693] width 28 height 28
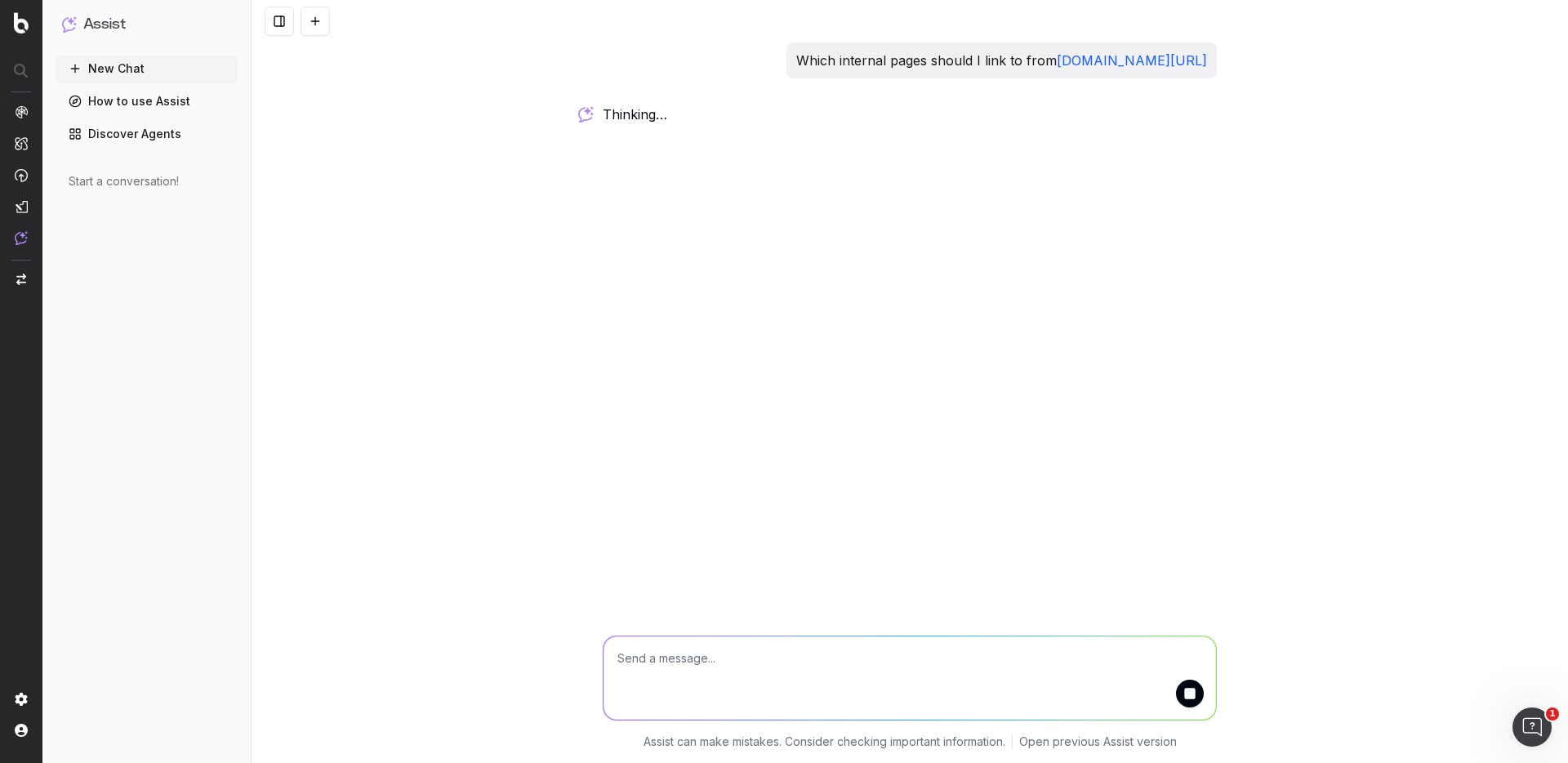
click at [1361, 246] on div "Which internal pages should I link to from www.att.com/internet/fiber/ thinking…" at bounding box center [909, 381] width 1317 height 763
click at [1352, 211] on div "Which internal pages should I link to from www.att.com/internet/fiber/ thinking…" at bounding box center [909, 381] width 1317 height 763
click at [1337, 214] on div "Which internal pages should I link to from www.att.com/internet/fiber/ working …" at bounding box center [909, 381] width 1317 height 763
click at [1329, 212] on div "Which internal pages should I link to from www.att.com/internet/fiber/ working …" at bounding box center [909, 381] width 1317 height 763
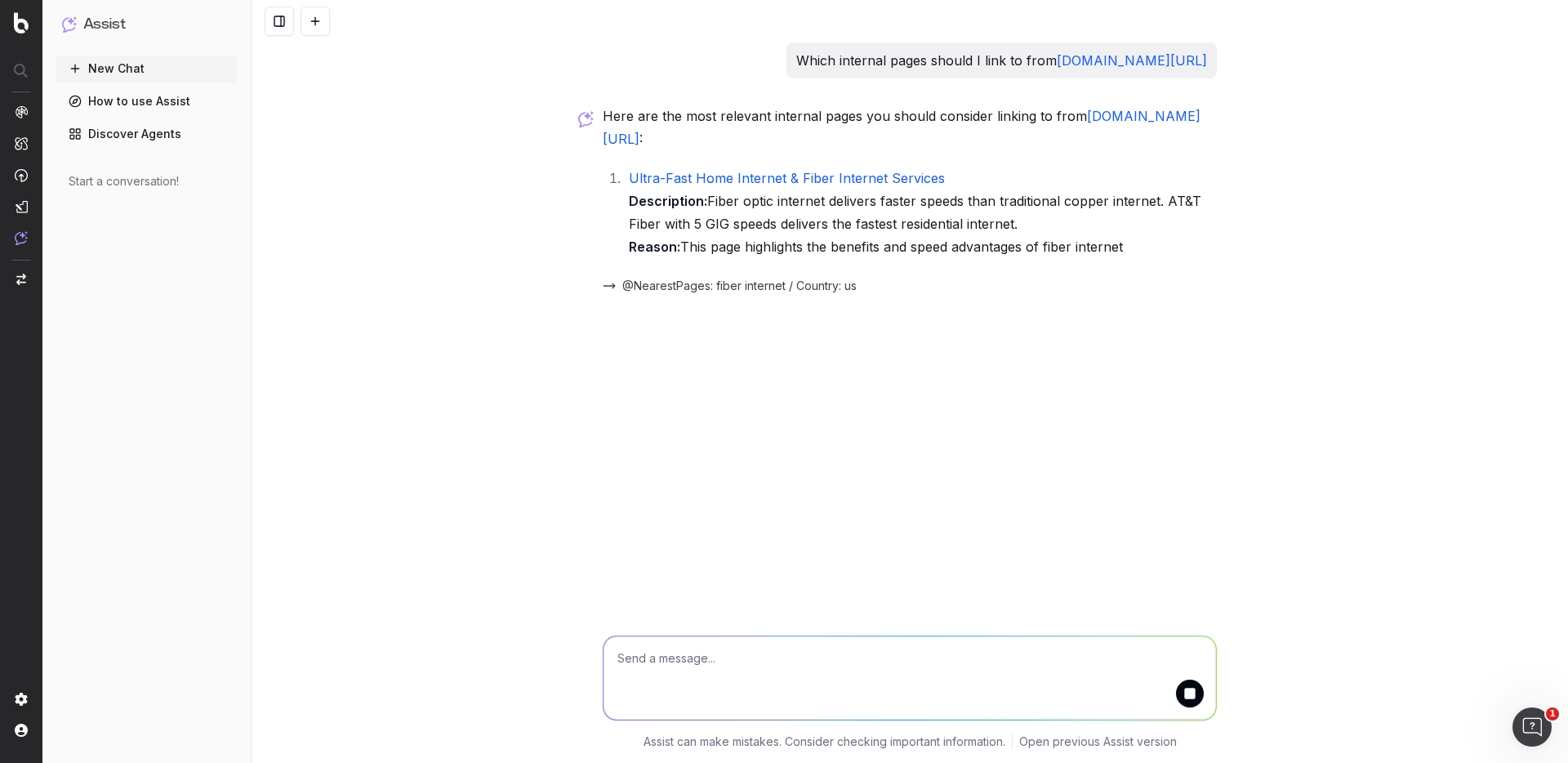
click at [1324, 255] on div "Which internal pages should I link to from www.att.com/internet/fiber/ Here are…" at bounding box center [909, 381] width 1317 height 763
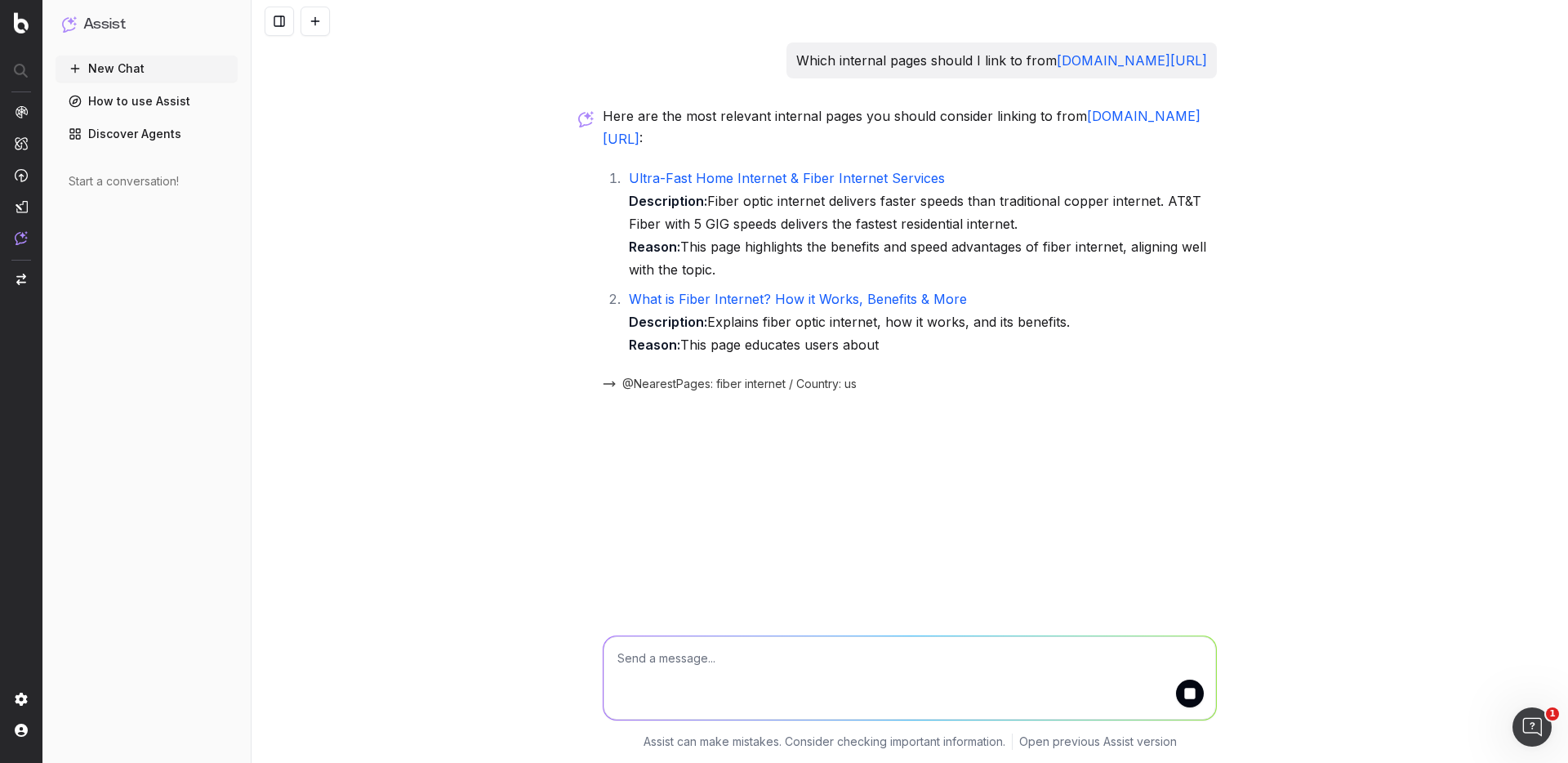
click at [1272, 230] on div "Which internal pages should I link to from www.att.com/internet/fiber/ Here are…" at bounding box center [909, 381] width 1317 height 763
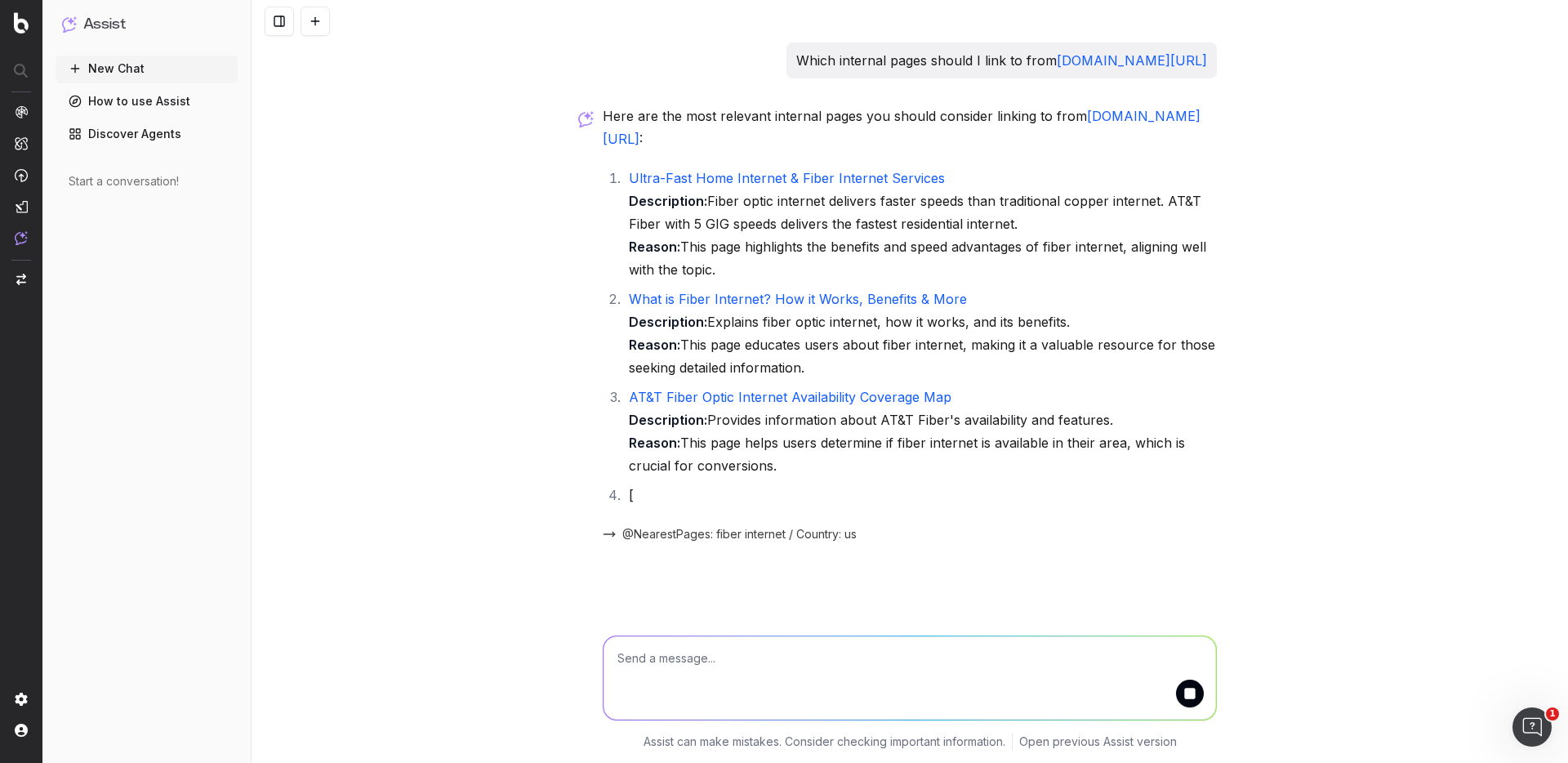
click at [1324, 265] on div "Which internal pages should I link to from www.att.com/internet/fiber/ Here are…" at bounding box center [909, 381] width 1317 height 763
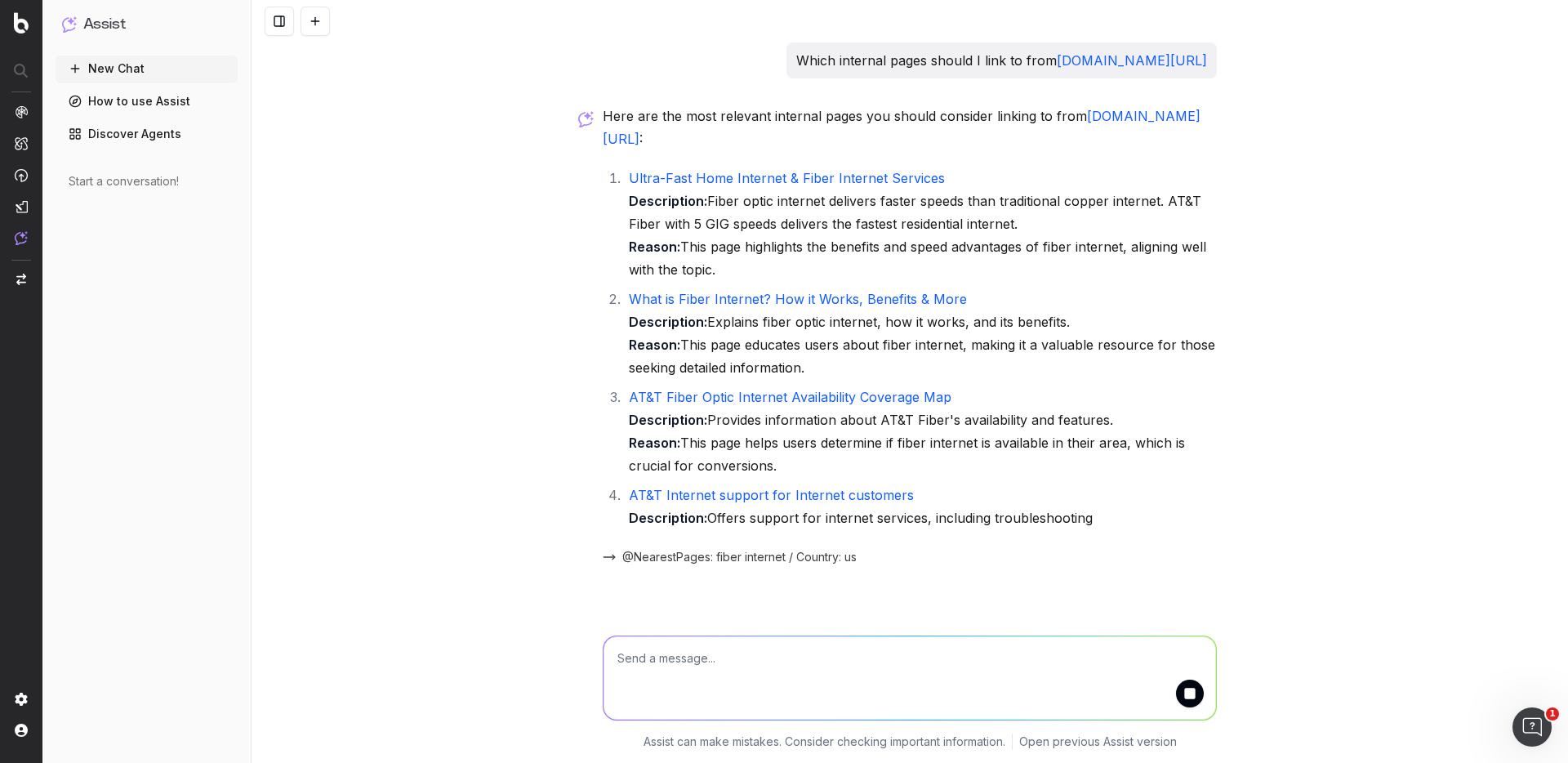
click at [1337, 346] on div "Which internal pages should I link to from www.att.com/internet/fiber/ Here are…" at bounding box center [909, 381] width 1317 height 763
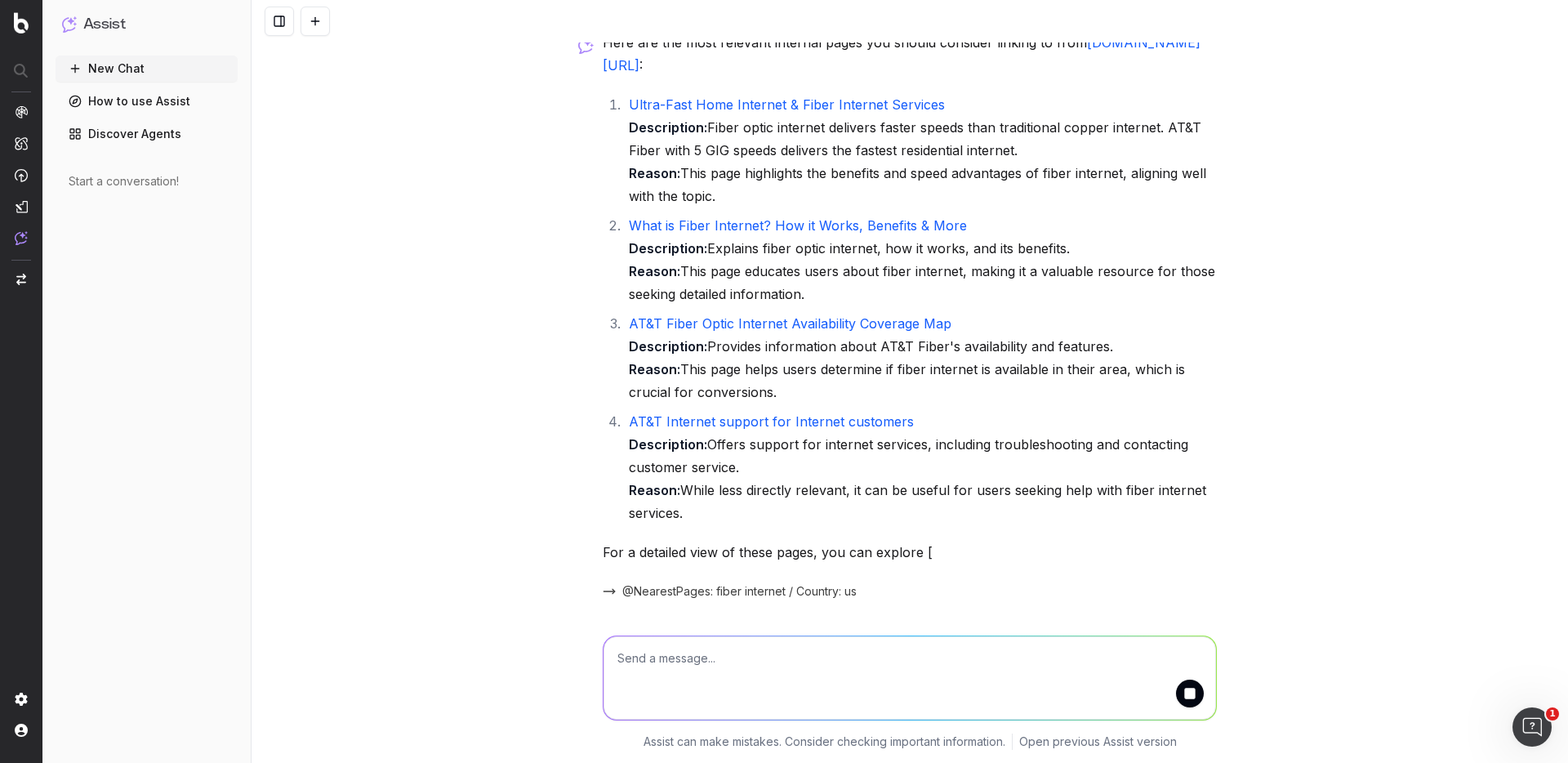
click at [1320, 399] on div "Which internal pages should I link to from www.att.com/internet/fiber/ Here are…" at bounding box center [909, 381] width 1317 height 763
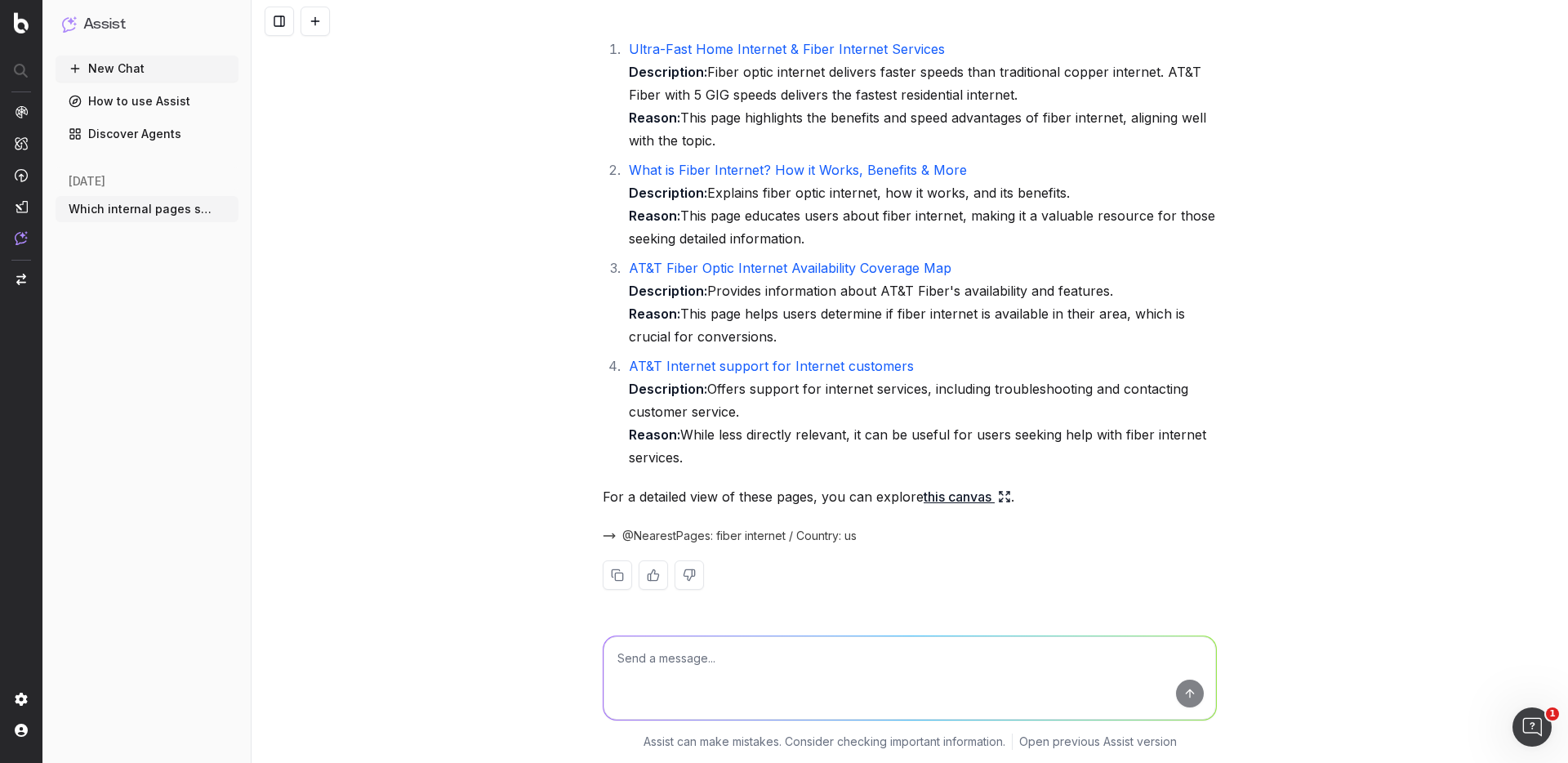
click at [1363, 446] on div "Which internal pages should I link to from www.att.com/internet/fiber/ Here are…" at bounding box center [909, 381] width 1317 height 763
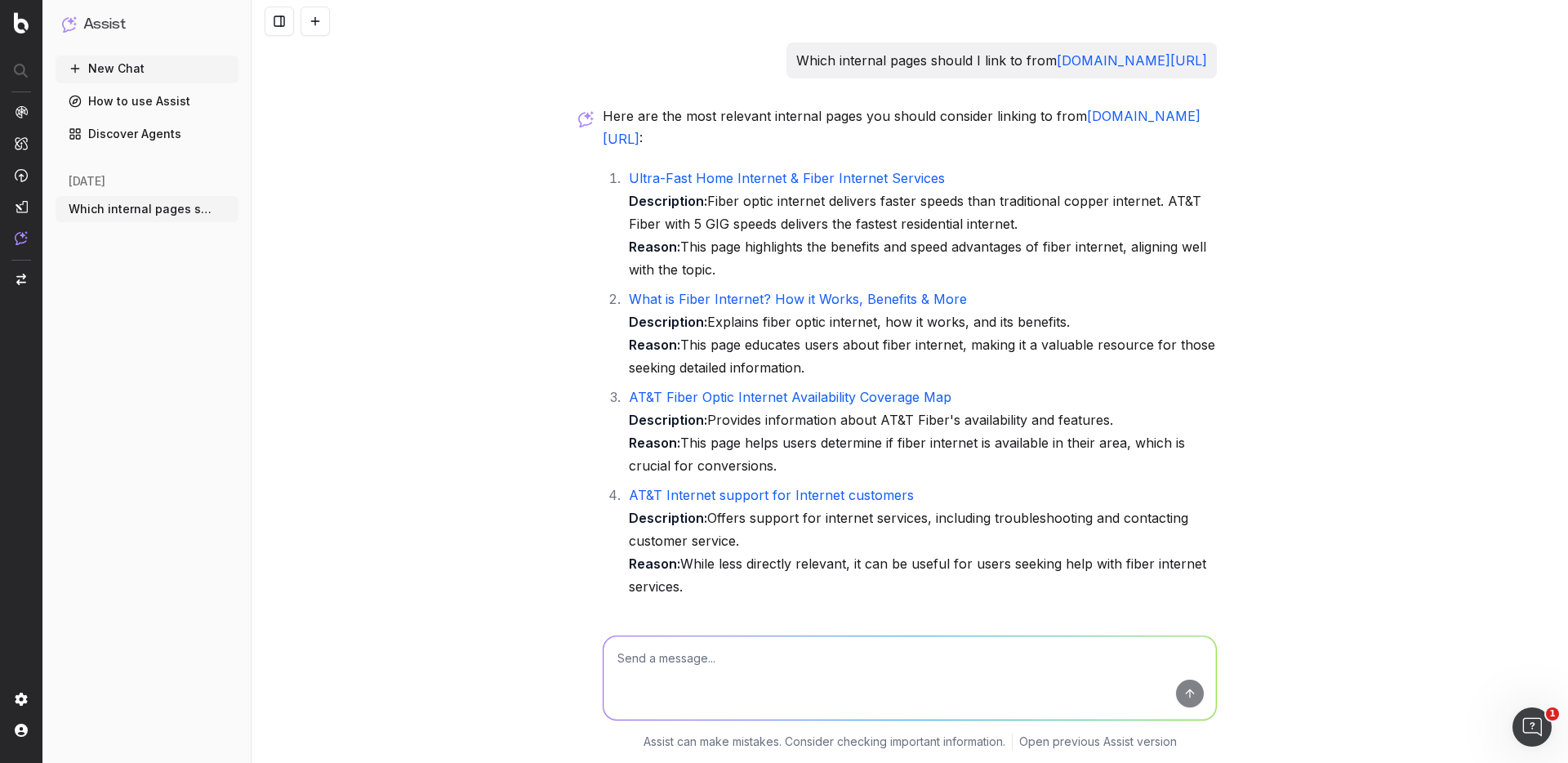
click at [1366, 246] on div "Which internal pages should I link to from www.att.com/internet/fiber/ Here are…" at bounding box center [909, 381] width 1317 height 763
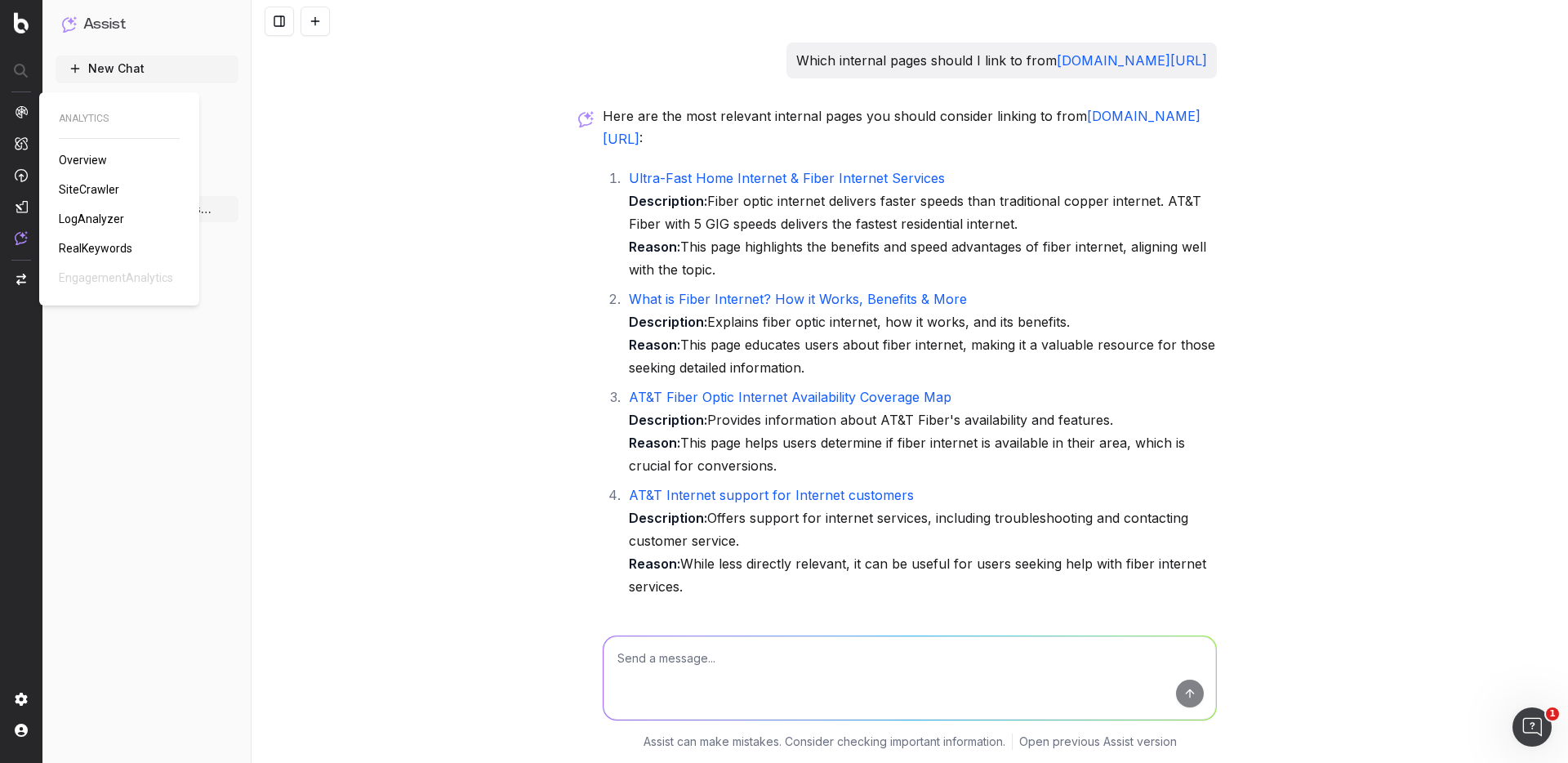
click at [97, 219] on span "LogAnalyzer" at bounding box center [91, 219] width 66 height 13
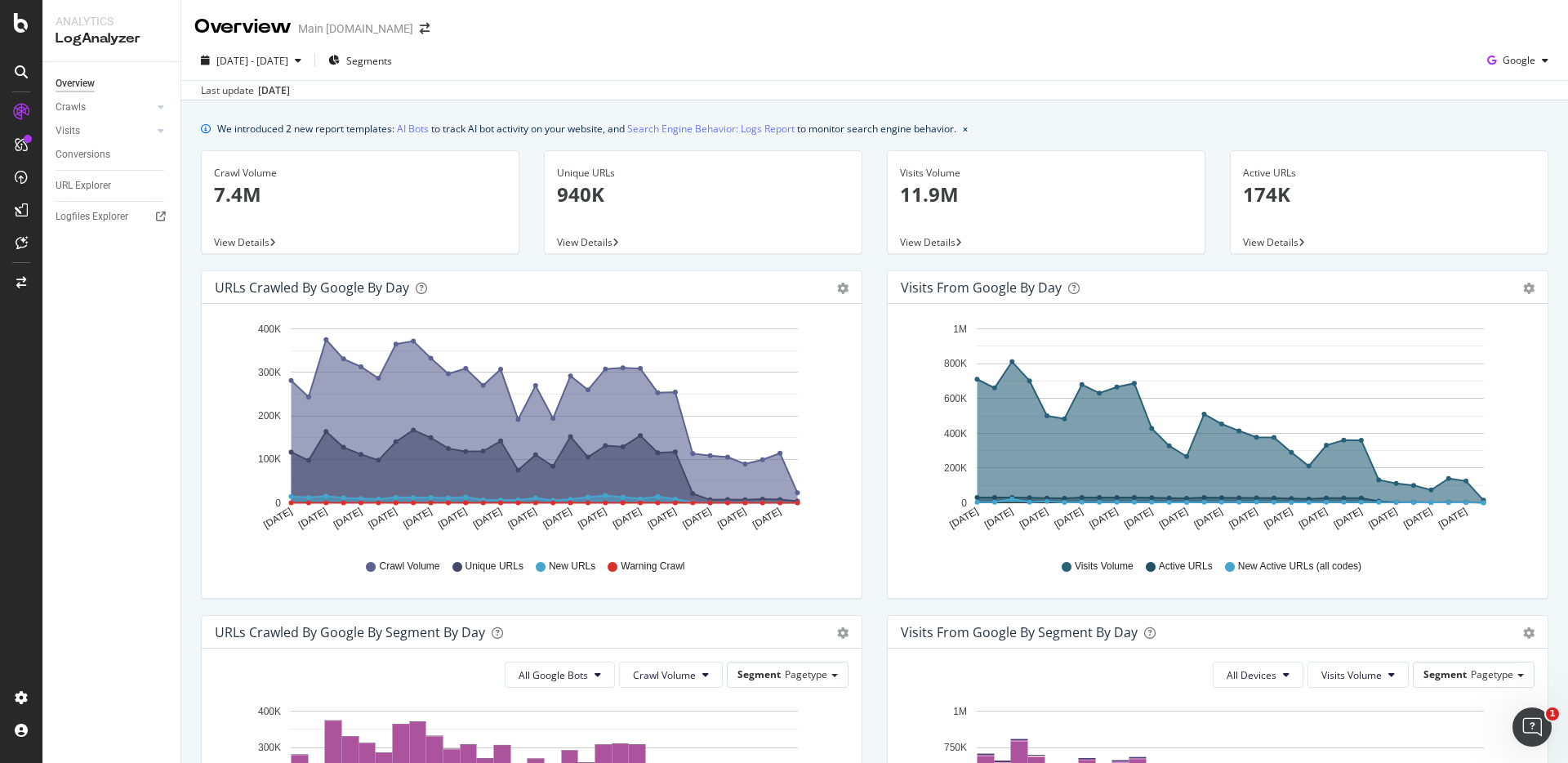
click at [1329, 122] on div "We introduced 2 new report templates: AI Bots to track AI bot activity on your …" at bounding box center [874, 129] width 1347 height 17
click at [1333, 135] on div "We introduced 2 new report templates: AI Bots to track AI bot activity on your …" at bounding box center [874, 129] width 1347 height 17
click at [158, 102] on icon at bounding box center [161, 107] width 7 height 10
click at [89, 190] on div "HTTP Codes" at bounding box center [90, 195] width 55 height 17
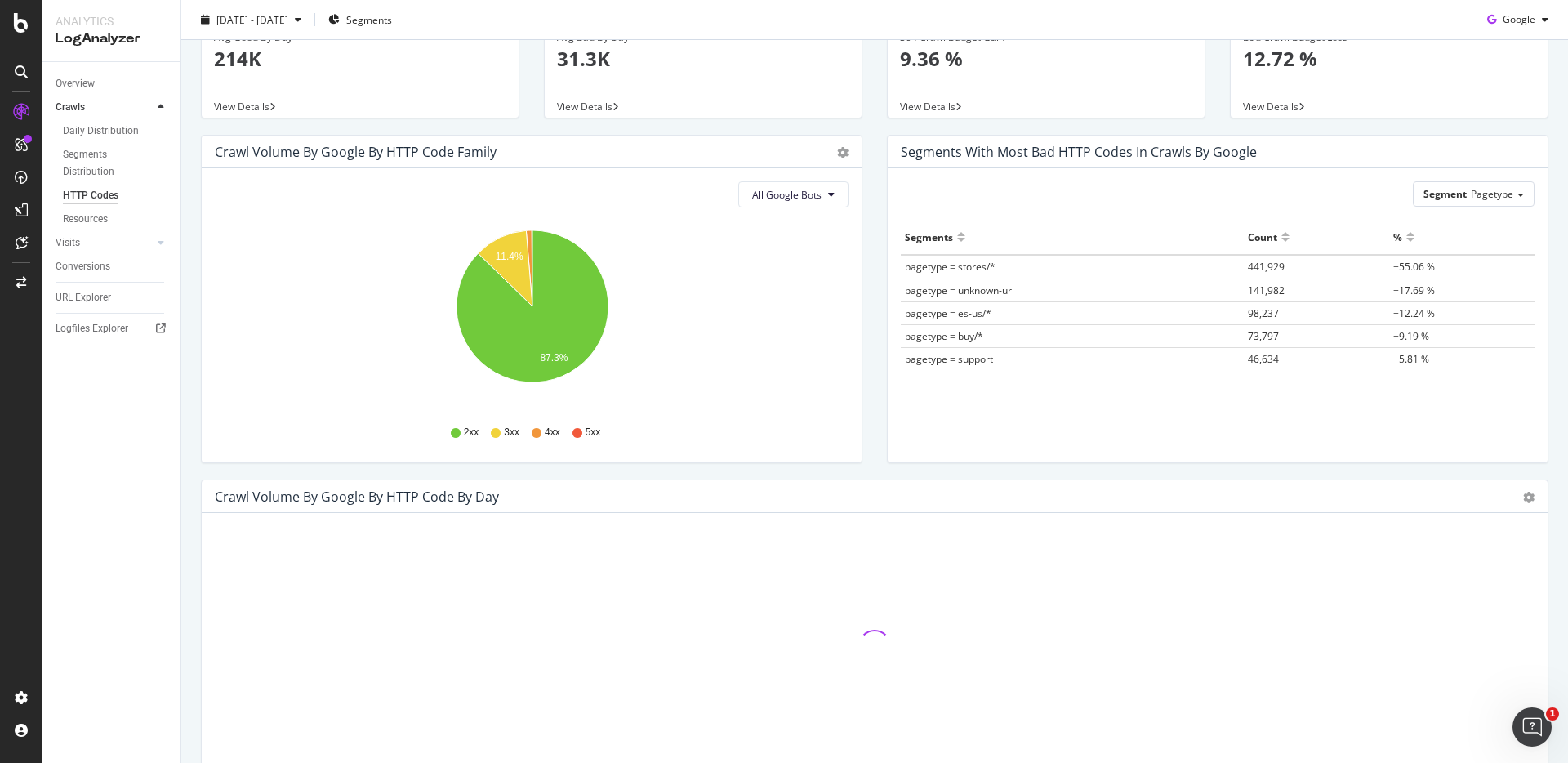
scroll to position [89, 0]
click at [1433, 125] on div "Bad Crawl Budget Loss 12.72 % View Details" at bounding box center [1389, 71] width 343 height 120
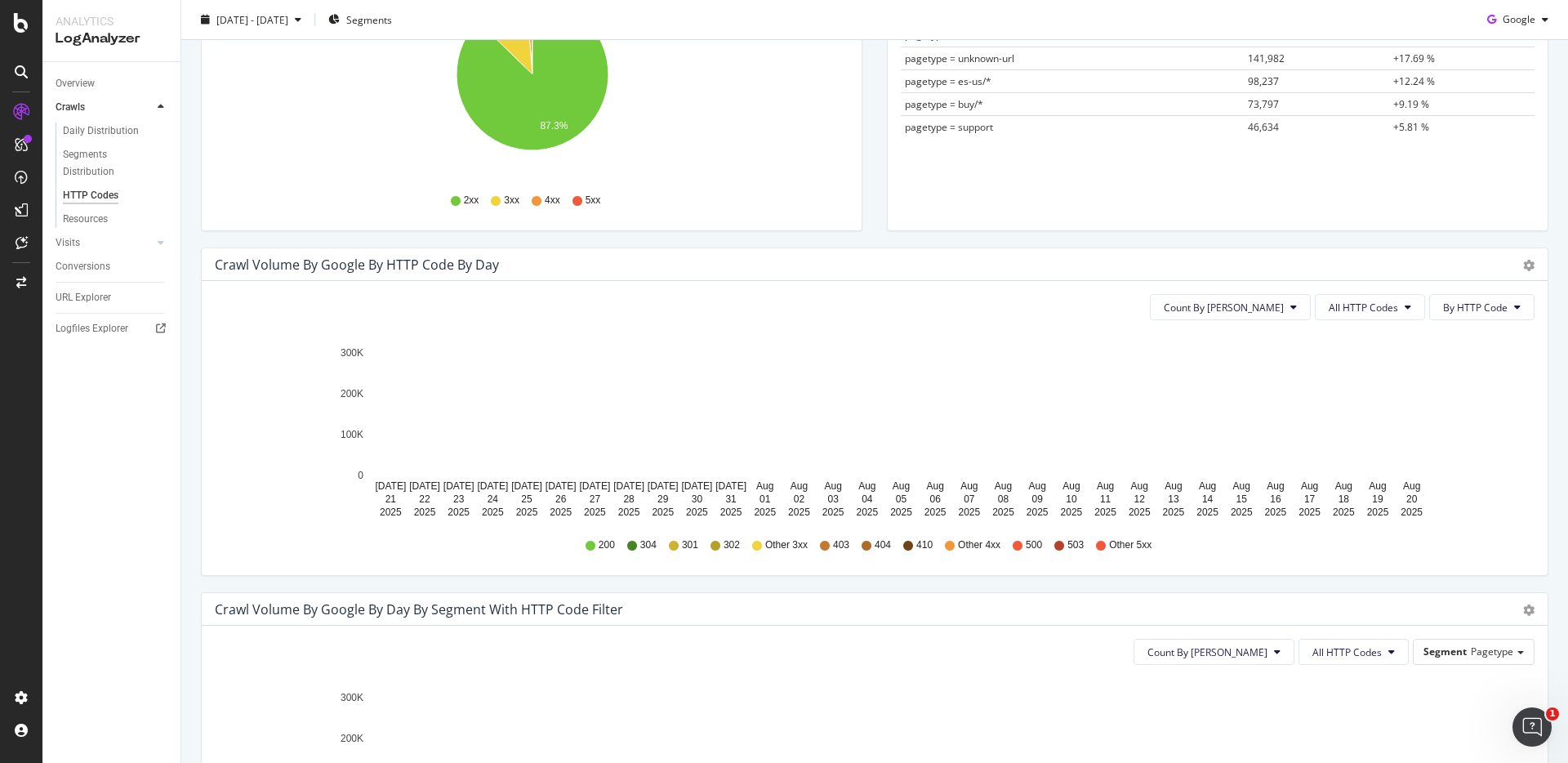
scroll to position [351, 0]
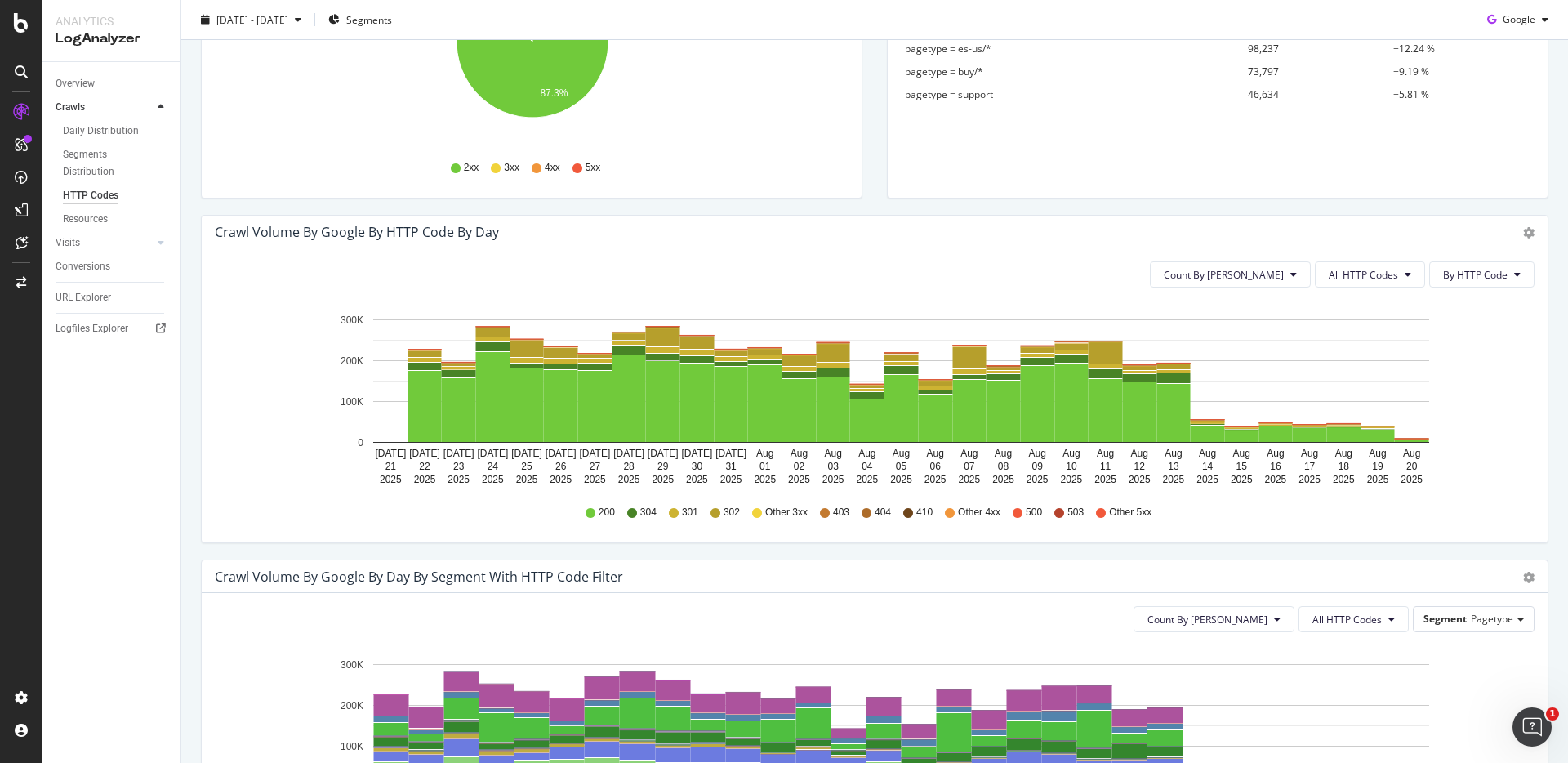
click at [1410, 206] on div "Segments with most bad HTTP codes in Crawls by google Segment Pagetype Hold CMD…" at bounding box center [1218, 43] width 686 height 345
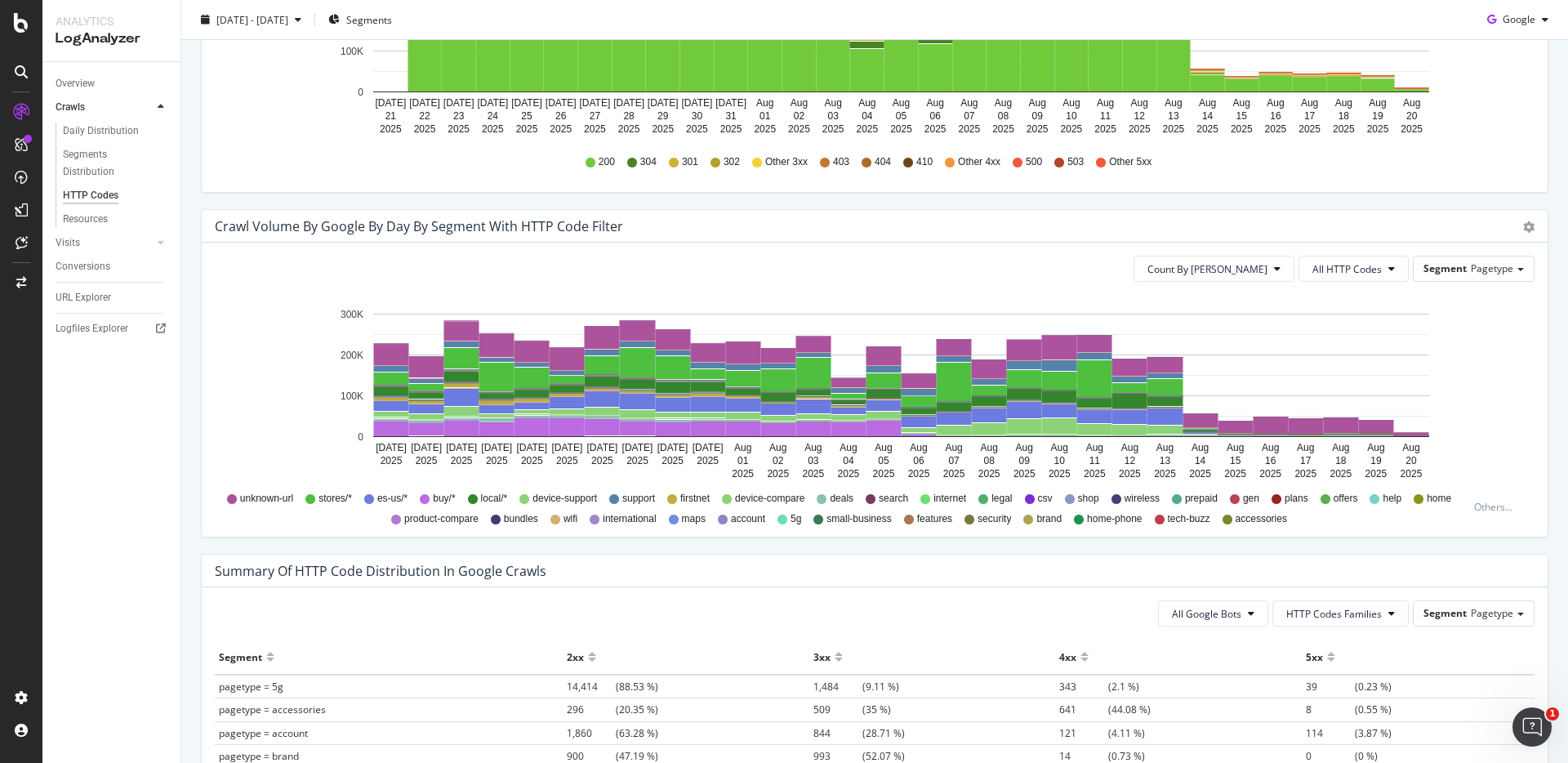
scroll to position [721, 0]
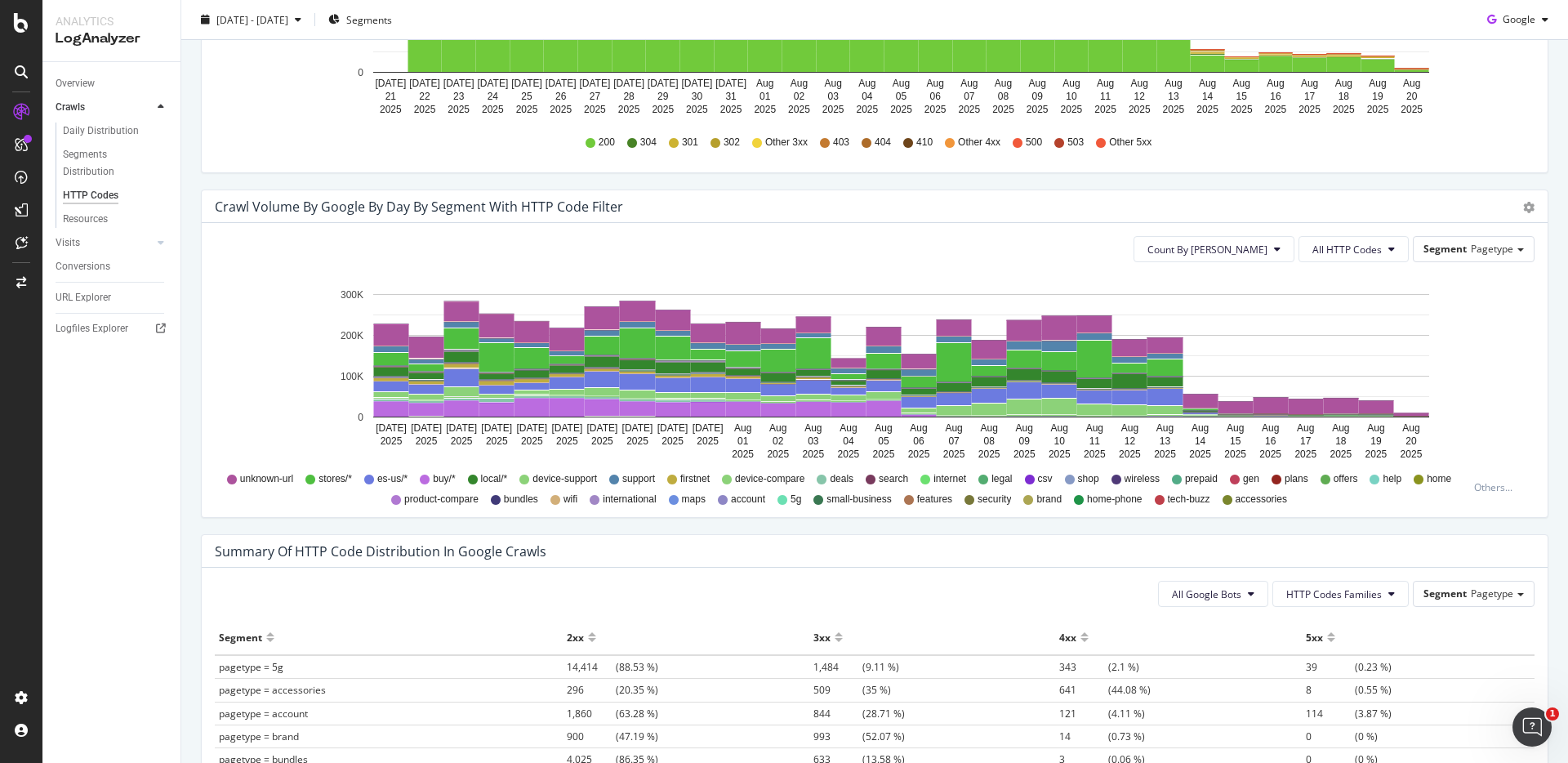
click at [1417, 181] on div "Crawl Volume by google by HTTP Code by Day Timeline (by Value) Timeline (by Per…" at bounding box center [874, 17] width 1372 height 345
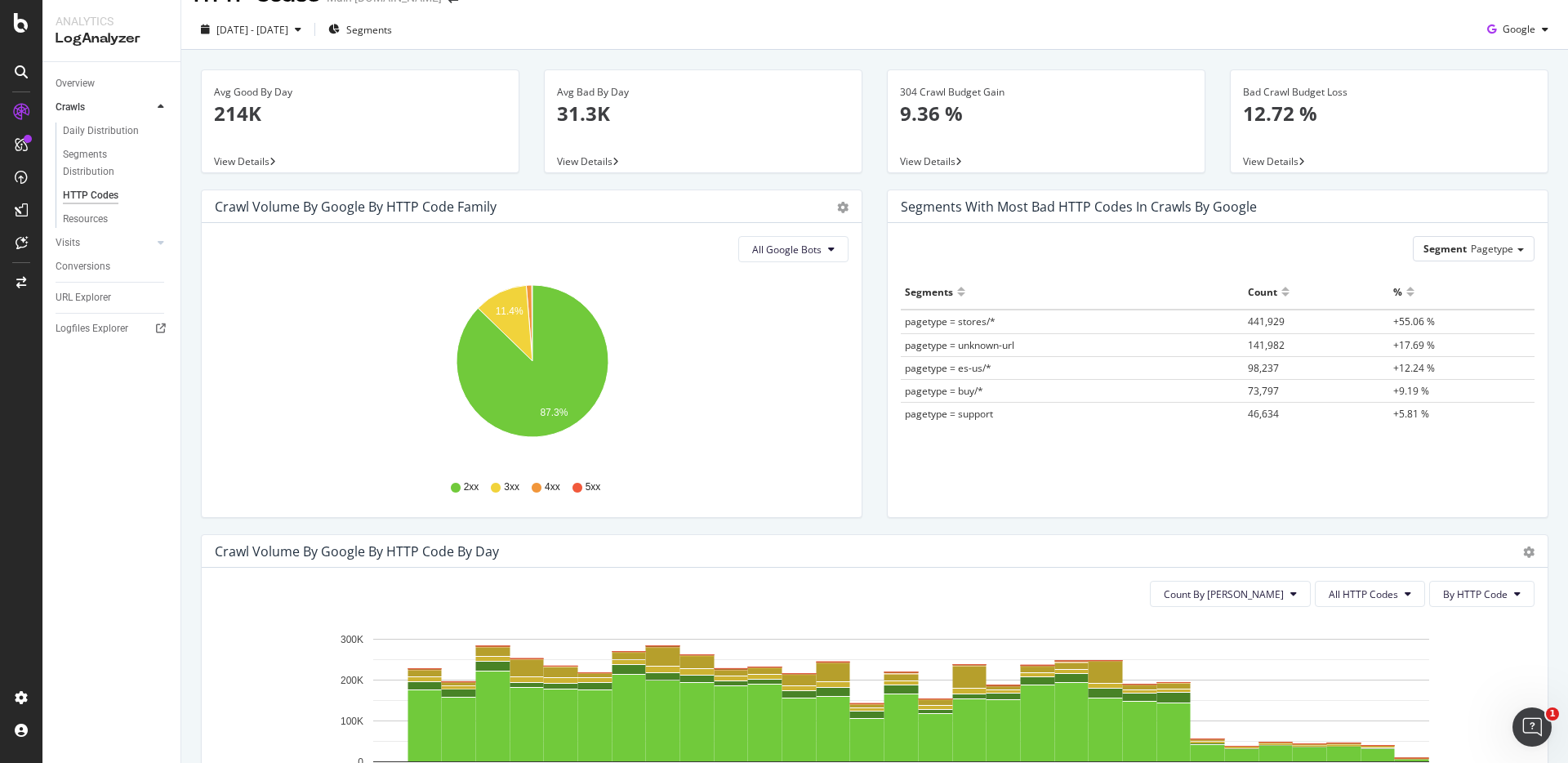
scroll to position [0, 0]
